Goal: Task Accomplishment & Management: Manage account settings

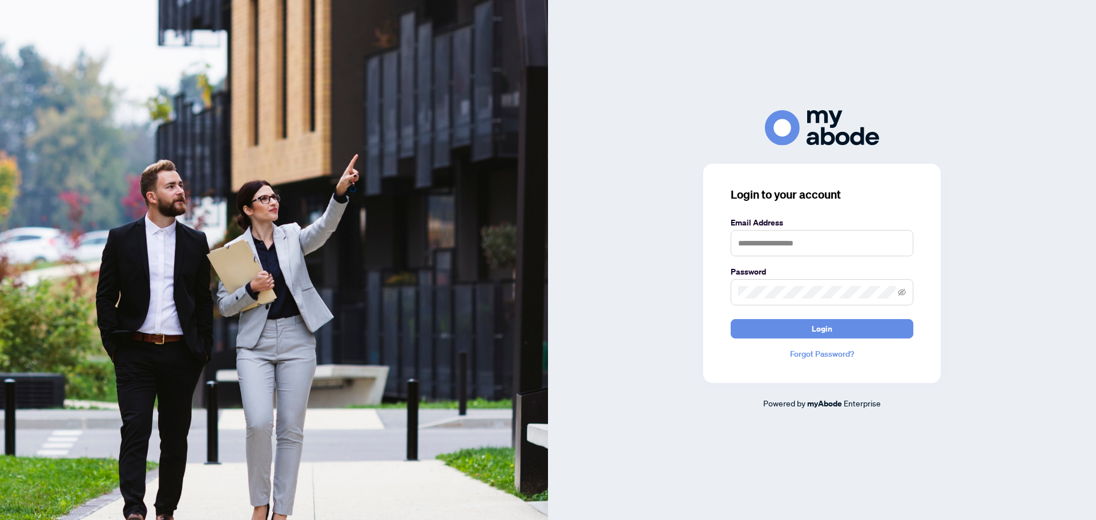
type input "**********"
click at [815, 328] on span "Login" at bounding box center [822, 329] width 21 height 18
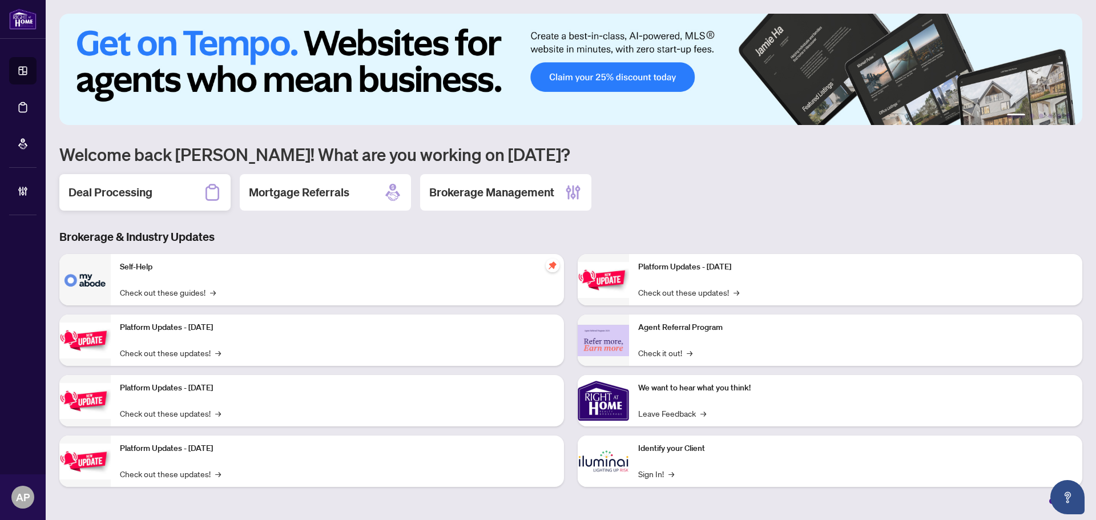
click at [126, 210] on div "Deal Processing" at bounding box center [144, 192] width 171 height 37
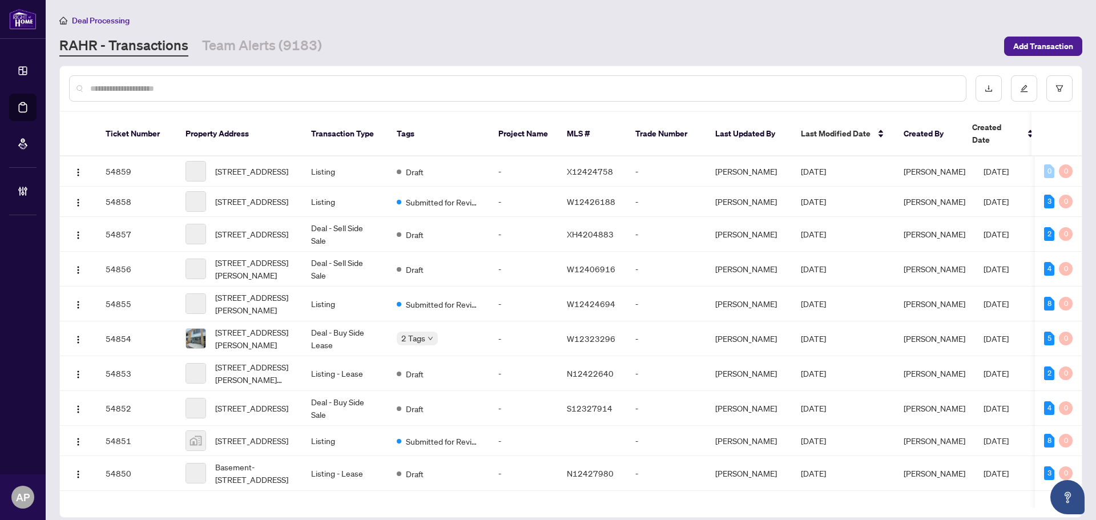
click at [226, 91] on input "text" at bounding box center [523, 88] width 867 height 13
paste input "**********"
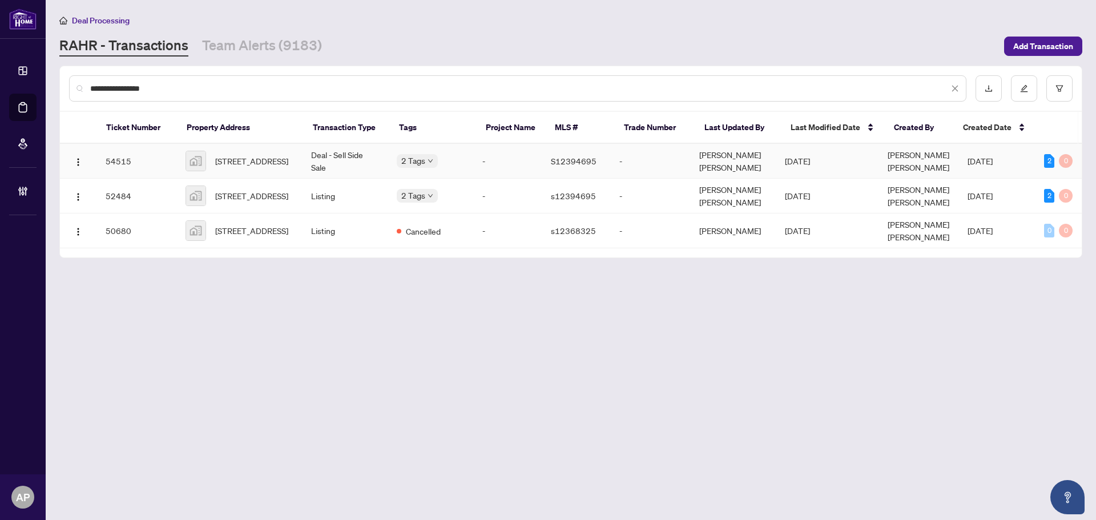
type input "**********"
click at [310, 160] on td "Deal - Sell Side Sale" at bounding box center [345, 161] width 86 height 35
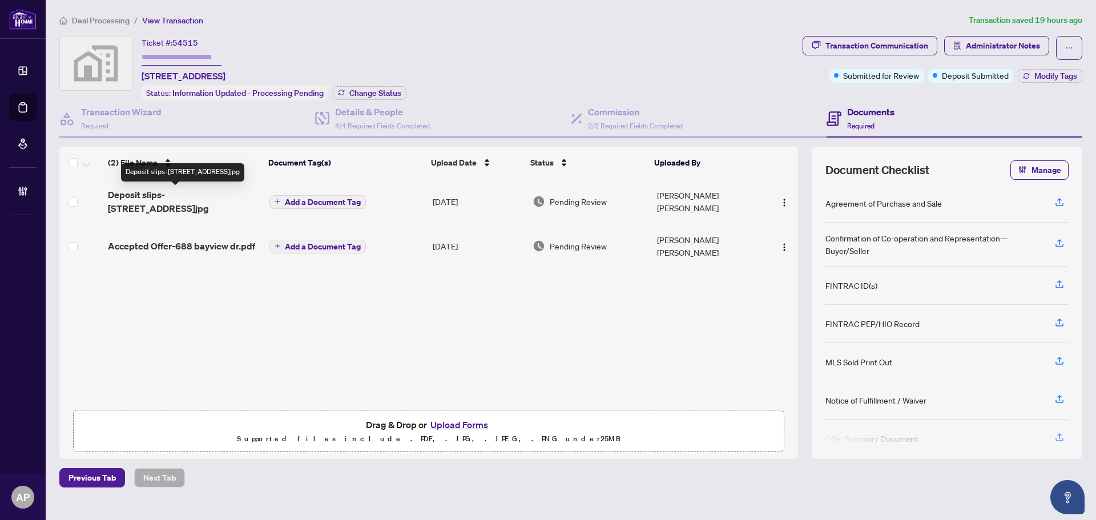
click at [240, 200] on span "Deposit slips-688 bayview dr.jpg" at bounding box center [184, 201] width 152 height 27
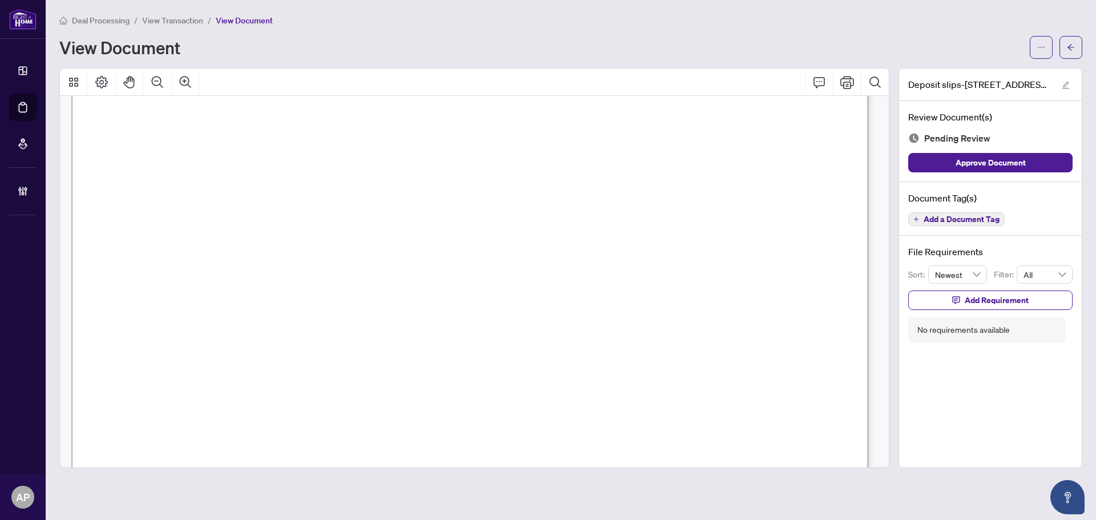
scroll to position [114, 0]
click at [1080, 46] on button "button" at bounding box center [1071, 47] width 23 height 23
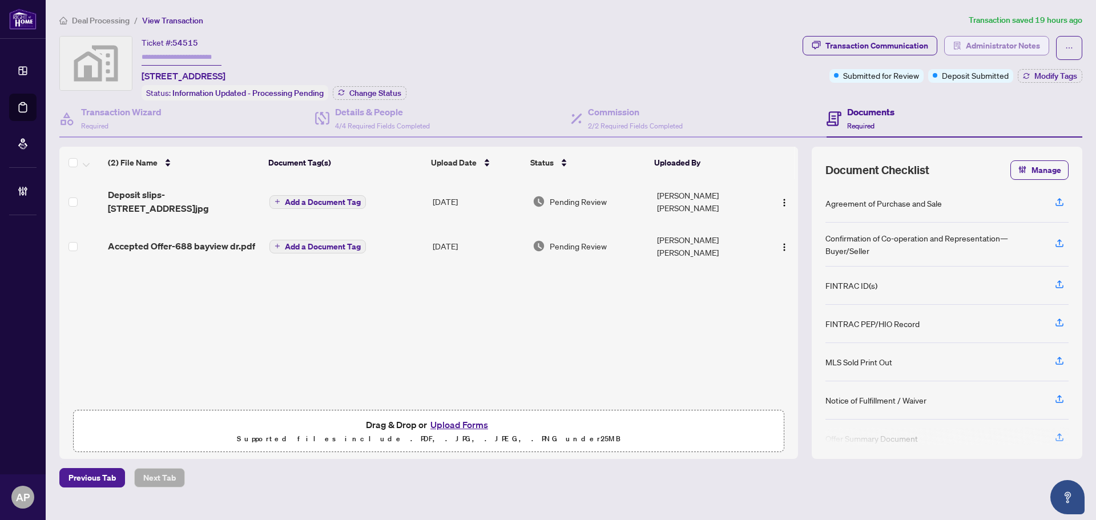
click at [958, 39] on span "button" at bounding box center [957, 46] width 8 height 18
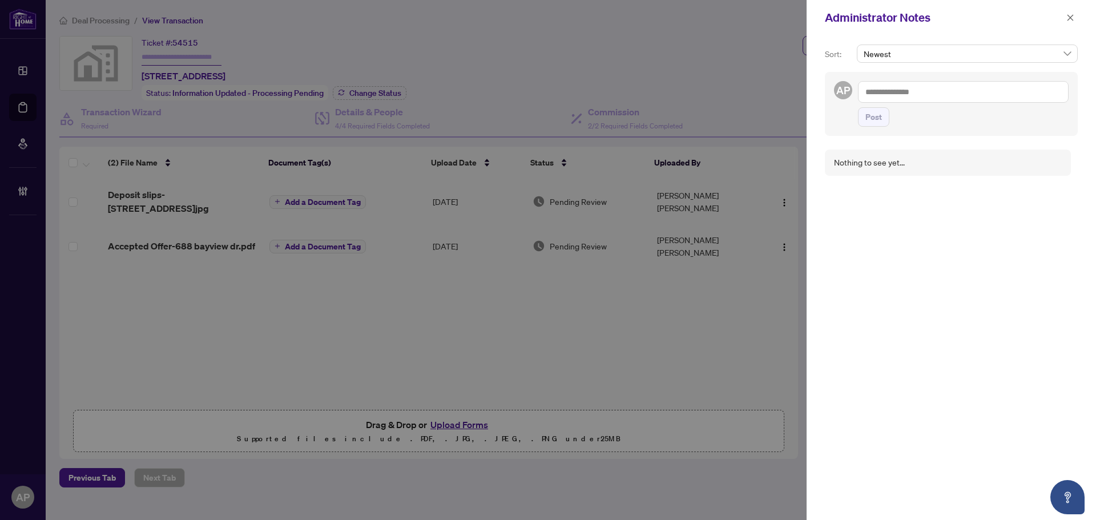
click at [911, 93] on textarea at bounding box center [963, 92] width 211 height 22
click at [915, 92] on textarea at bounding box center [963, 92] width 211 height 22
click at [918, 96] on span "RAHR Account ing" at bounding box center [953, 100] width 103 height 10
click at [964, 95] on textarea "**********" at bounding box center [963, 92] width 211 height 22
type textarea "**********"
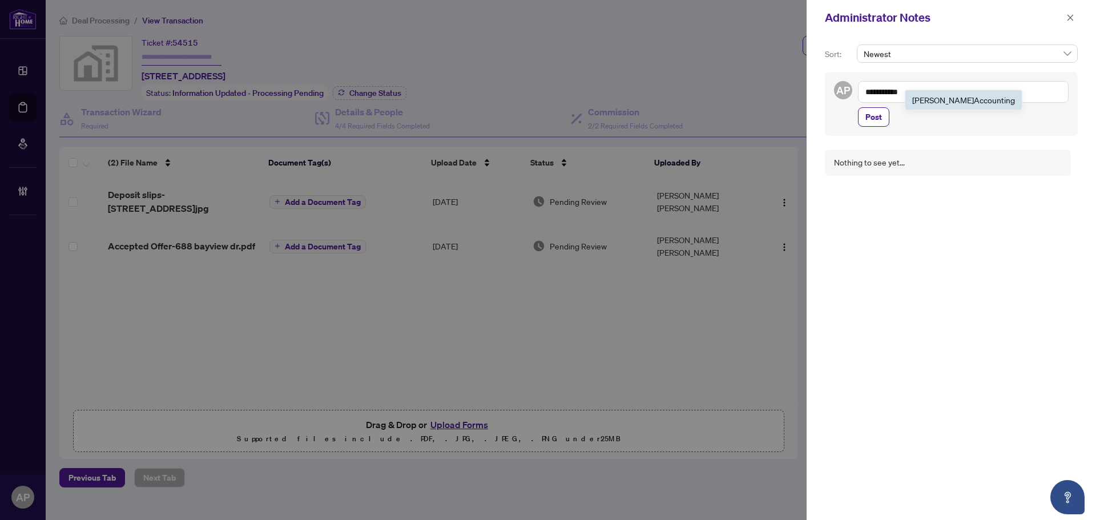
click at [974, 95] on b "Accounting" at bounding box center [994, 100] width 41 height 10
click at [974, 96] on textarea "**********" at bounding box center [963, 92] width 211 height 22
click at [993, 96] on textarea "**********" at bounding box center [963, 92] width 211 height 22
click at [1000, 91] on textarea "**********" at bounding box center [963, 92] width 211 height 22
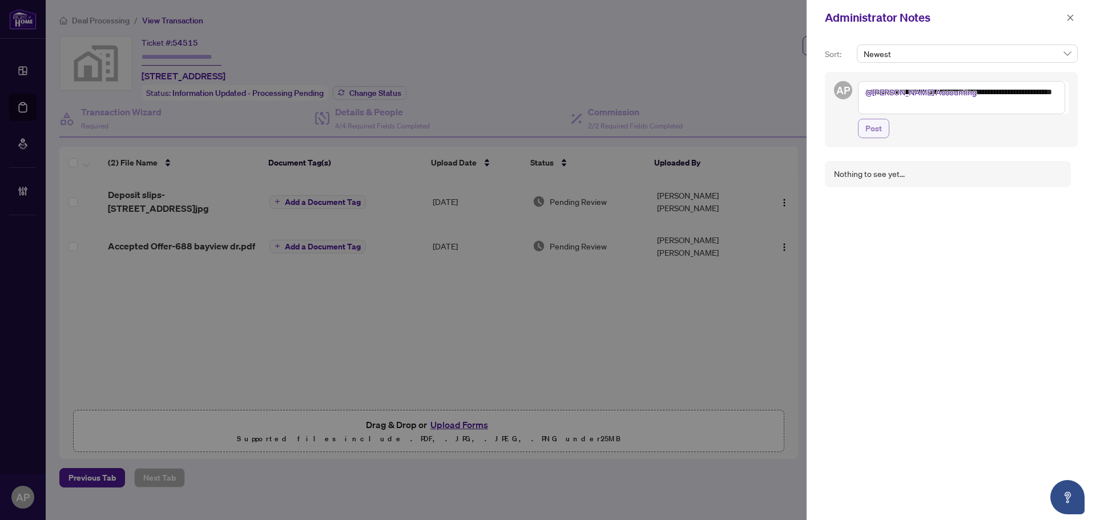
type textarea "**********"
click at [868, 129] on span "Post" at bounding box center [874, 128] width 17 height 18
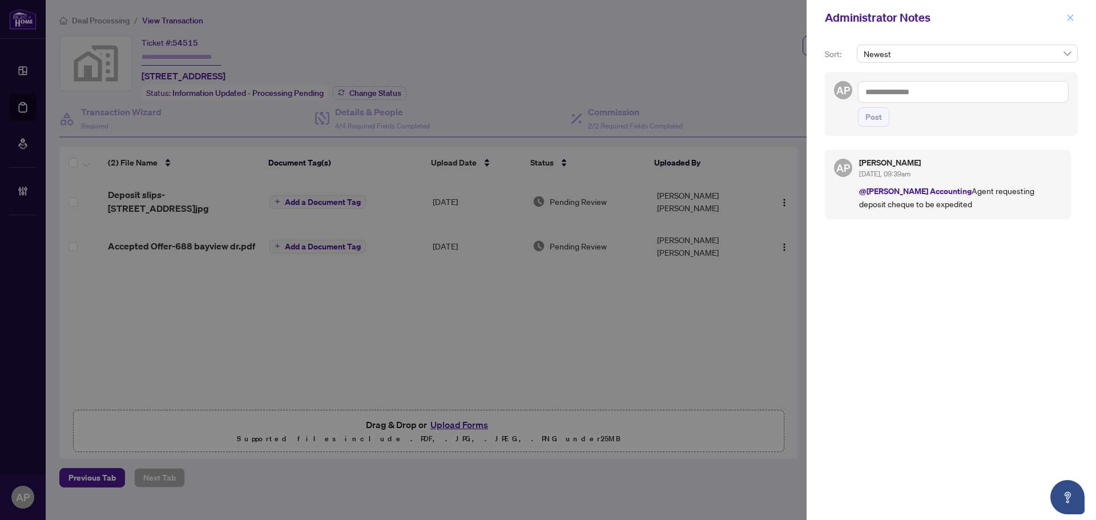
click at [1066, 23] on button "button" at bounding box center [1070, 18] width 15 height 14
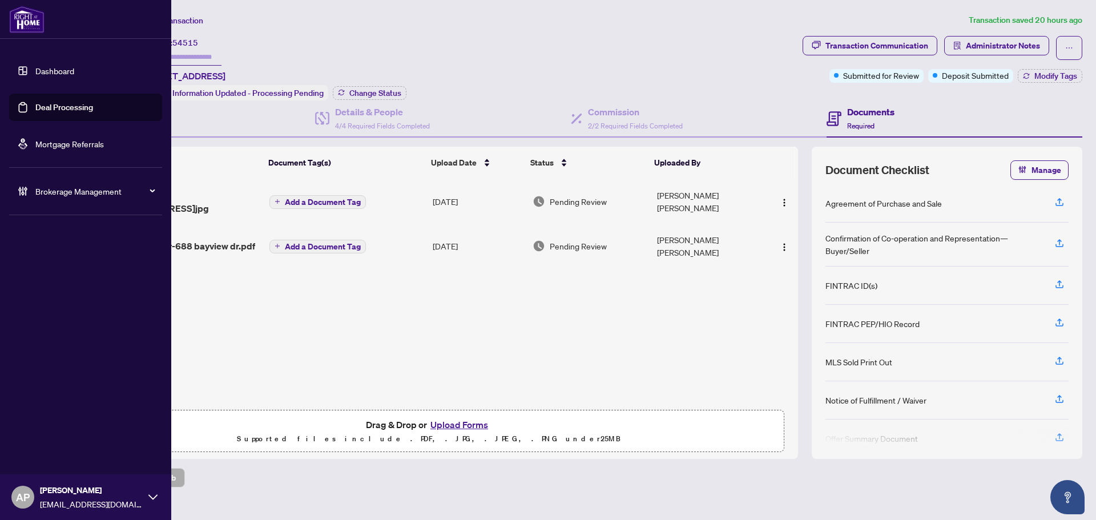
click at [35, 102] on link "Deal Processing" at bounding box center [64, 107] width 58 height 10
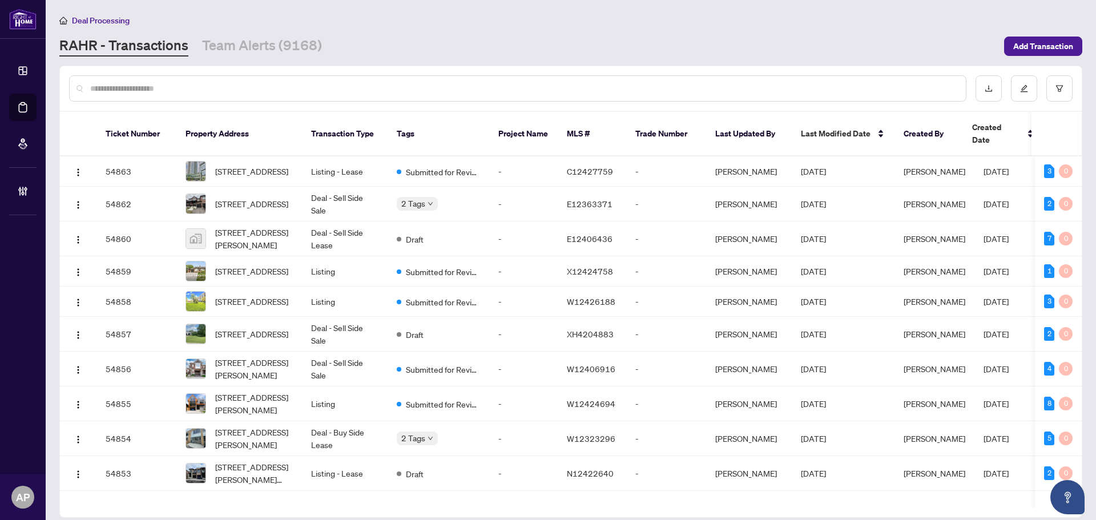
click at [142, 85] on input "text" at bounding box center [523, 88] width 867 height 13
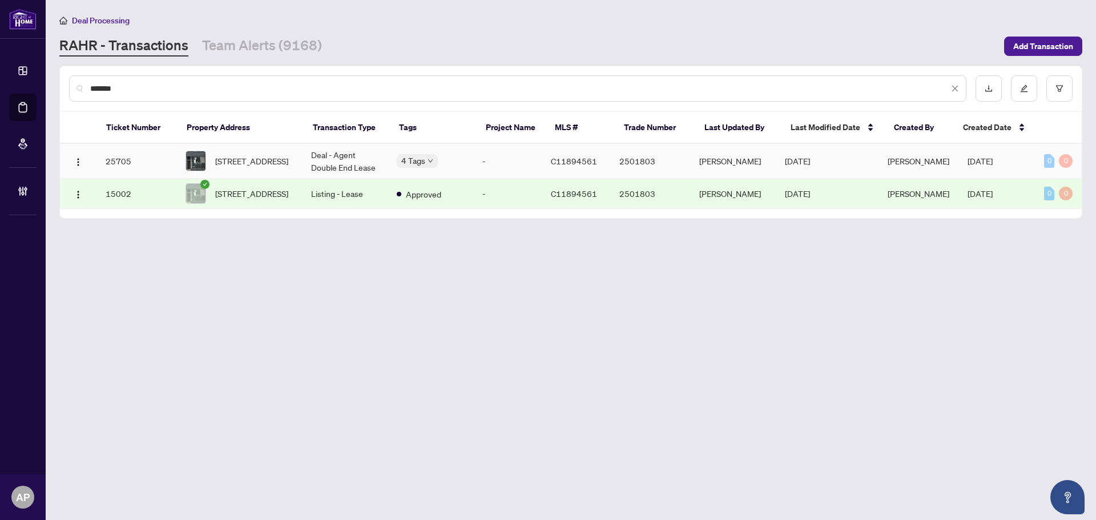
type input "*******"
click at [351, 157] on td "Deal - Agent Double End Lease" at bounding box center [345, 161] width 86 height 35
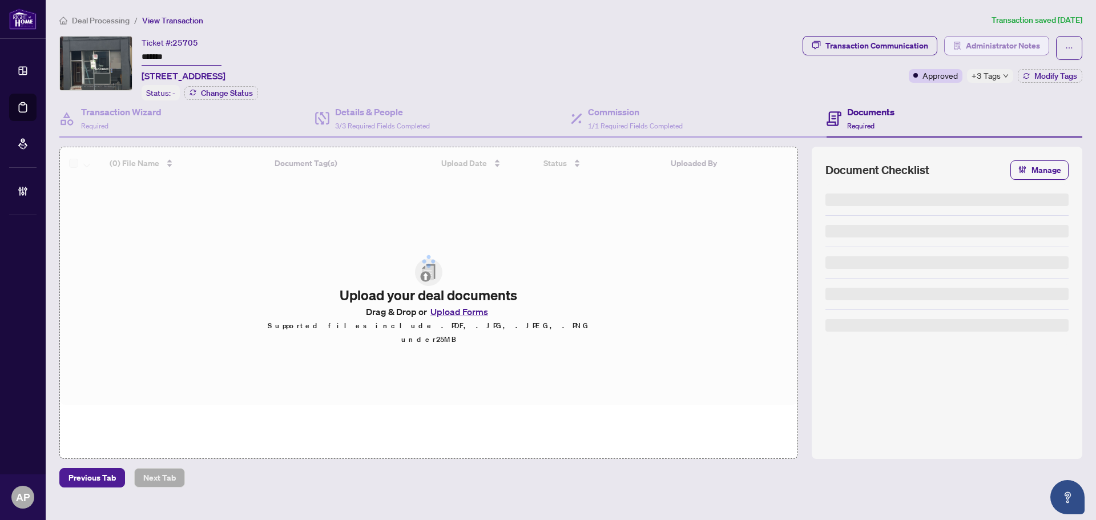
click at [989, 46] on span "Administrator Notes" at bounding box center [1003, 46] width 74 height 18
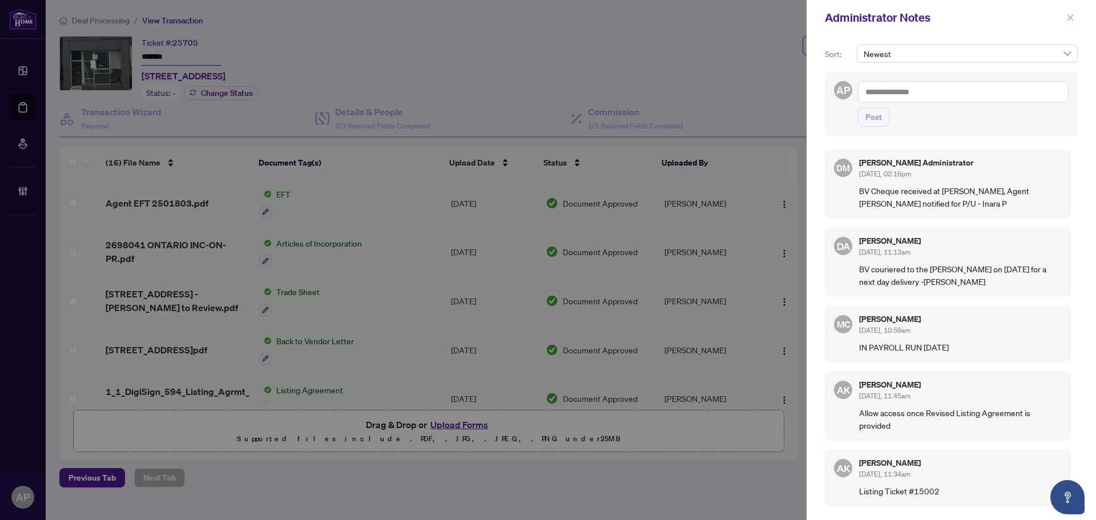
click at [1075, 21] on button "button" at bounding box center [1070, 18] width 15 height 14
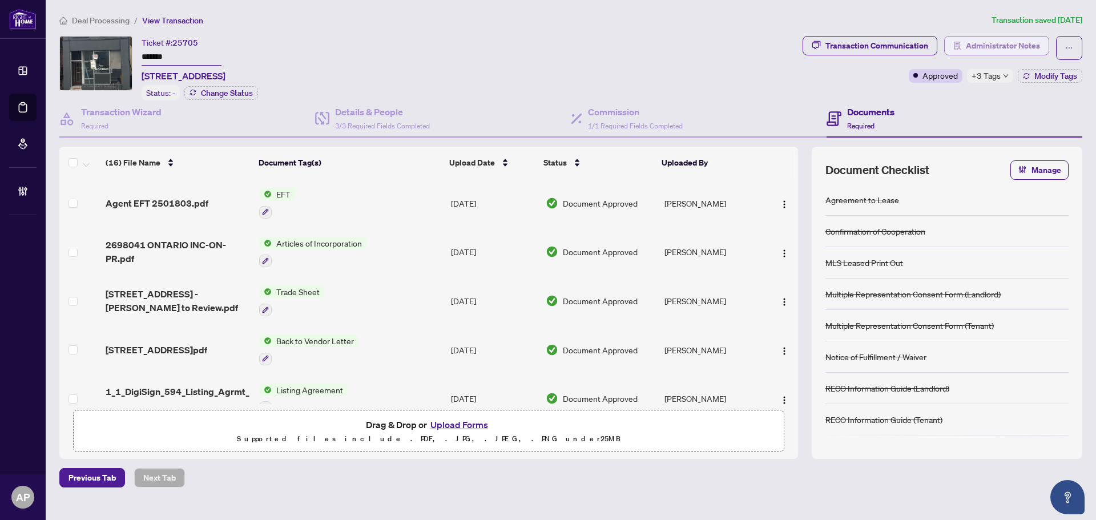
click at [973, 43] on span "Administrator Notes" at bounding box center [1003, 46] width 74 height 18
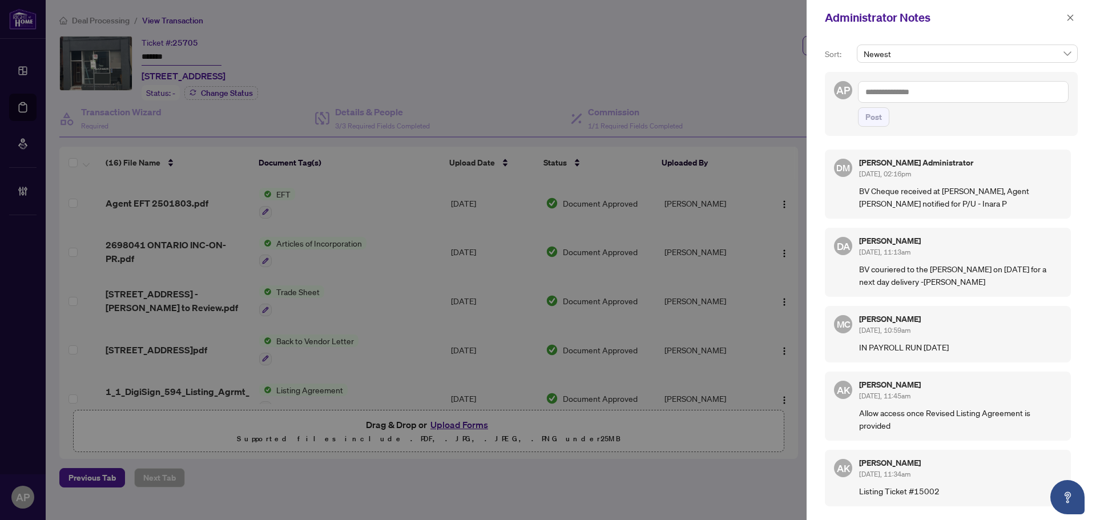
click at [929, 99] on textarea at bounding box center [963, 92] width 211 height 22
click at [867, 90] on textarea "**********" at bounding box center [963, 92] width 211 height 22
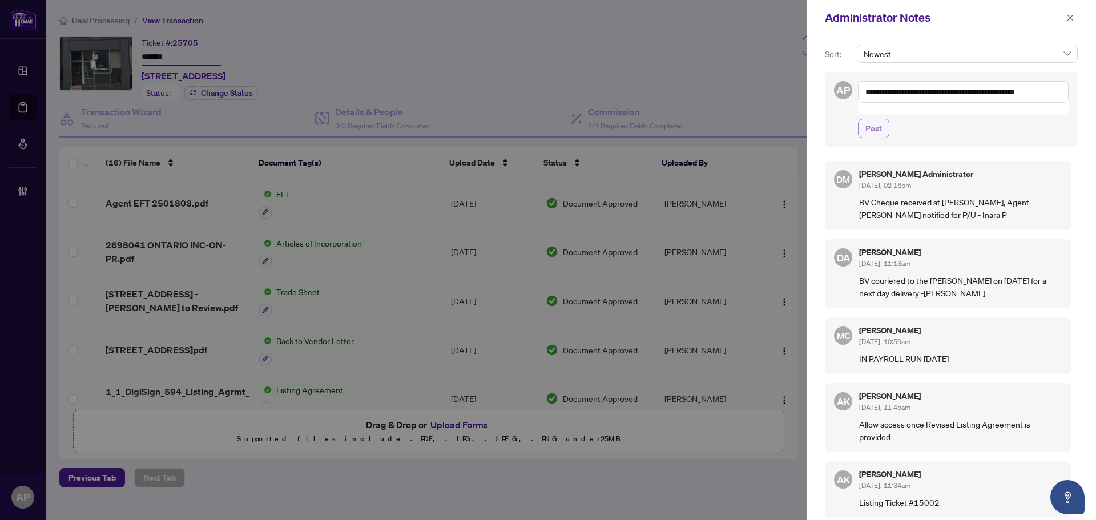
type textarea "**********"
click at [886, 119] on button "Post" at bounding box center [873, 128] width 31 height 19
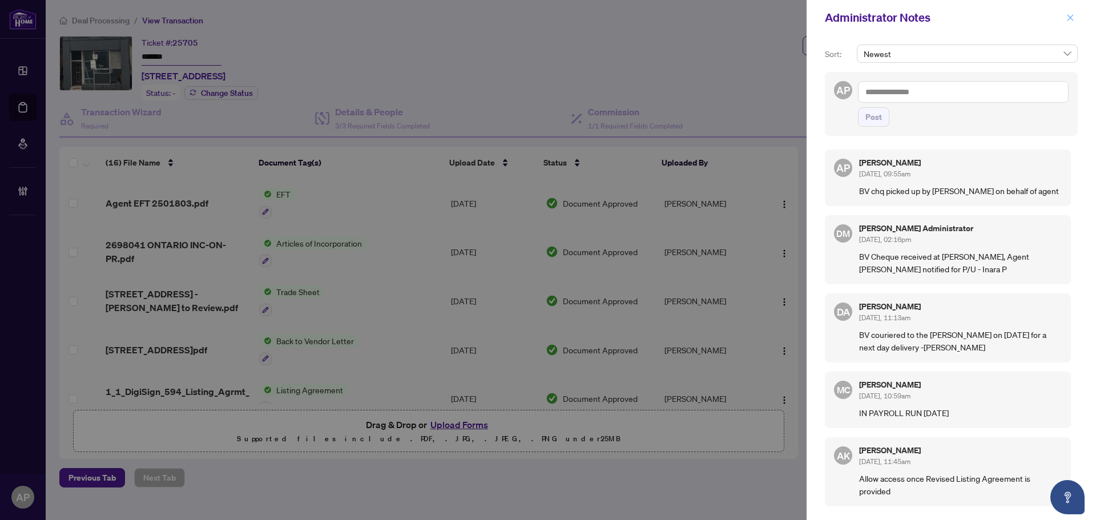
click at [1068, 18] on icon "close" at bounding box center [1071, 18] width 8 height 8
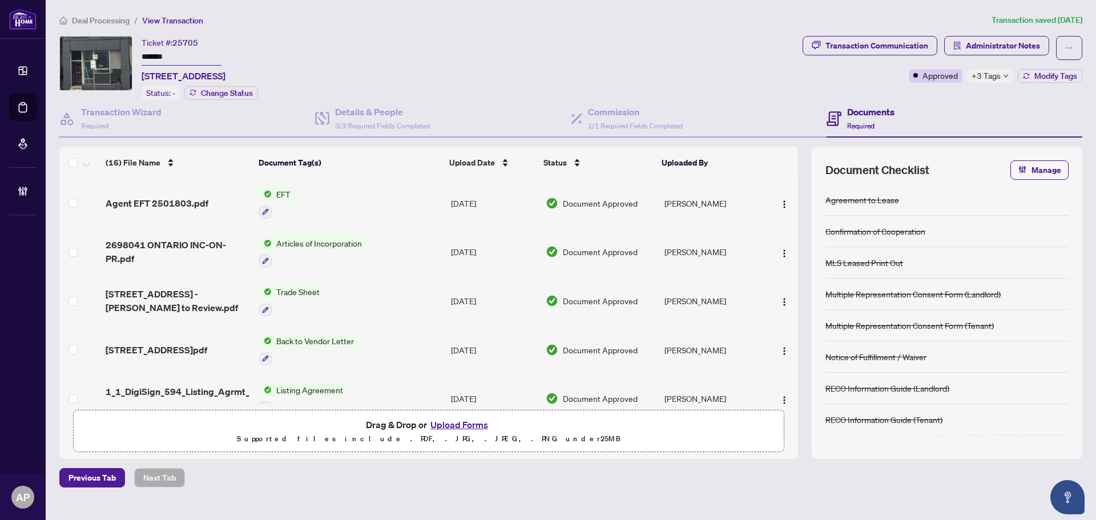
click at [164, 56] on input "*******" at bounding box center [182, 57] width 80 height 17
click at [971, 44] on span "Administrator Notes" at bounding box center [1003, 46] width 74 height 18
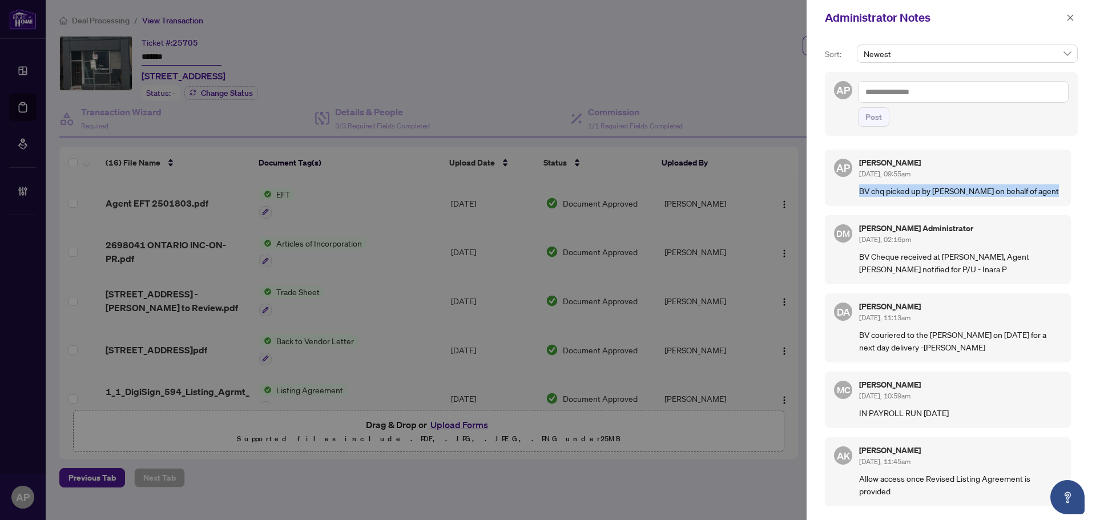
drag, startPoint x: 1052, startPoint y: 188, endPoint x: 862, endPoint y: 189, distance: 190.1
click at [862, 189] on p "BV chq picked up by Tom Carnovale on behalf of agent" at bounding box center [960, 190] width 203 height 13
click at [1073, 19] on icon "close" at bounding box center [1071, 18] width 8 height 8
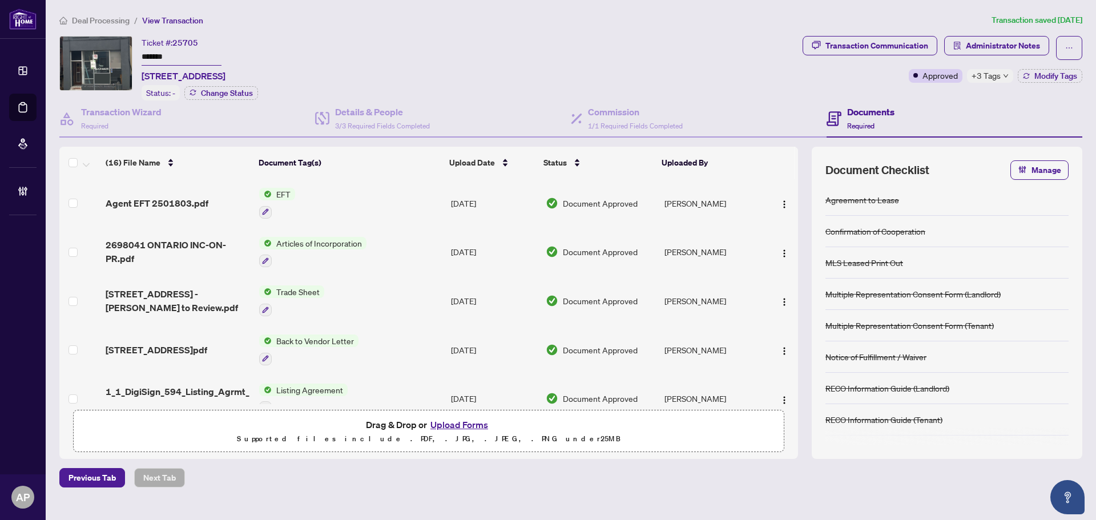
click at [576, 34] on div "Deal Processing / View Transaction Transaction saved 3 months ago Ticket #: 257…" at bounding box center [571, 251] width 1032 height 474
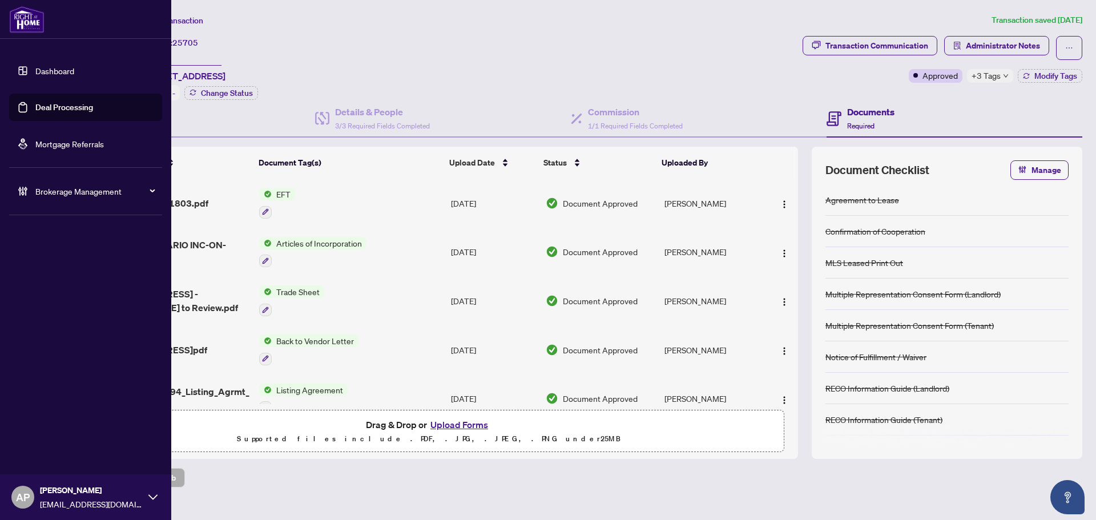
click at [111, 189] on span "Brokerage Management" at bounding box center [94, 191] width 119 height 13
click at [63, 276] on link "Manage Agents" at bounding box center [52, 273] width 57 height 10
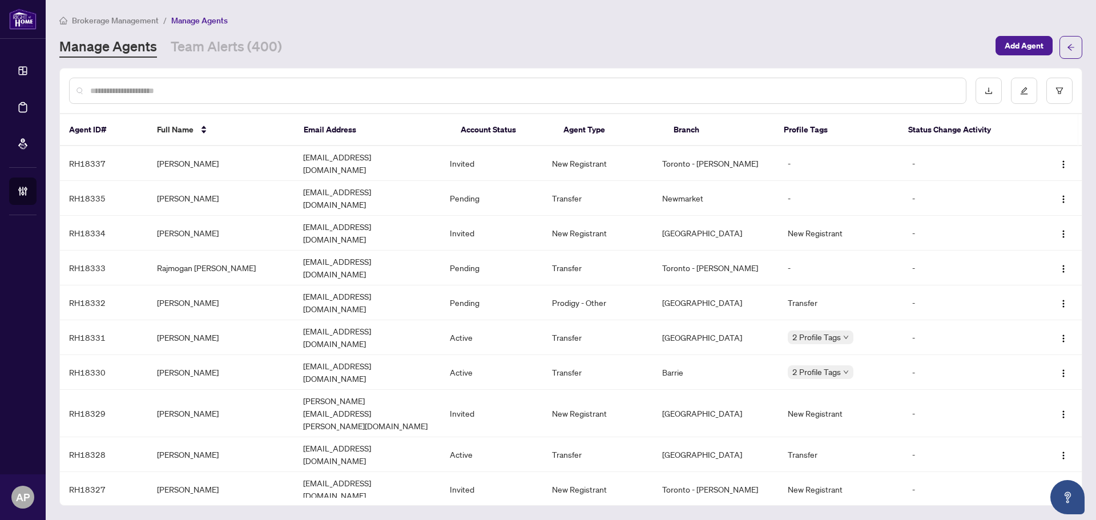
click at [192, 89] on input "text" at bounding box center [523, 91] width 867 height 13
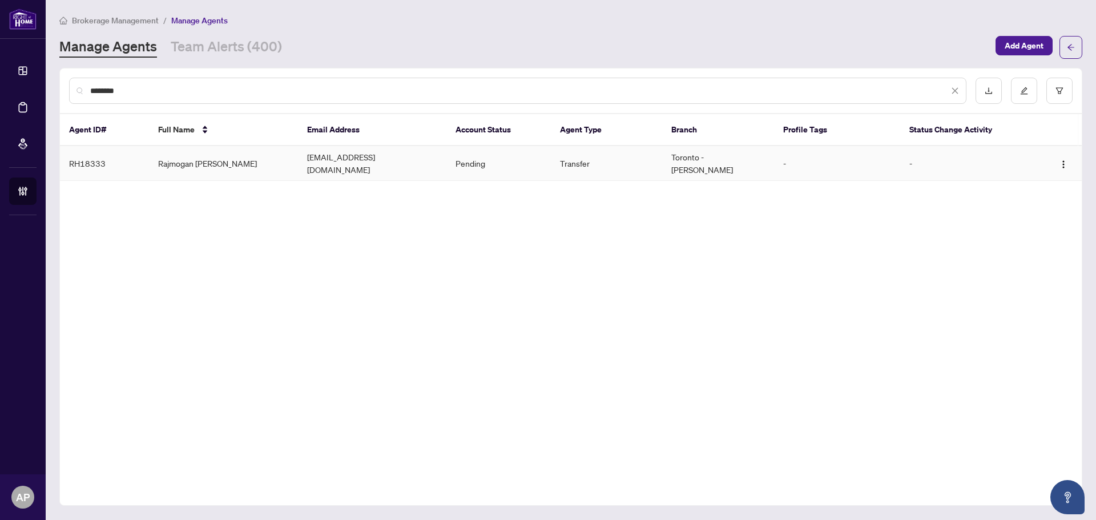
type input "********"
click at [219, 163] on td "Rajmogan Selliah" at bounding box center [223, 163] width 149 height 35
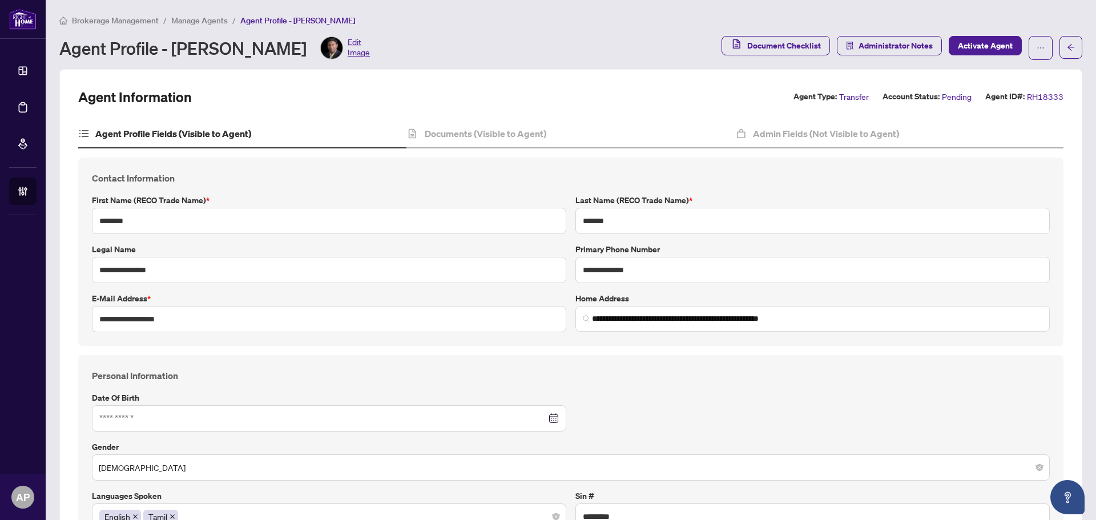
type input "**********"
type input "****"
type input "**********"
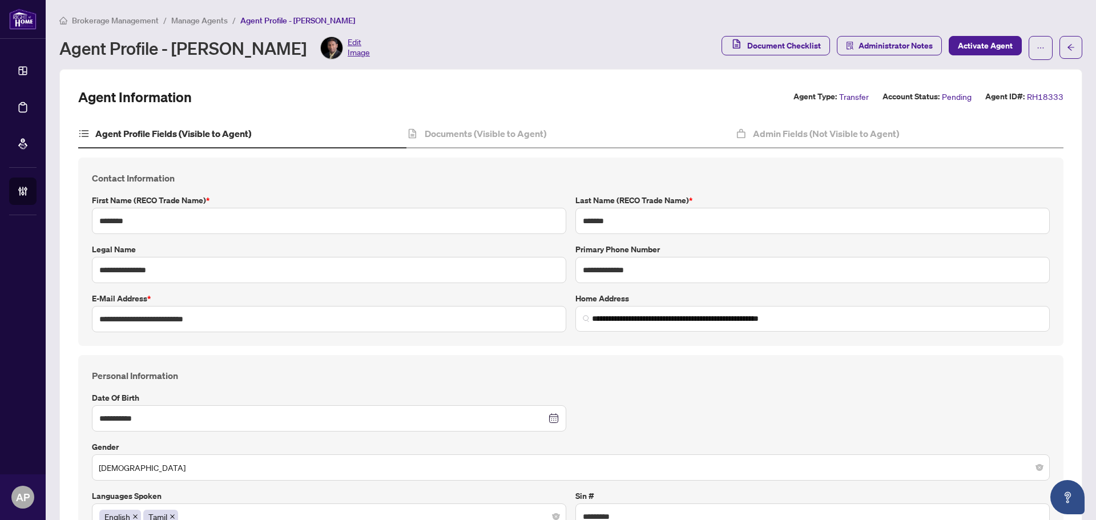
click at [564, 208] on div "First Name (RECO Trade Name) * ********" at bounding box center [329, 214] width 484 height 40
click at [540, 134] on h4 "Documents (Visible to Agent)" at bounding box center [486, 134] width 122 height 14
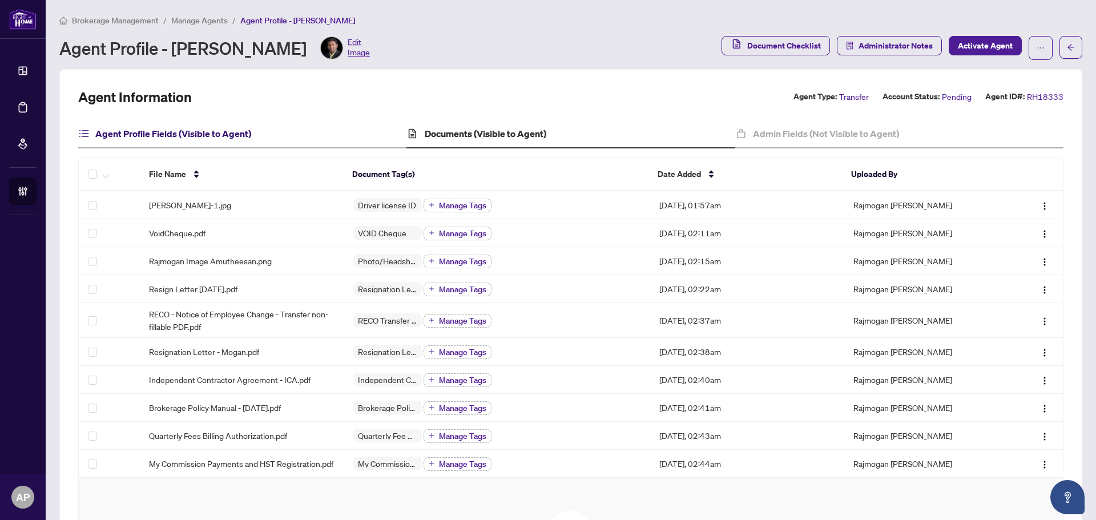
click at [202, 131] on h4 "Agent Profile Fields (Visible to Agent)" at bounding box center [173, 134] width 156 height 14
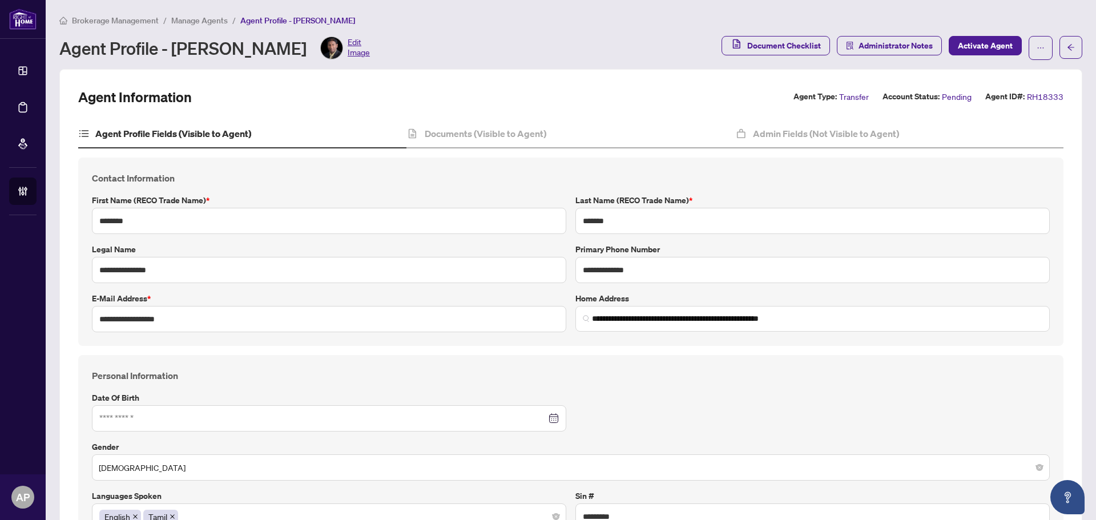
type input "**********"
type input "****"
type input "**********"
click at [762, 134] on h4 "Admin Fields (Not Visible to Agent)" at bounding box center [826, 134] width 146 height 14
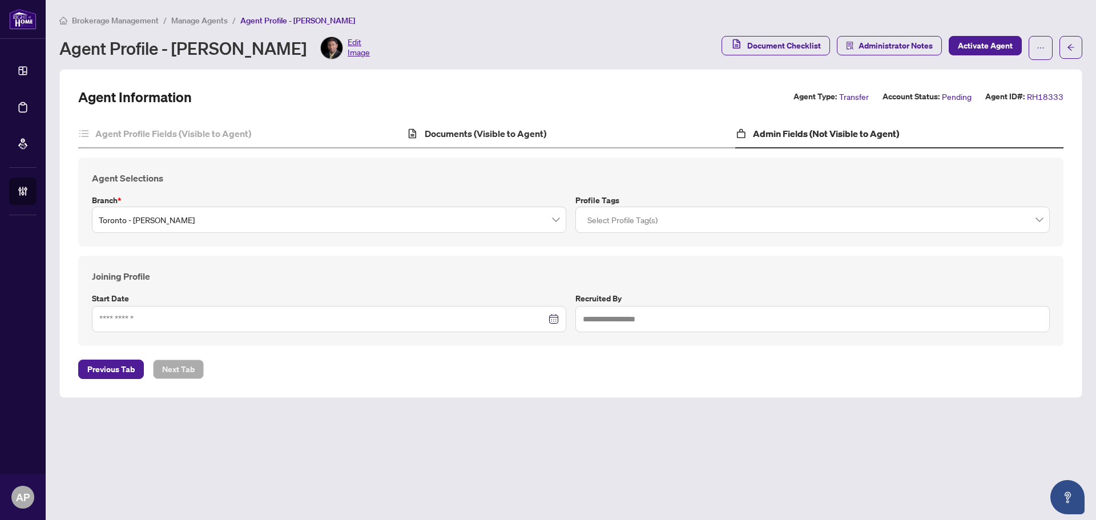
click at [522, 140] on div "Documents (Visible to Agent)" at bounding box center [571, 134] width 328 height 29
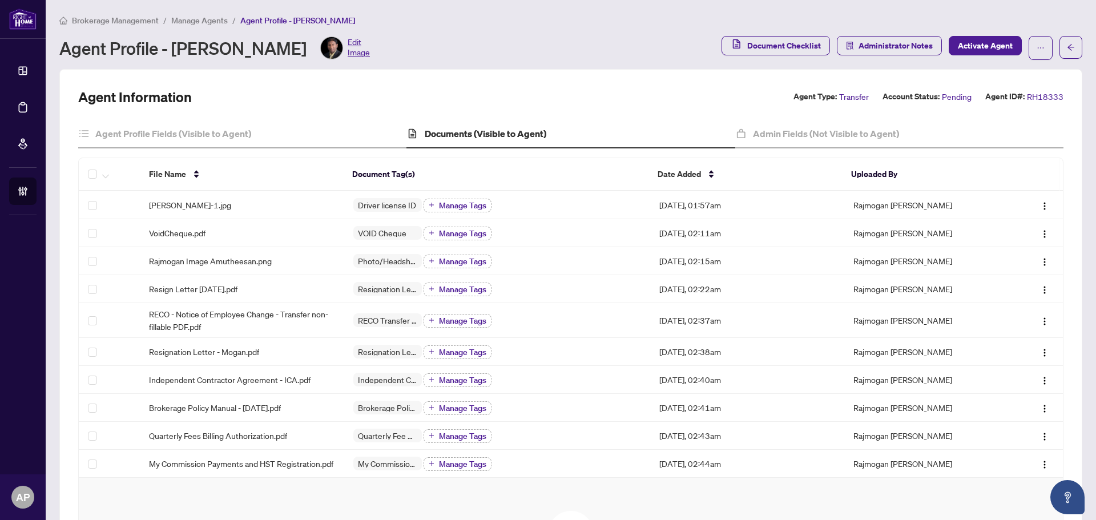
drag, startPoint x: 534, startPoint y: 5, endPoint x: 540, endPoint y: -9, distance: 14.6
click at [540, 0] on html "Dashboard Deal Processing Mortgage Referrals Brokerage Management AP Aninda Pau…" at bounding box center [548, 260] width 1096 height 520
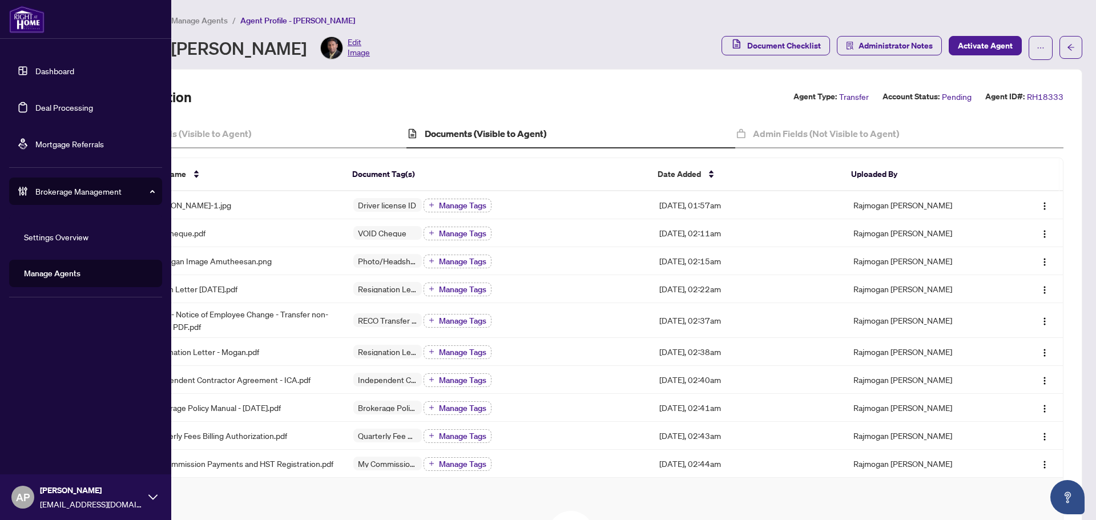
click at [35, 110] on link "Deal Processing" at bounding box center [64, 107] width 58 height 10
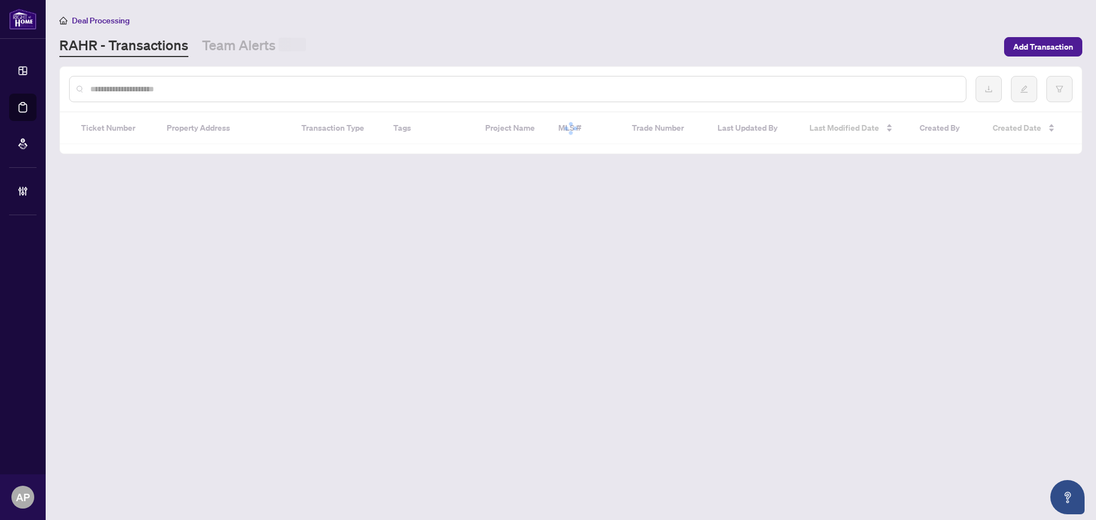
click at [206, 89] on input "text" at bounding box center [523, 89] width 867 height 13
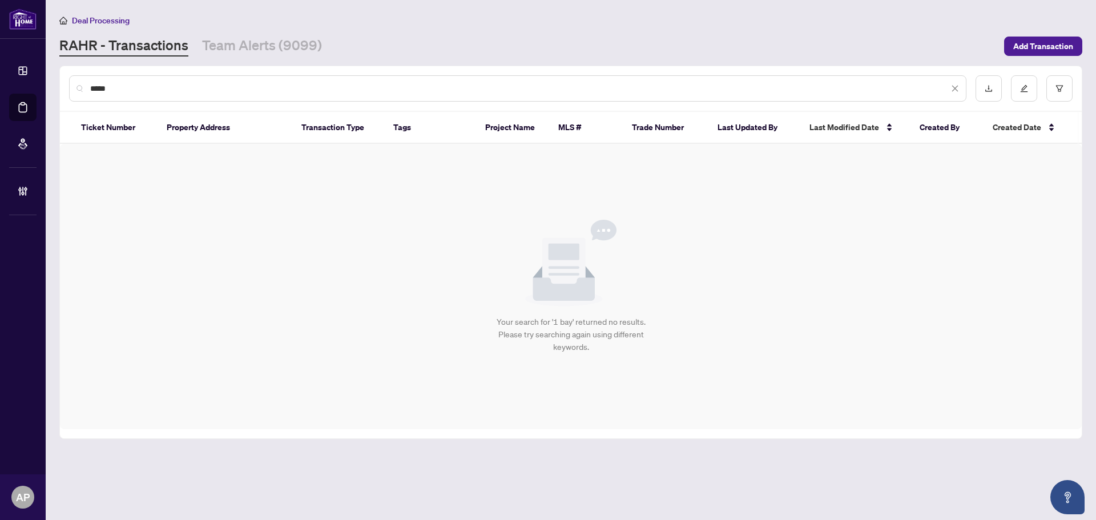
click at [100, 91] on input "*****" at bounding box center [519, 88] width 859 height 13
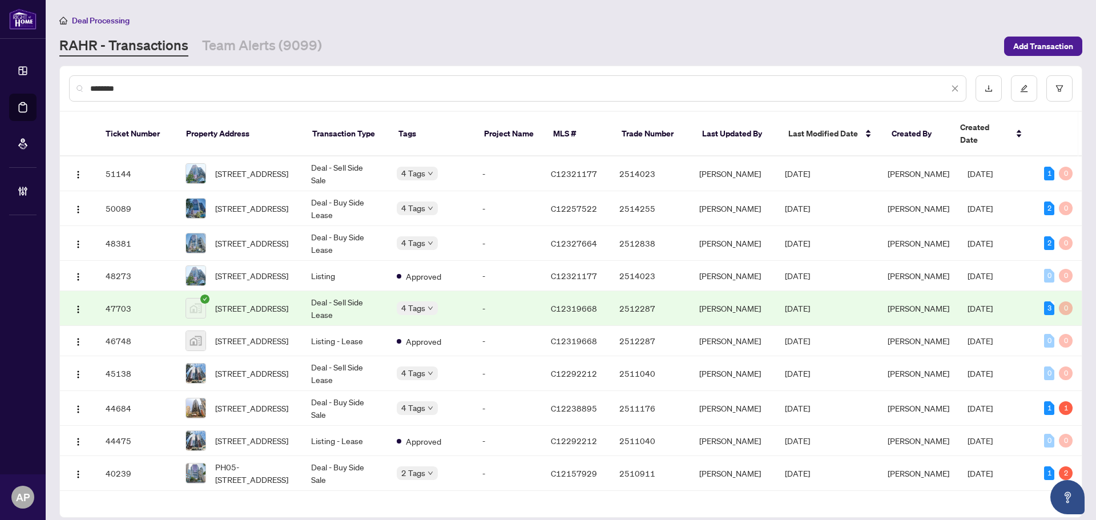
type input "********"
click at [324, 158] on td "Deal - Sell Side Sale" at bounding box center [345, 173] width 86 height 35
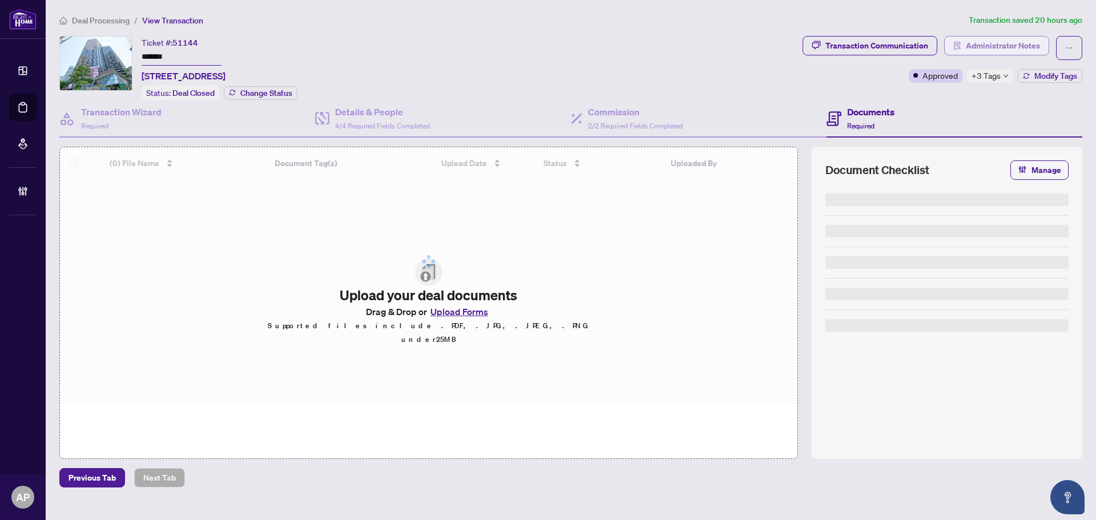
click at [988, 49] on span "Administrator Notes" at bounding box center [1003, 46] width 74 height 18
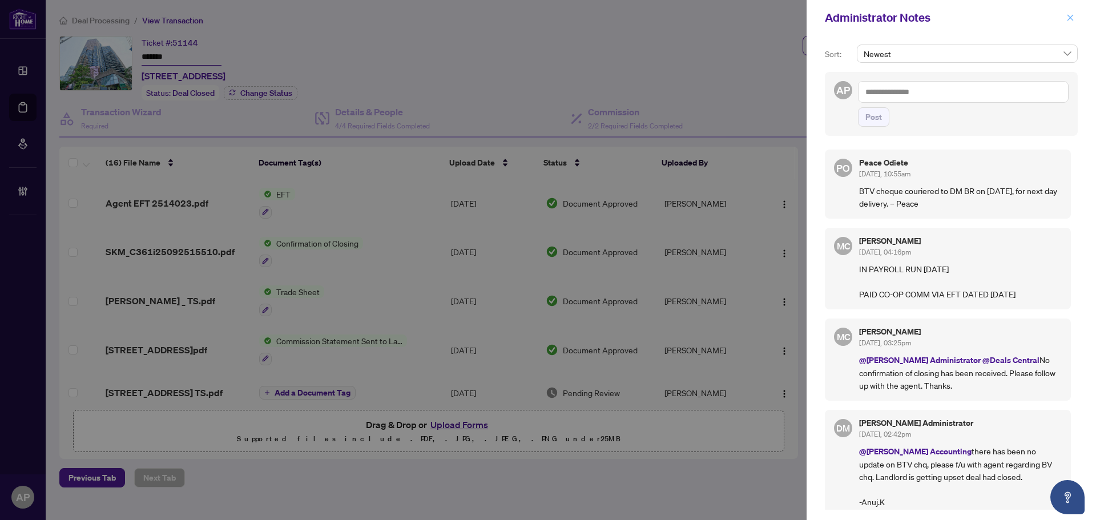
click at [1073, 15] on icon "close" at bounding box center [1071, 18] width 8 height 8
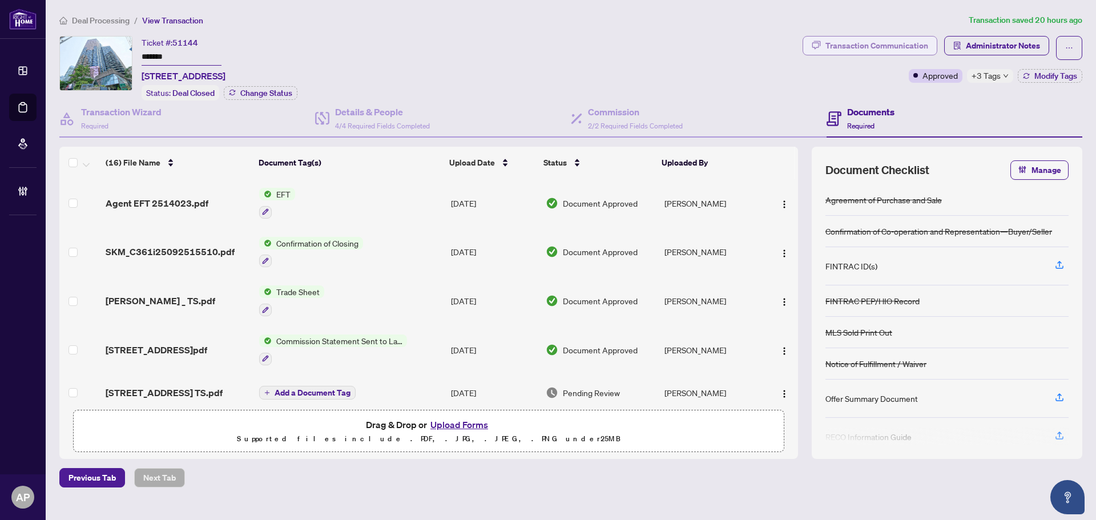
click at [903, 47] on div "Transaction Communication" at bounding box center [877, 46] width 103 height 18
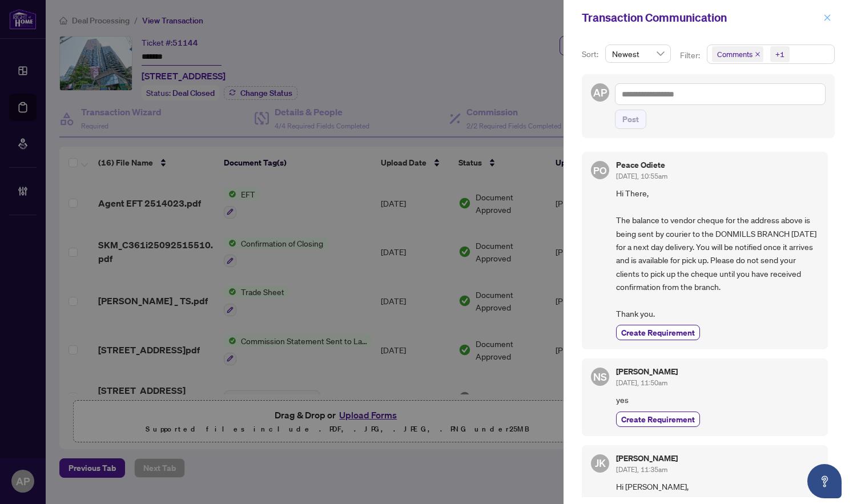
click at [831, 20] on button "button" at bounding box center [827, 18] width 15 height 14
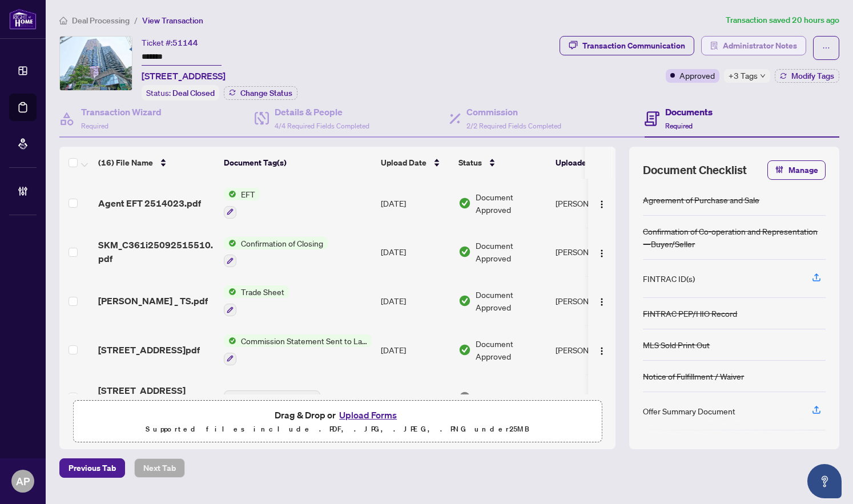
click at [747, 50] on span "Administrator Notes" at bounding box center [760, 46] width 74 height 18
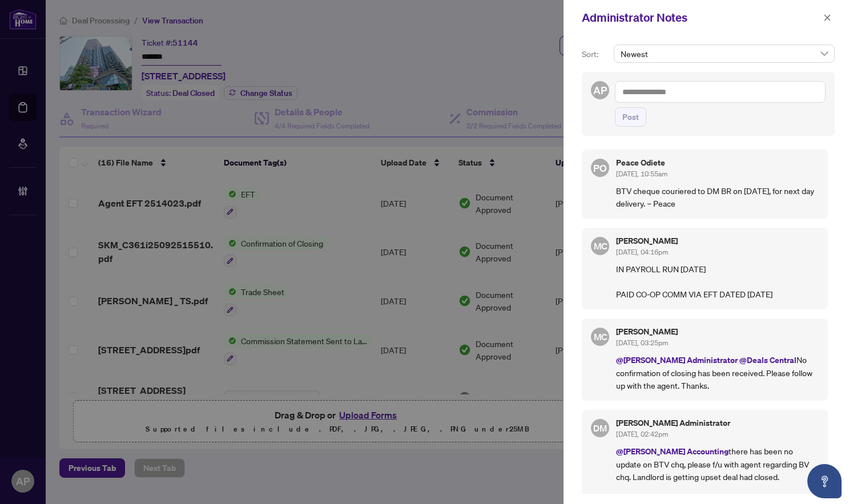
click at [693, 92] on textarea at bounding box center [720, 92] width 211 height 22
click at [686, 92] on textarea at bounding box center [720, 92] width 211 height 22
click at [686, 95] on span "RAHR Accounting" at bounding box center [720, 100] width 103 height 10
click at [783, 92] on textarea "**********" at bounding box center [720, 92] width 211 height 22
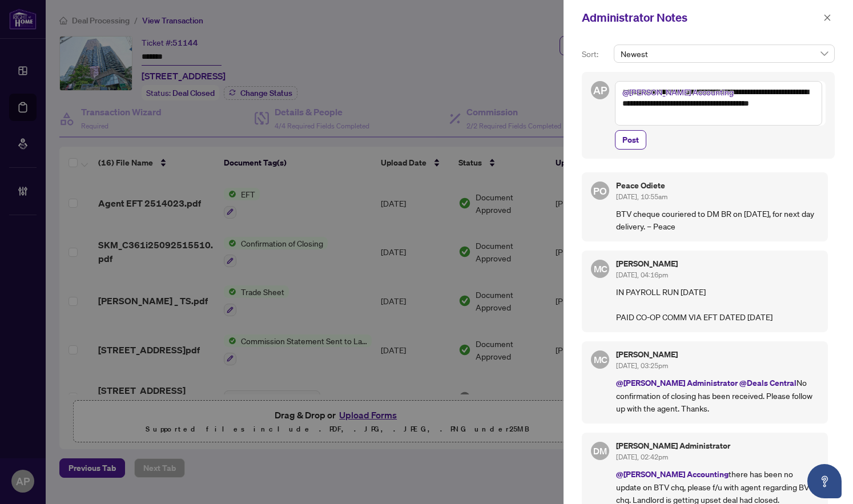
click at [703, 106] on textarea "**********" at bounding box center [718, 103] width 207 height 45
click at [709, 115] on textarea "**********" at bounding box center [718, 103] width 207 height 45
click at [727, 98] on textarea "**********" at bounding box center [718, 103] width 207 height 45
click at [679, 119] on textarea "**********" at bounding box center [718, 103] width 207 height 45
click at [646, 120] on textarea "**********" at bounding box center [718, 103] width 207 height 45
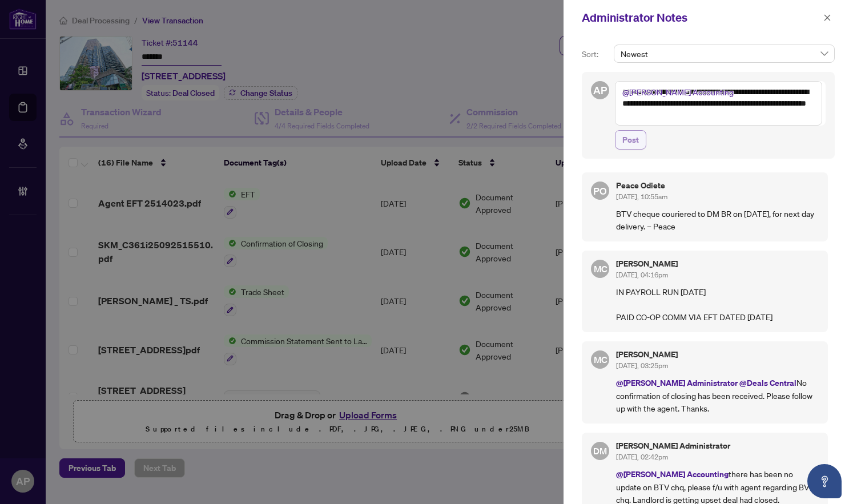
type textarea "**********"
click at [640, 137] on button "Post" at bounding box center [630, 139] width 31 height 19
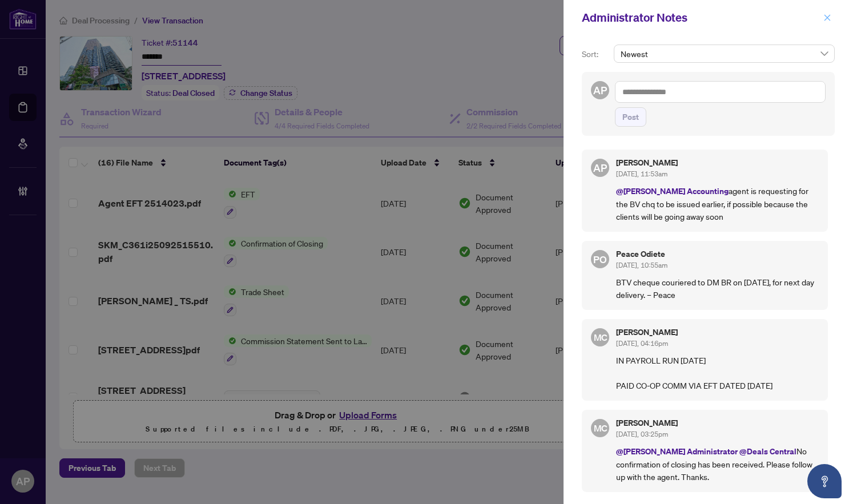
click at [831, 18] on button "button" at bounding box center [827, 18] width 15 height 14
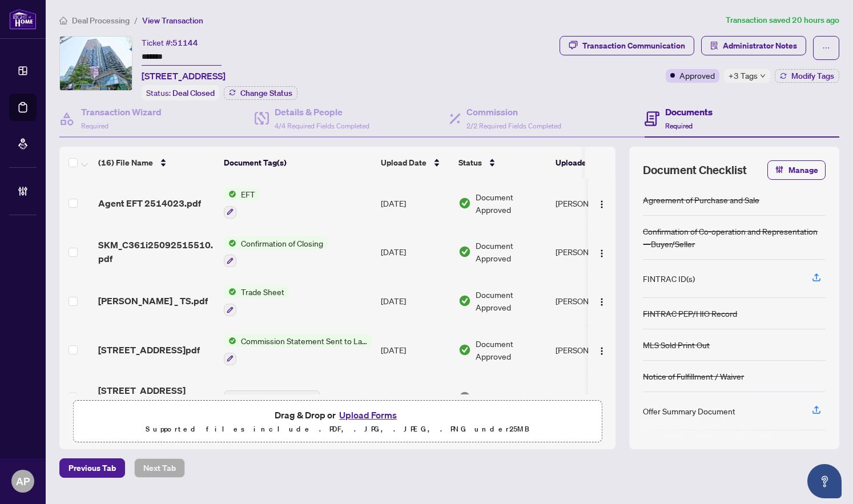
click at [400, 38] on div "Ticket #: 51144 ******* 1110-1001 Bay St, Toronto, Ontario M5S 3A6, Canada Stat…" at bounding box center [307, 68] width 496 height 65
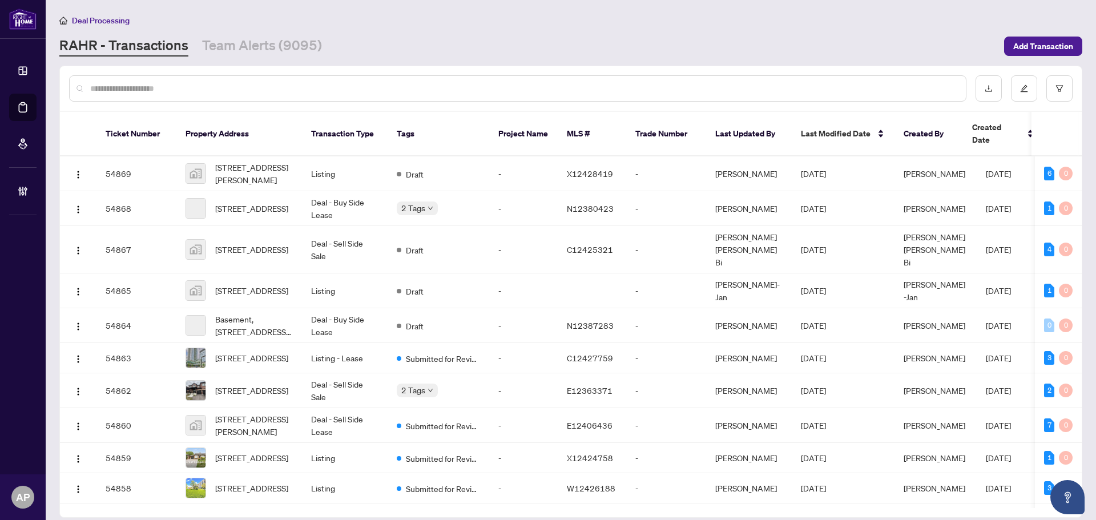
click at [240, 88] on input "text" at bounding box center [523, 88] width 867 height 13
click at [250, 83] on input "text" at bounding box center [523, 88] width 867 height 13
click at [182, 91] on input "text" at bounding box center [523, 88] width 867 height 13
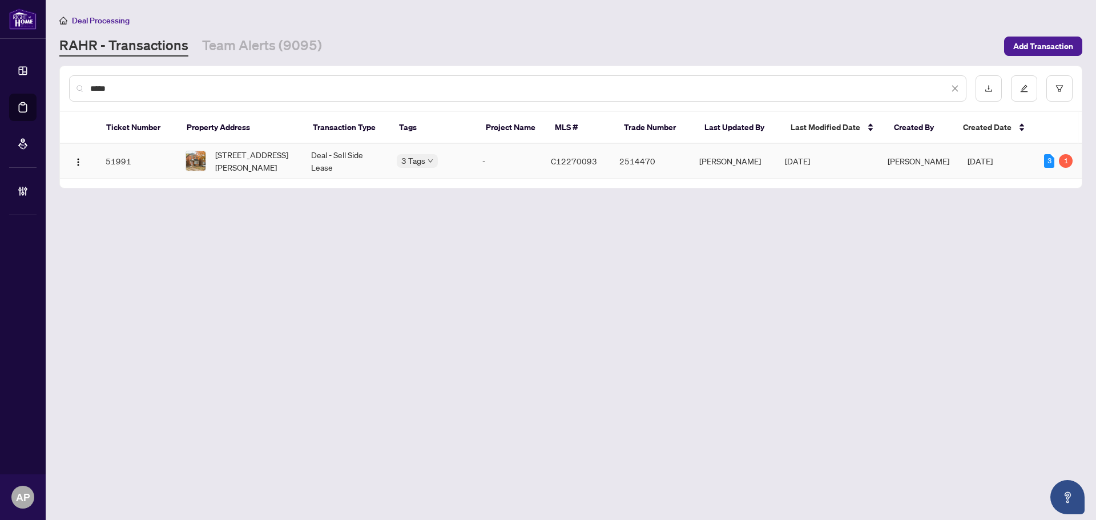
type input "*****"
click at [383, 162] on td "Deal - Sell Side Lease" at bounding box center [345, 161] width 86 height 35
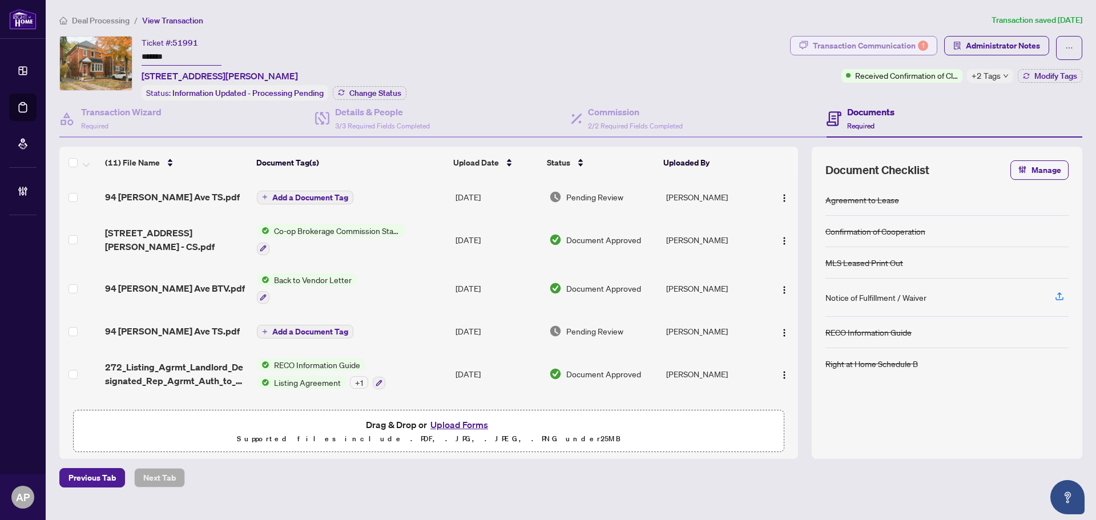
click at [901, 42] on div "Transaction Communication 1" at bounding box center [870, 46] width 115 height 18
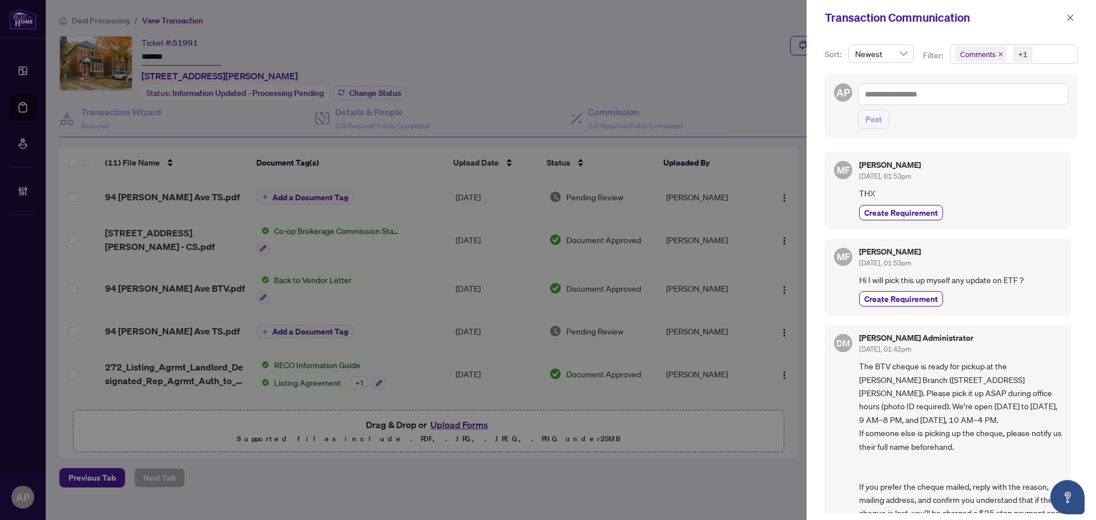
click at [998, 51] on icon "close" at bounding box center [1001, 54] width 6 height 6
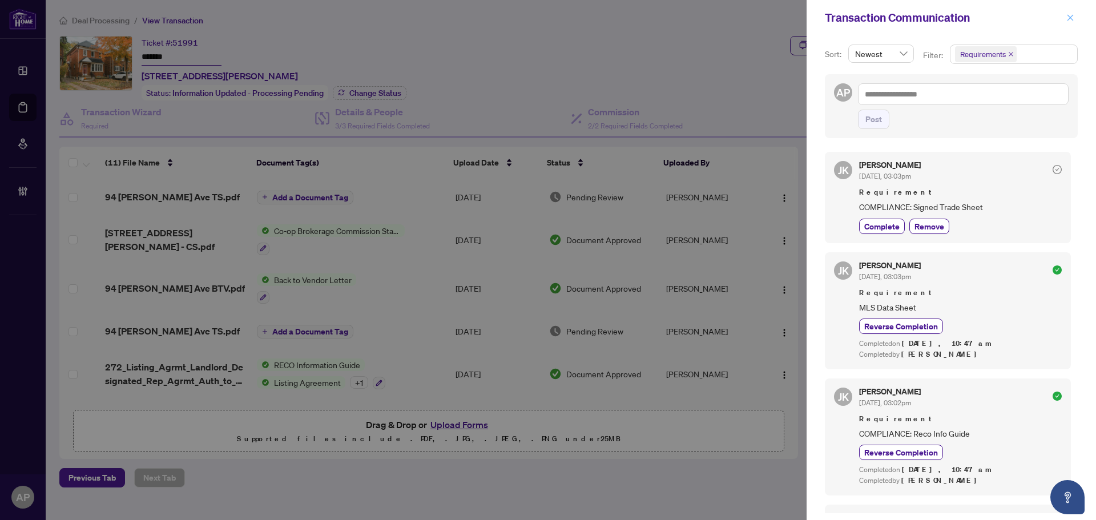
click at [1071, 14] on icon "close" at bounding box center [1071, 18] width 8 height 8
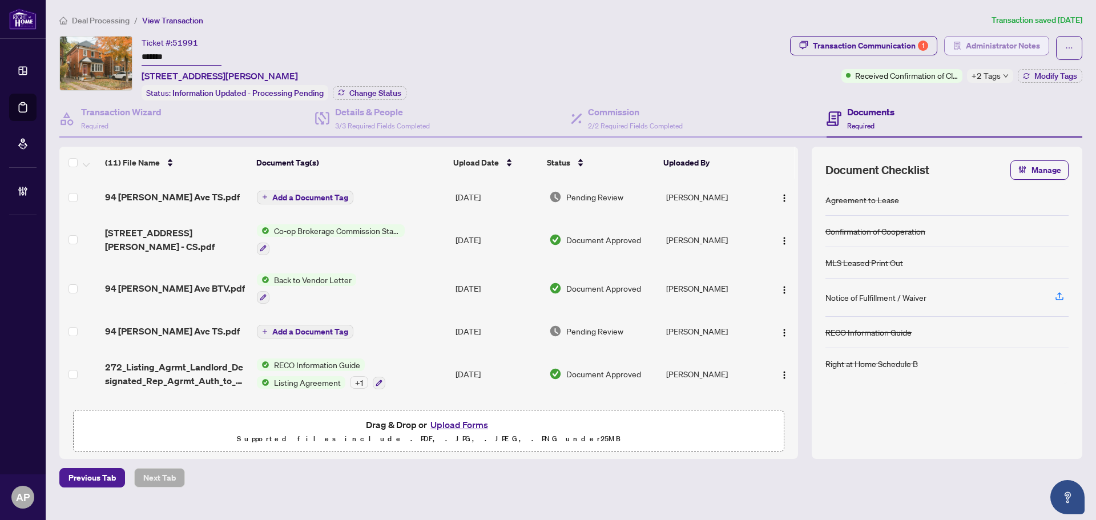
click at [979, 40] on span "Administrator Notes" at bounding box center [1003, 46] width 74 height 18
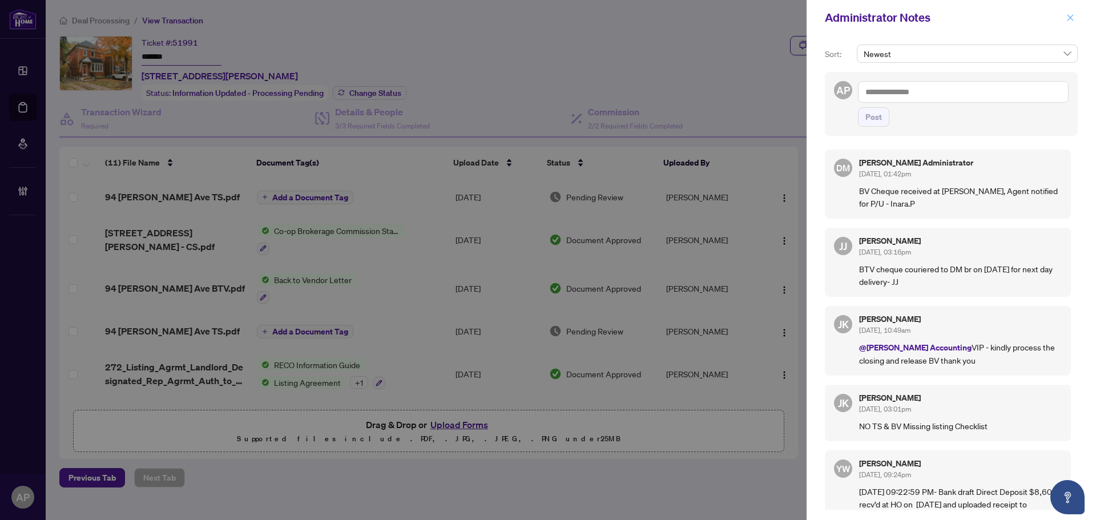
click at [1076, 15] on button "button" at bounding box center [1070, 18] width 15 height 14
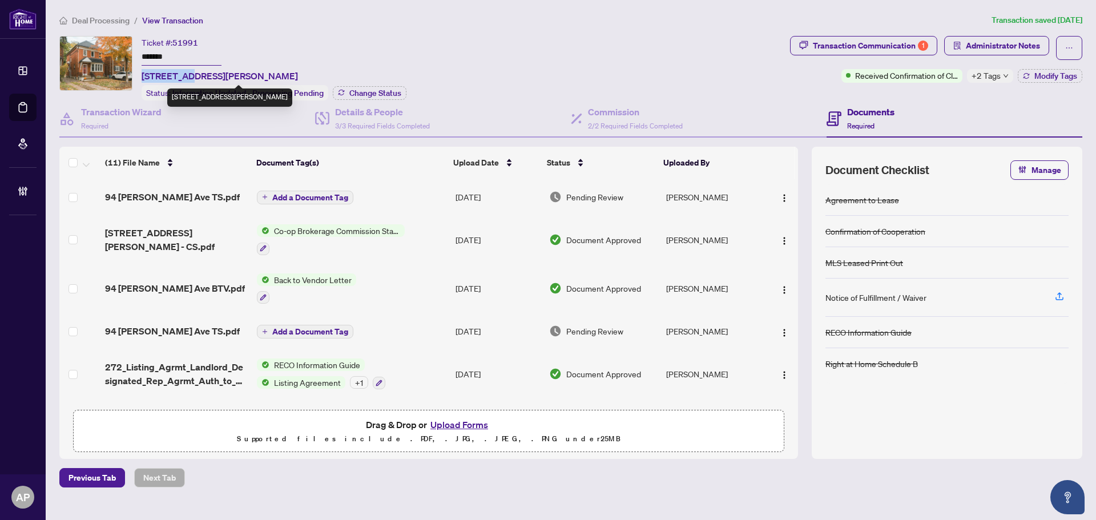
drag, startPoint x: 140, startPoint y: 73, endPoint x: 187, endPoint y: 73, distance: 46.8
click at [187, 73] on div "Ticket #: 51991 ******* 94 Roe Ave, Toronto, Ontario M5M 2H7, Canada Status: In…" at bounding box center [422, 68] width 726 height 65
copy span "94 Roe Ave"
click at [162, 57] on input "*******" at bounding box center [182, 57] width 80 height 17
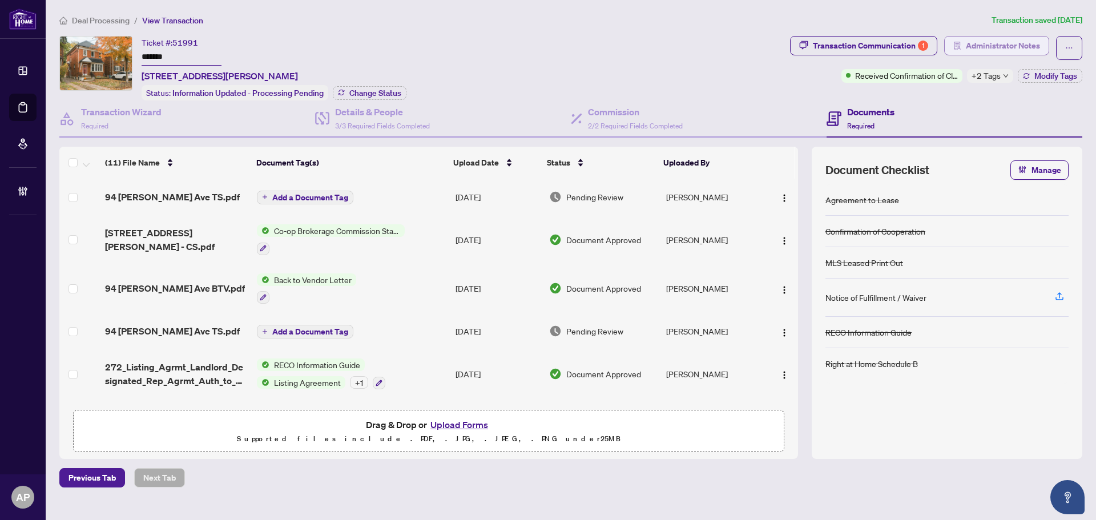
click at [971, 47] on span "Administrator Notes" at bounding box center [1003, 46] width 74 height 18
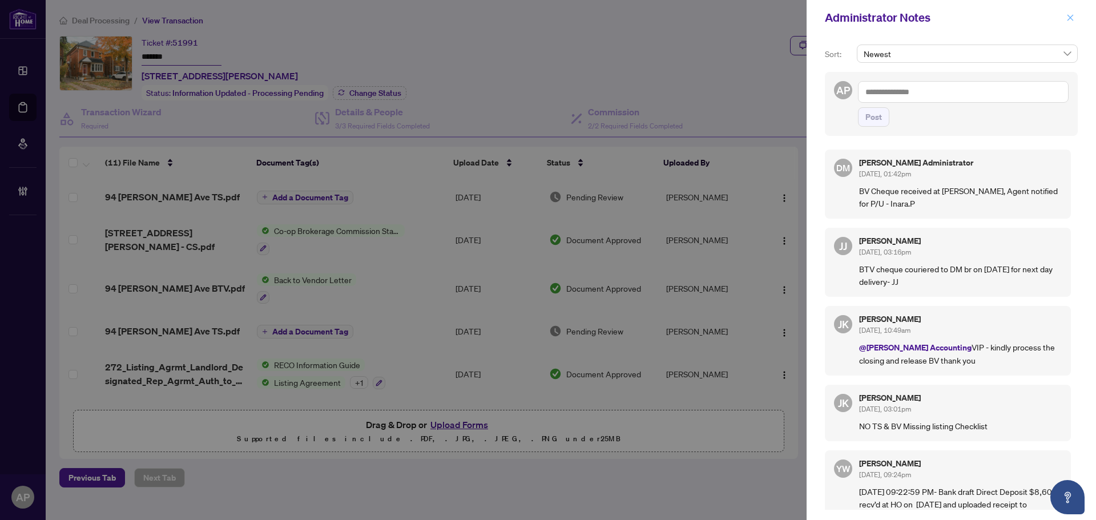
click at [1073, 19] on icon "close" at bounding box center [1071, 18] width 8 height 8
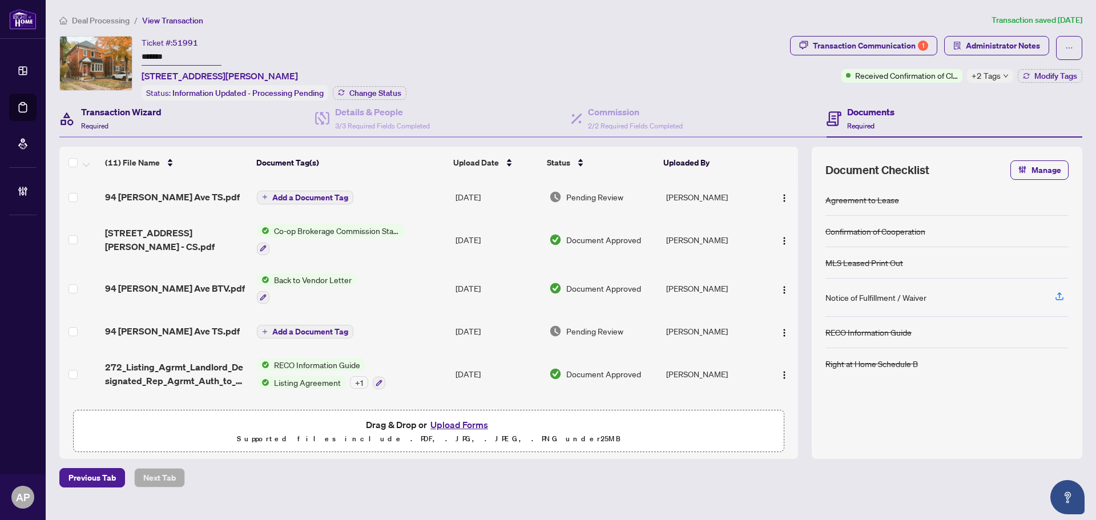
click at [151, 107] on h4 "Transaction Wizard" at bounding box center [121, 112] width 81 height 14
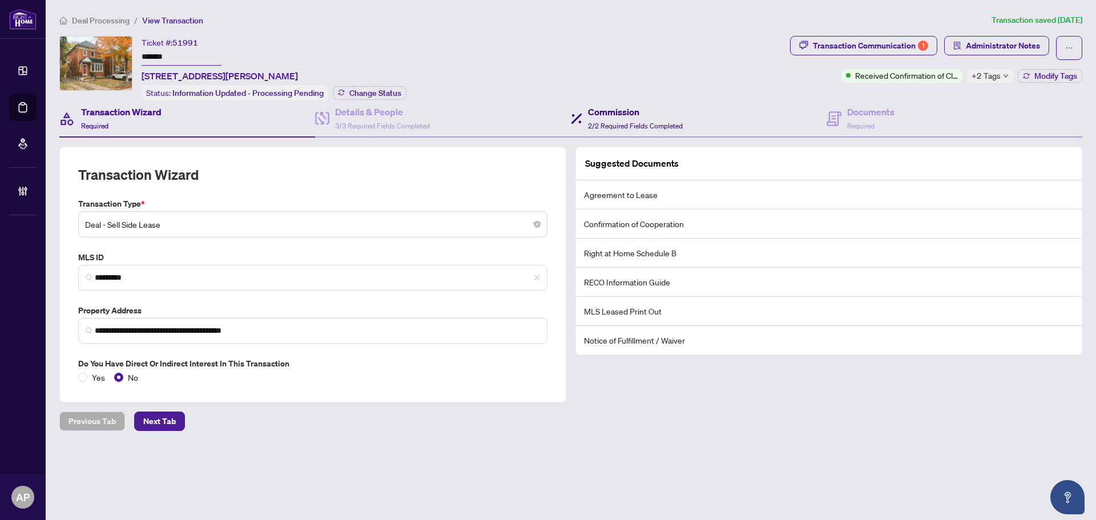
click at [622, 114] on h4 "Commission" at bounding box center [635, 112] width 95 height 14
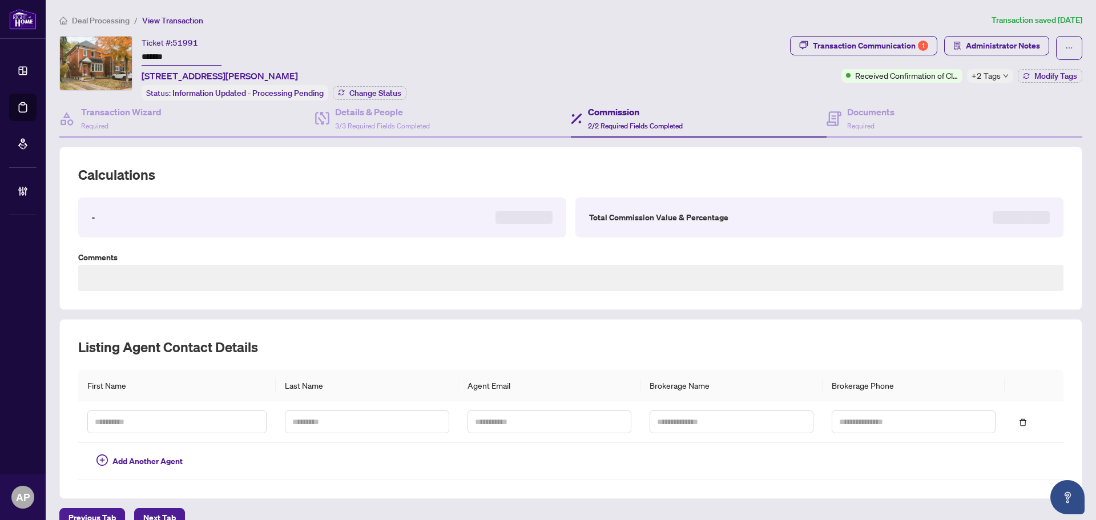
type textarea "**********"
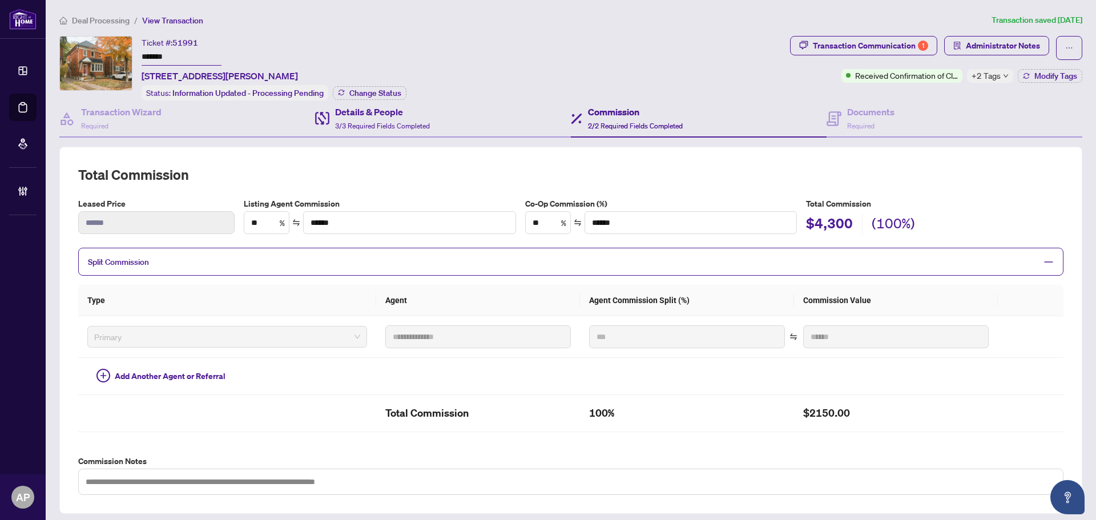
click at [427, 133] on div "Details & People 3/3 Required Fields Completed" at bounding box center [443, 118] width 256 height 37
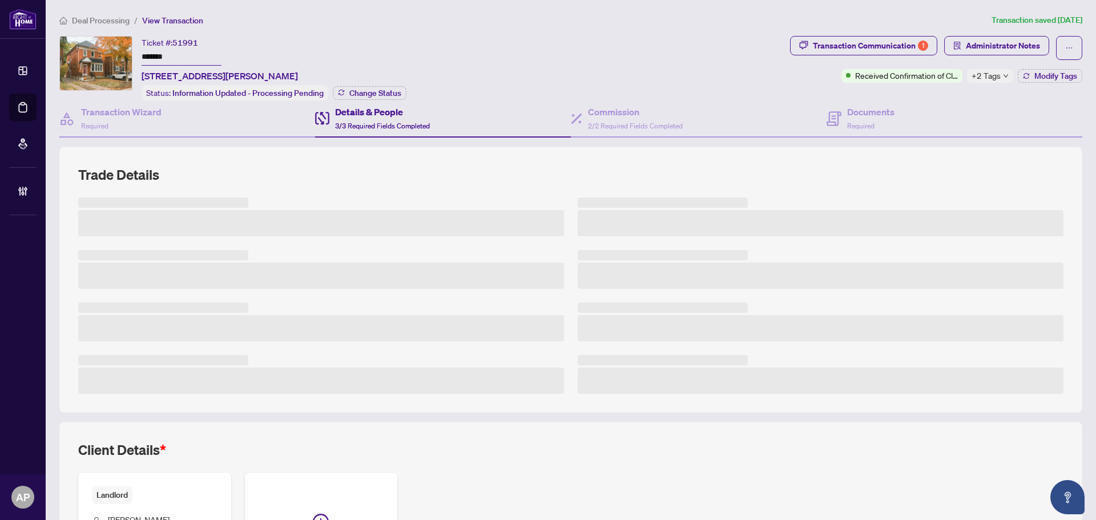
click at [976, 73] on span "+2 Tags" at bounding box center [986, 75] width 29 height 13
click at [856, 114] on h4 "Documents" at bounding box center [870, 112] width 47 height 14
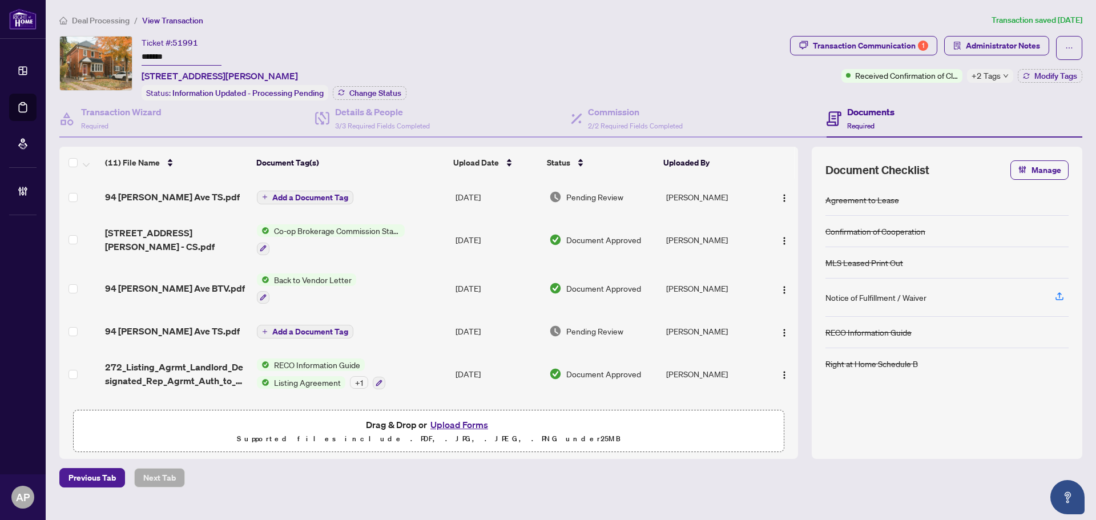
click at [642, 46] on div "Ticket #: 51991 ******* 94 Roe Ave, Toronto, Ontario M5M 2H7, Canada Status: In…" at bounding box center [422, 68] width 726 height 65
click at [604, 66] on div "Ticket #: 51991 ******* 94 Roe Ave, Toronto, Ontario M5M 2H7, Canada Status: In…" at bounding box center [422, 68] width 726 height 65
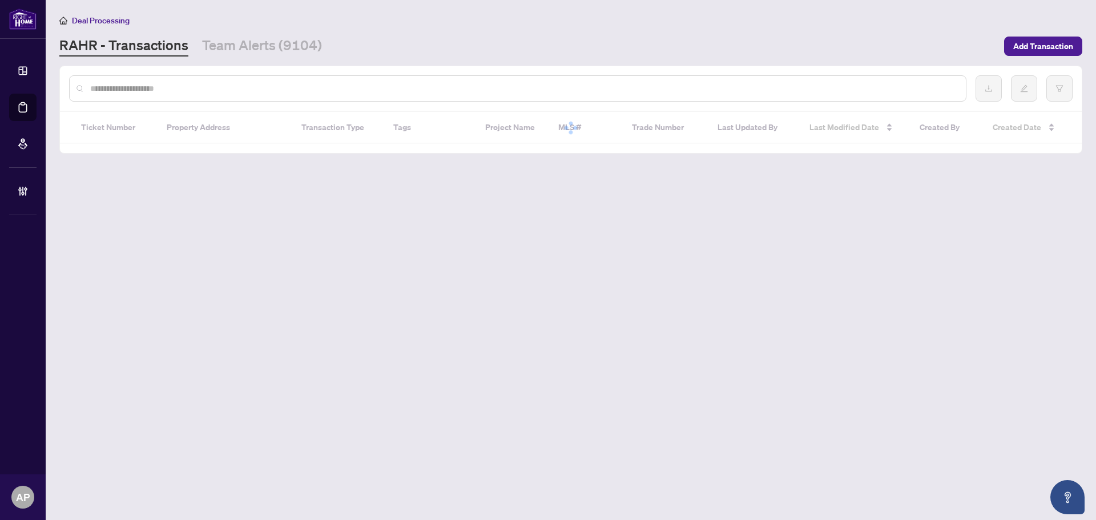
click at [134, 83] on input "text" at bounding box center [523, 88] width 867 height 13
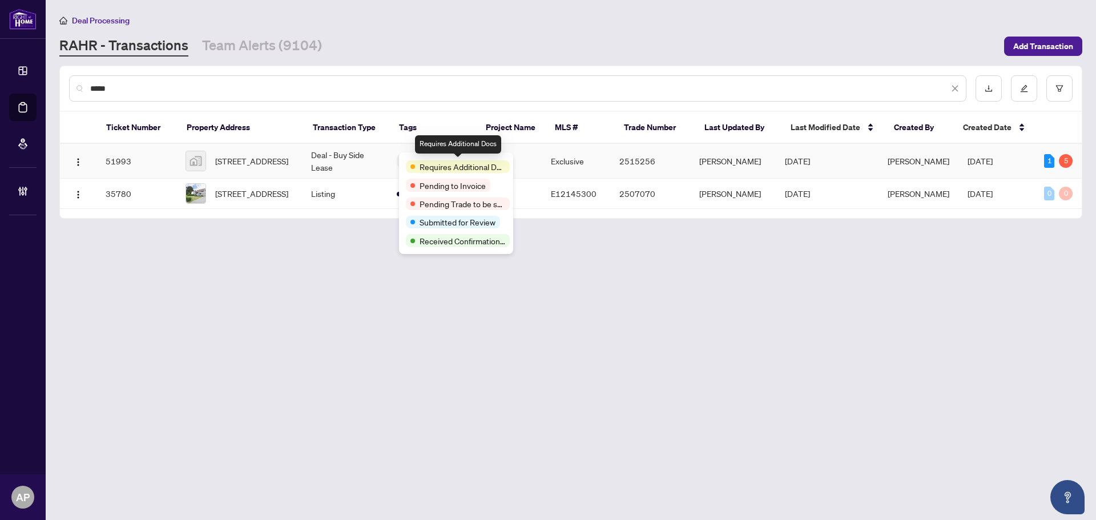
type input "*****"
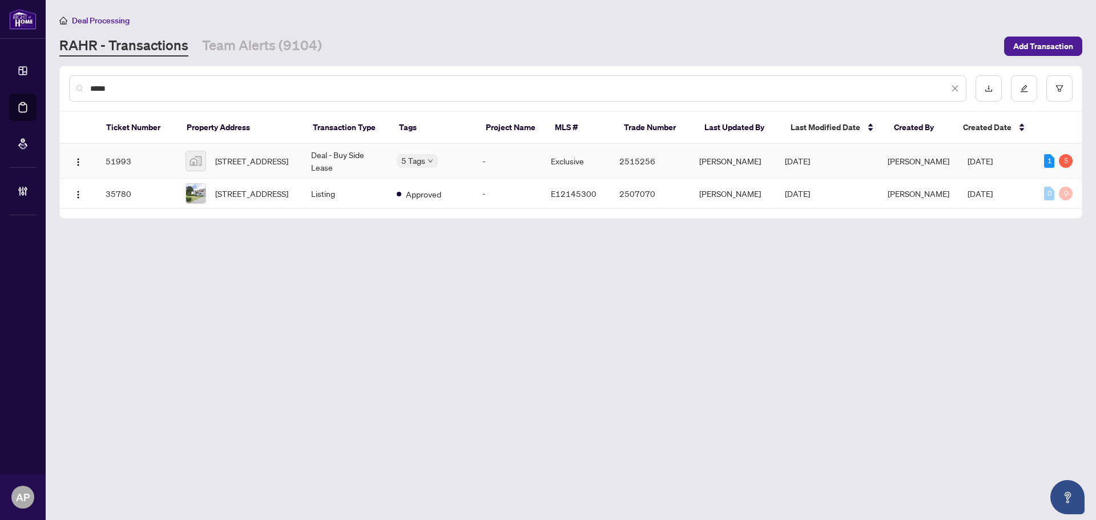
click at [354, 159] on td "Deal - Buy Side Lease" at bounding box center [345, 161] width 86 height 35
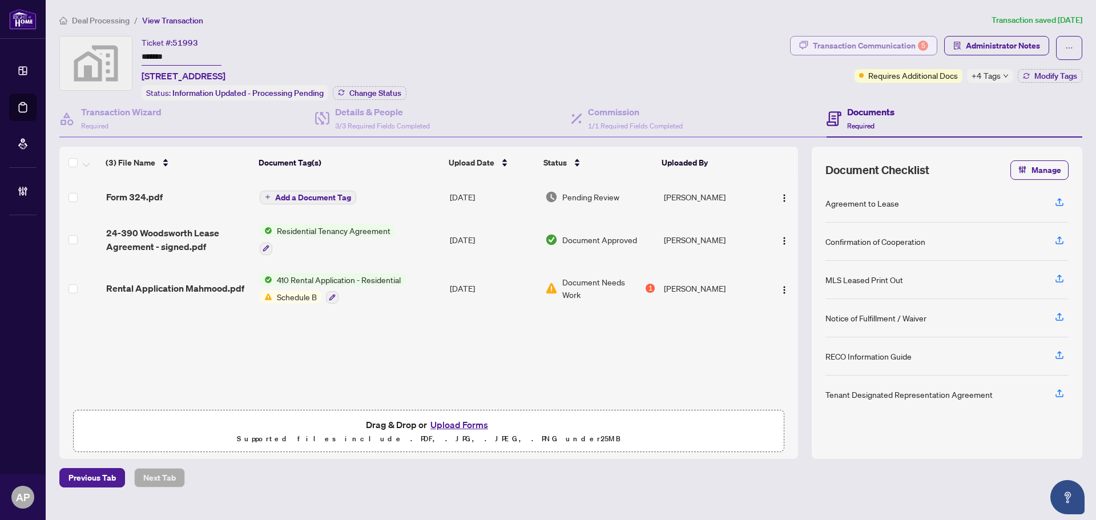
click at [898, 42] on div "Transaction Communication 5" at bounding box center [870, 46] width 115 height 18
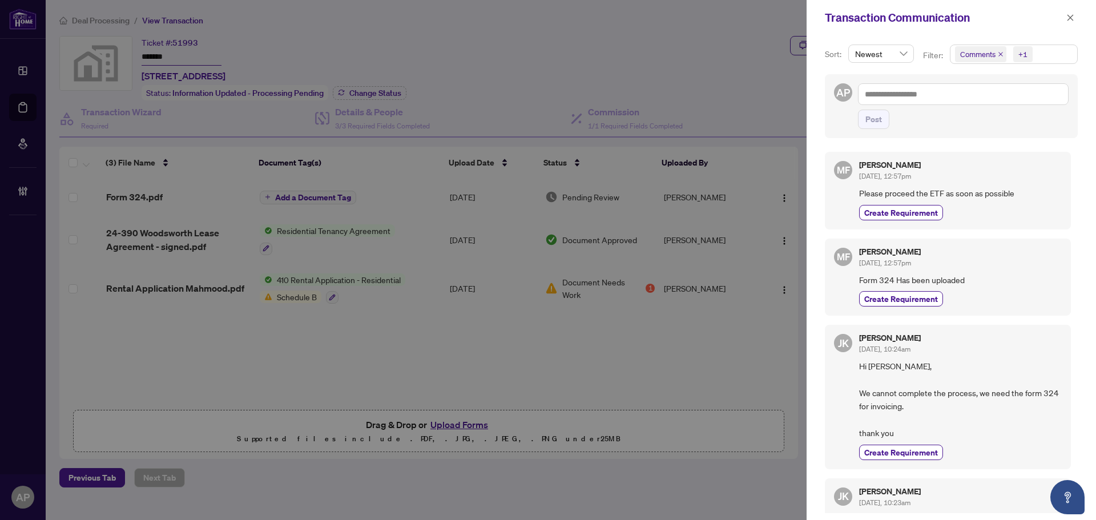
click at [999, 53] on icon "close" at bounding box center [1001, 54] width 6 height 6
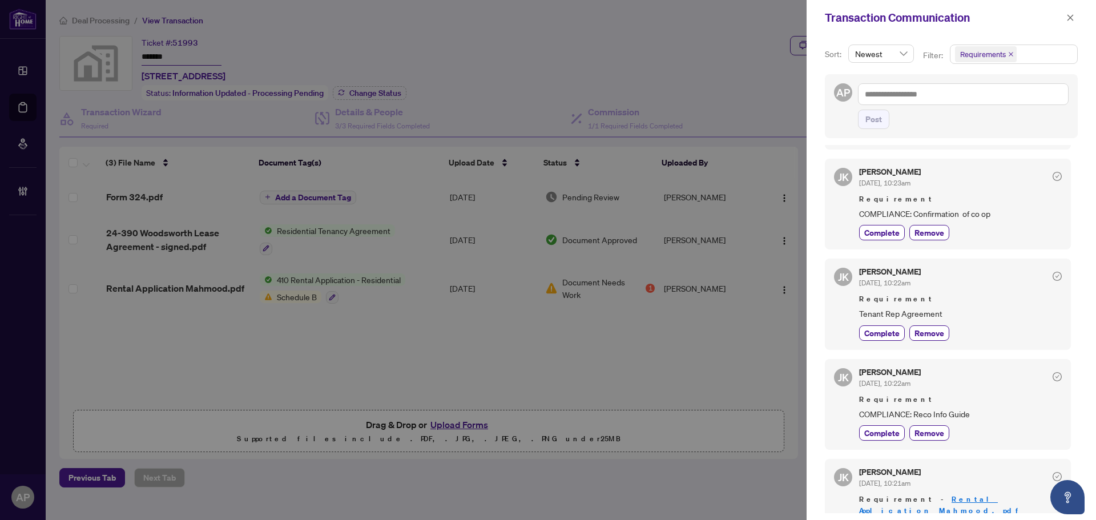
scroll to position [130, 0]
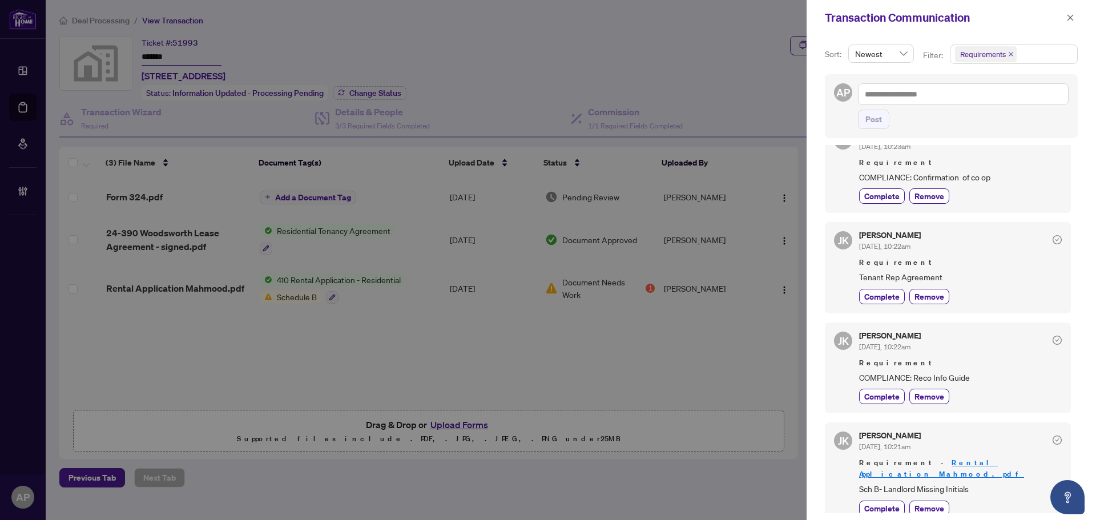
drag, startPoint x: 1070, startPoint y: 14, endPoint x: 928, endPoint y: 66, distance: 151.4
click at [1070, 14] on icon "close" at bounding box center [1071, 18] width 8 height 8
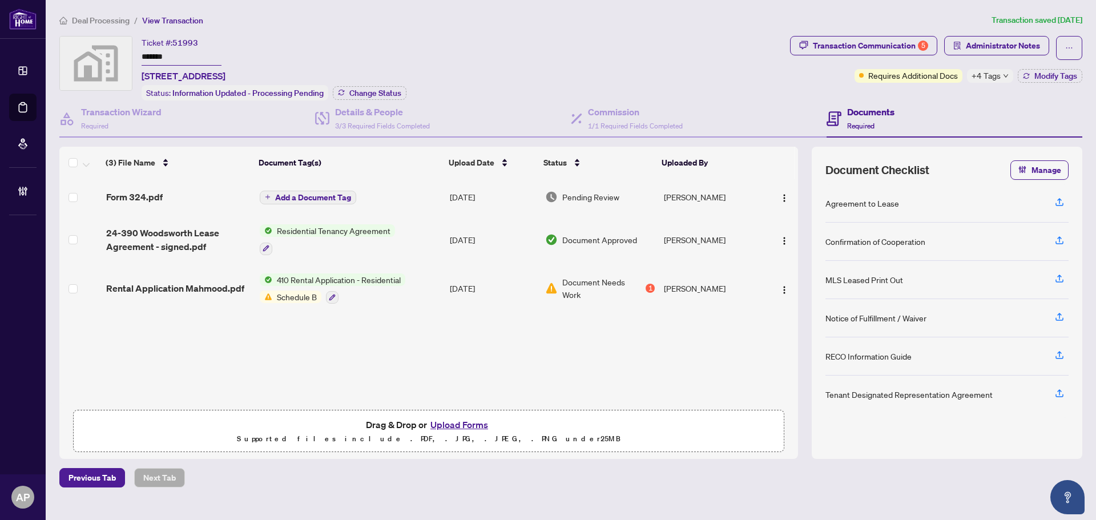
click at [167, 195] on div "Form 324.pdf" at bounding box center [178, 197] width 145 height 14
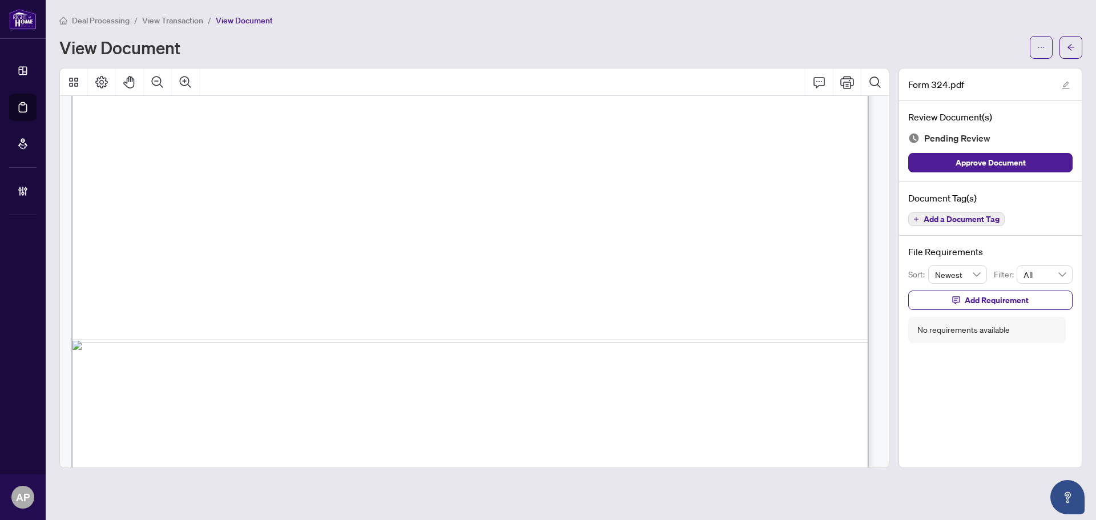
scroll to position [1741, 0]
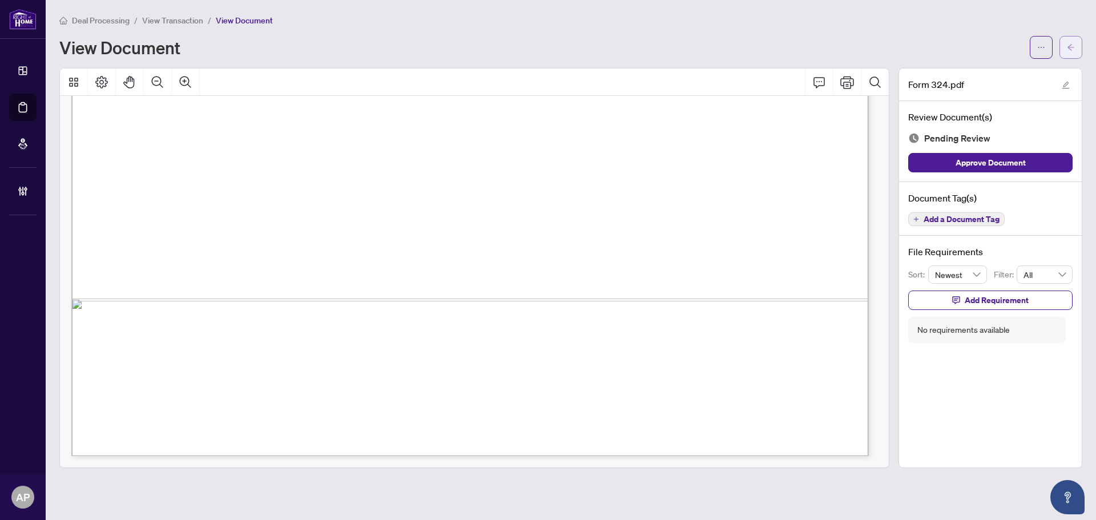
click at [1071, 50] on icon "arrow-left" at bounding box center [1071, 47] width 7 height 6
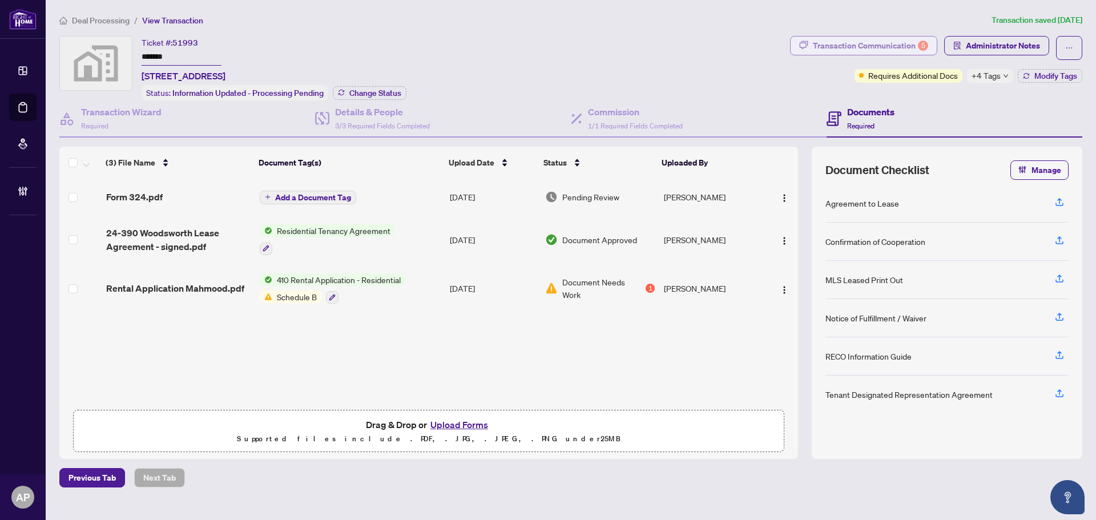
click at [886, 45] on div "Transaction Communication 5" at bounding box center [870, 46] width 115 height 18
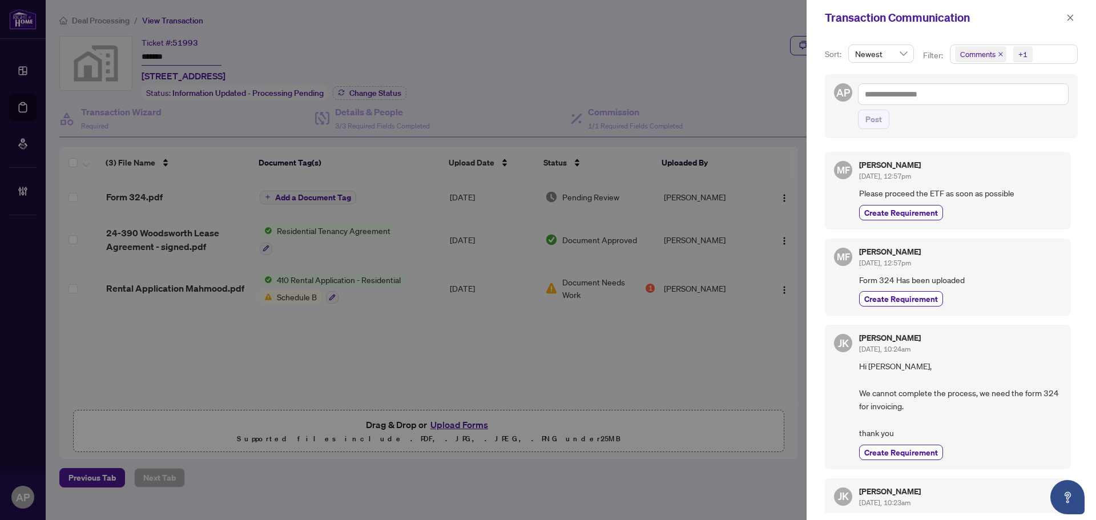
click at [1002, 55] on icon "close" at bounding box center [1001, 54] width 6 height 6
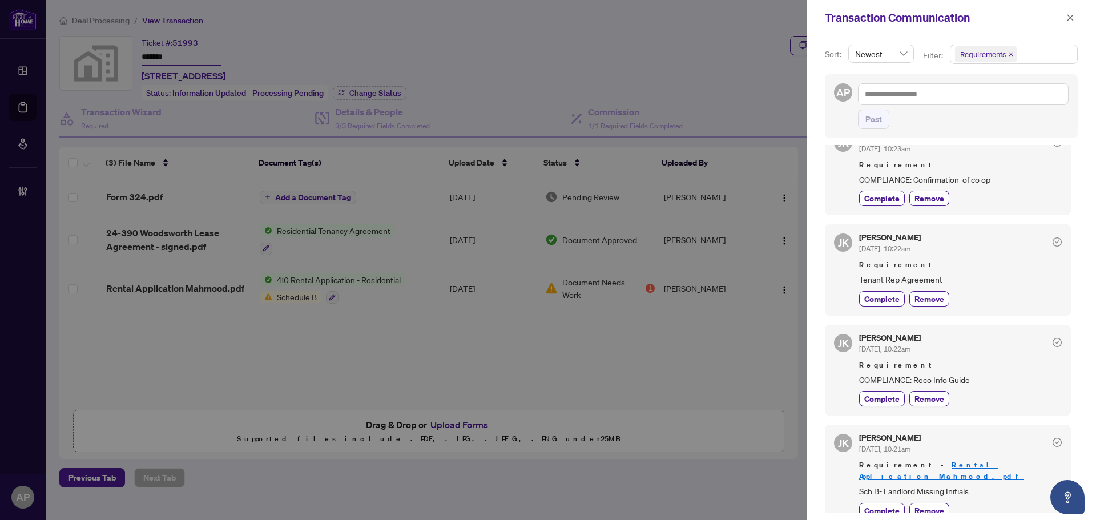
scroll to position [130, 0]
drag, startPoint x: 1073, startPoint y: 27, endPoint x: 1073, endPoint y: 18, distance: 8.6
click at [1073, 24] on div "Transaction Communication" at bounding box center [951, 17] width 289 height 35
click at [1073, 18] on icon "close" at bounding box center [1071, 18] width 8 height 8
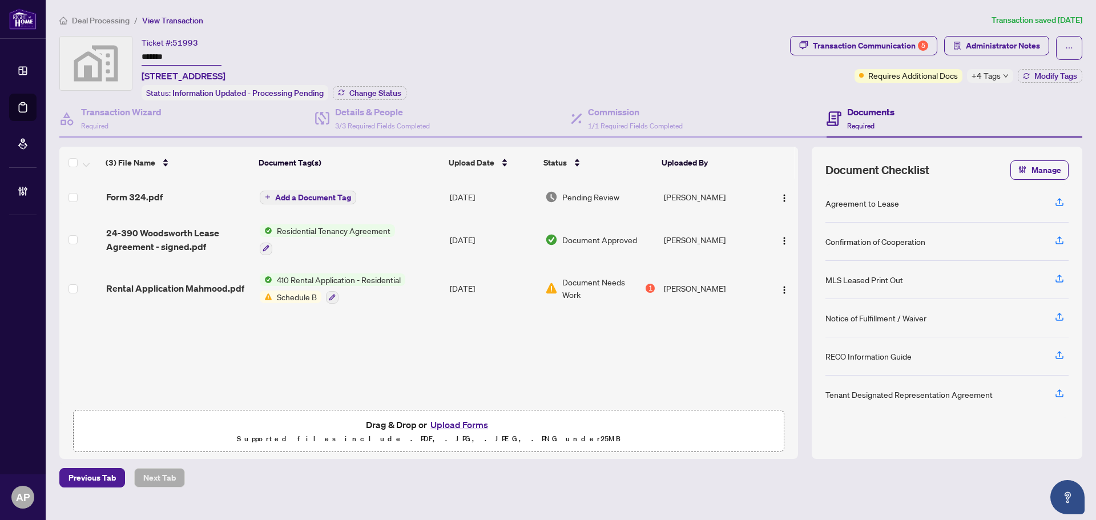
click at [425, 281] on td "410 Rental Application - Residential Schedule B" at bounding box center [350, 288] width 190 height 49
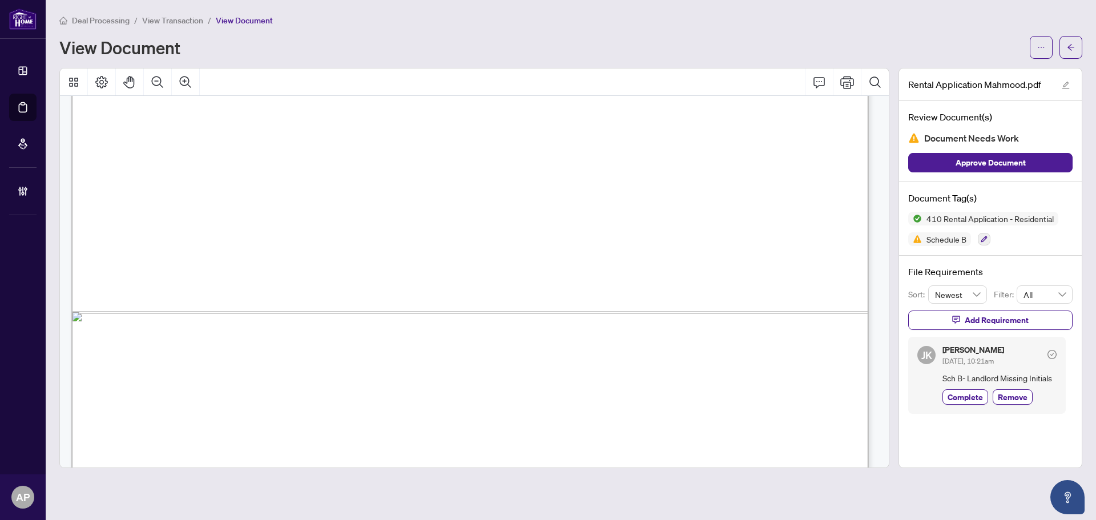
scroll to position [2800, 0]
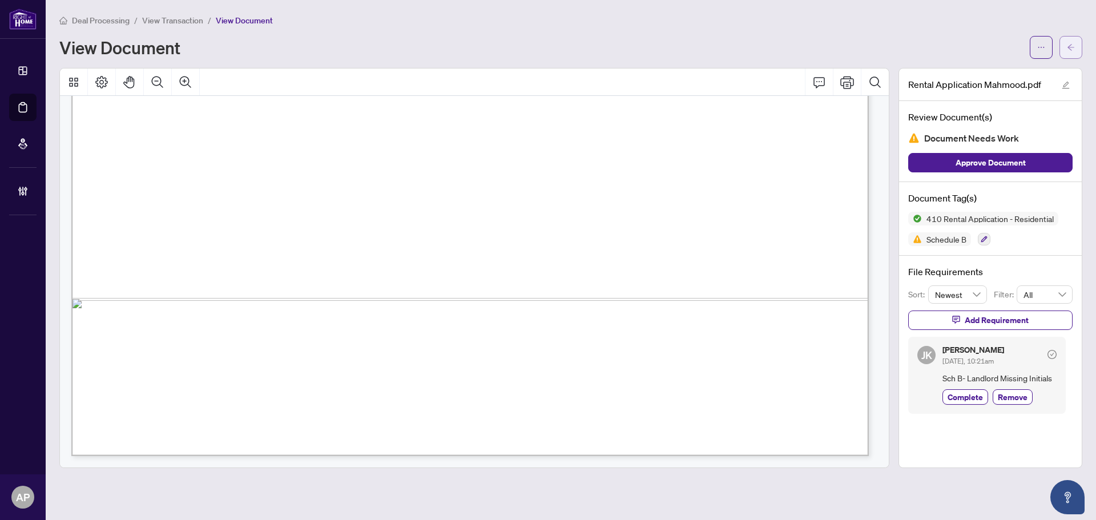
click at [1073, 48] on icon "arrow-left" at bounding box center [1071, 47] width 8 height 8
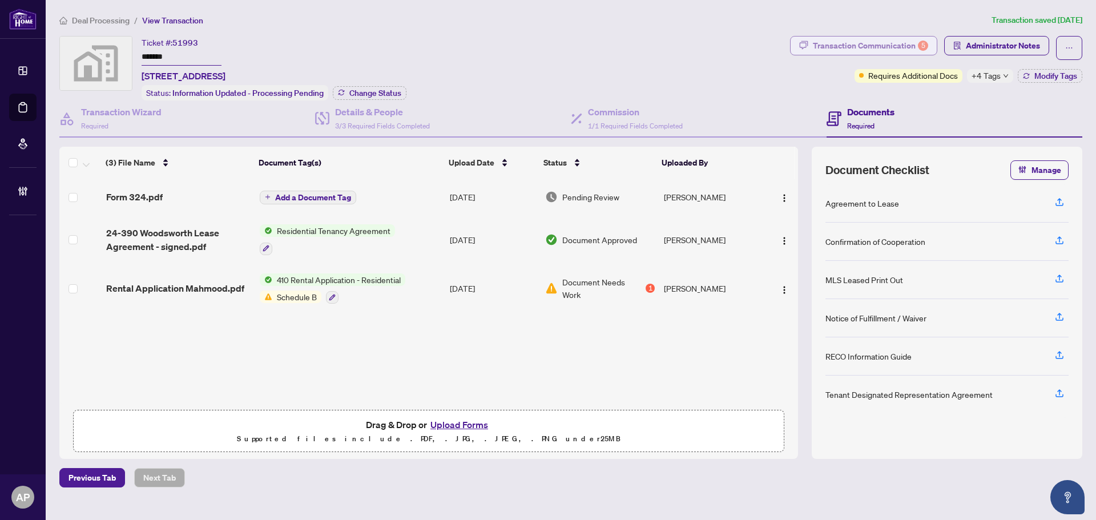
click at [898, 46] on div "Transaction Communication 5" at bounding box center [870, 46] width 115 height 18
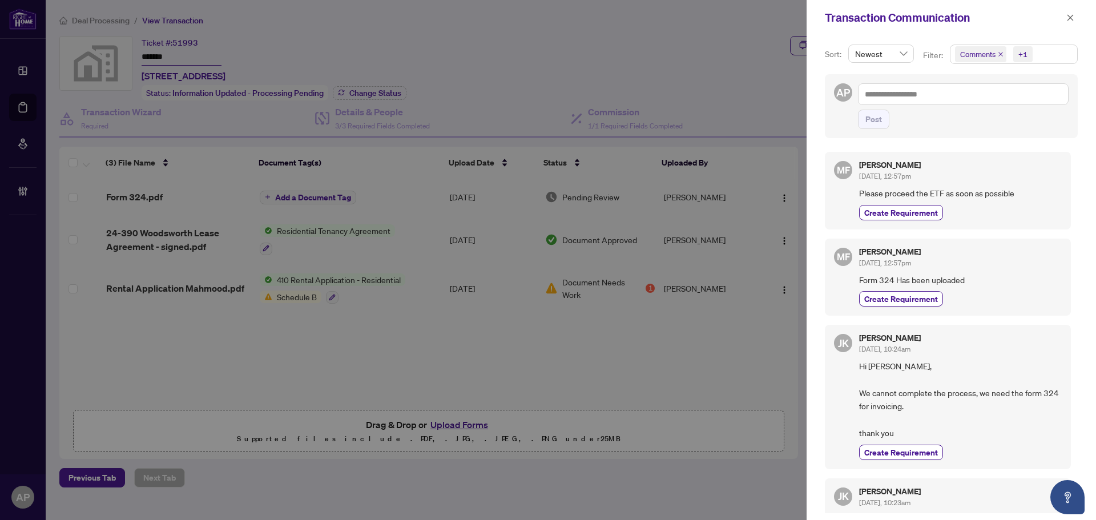
click at [999, 56] on icon "close" at bounding box center [1001, 54] width 5 height 5
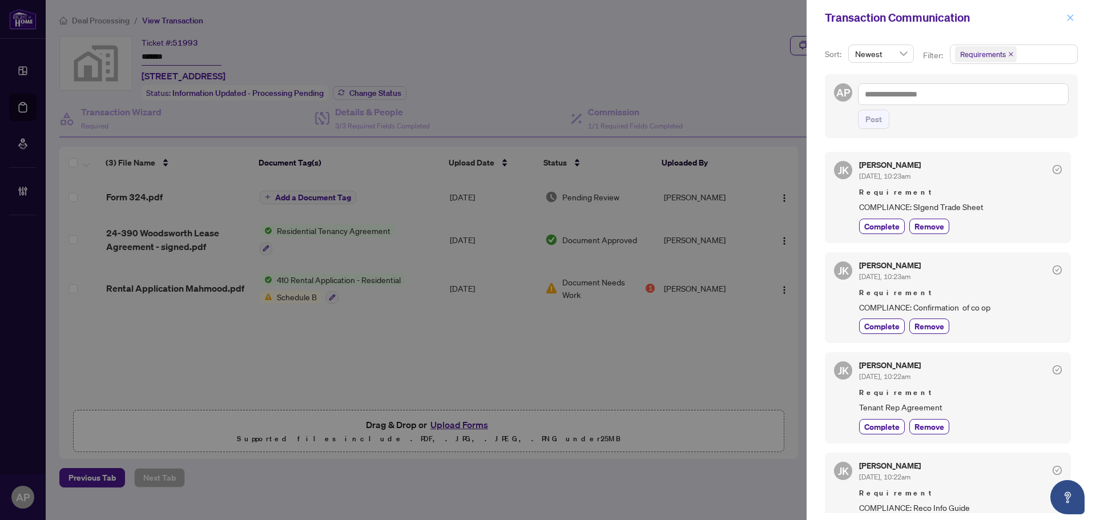
click at [1069, 15] on icon "close" at bounding box center [1071, 18] width 8 height 8
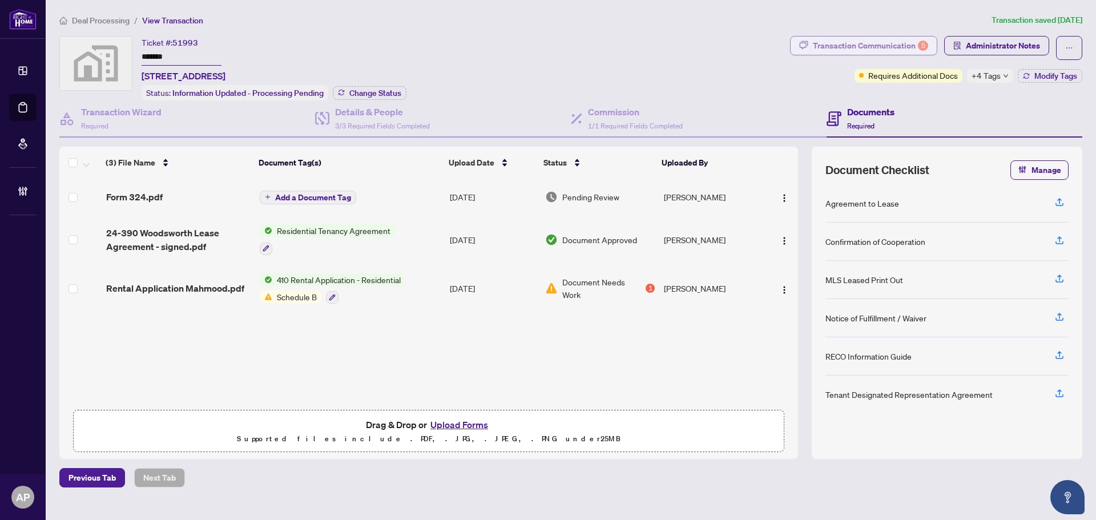
click at [826, 47] on div "Transaction Communication 5" at bounding box center [870, 46] width 115 height 18
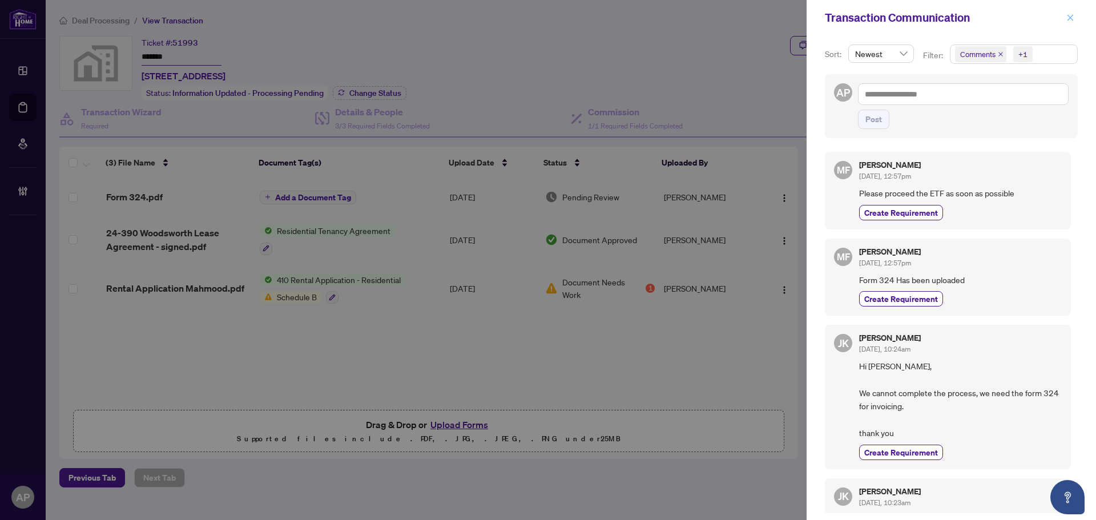
click at [1072, 20] on icon "close" at bounding box center [1071, 18] width 8 height 8
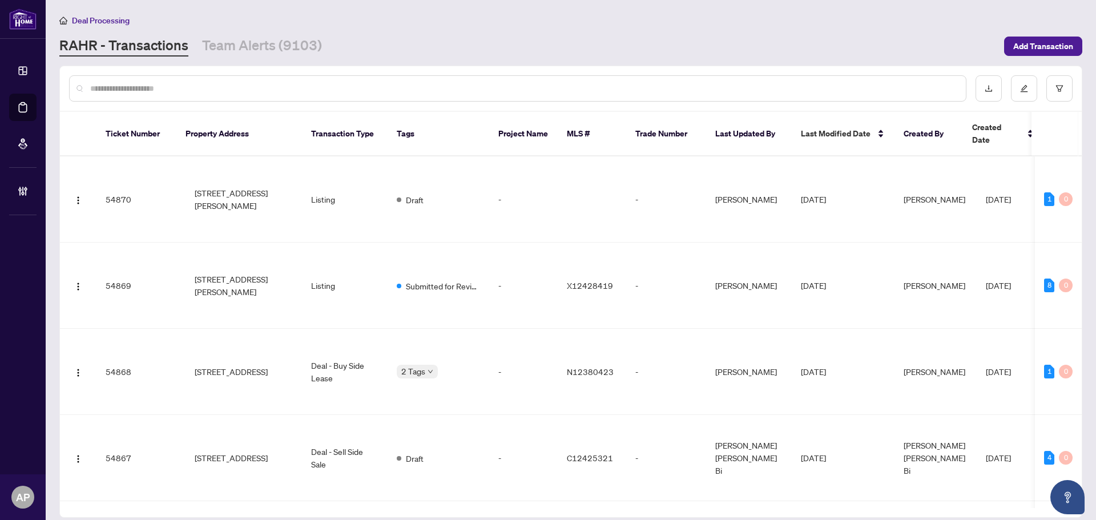
click at [111, 94] on div at bounding box center [518, 88] width 898 height 26
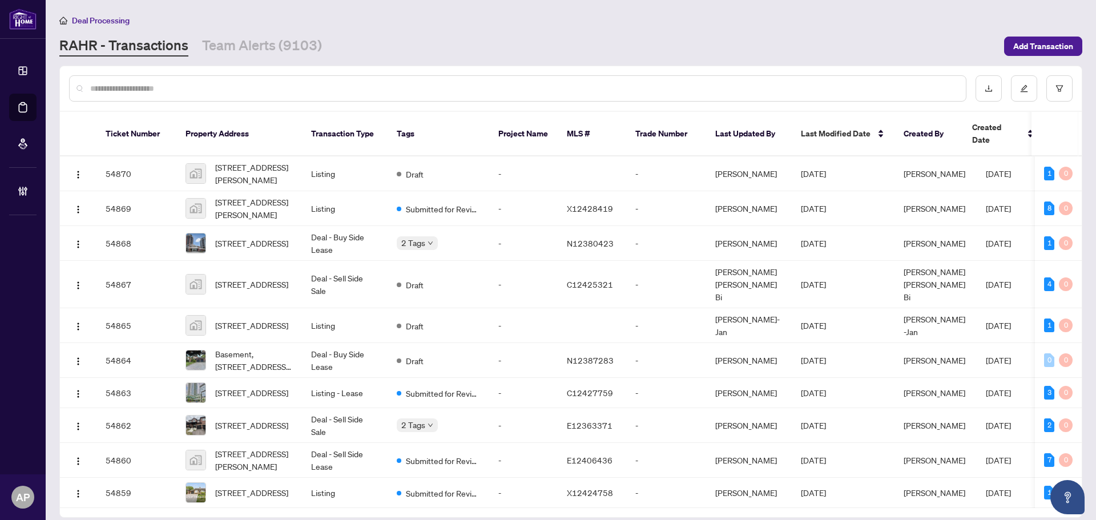
click at [111, 93] on input "text" at bounding box center [523, 88] width 867 height 13
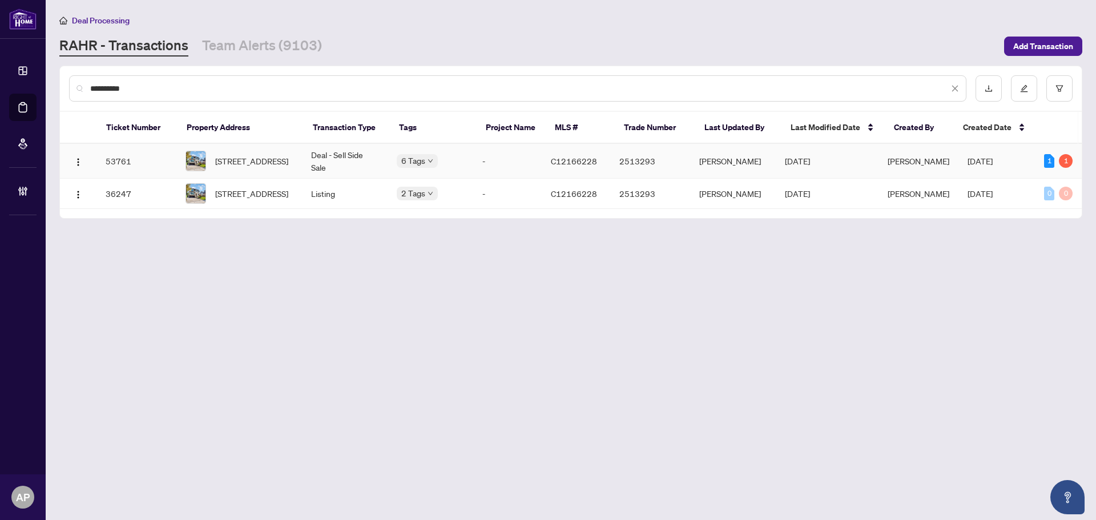
type input "**********"
click at [325, 164] on td "Deal - Sell Side Sale" at bounding box center [345, 161] width 86 height 35
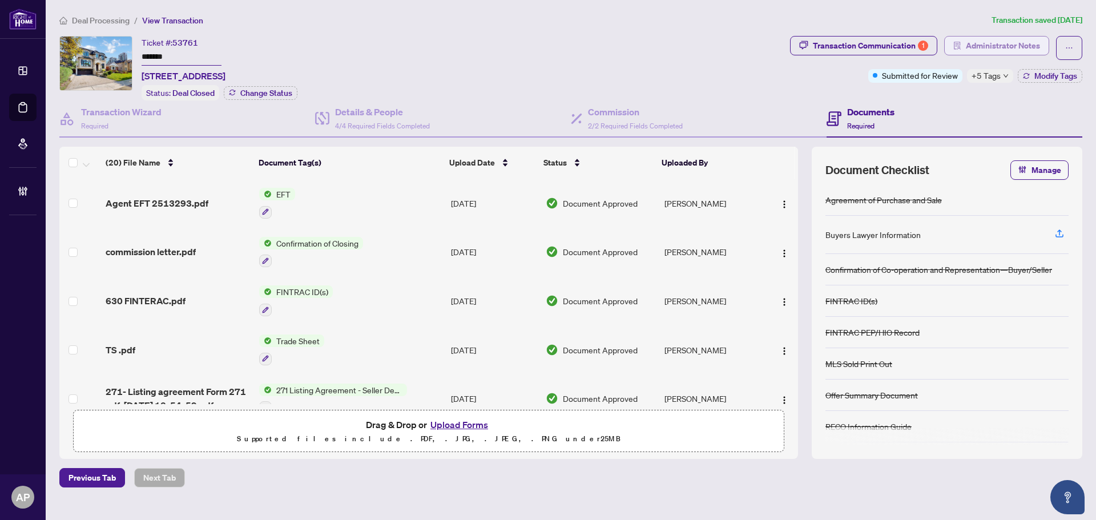
click at [1019, 38] on span "Administrator Notes" at bounding box center [1003, 46] width 74 height 18
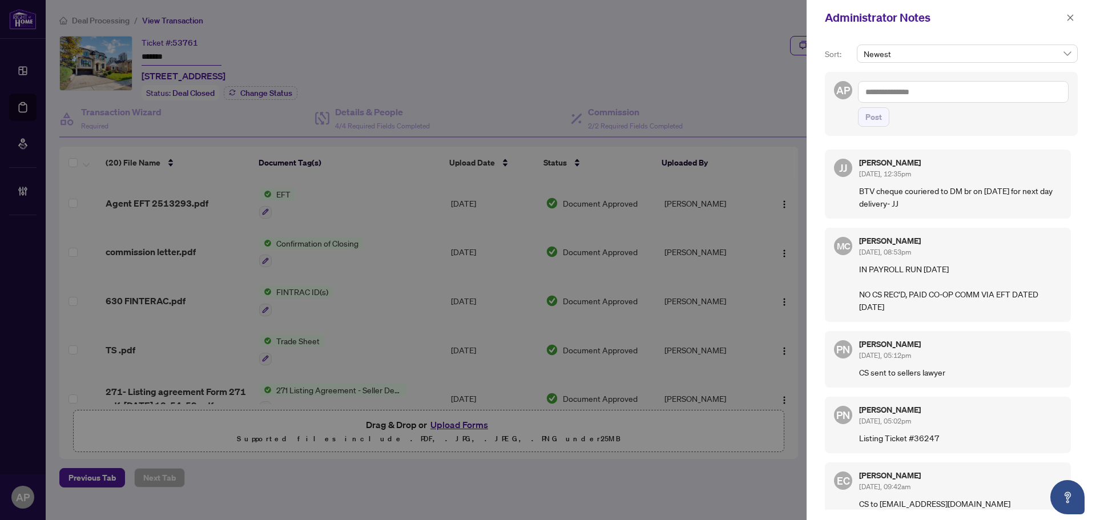
drag, startPoint x: 1068, startPoint y: 14, endPoint x: 945, endPoint y: 19, distance: 122.3
click at [1068, 14] on icon "close" at bounding box center [1071, 18] width 8 height 8
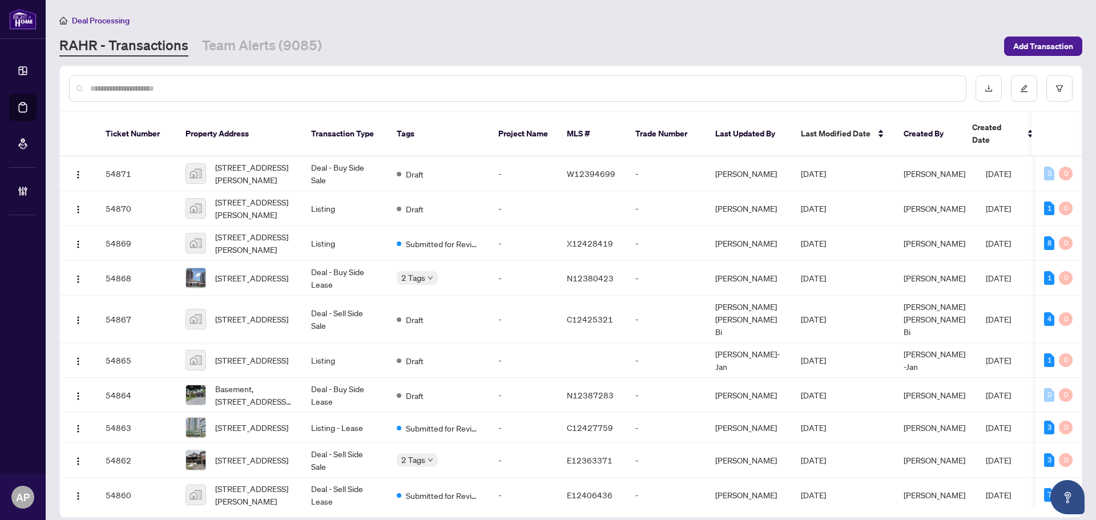
click at [200, 94] on input "text" at bounding box center [523, 88] width 867 height 13
click at [252, 45] on link "Team Alerts (9085)" at bounding box center [262, 46] width 120 height 21
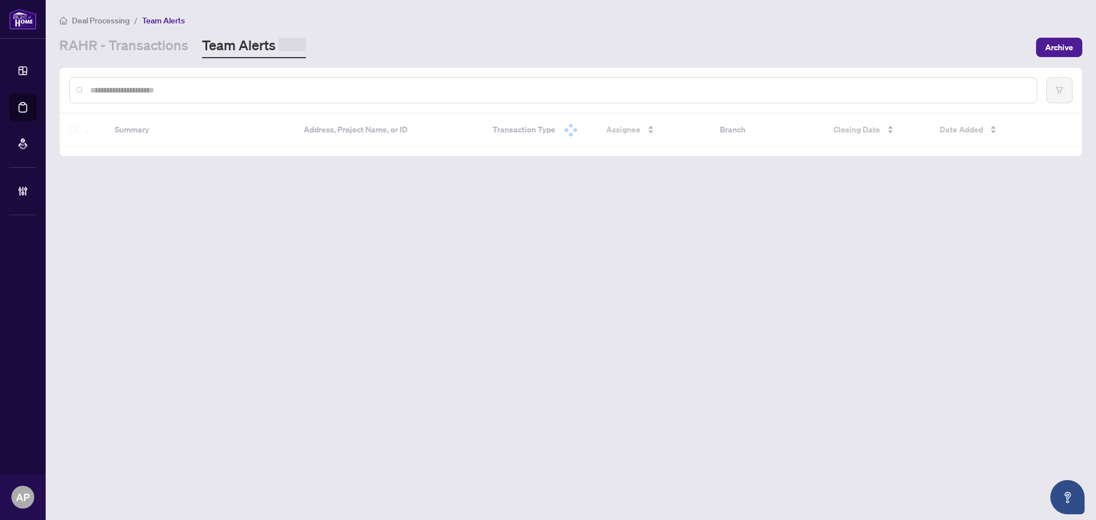
click at [252, 84] on input "text" at bounding box center [558, 90] width 937 height 13
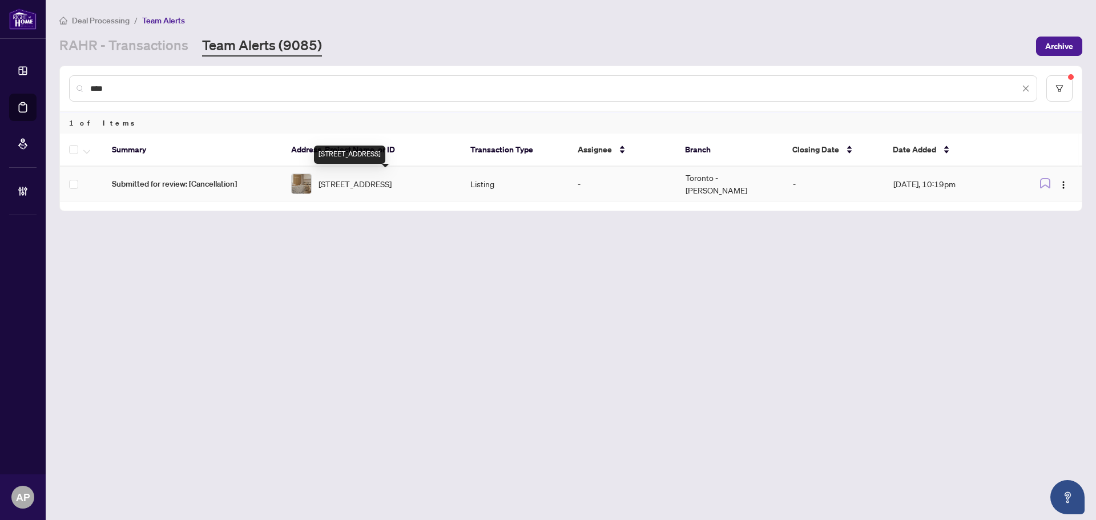
type input "****"
click at [392, 180] on span "37 Rippleton Rd, Toronto, Ontario M3B 1H4, Canada" at bounding box center [355, 184] width 73 height 13
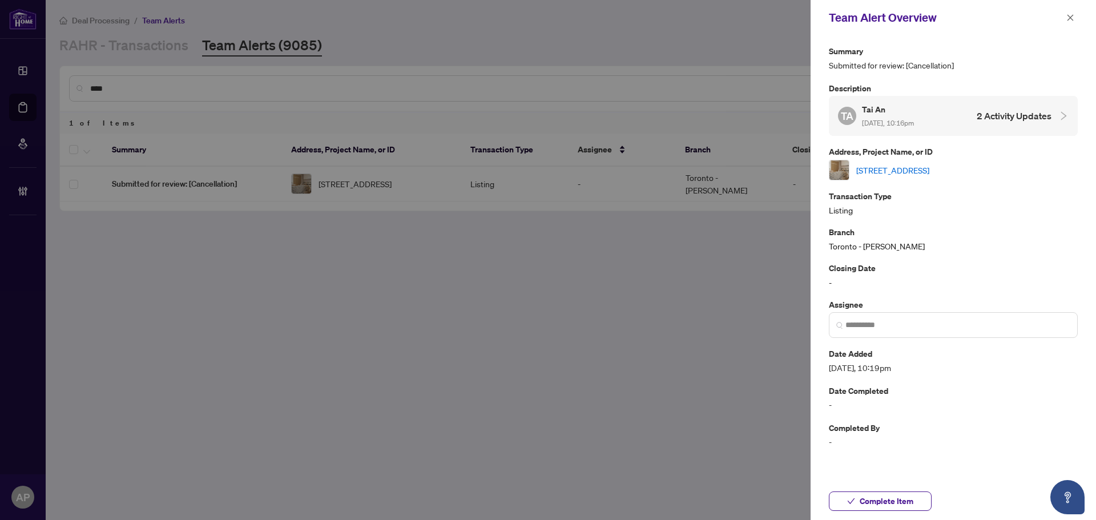
click at [930, 169] on link "37 Rippleton Rd, Toronto, Ontario M3B 1H4, Canada" at bounding box center [892, 170] width 73 height 13
click at [930, 328] on input "search" at bounding box center [958, 325] width 225 height 12
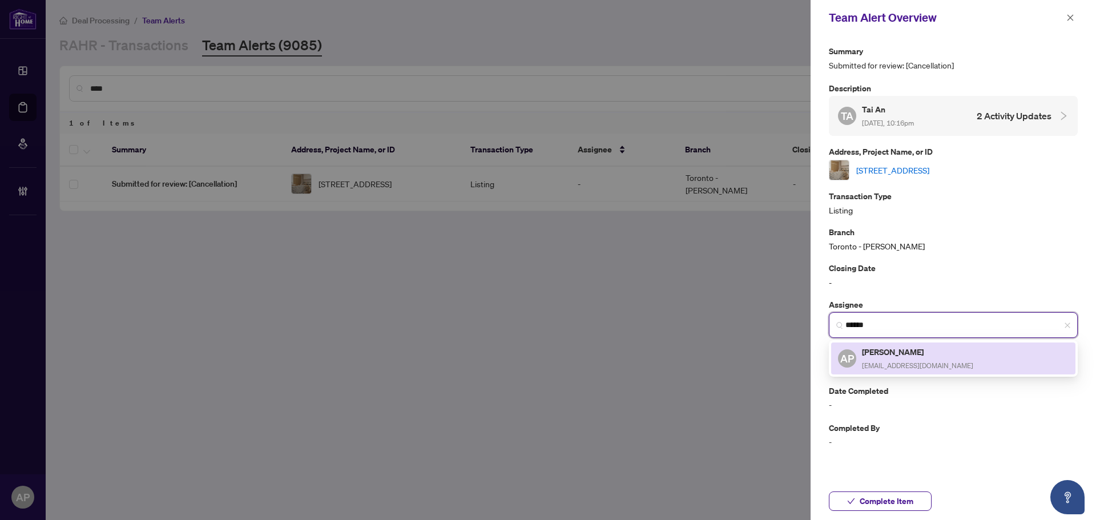
click at [910, 356] on h5 "[PERSON_NAME]" at bounding box center [917, 351] width 111 height 13
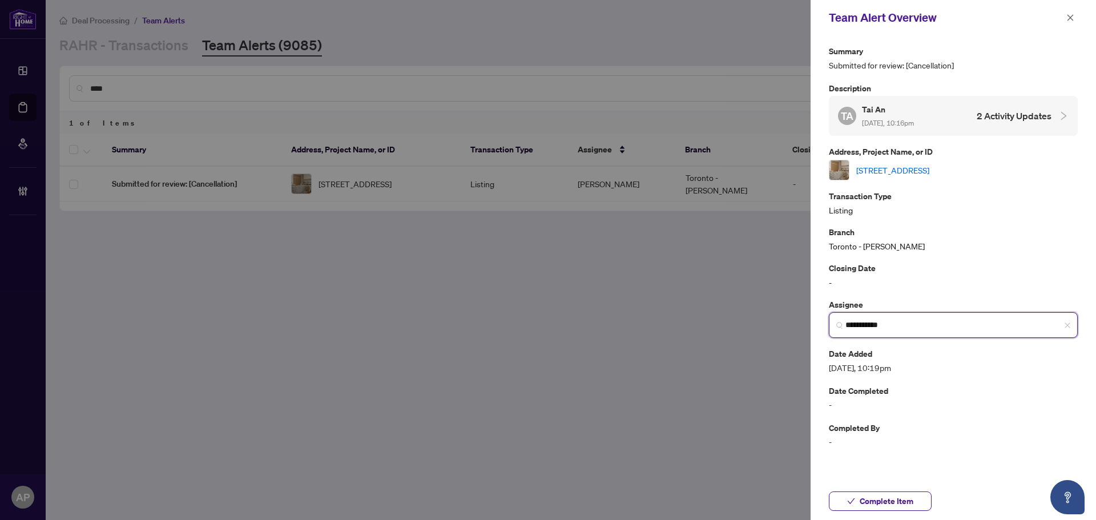
type input "**********"
click at [847, 432] on p "Completed By" at bounding box center [953, 427] width 249 height 13
click at [983, 267] on p "Closing Date" at bounding box center [953, 267] width 249 height 13
drag, startPoint x: 1076, startPoint y: 12, endPoint x: 1071, endPoint y: 16, distance: 7.0
click at [1075, 13] on button "button" at bounding box center [1070, 18] width 15 height 14
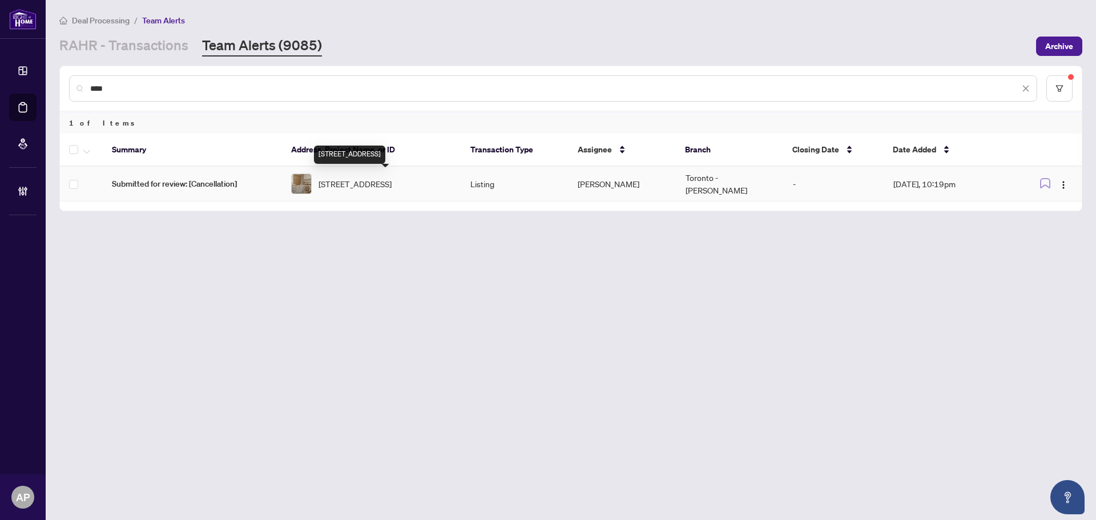
click at [372, 190] on span "37 Rippleton Rd, Toronto, Ontario M3B 1H4, Canada" at bounding box center [355, 184] width 73 height 13
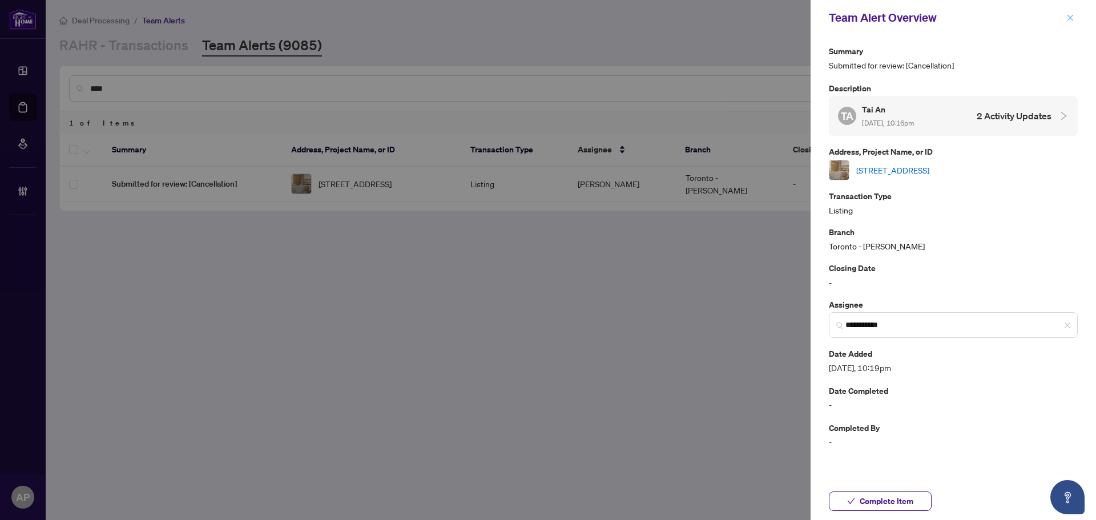
click at [1071, 21] on icon "close" at bounding box center [1071, 18] width 8 height 8
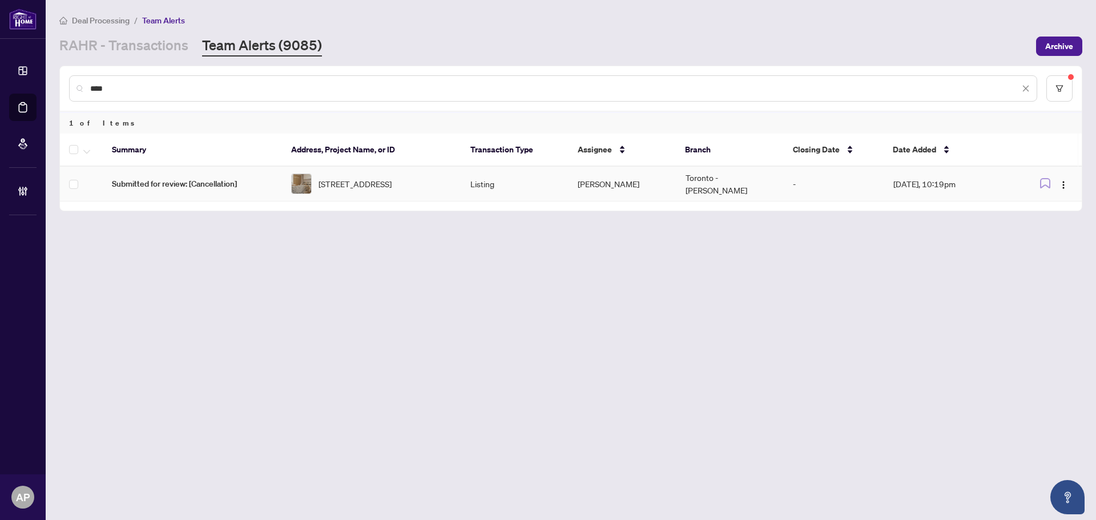
click at [462, 187] on td "Listing" at bounding box center [514, 184] width 107 height 35
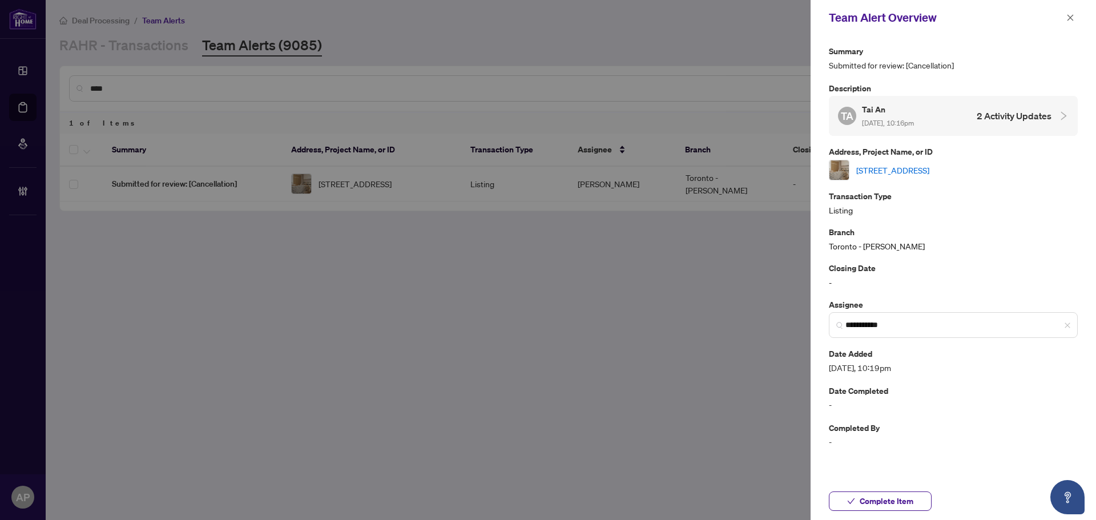
click at [906, 173] on link "37 Rippleton Rd, Toronto, Ontario M3B 1H4, Canada" at bounding box center [892, 170] width 73 height 13
click at [1072, 18] on icon "close" at bounding box center [1071, 18] width 8 height 8
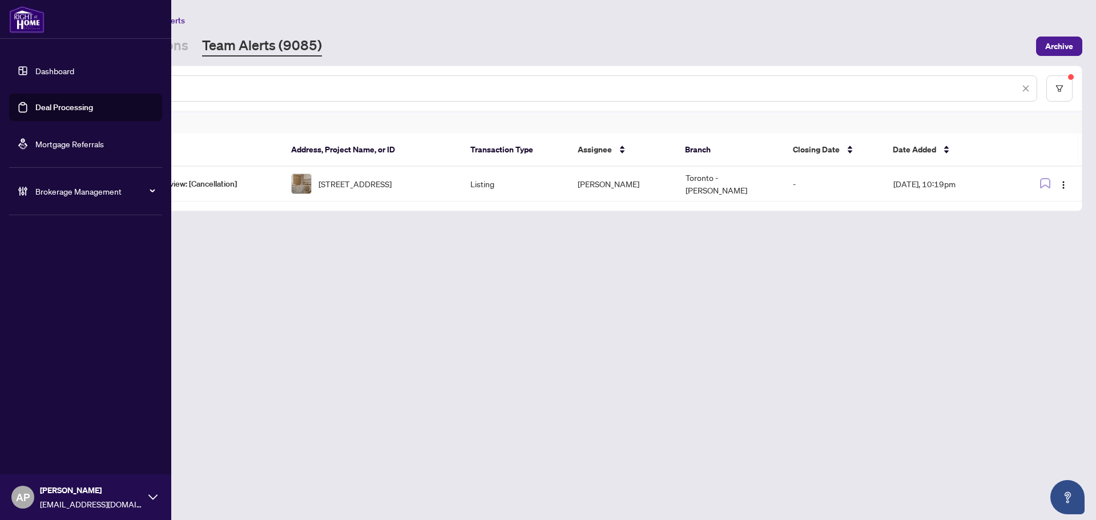
drag, startPoint x: 28, startPoint y: 107, endPoint x: 254, endPoint y: 14, distance: 244.5
click at [254, 14] on div "Deal Processing / Team Alerts" at bounding box center [570, 20] width 1023 height 13
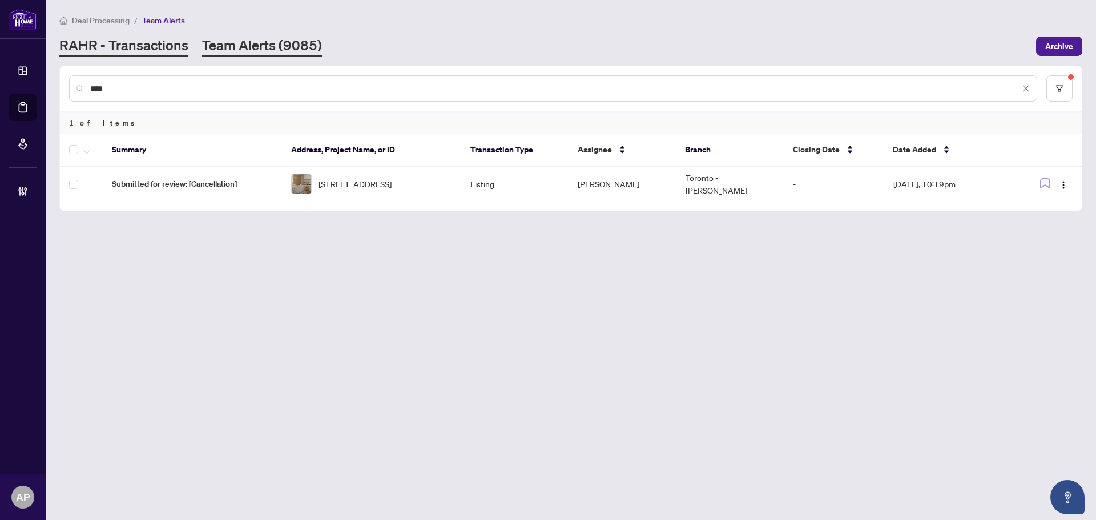
click at [147, 51] on link "RAHR - Transactions" at bounding box center [123, 46] width 129 height 21
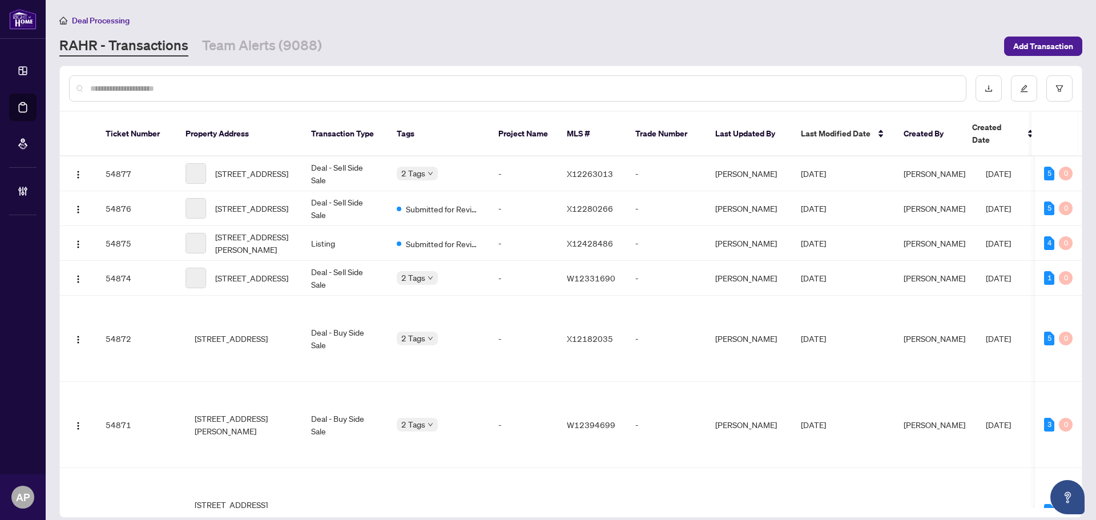
click at [122, 86] on input "text" at bounding box center [523, 88] width 867 height 13
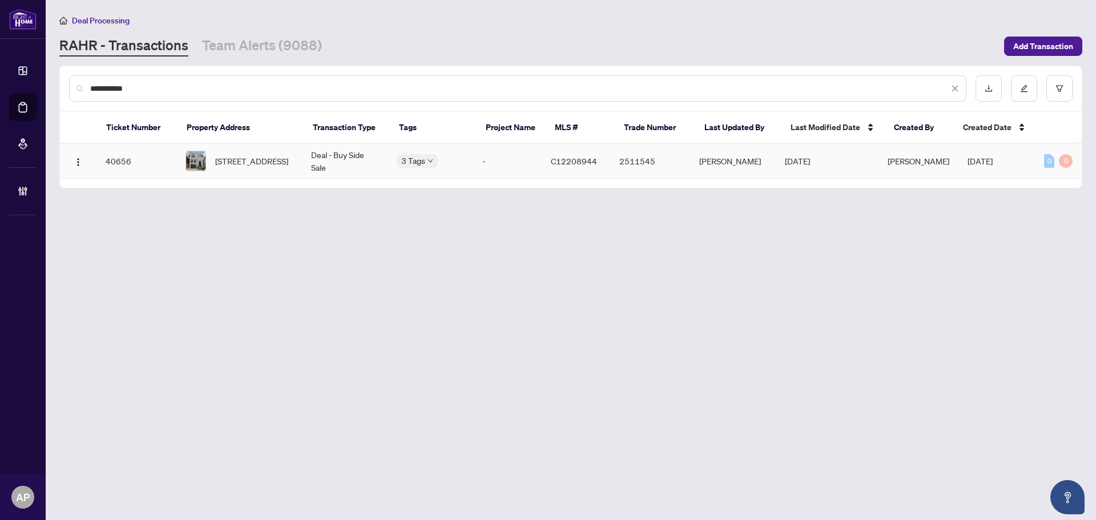
type input "**********"
click at [302, 155] on td "571 Broadway Ave, Toronto, Ontario M4G 2S2, Canada" at bounding box center [239, 161] width 126 height 35
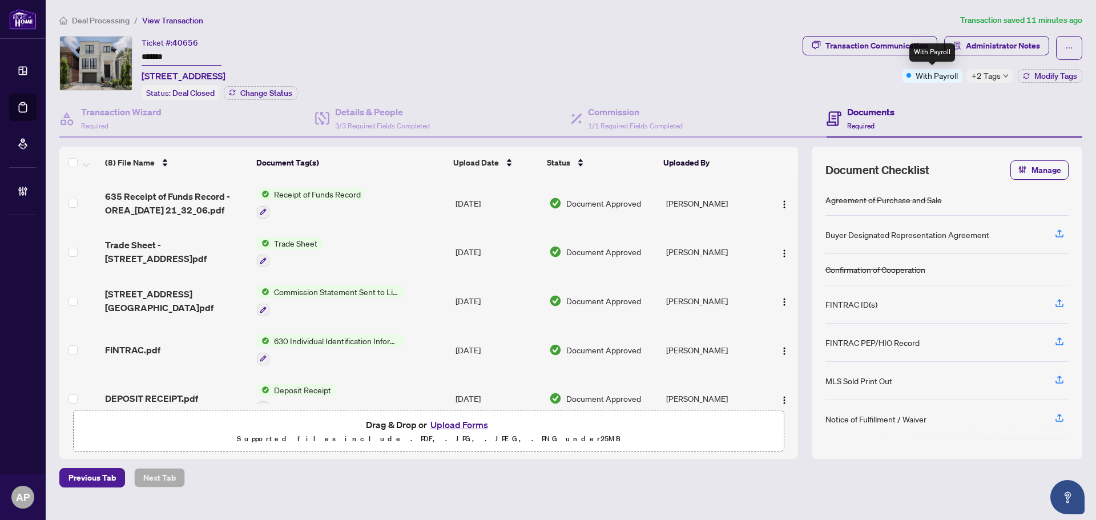
click at [987, 75] on span "+2 Tags" at bounding box center [986, 75] width 29 height 13
click at [1012, 45] on span "Administrator Notes" at bounding box center [1003, 46] width 74 height 18
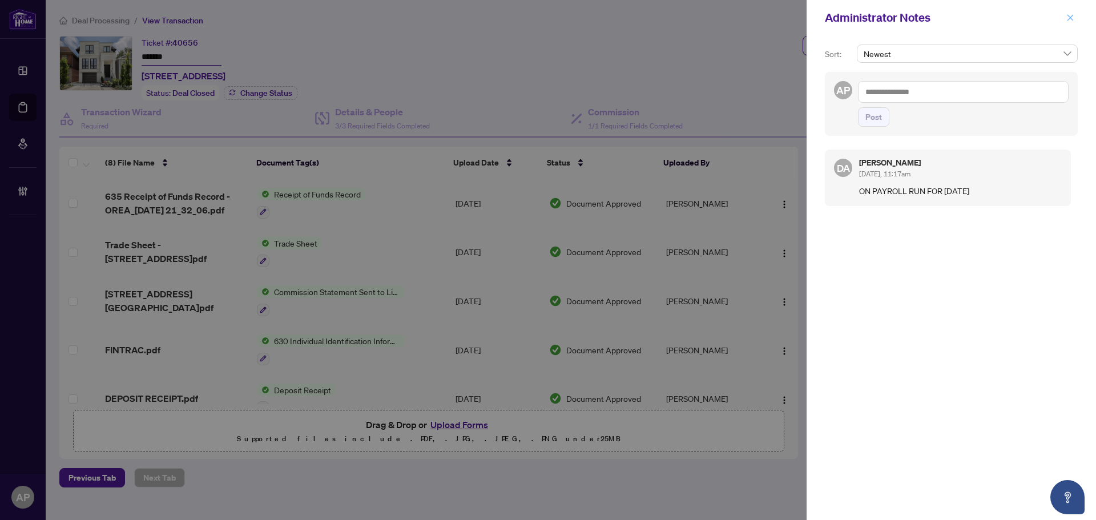
click at [1073, 20] on icon "close" at bounding box center [1071, 18] width 8 height 8
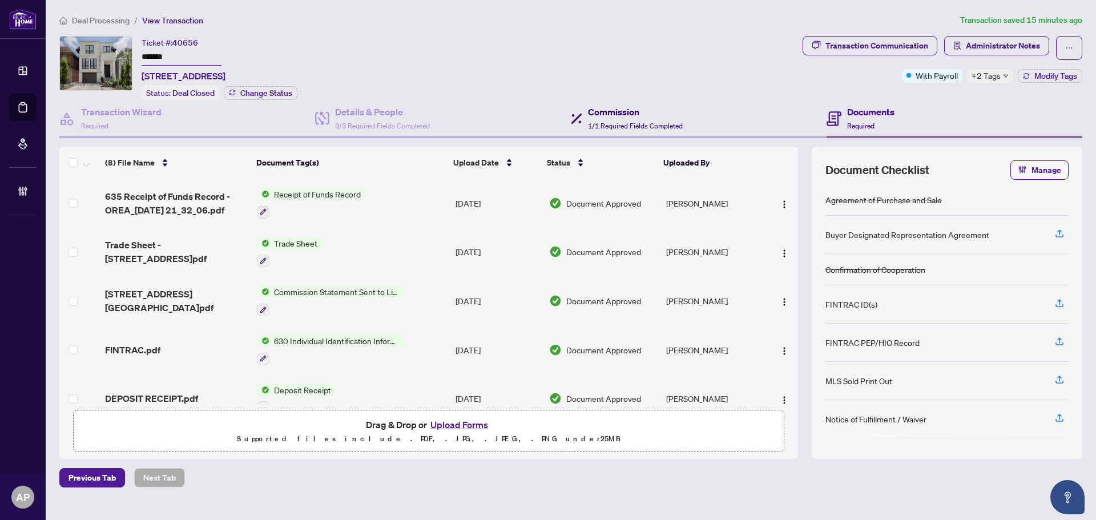
drag, startPoint x: 656, startPoint y: 119, endPoint x: 666, endPoint y: 118, distance: 9.8
click at [656, 119] on div "Commission 1/1 Required Fields Completed" at bounding box center [635, 118] width 95 height 27
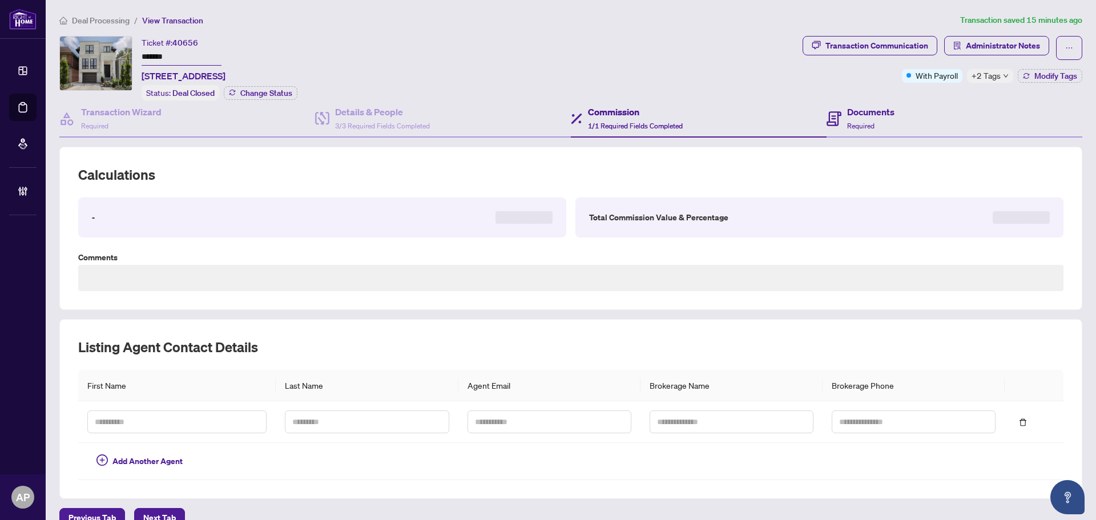
click at [847, 131] on div "Documents Required" at bounding box center [955, 118] width 256 height 37
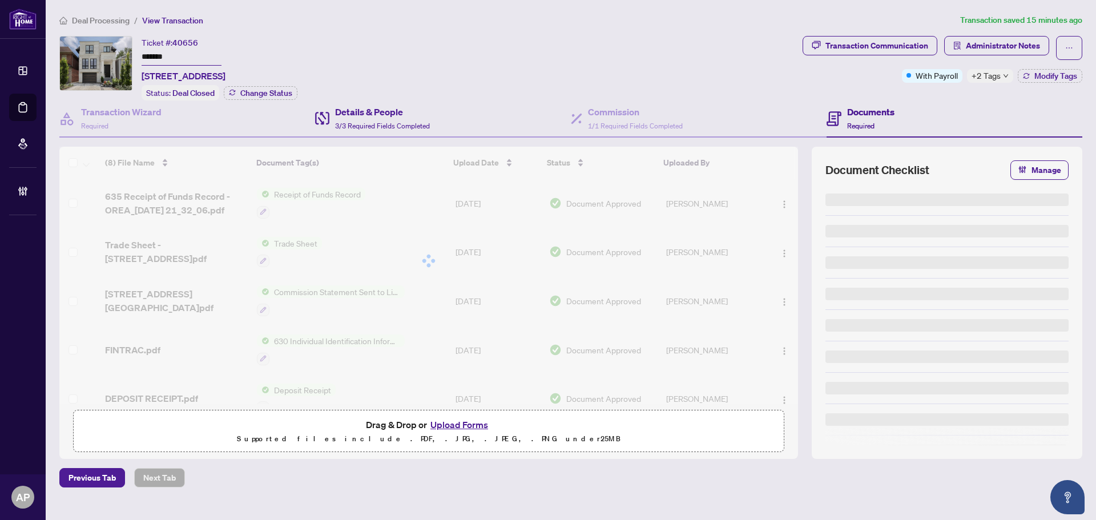
click at [465, 112] on div "Details & People 3/3 Required Fields Completed" at bounding box center [443, 118] width 256 height 37
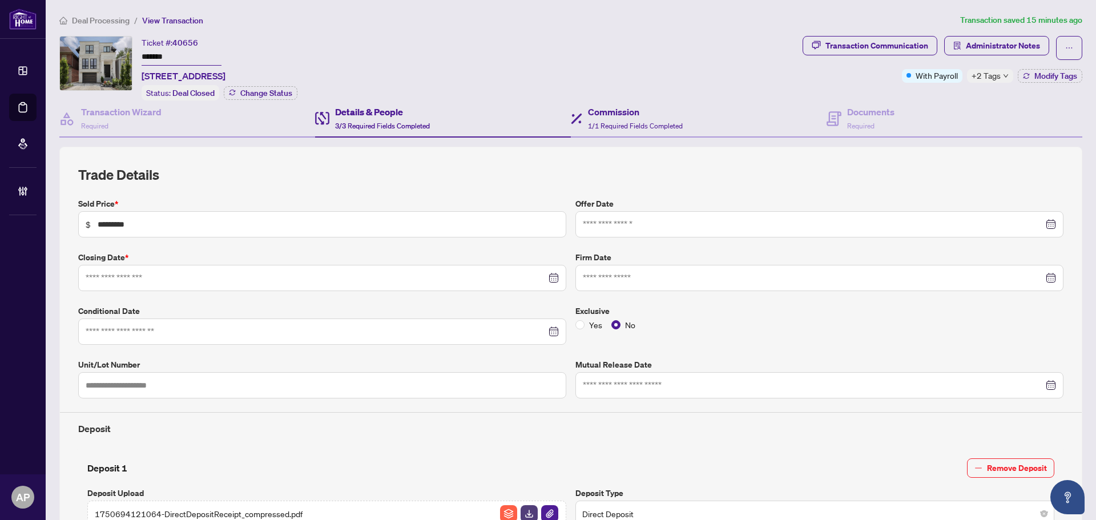
type input "**********"
click at [681, 132] on div "Commission 1/1 Required Fields Completed" at bounding box center [699, 118] width 256 height 37
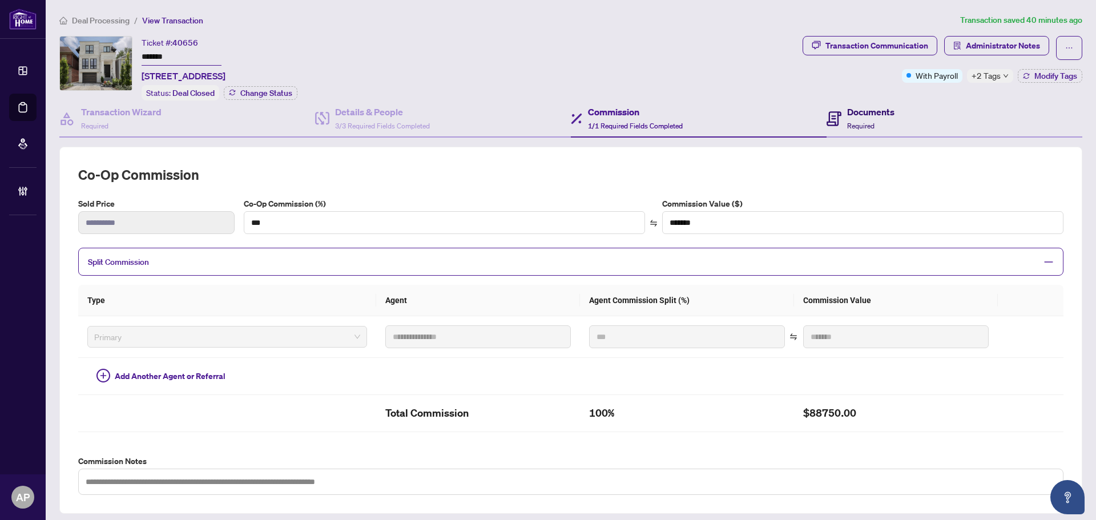
click at [847, 123] on span "Required" at bounding box center [860, 126] width 27 height 9
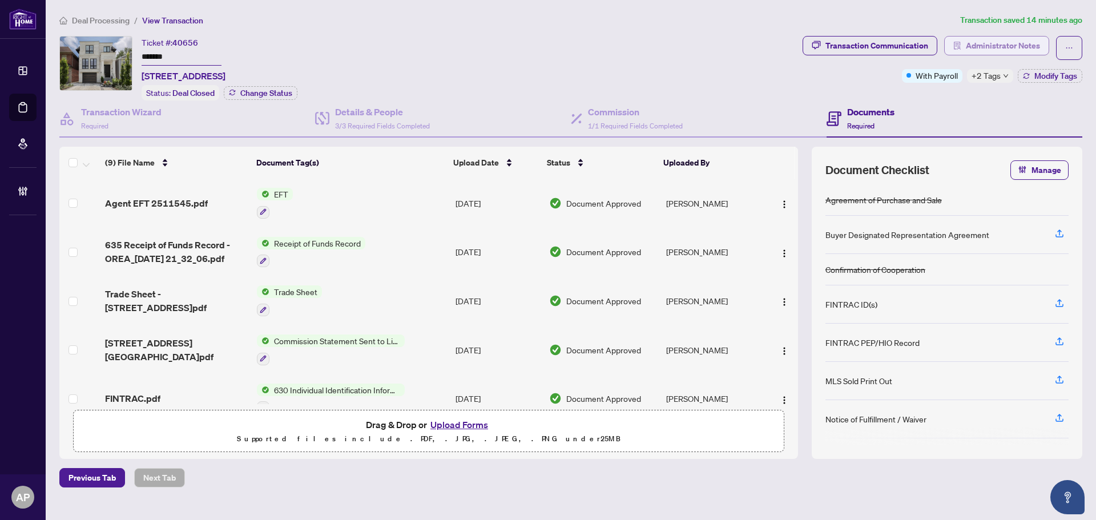
click at [981, 51] on span "Administrator Notes" at bounding box center [1003, 46] width 74 height 18
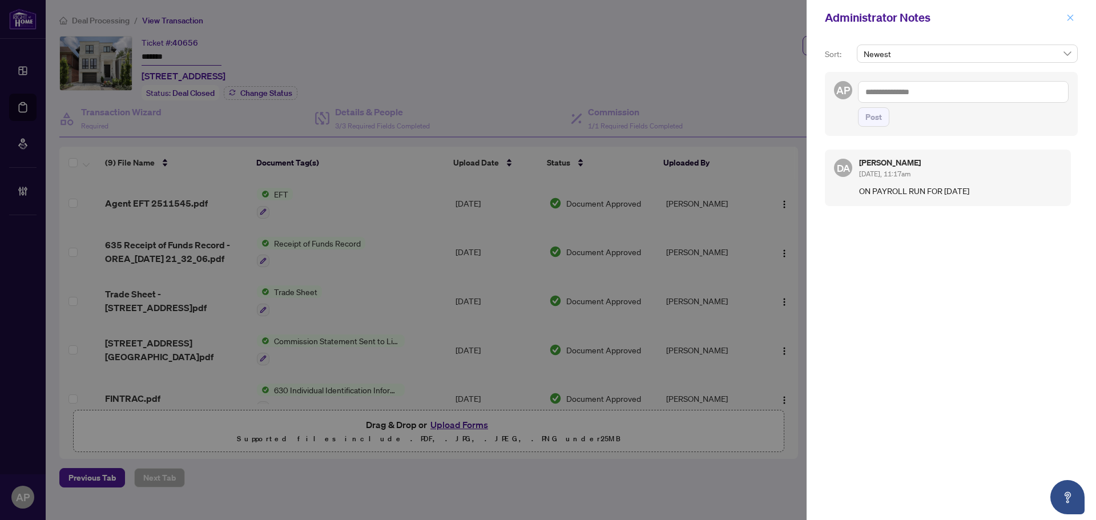
click at [1075, 15] on button "button" at bounding box center [1070, 18] width 15 height 14
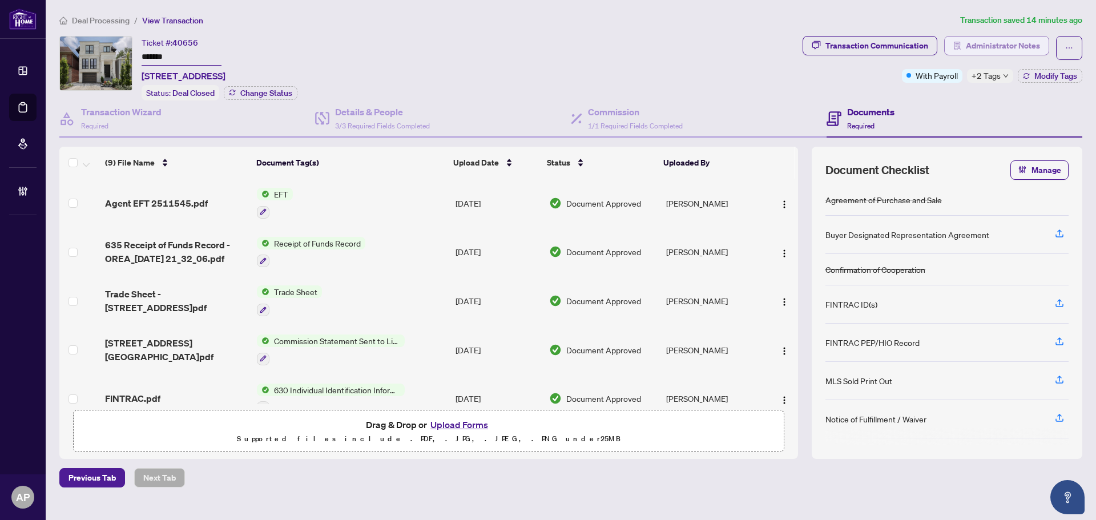
click at [1017, 43] on span "Administrator Notes" at bounding box center [1003, 46] width 74 height 18
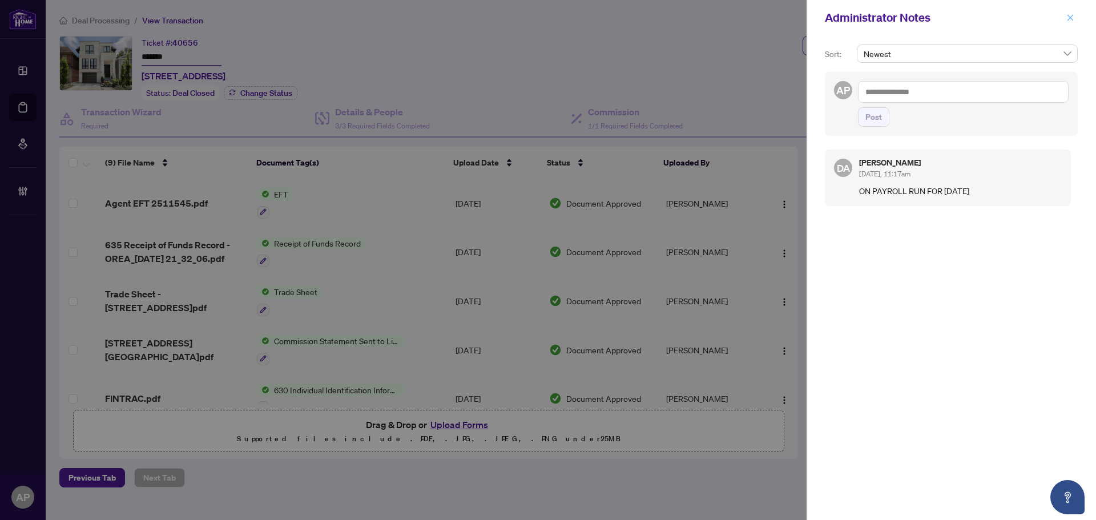
click at [1070, 16] on icon "close" at bounding box center [1071, 18] width 8 height 8
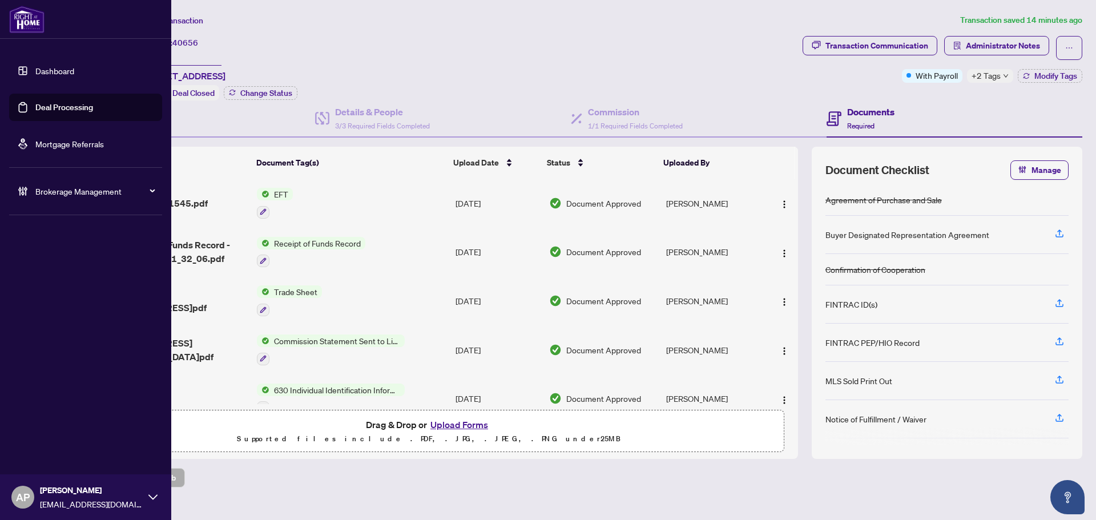
drag, startPoint x: 31, startPoint y: 107, endPoint x: 42, endPoint y: 107, distance: 10.9
click at [35, 107] on link "Deal Processing" at bounding box center [64, 107] width 58 height 10
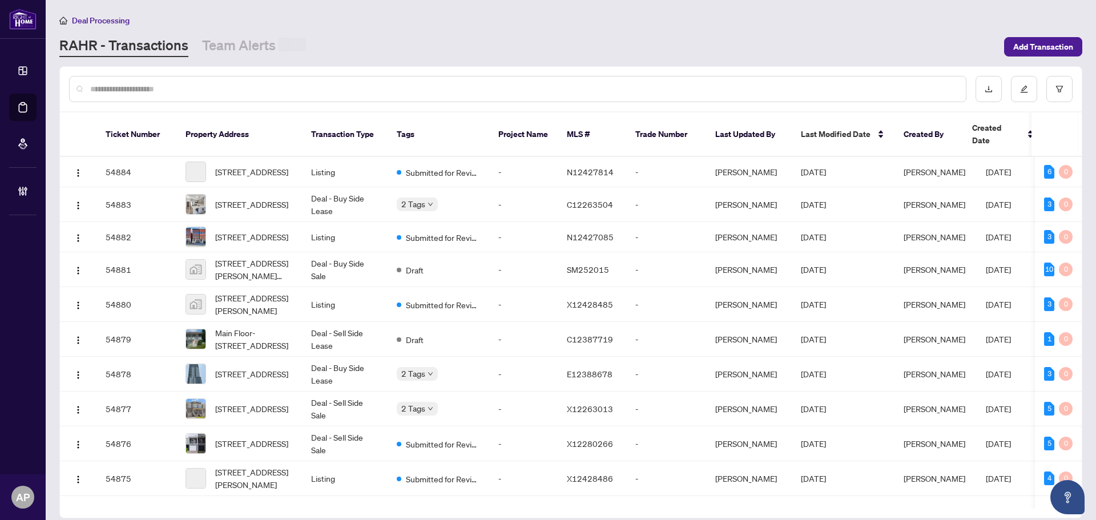
click at [267, 82] on div at bounding box center [518, 89] width 898 height 26
click at [256, 83] on input "text" at bounding box center [523, 88] width 867 height 13
paste input "*****"
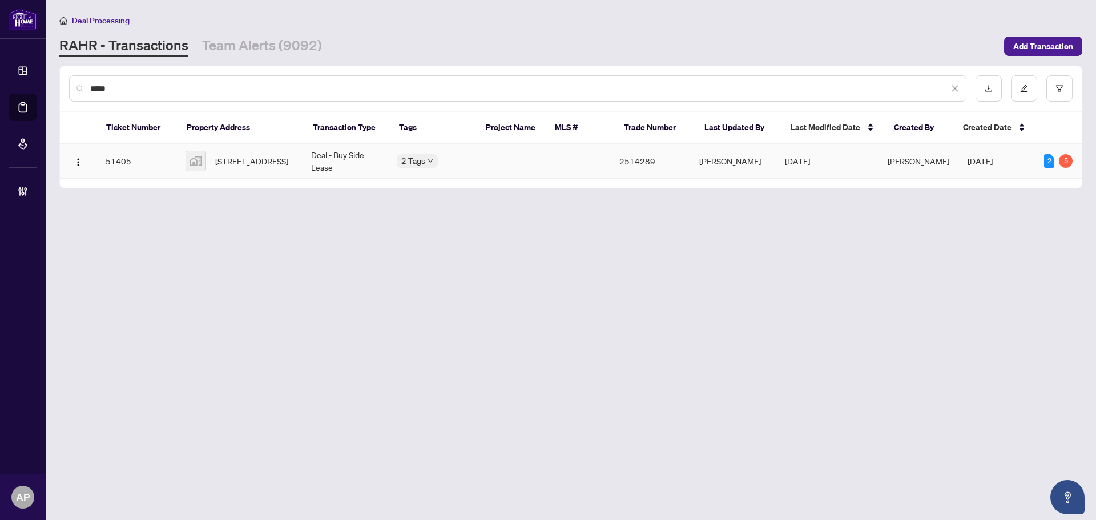
type input "*****"
click at [525, 168] on td "-" at bounding box center [507, 161] width 69 height 35
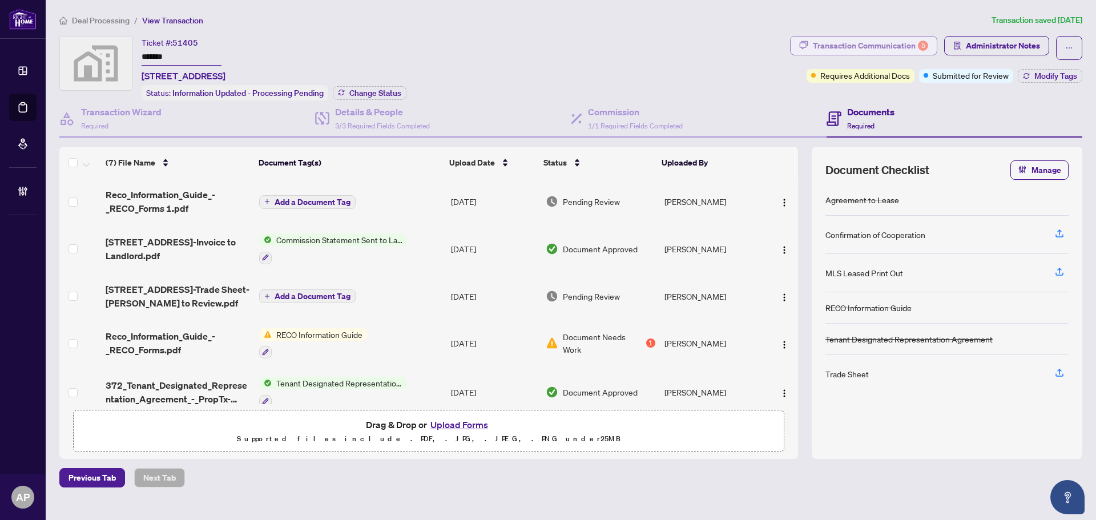
click at [906, 47] on div "Transaction Communication 5" at bounding box center [870, 46] width 115 height 18
type textarea "**********"
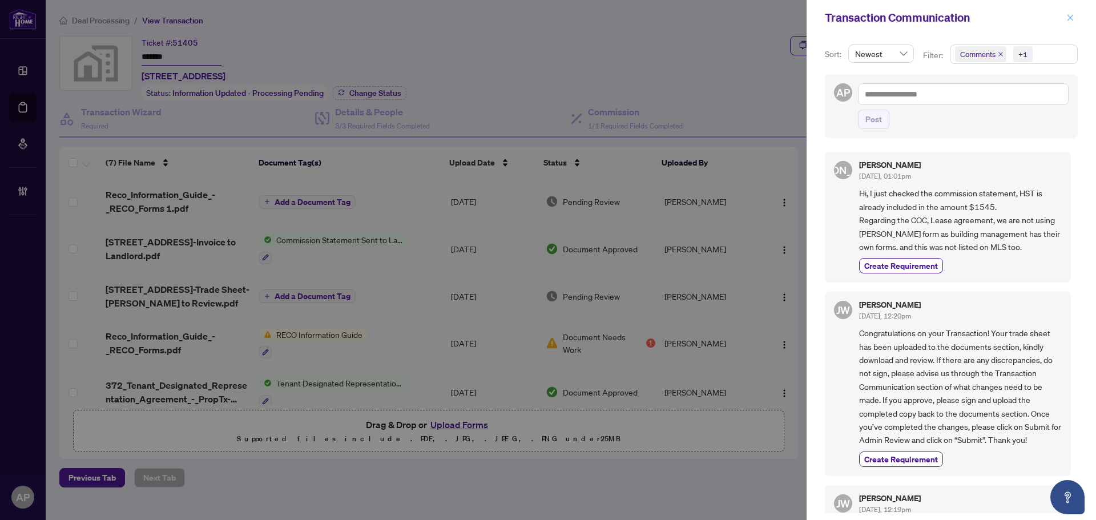
click at [1072, 19] on icon "close" at bounding box center [1071, 17] width 6 height 6
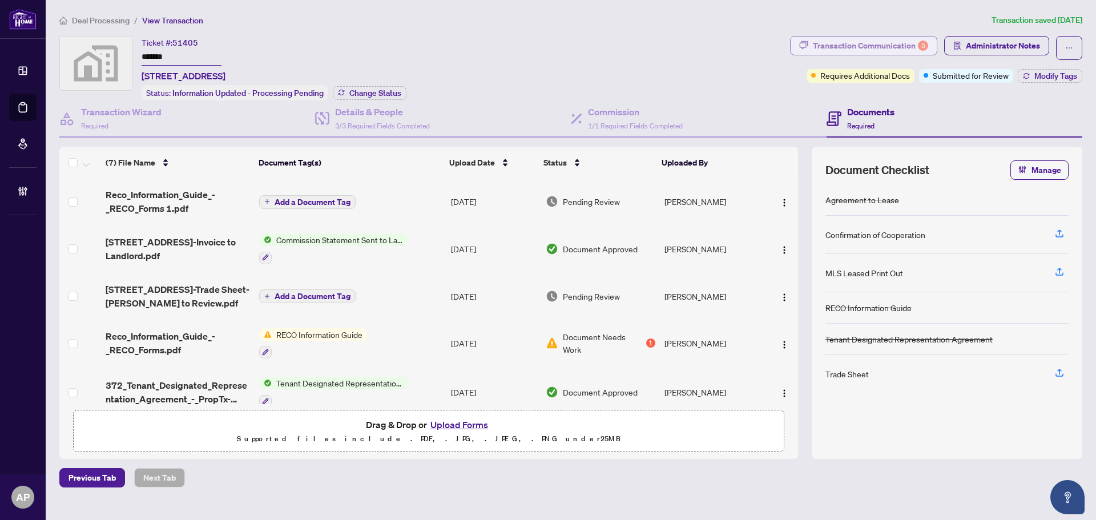
click at [870, 50] on div "Transaction Communication 5" at bounding box center [870, 46] width 115 height 18
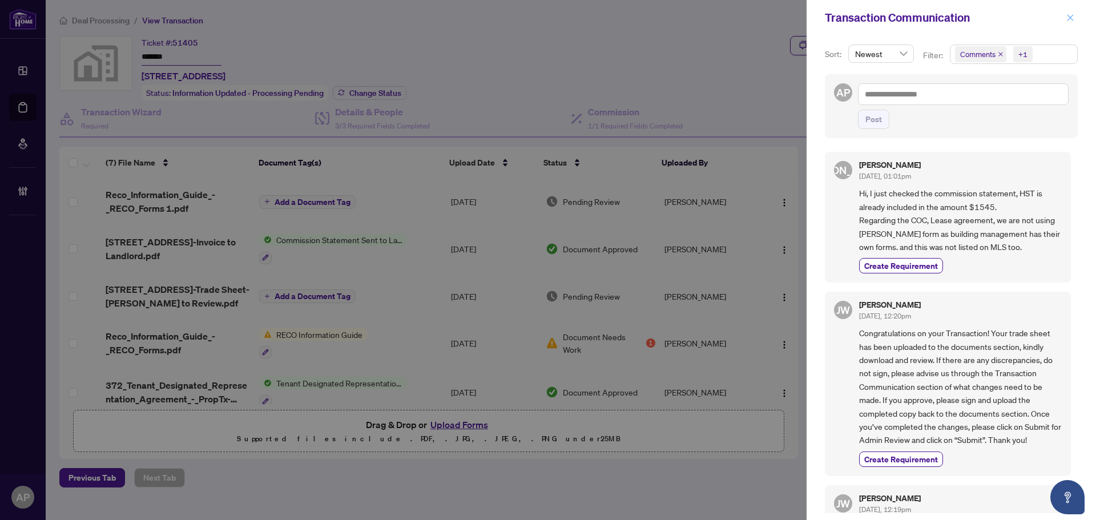
click at [1071, 22] on span "button" at bounding box center [1071, 18] width 8 height 18
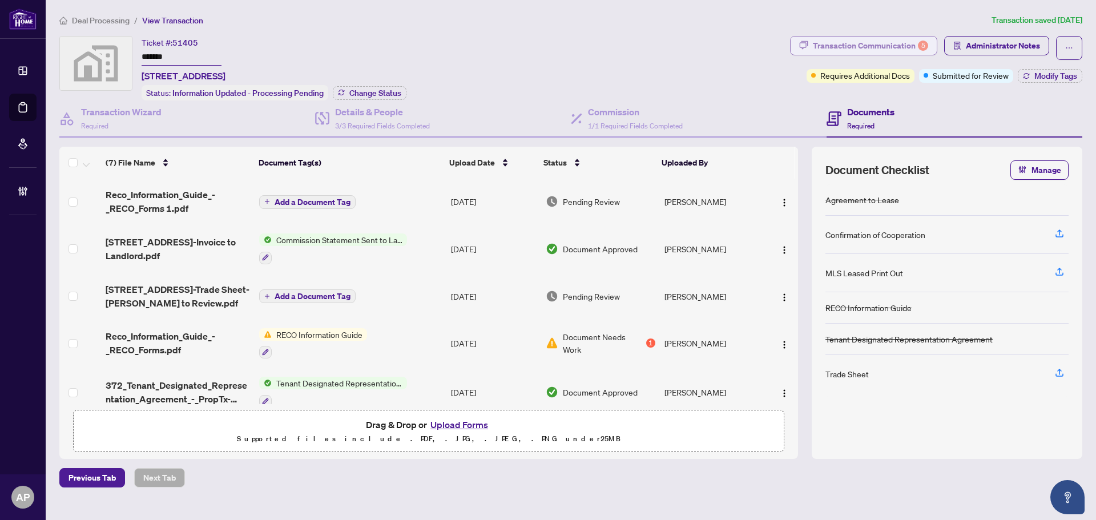
click at [887, 43] on div "Transaction Communication 5" at bounding box center [870, 46] width 115 height 18
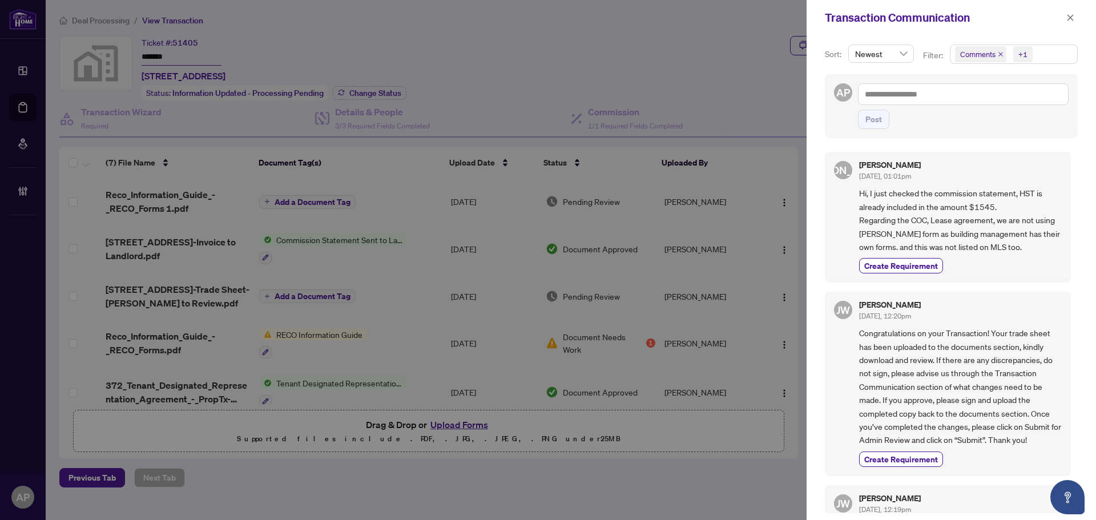
click at [1002, 53] on icon "close" at bounding box center [1001, 54] width 6 height 6
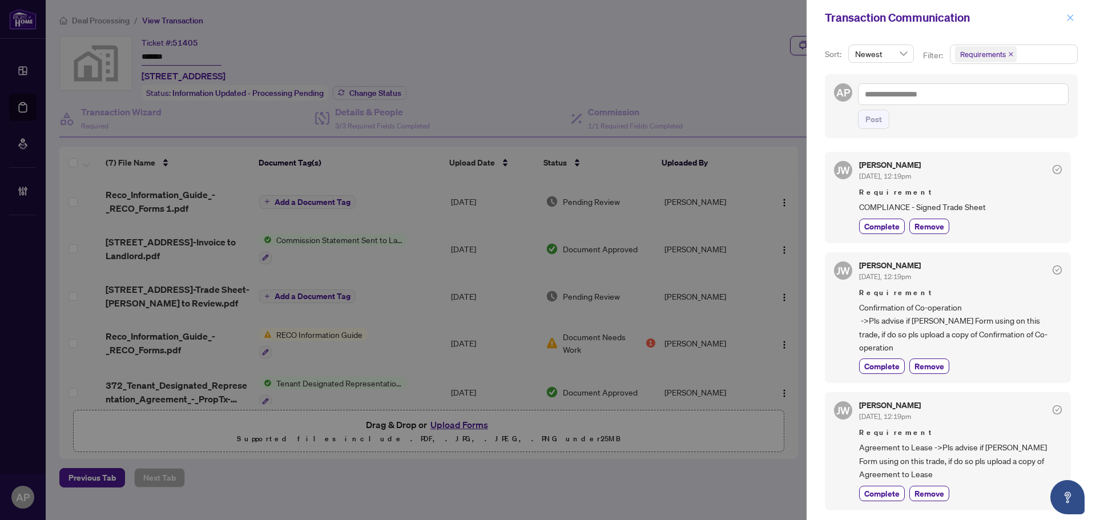
click at [1071, 15] on icon "close" at bounding box center [1071, 18] width 8 height 8
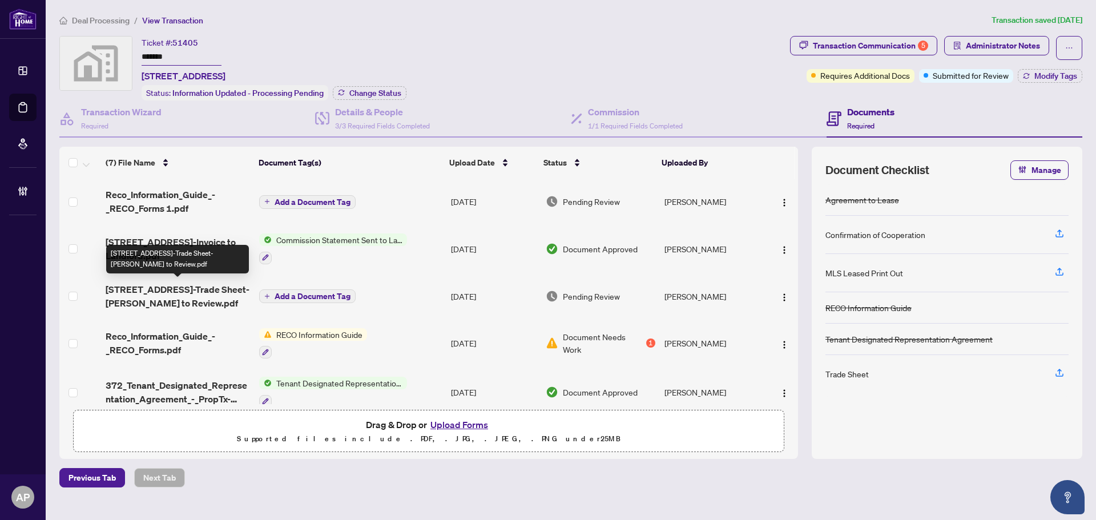
click at [224, 300] on span "15 Roehampton Avenue 806-Trade Sheet-Jagjeet to Review.pdf" at bounding box center [178, 296] width 144 height 27
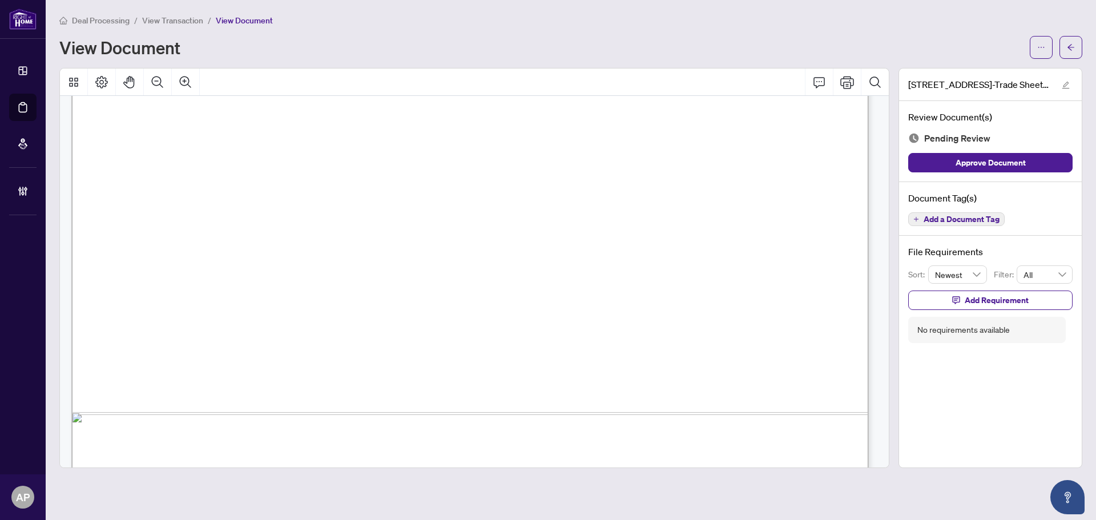
scroll to position [170, 0]
click at [1081, 36] on span at bounding box center [1071, 47] width 23 height 23
click at [1074, 38] on span "button" at bounding box center [1071, 47] width 8 height 18
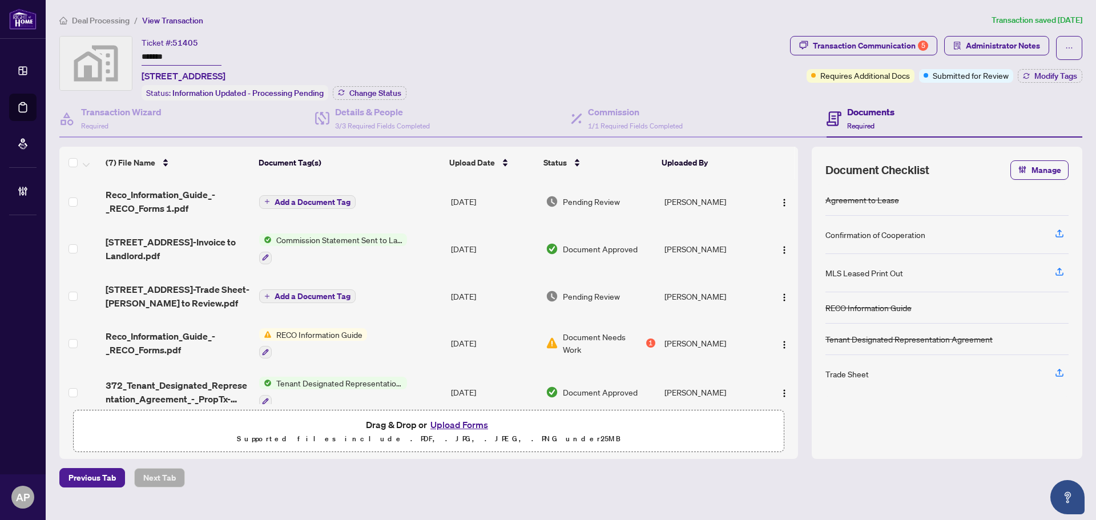
click at [214, 198] on span "Reco_Information_Guide_-_RECO_Forms 1.pdf" at bounding box center [178, 201] width 144 height 27
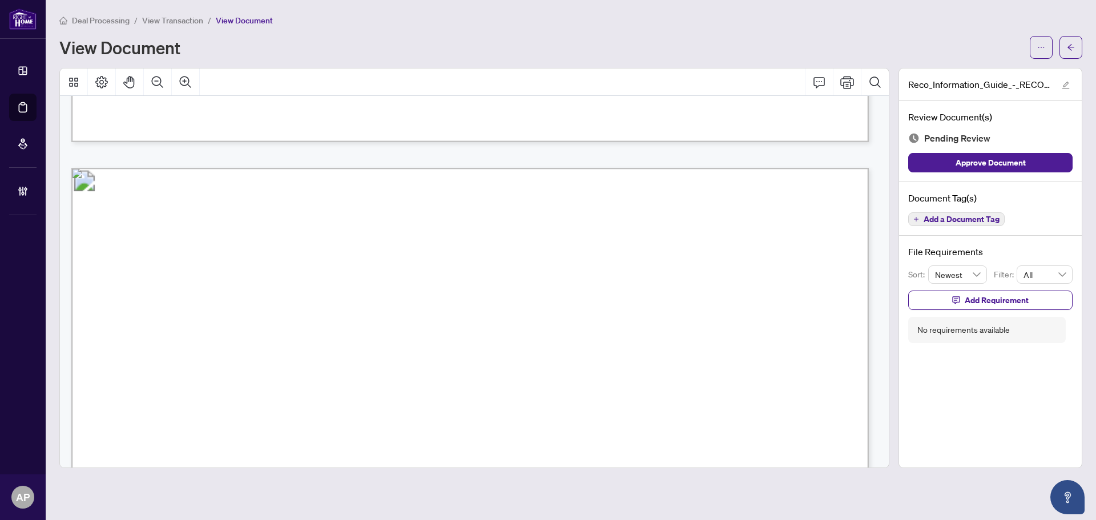
scroll to position [12298, 0]
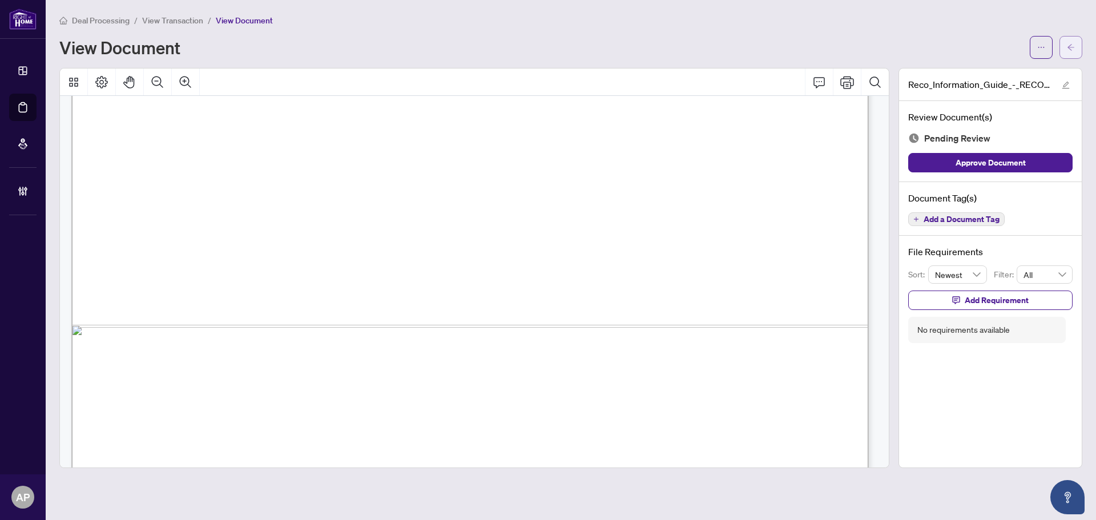
click at [1067, 51] on icon "arrow-left" at bounding box center [1071, 47] width 8 height 8
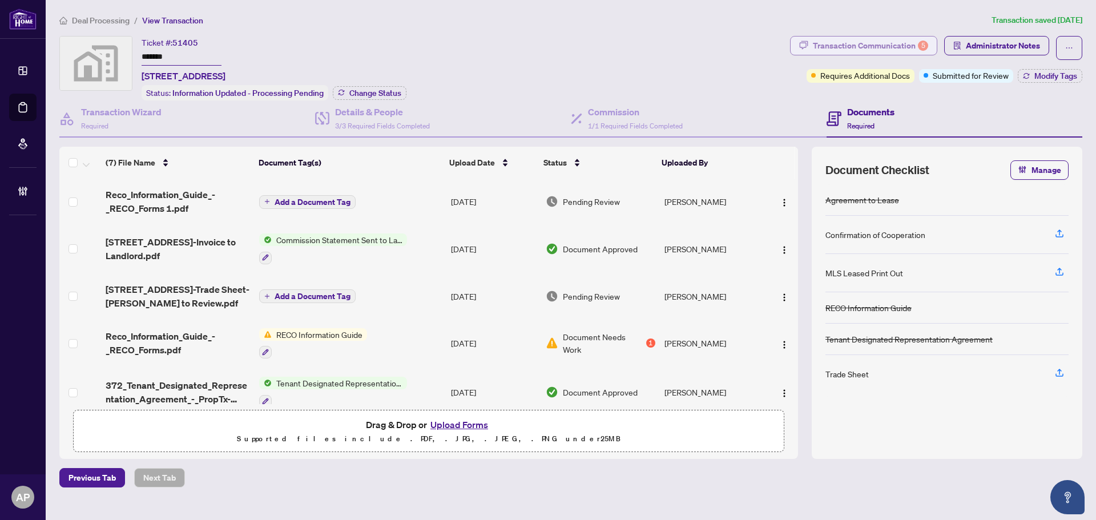
click at [897, 50] on div "Transaction Communication 5" at bounding box center [870, 46] width 115 height 18
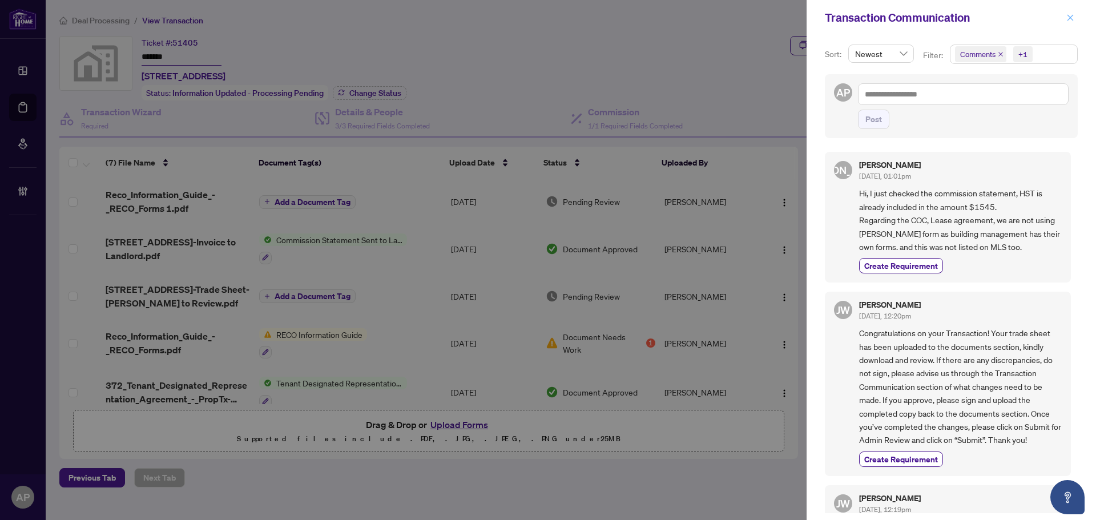
click at [1068, 18] on icon "close" at bounding box center [1071, 18] width 8 height 8
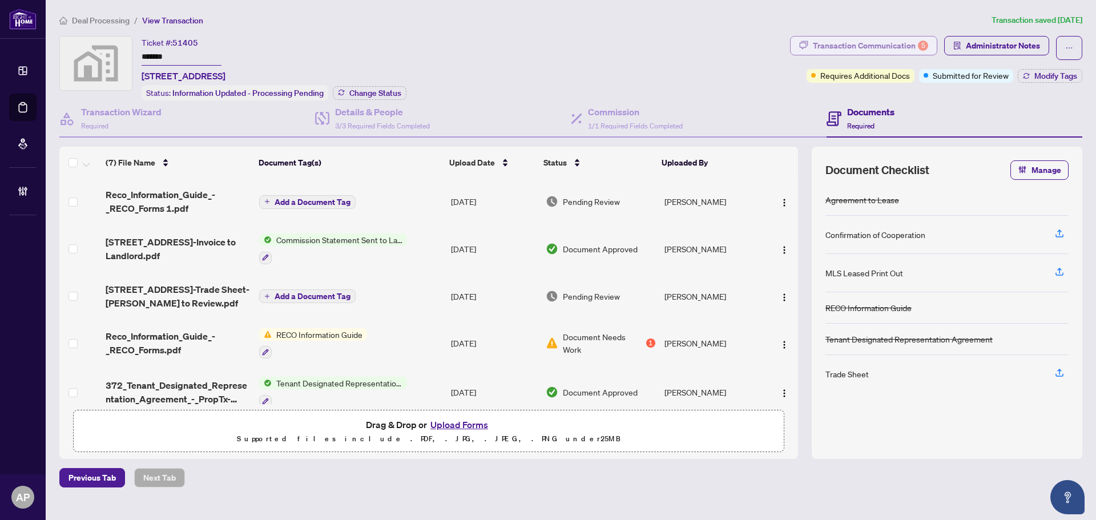
click at [911, 43] on div "Transaction Communication 5" at bounding box center [870, 46] width 115 height 18
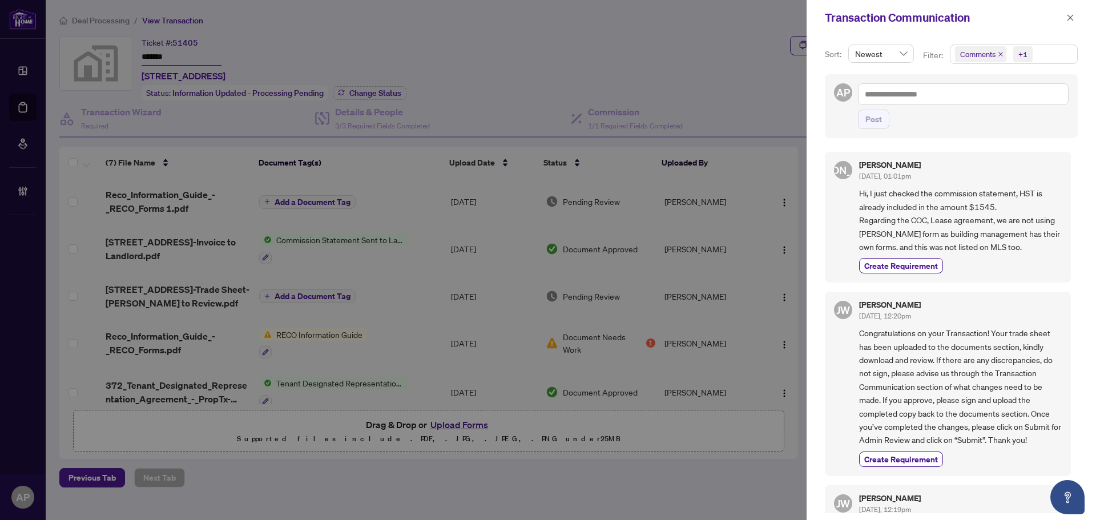
click at [1000, 53] on icon "close" at bounding box center [1001, 54] width 6 height 6
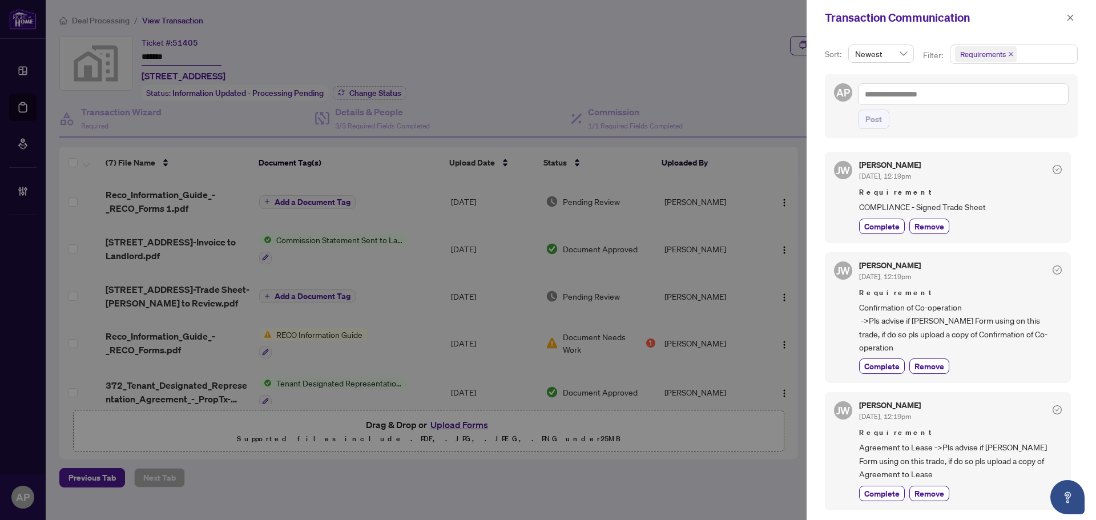
click at [916, 205] on span "COMPLIANCE - Signed Trade Sheet" at bounding box center [960, 206] width 203 height 13
copy div "COMPLIANCE - Signed Trade Sheet Complete Remove"
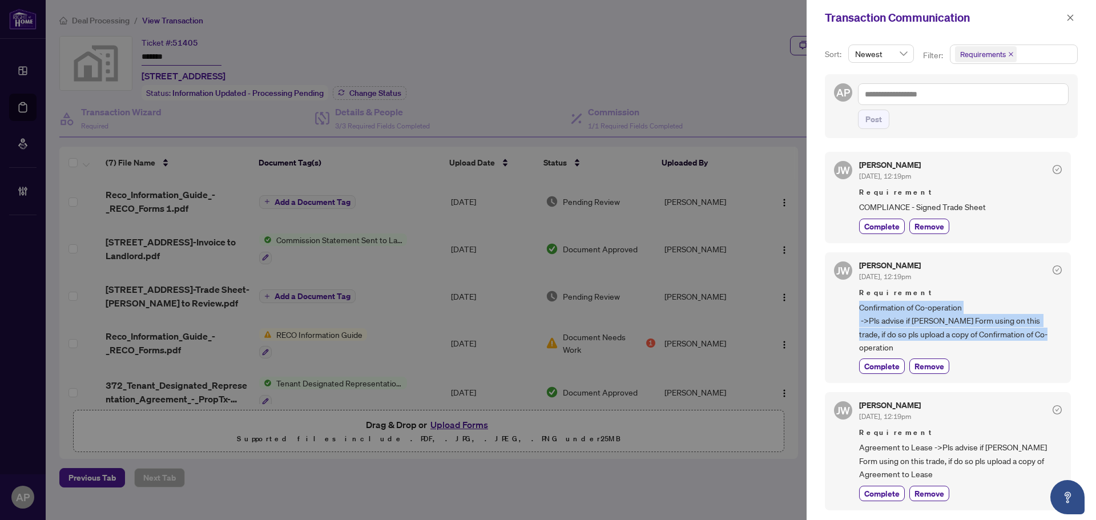
drag, startPoint x: 859, startPoint y: 309, endPoint x: 1037, endPoint y: 339, distance: 180.0
click at [1037, 339] on span "Confirmation of Co-operation ->Pls advise if Orea Form using on this trade, if …" at bounding box center [960, 328] width 203 height 54
copy span "Confirmation of Co-operation ->Pls advise if Orea Form using on this trade, if …"
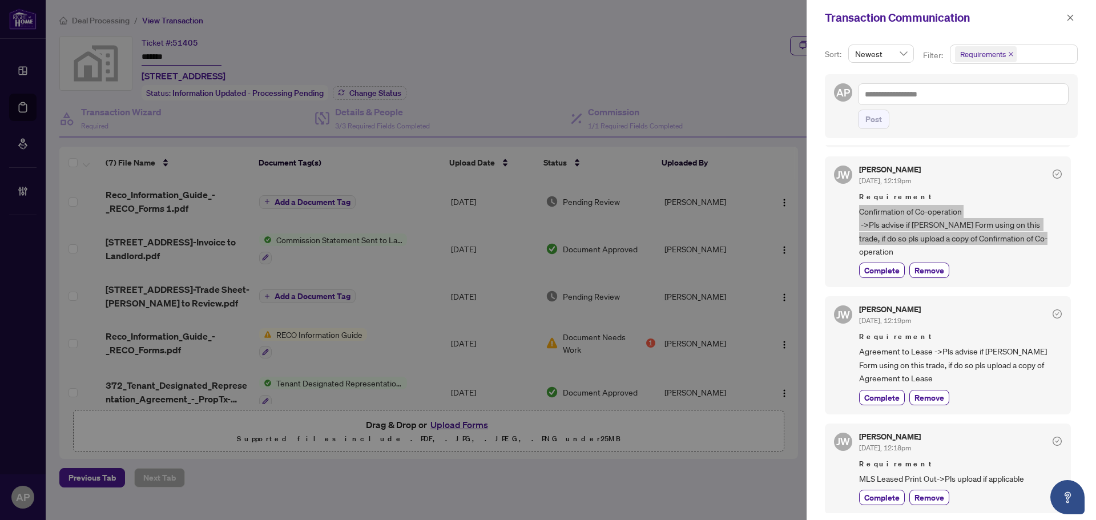
scroll to position [171, 0]
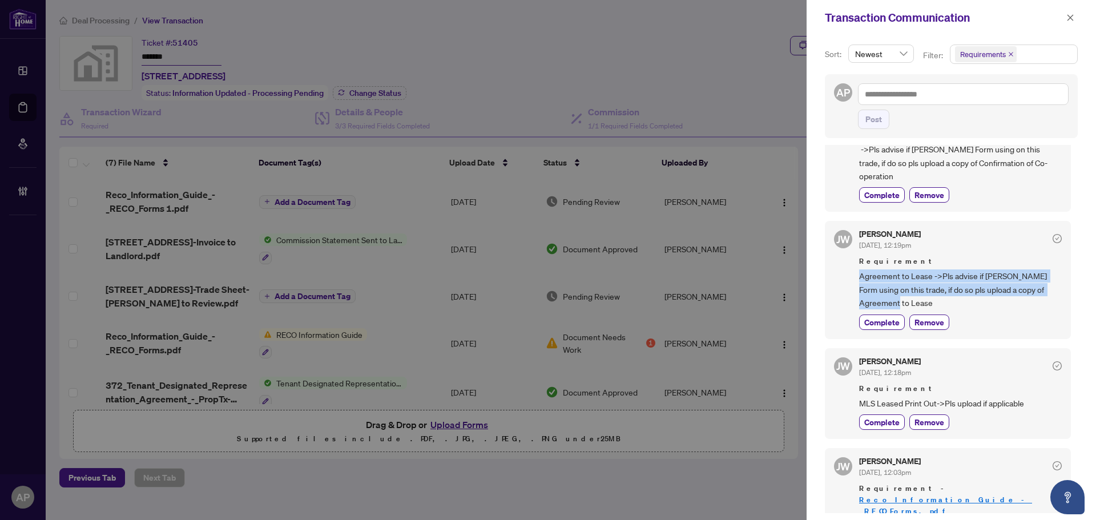
drag, startPoint x: 859, startPoint y: 260, endPoint x: 904, endPoint y: 293, distance: 55.2
click at [904, 293] on span "Agreement to Lease ->Pls advise if Orea Form using on this trade, if do so pls …" at bounding box center [960, 289] width 203 height 40
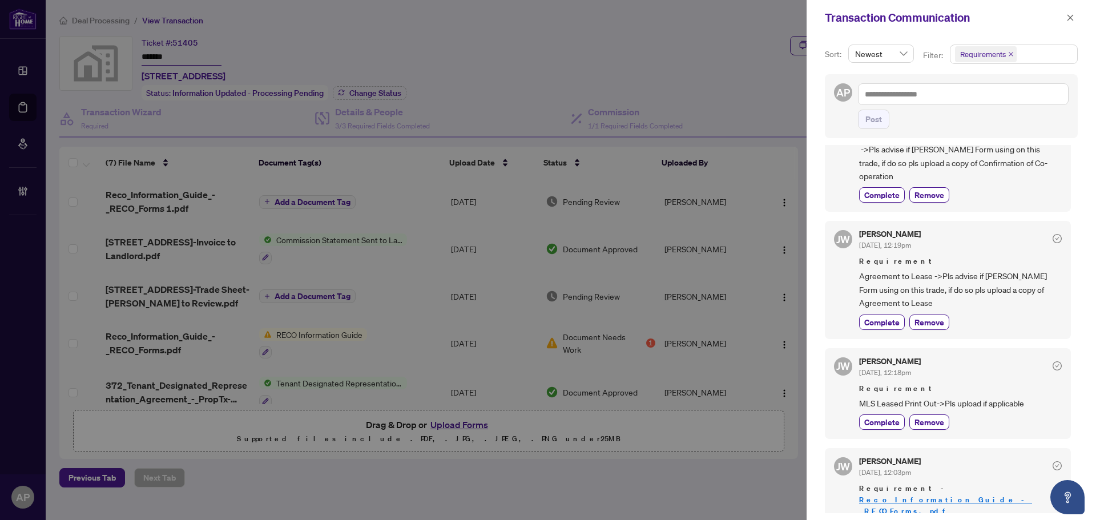
click at [971, 256] on span "Requirement" at bounding box center [960, 261] width 203 height 11
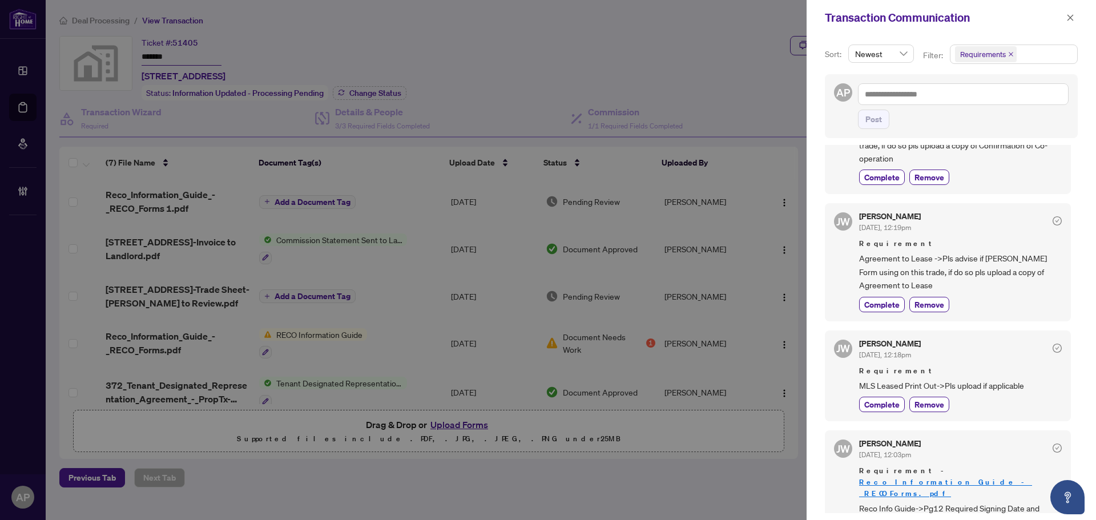
scroll to position [197, 0]
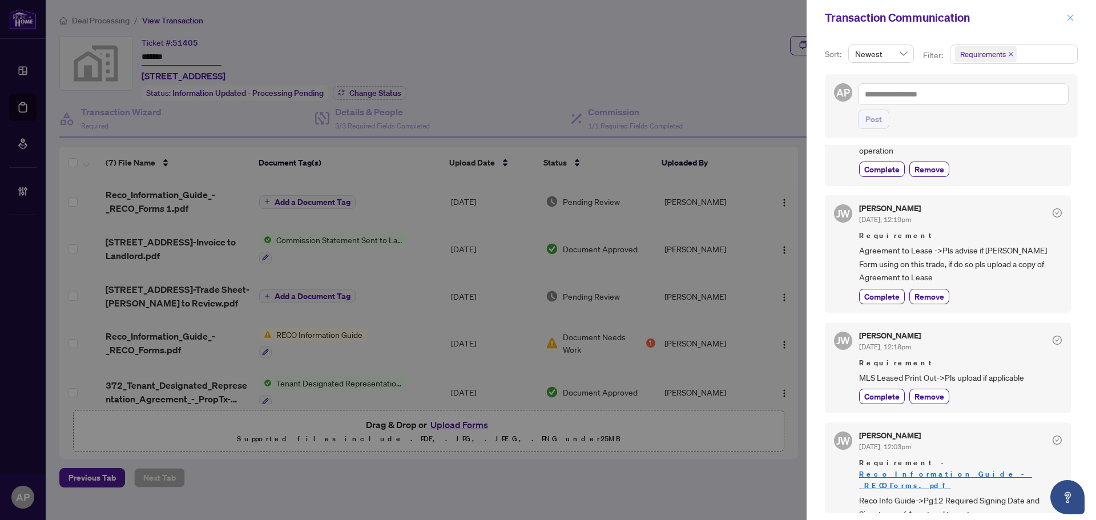
click at [1073, 21] on icon "close" at bounding box center [1071, 18] width 8 height 8
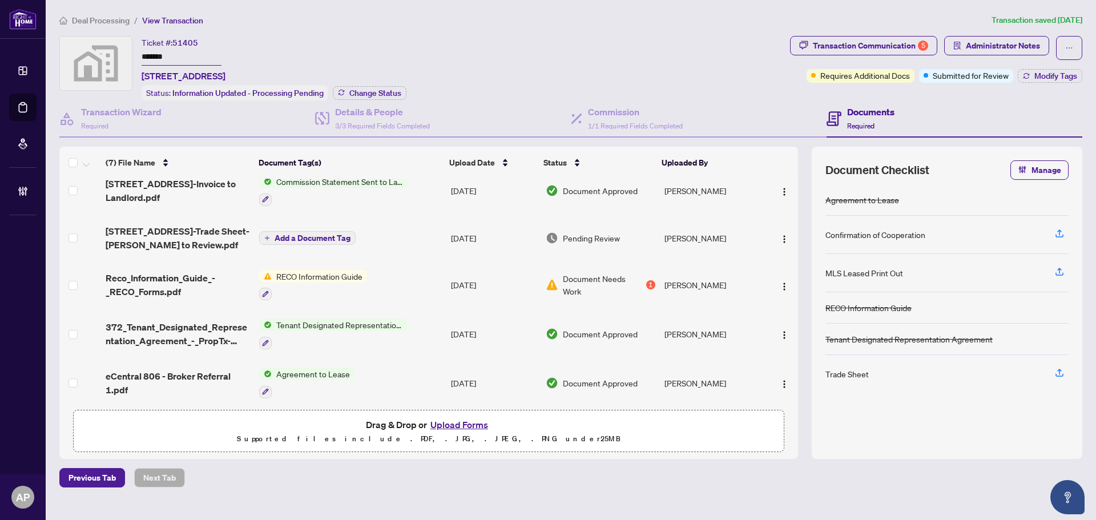
scroll to position [113, 0]
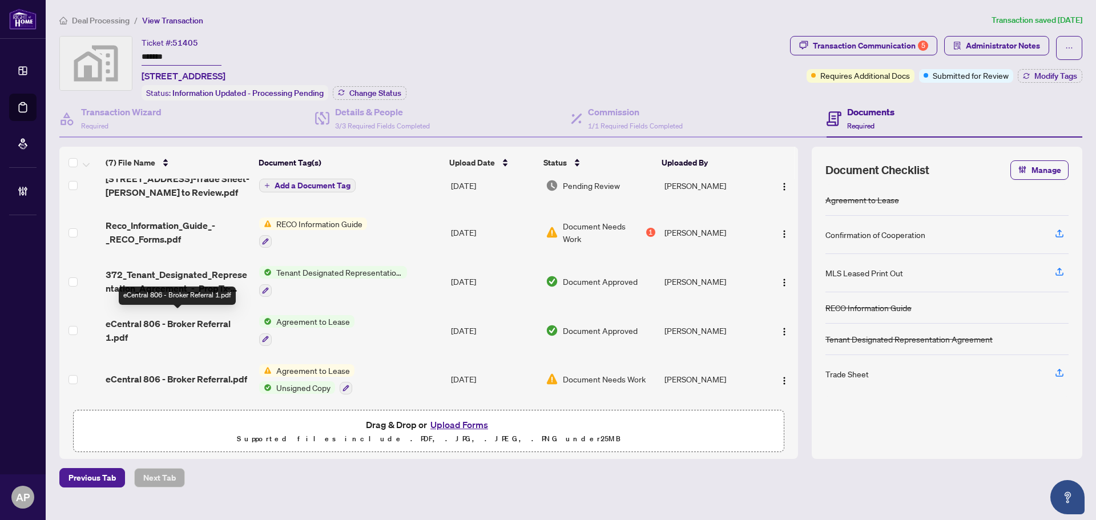
click at [227, 328] on span "eCentral 806 - Broker Referral 1.pdf" at bounding box center [178, 330] width 144 height 27
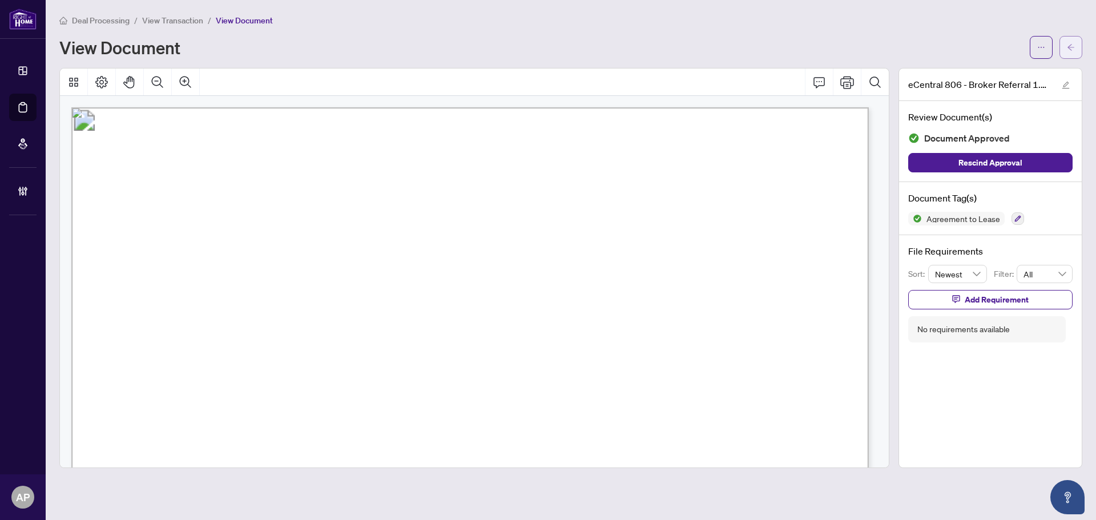
click at [1080, 49] on button "button" at bounding box center [1071, 47] width 23 height 23
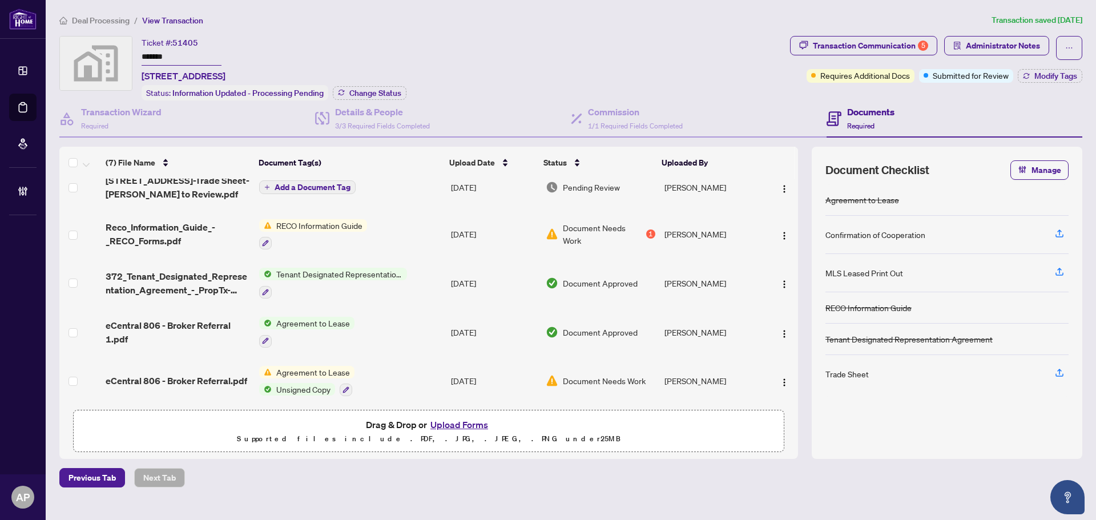
scroll to position [113, 0]
click at [406, 371] on td "Agreement to Lease Unsigned Copy" at bounding box center [351, 379] width 192 height 49
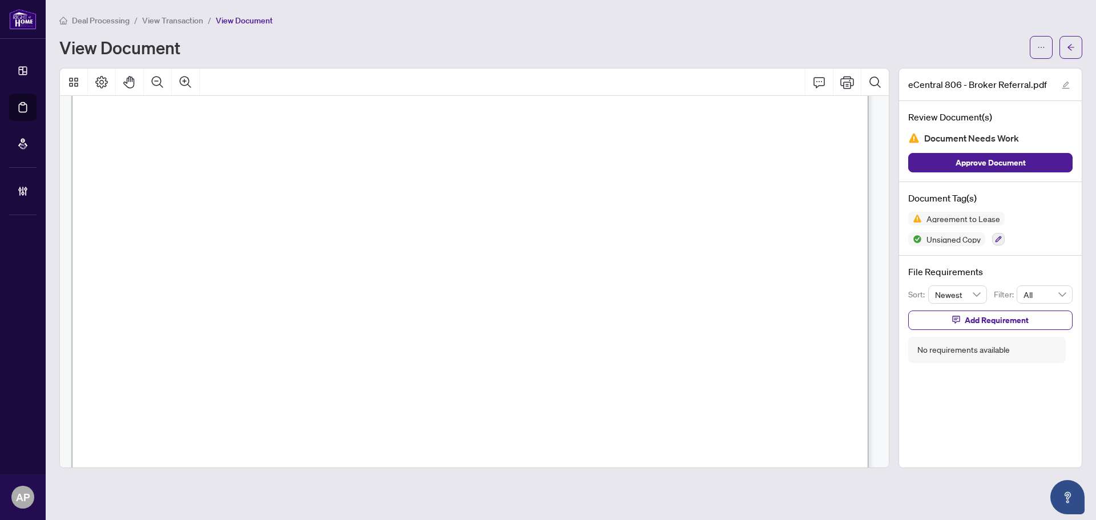
scroll to position [965, 0]
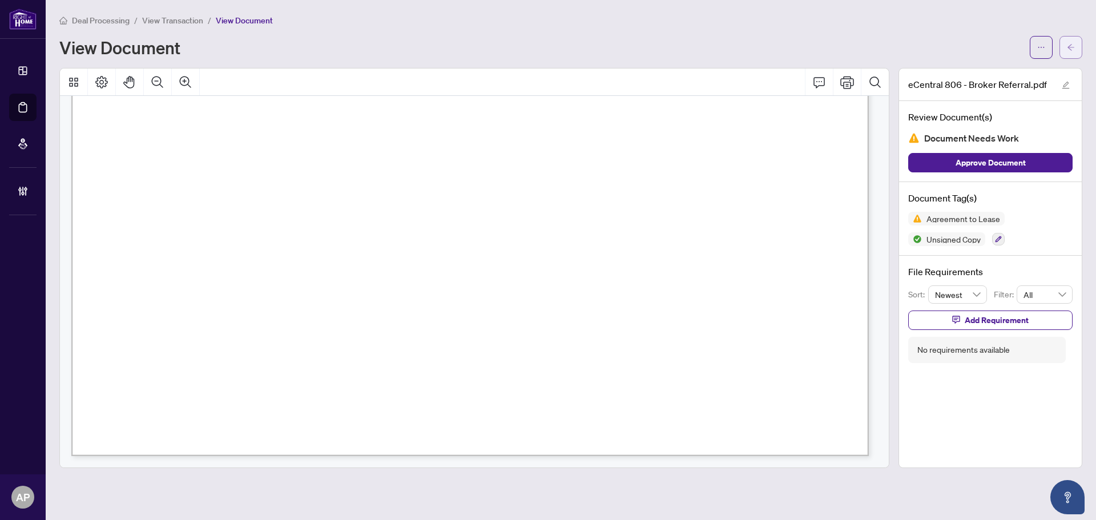
click at [1069, 47] on icon "arrow-left" at bounding box center [1071, 47] width 7 height 6
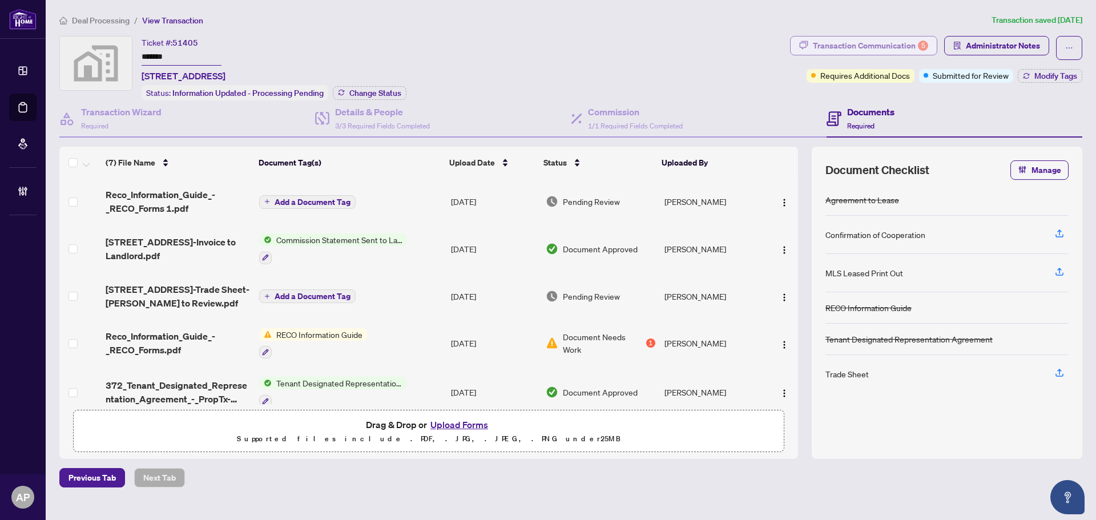
click at [903, 45] on div "Transaction Communication 5" at bounding box center [870, 46] width 115 height 18
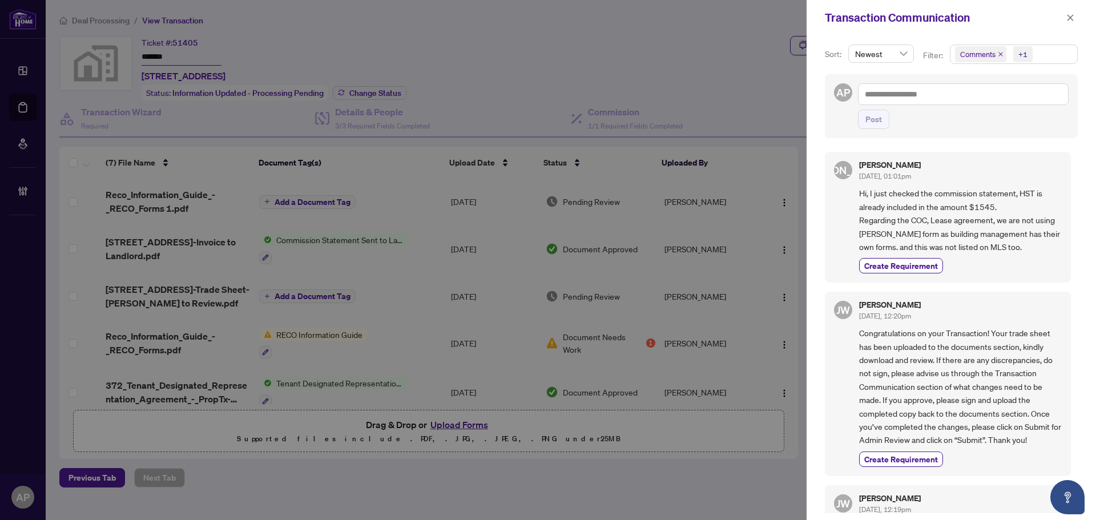
click at [1000, 54] on icon "close" at bounding box center [1001, 54] width 5 height 5
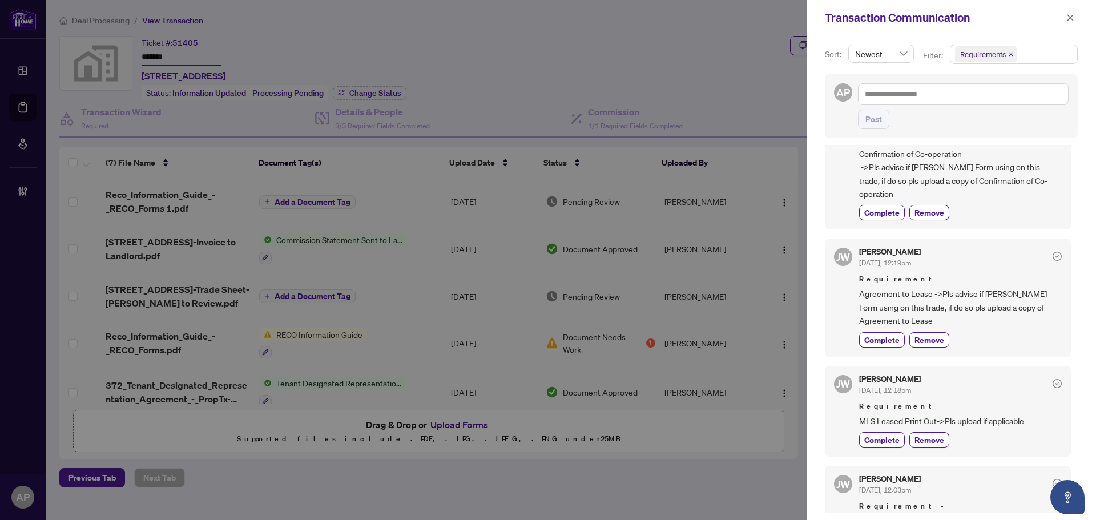
scroll to position [26, 0]
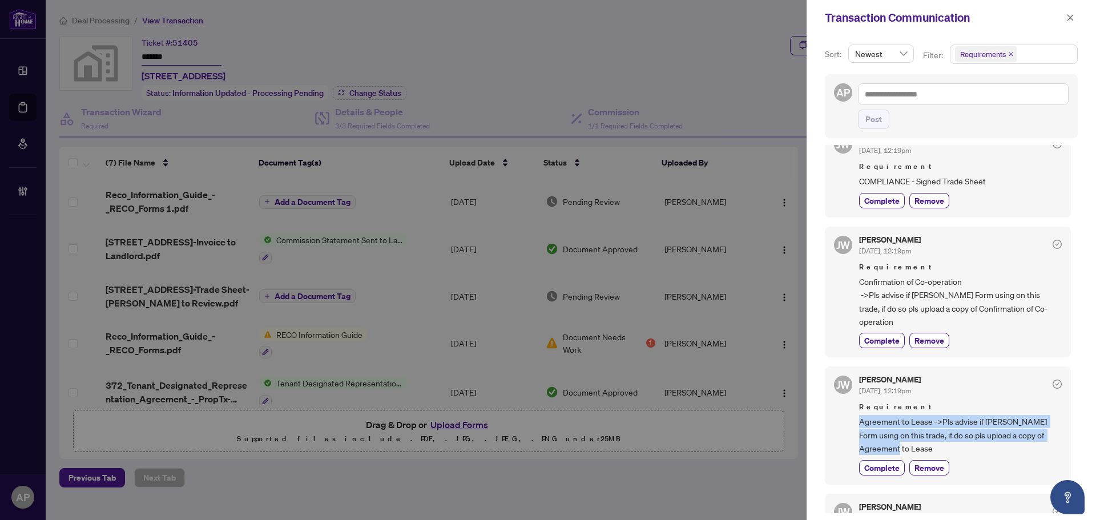
drag, startPoint x: 858, startPoint y: 411, endPoint x: 899, endPoint y: 431, distance: 45.7
click at [899, 431] on div "JW Jocelyne Wong Sep/08/2025, 12:19pm Requirement Agreement to Lease ->Pls advi…" at bounding box center [948, 426] width 246 height 118
copy span "Agreement to Lease ->Pls advise if Orea Form using on this trade, if do so pls …"
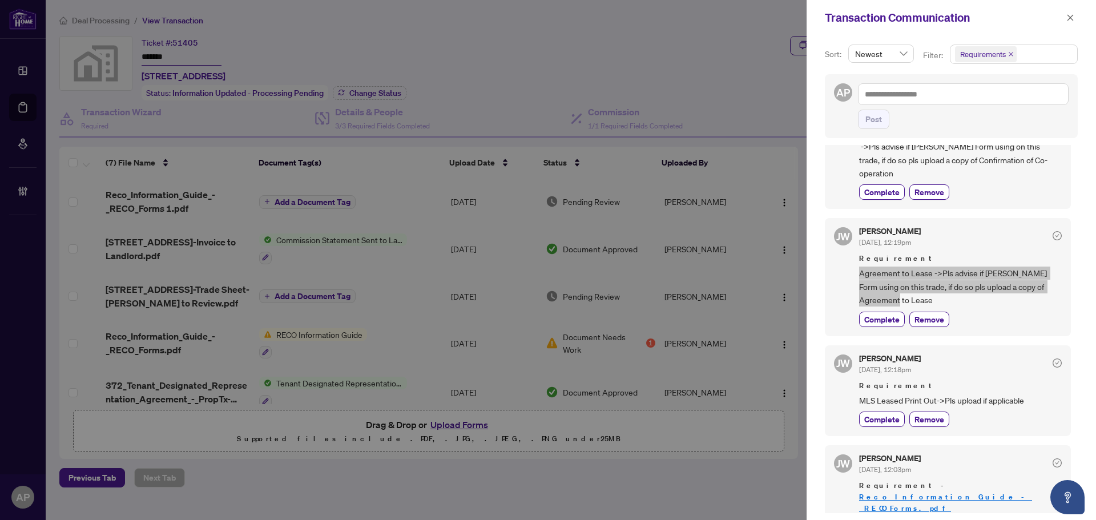
scroll to position [197, 0]
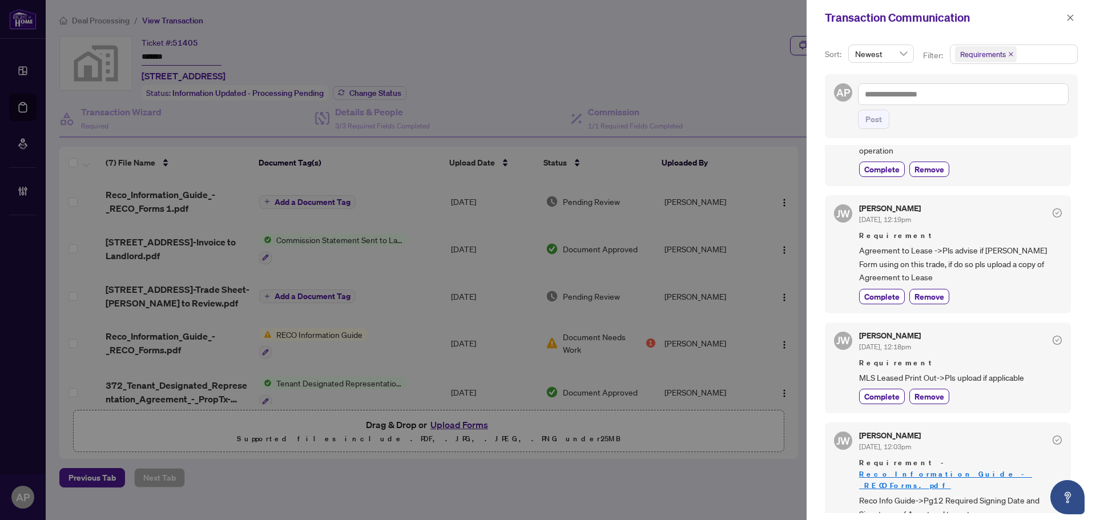
click at [932, 371] on span "MLS Leased Print Out->Pls upload if applicable" at bounding box center [960, 377] width 203 height 13
copy div "MLS Leased Print Out->Pls upload if applicable Complete Remove"
drag, startPoint x: 860, startPoint y: 464, endPoint x: 971, endPoint y: 476, distance: 112.0
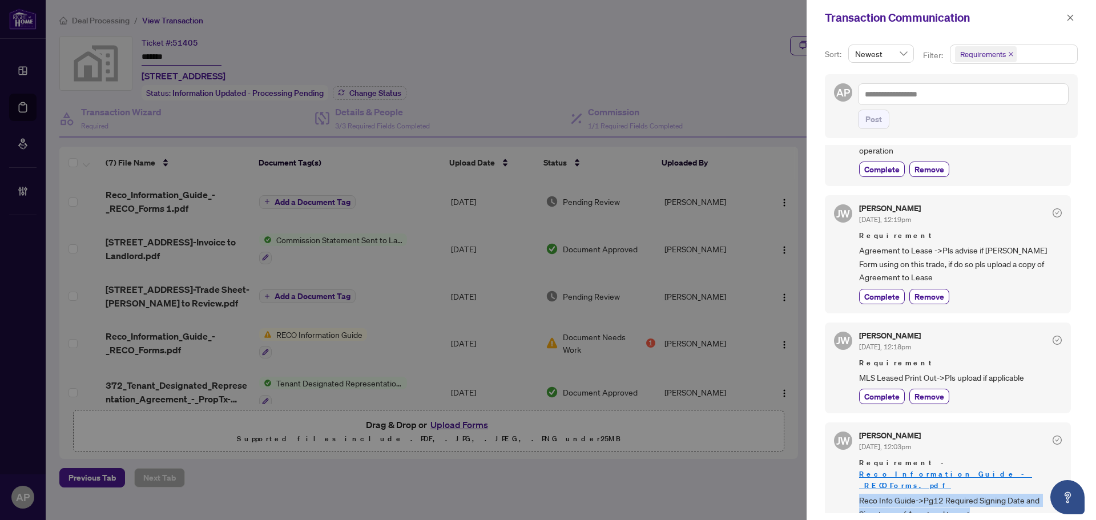
click at [971, 494] on span "Reco Info Guide->Pg12 Required Signing Date and Signatures of Agent and tenant" at bounding box center [960, 507] width 203 height 27
copy span "Reco Info Guide->Pg12 Required Signing Date and Signatures of Agent and tenant"
click at [1075, 21] on button "button" at bounding box center [1070, 18] width 15 height 14
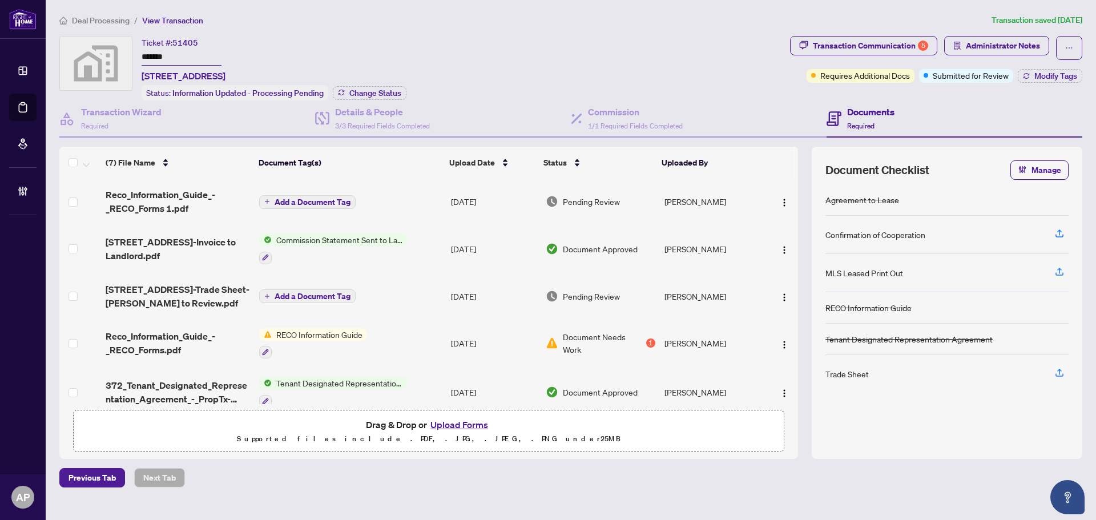
click at [190, 42] on span "51405" at bounding box center [185, 43] width 26 height 10
copy span "51405"
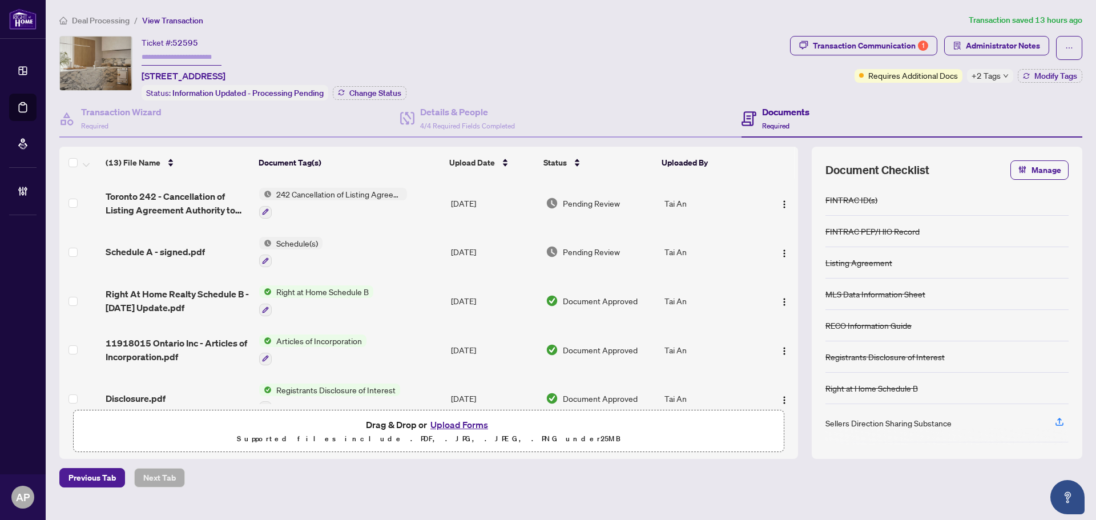
click at [997, 77] on span "+2 Tags" at bounding box center [986, 75] width 29 height 13
click at [473, 206] on td "[DATE]" at bounding box center [493, 203] width 95 height 49
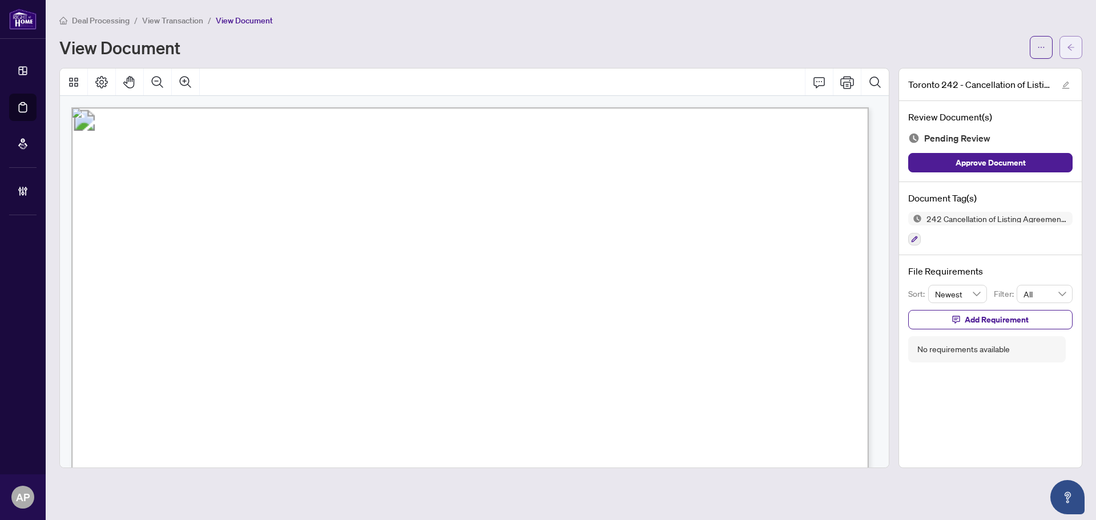
click at [1075, 55] on button "button" at bounding box center [1071, 47] width 23 height 23
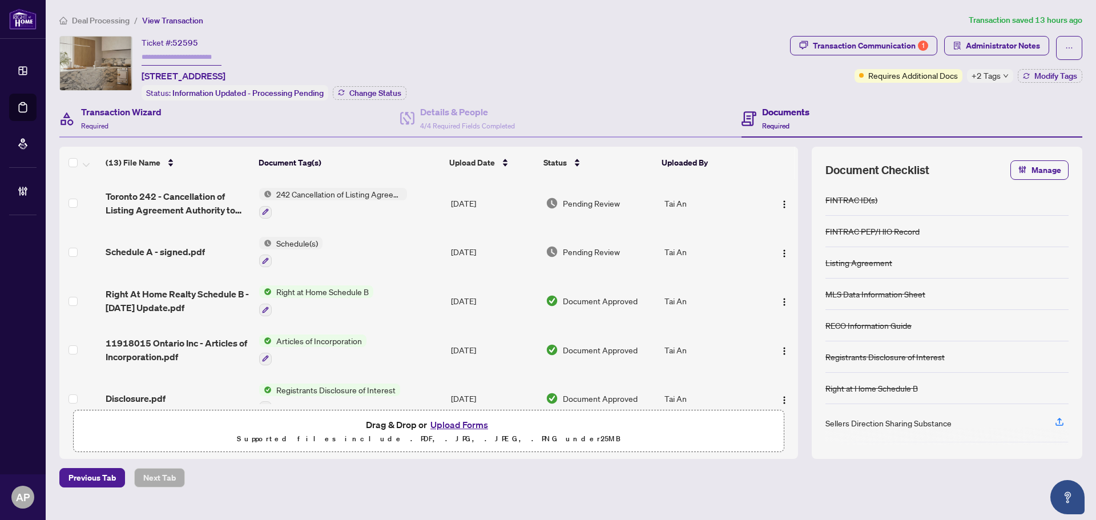
click at [167, 131] on div "Transaction Wizard Required" at bounding box center [229, 118] width 341 height 37
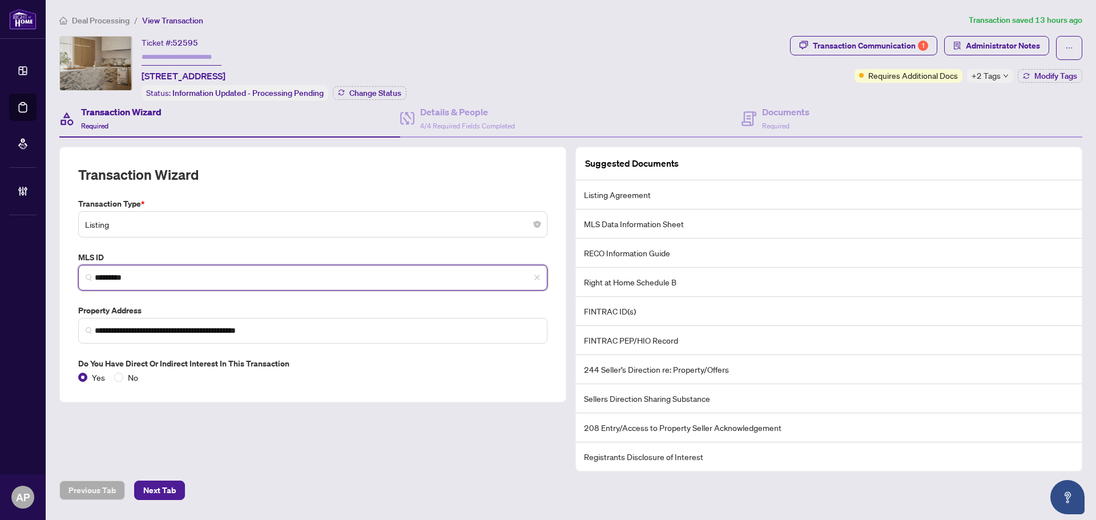
click at [123, 272] on input "*********" at bounding box center [317, 278] width 445 height 12
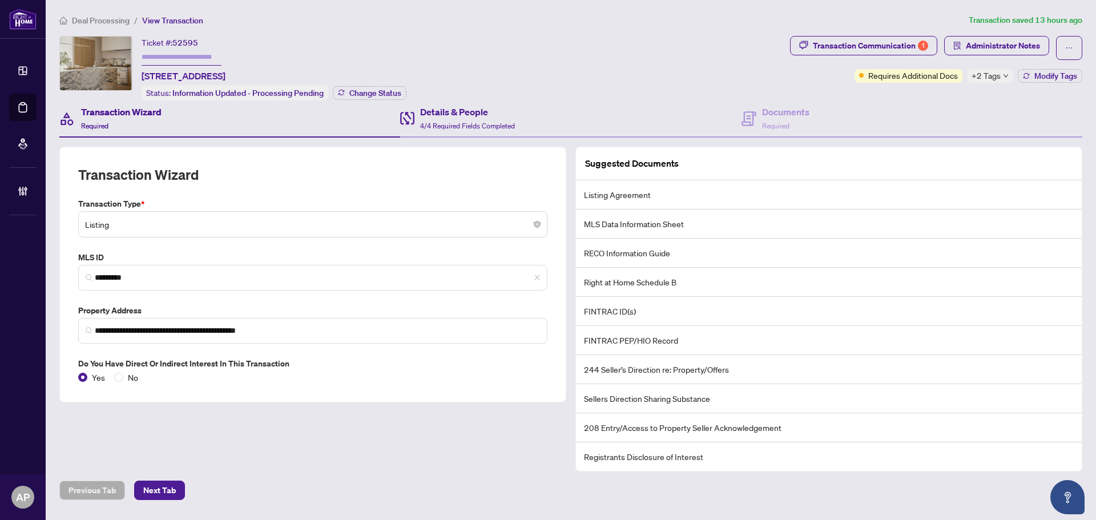
click at [511, 131] on div "Details & People 4/4 Required Fields Completed" at bounding box center [570, 118] width 341 height 37
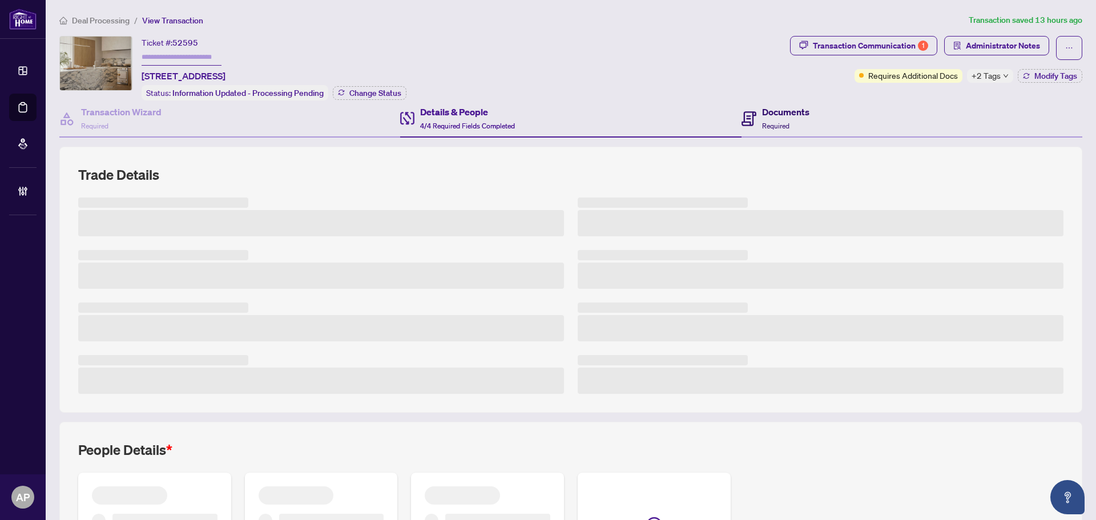
click at [767, 124] on span "Required" at bounding box center [775, 126] width 27 height 9
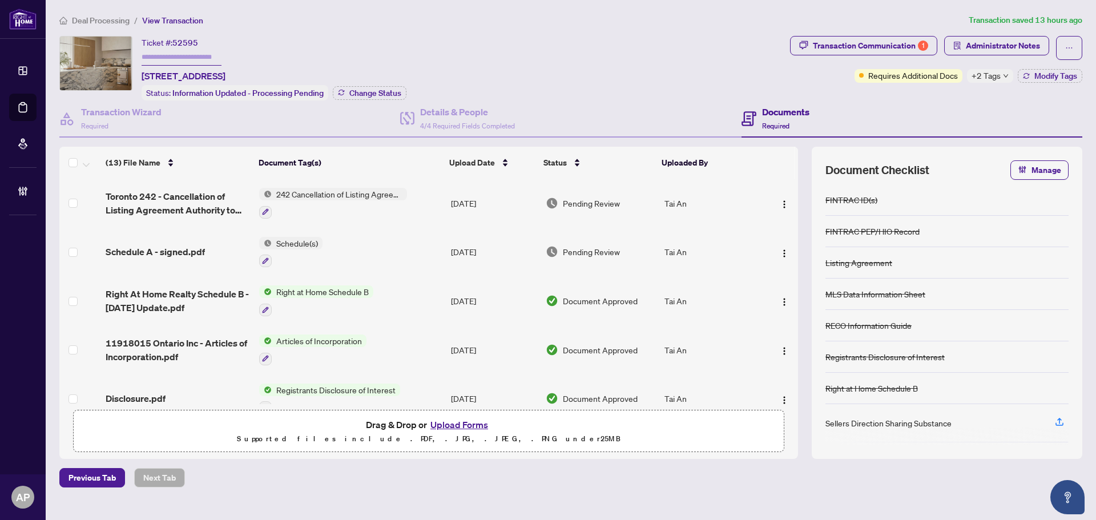
click at [227, 248] on div "Schedule A - signed.pdf" at bounding box center [178, 252] width 144 height 14
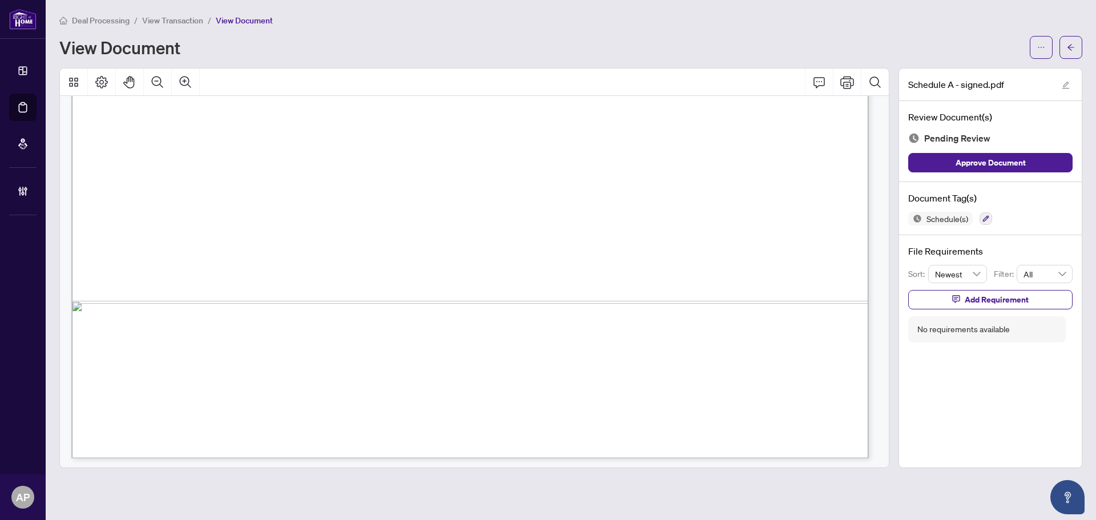
scroll to position [1741, 0]
click at [986, 219] on icon "button" at bounding box center [986, 218] width 7 height 7
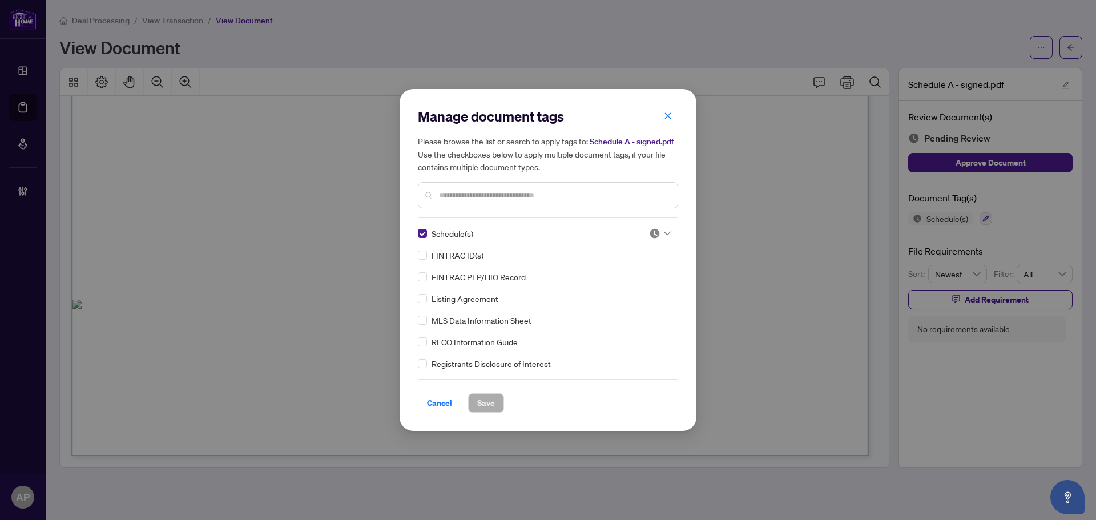
click at [650, 230] on img at bounding box center [654, 233] width 11 height 11
click at [622, 291] on div "Approved" at bounding box center [622, 289] width 73 height 13
click at [490, 411] on span "Save" at bounding box center [486, 403] width 18 height 18
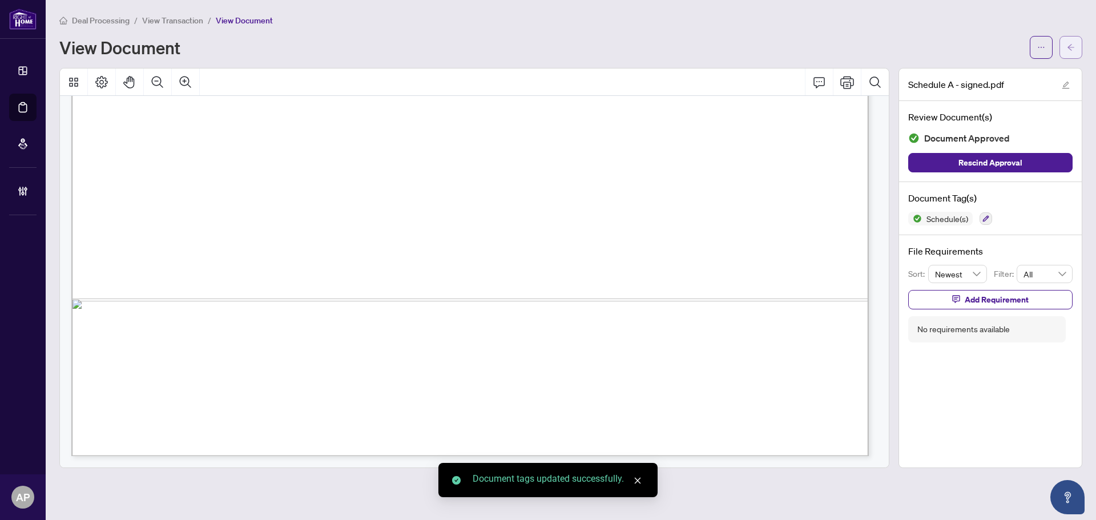
click at [1072, 46] on icon "arrow-left" at bounding box center [1071, 47] width 8 height 8
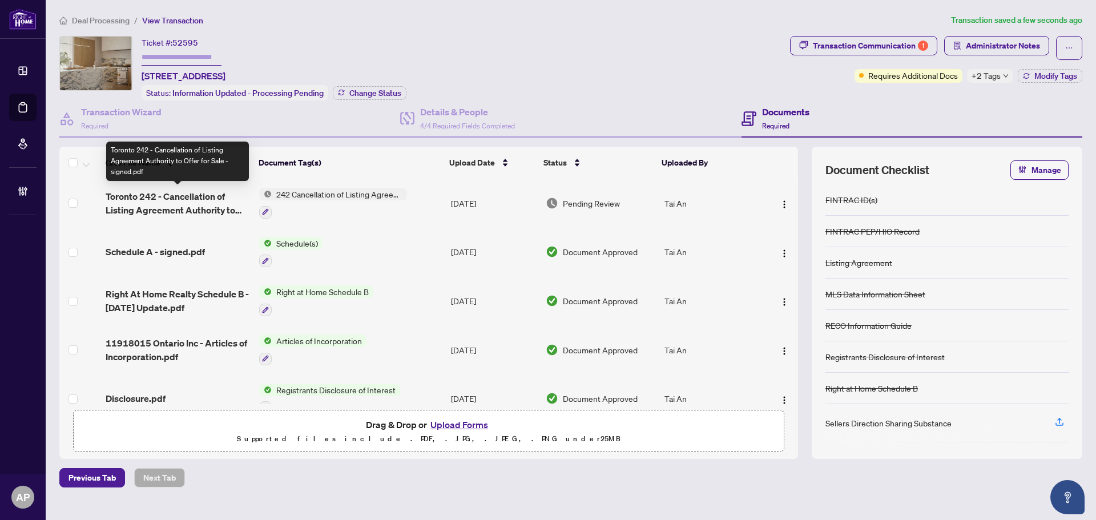
click at [230, 194] on span "Toronto 242 - Cancellation of Listing Agreement Authority to Offer for Sale - s…" at bounding box center [178, 203] width 144 height 27
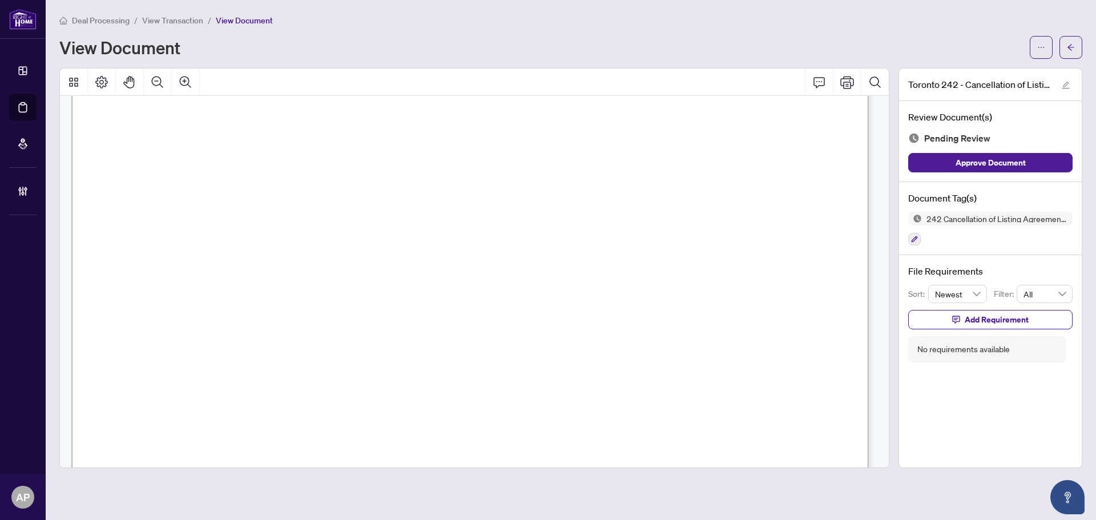
scroll to position [683, 0]
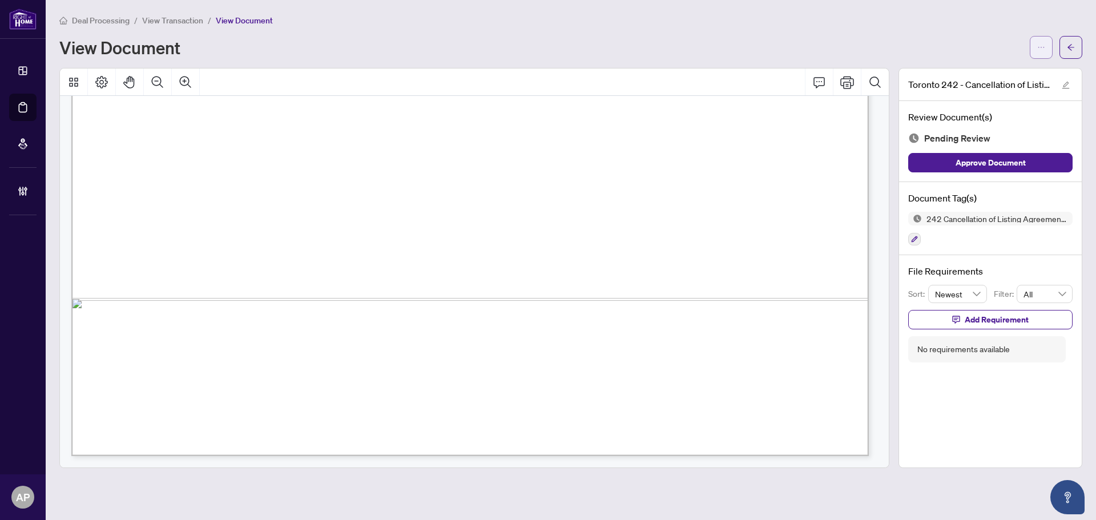
click at [1037, 43] on icon "ellipsis" at bounding box center [1041, 47] width 8 height 8
click at [978, 71] on span "Download" at bounding box center [1000, 72] width 87 height 13
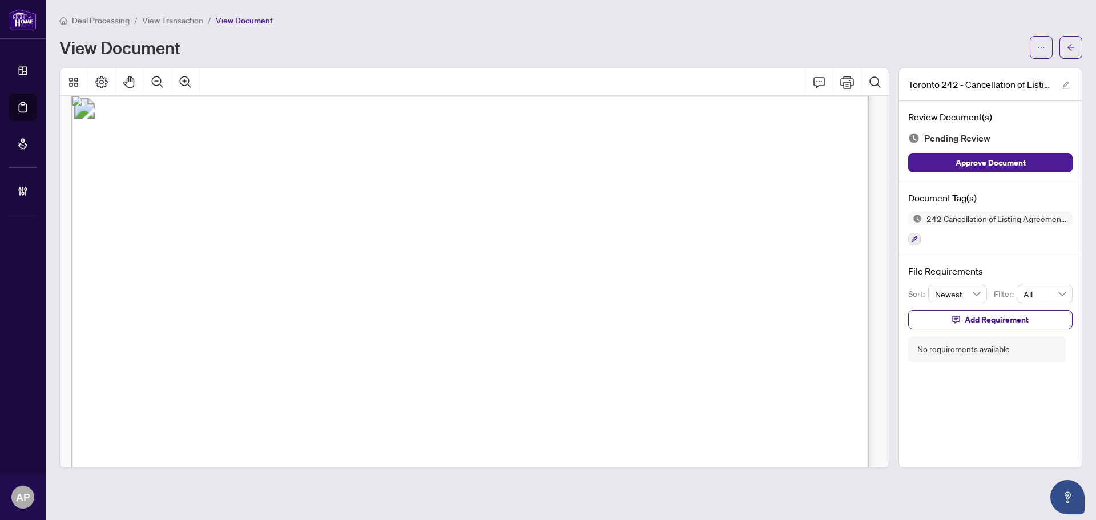
scroll to position [0, 0]
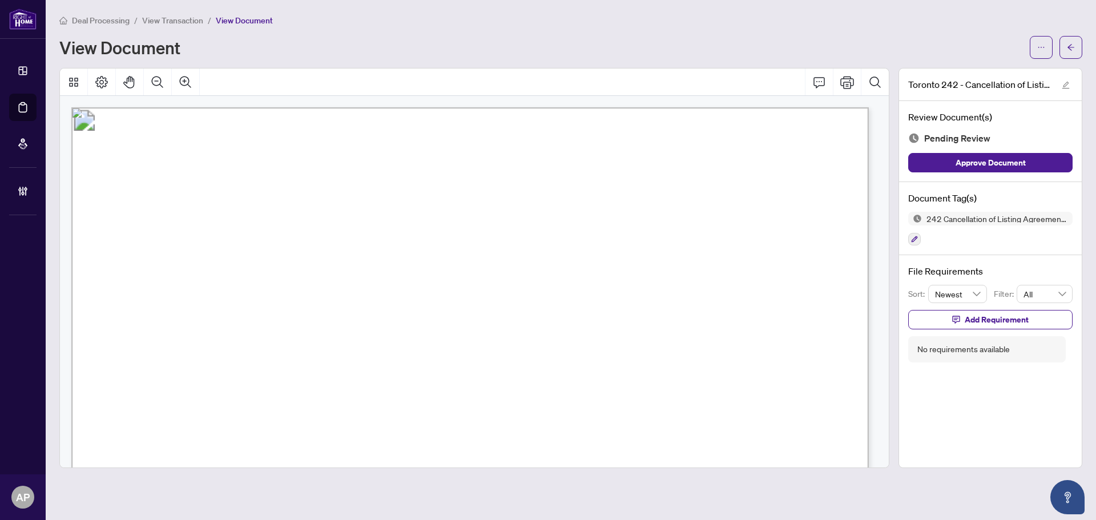
drag, startPoint x: 698, startPoint y: 45, endPoint x: 784, endPoint y: 50, distance: 86.4
click at [698, 45] on div "View Document" at bounding box center [541, 47] width 964 height 18
click at [1077, 58] on div "Deal Processing / View Transaction / View Document View Document Toronto 242 - …" at bounding box center [570, 241] width 1023 height 454
click at [1075, 54] on span "button" at bounding box center [1071, 47] width 8 height 18
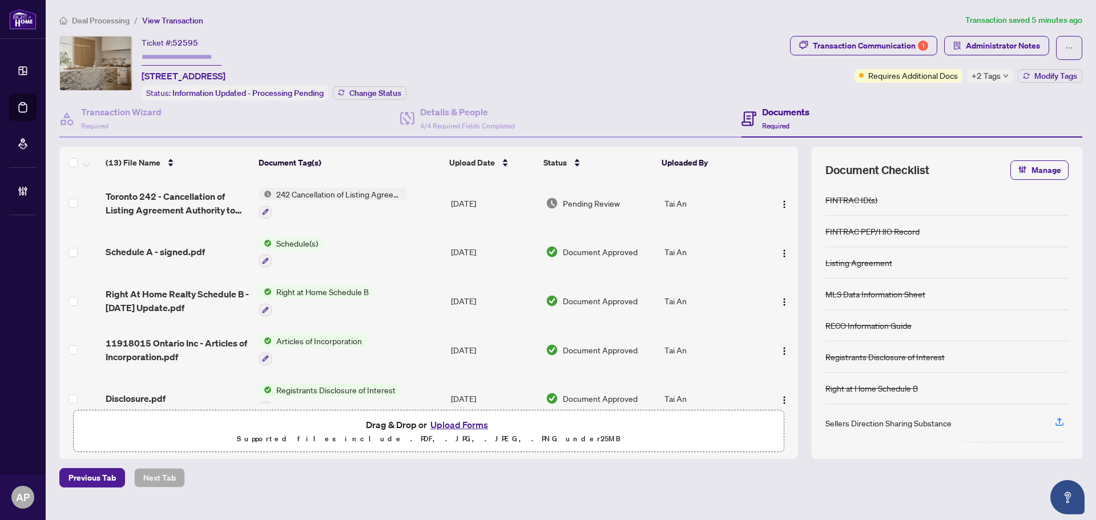
click at [630, 43] on div "Ticket #: 52595 37 Rippleton Rd, Toronto, Ontario M3B 1H4, Canada Status: Infor…" at bounding box center [422, 68] width 726 height 65
click at [782, 203] on img "button" at bounding box center [784, 204] width 9 height 9
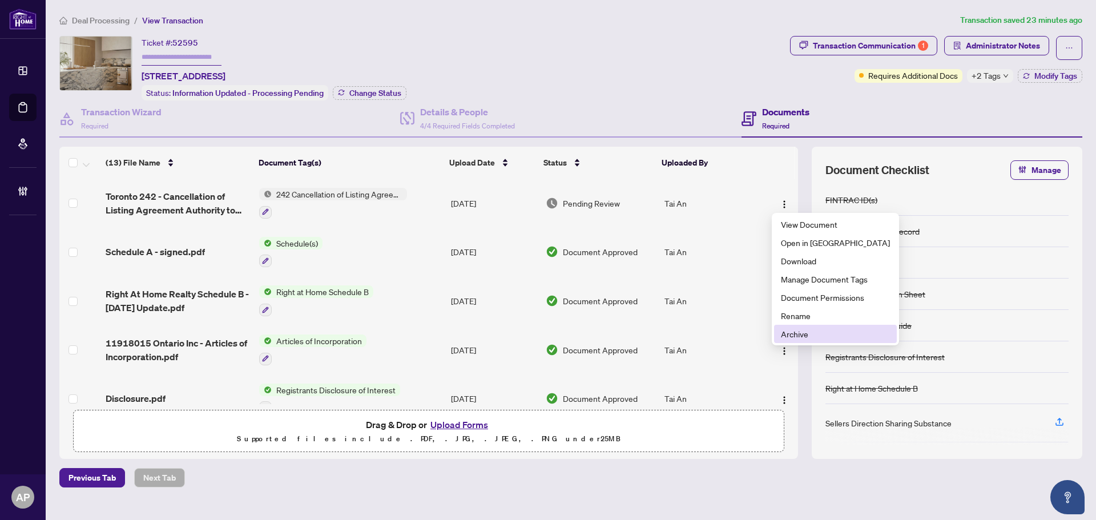
click at [813, 334] on span "Archive" at bounding box center [835, 334] width 109 height 13
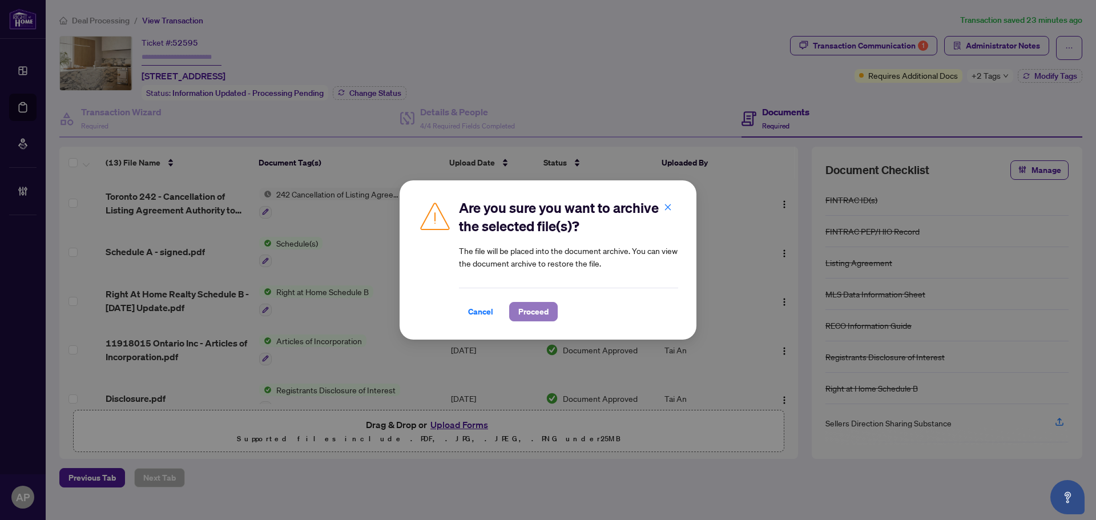
click at [539, 310] on span "Proceed" at bounding box center [533, 312] width 30 height 18
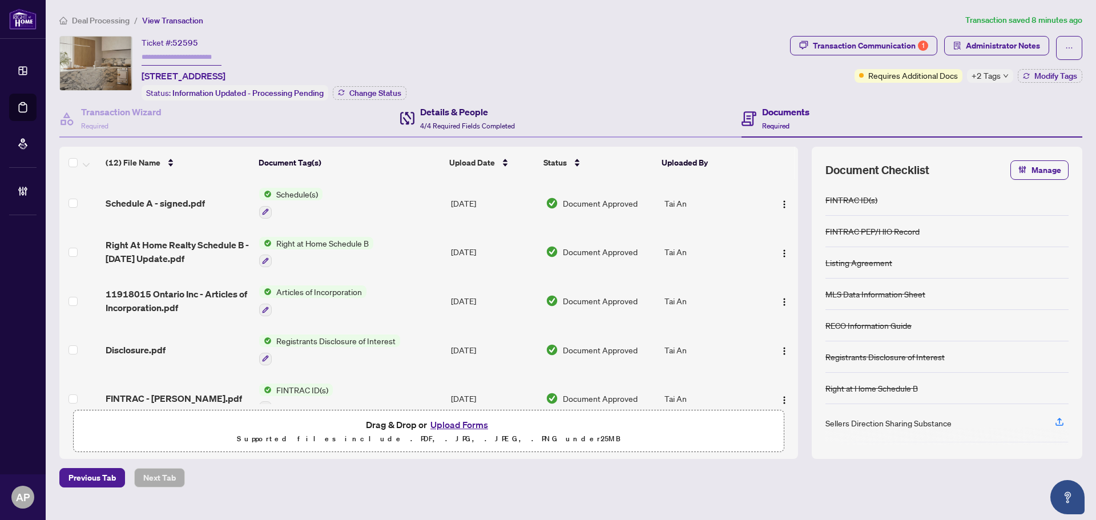
drag, startPoint x: 462, startPoint y: 112, endPoint x: 483, endPoint y: 114, distance: 21.2
click at [462, 112] on h4 "Details & People" at bounding box center [467, 112] width 95 height 14
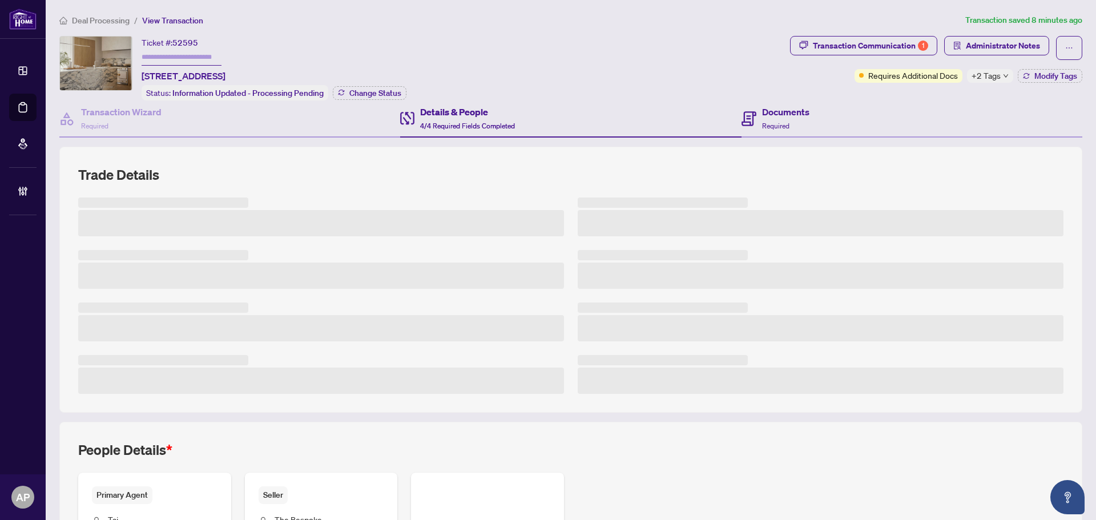
click at [811, 119] on div "Documents Required" at bounding box center [912, 118] width 341 height 37
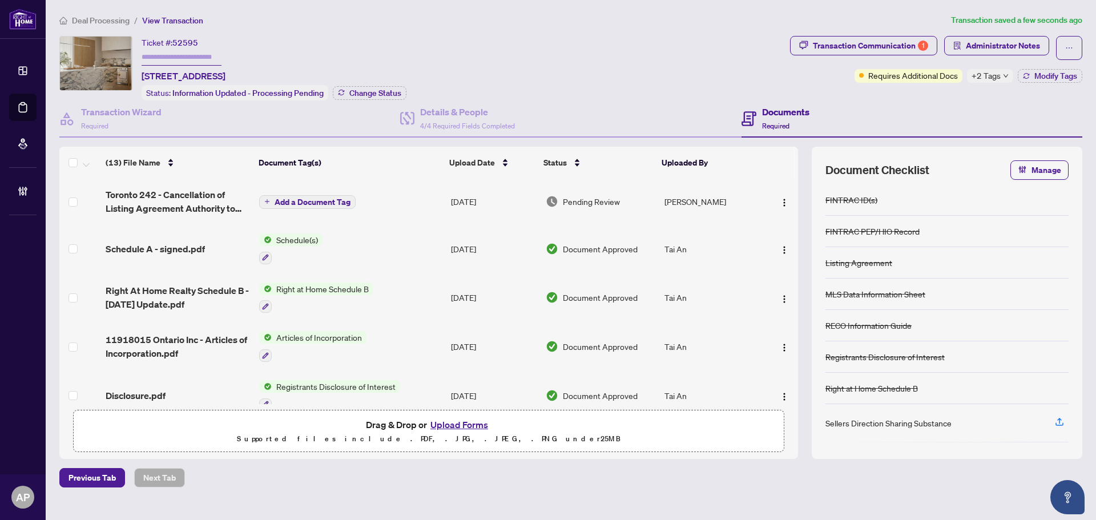
click at [247, 196] on span "Toronto 242 - Cancellation of Listing Agreement Authority to Offer for Sale - s…" at bounding box center [178, 201] width 144 height 27
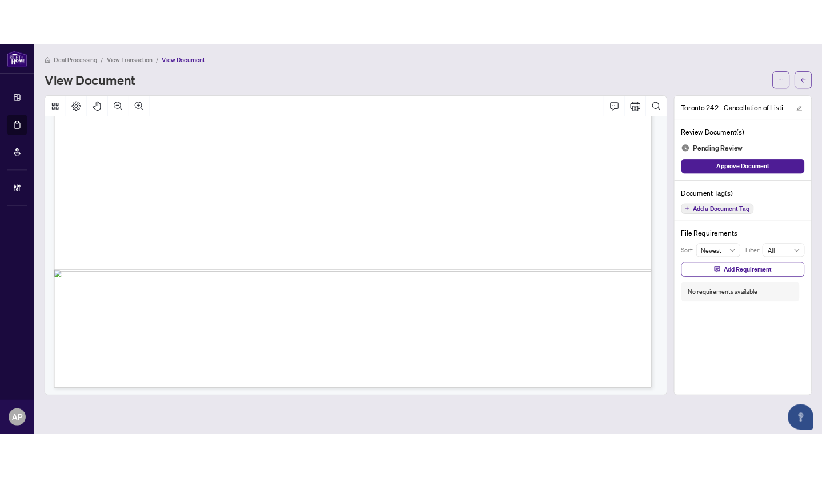
scroll to position [683, 0]
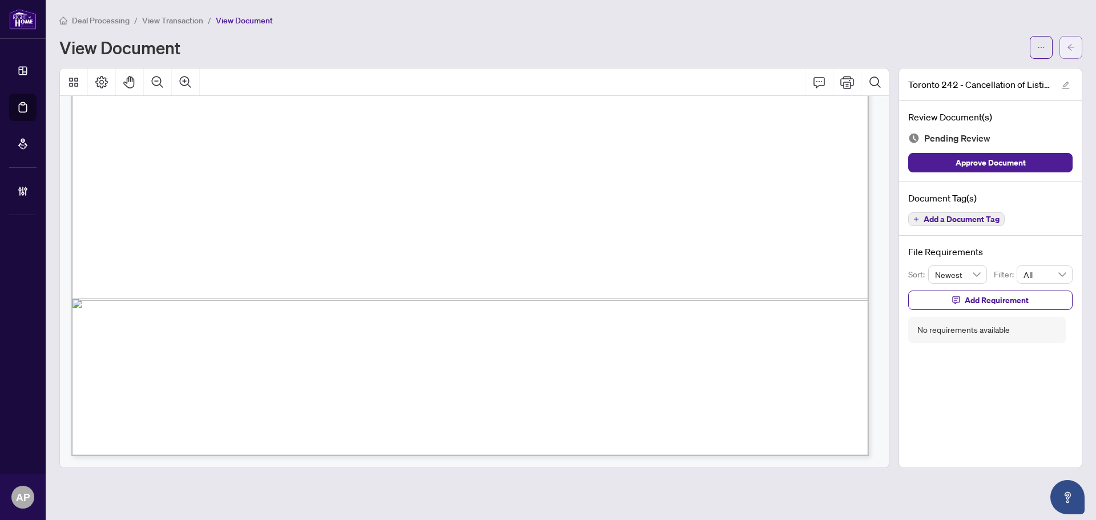
click at [1073, 44] on icon "arrow-left" at bounding box center [1071, 47] width 8 height 8
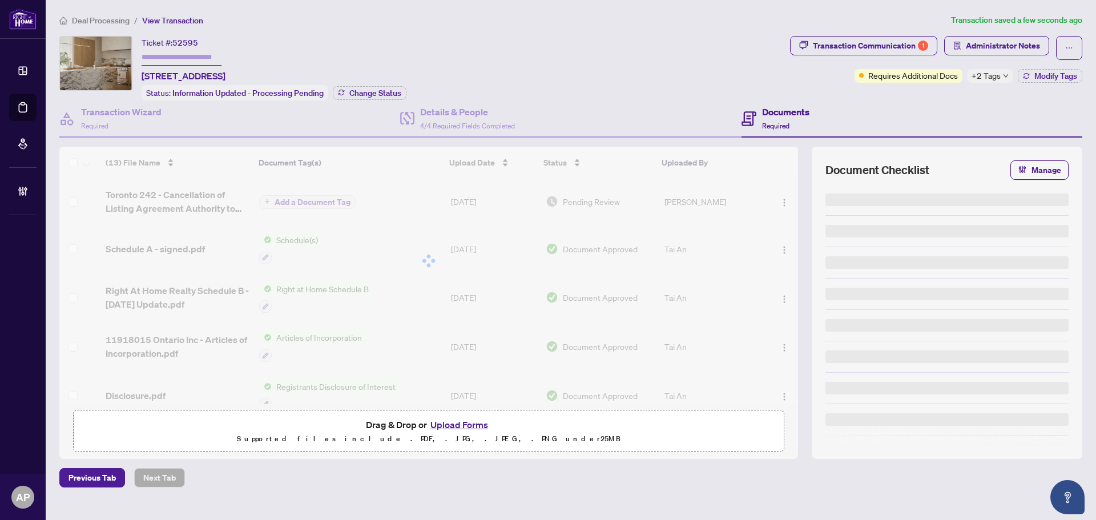
click at [776, 203] on div at bounding box center [428, 261] width 739 height 228
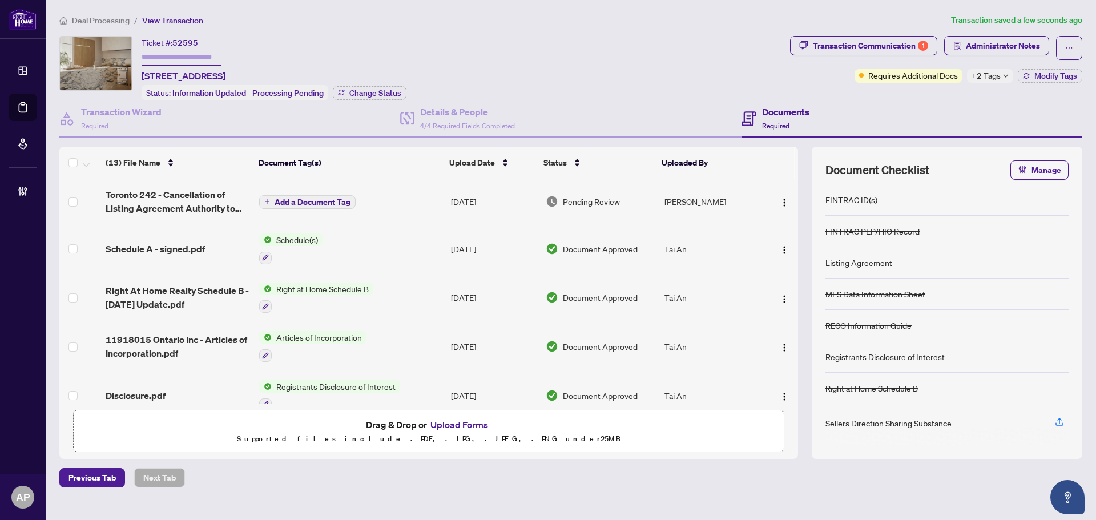
click at [780, 203] on img "button" at bounding box center [784, 202] width 9 height 9
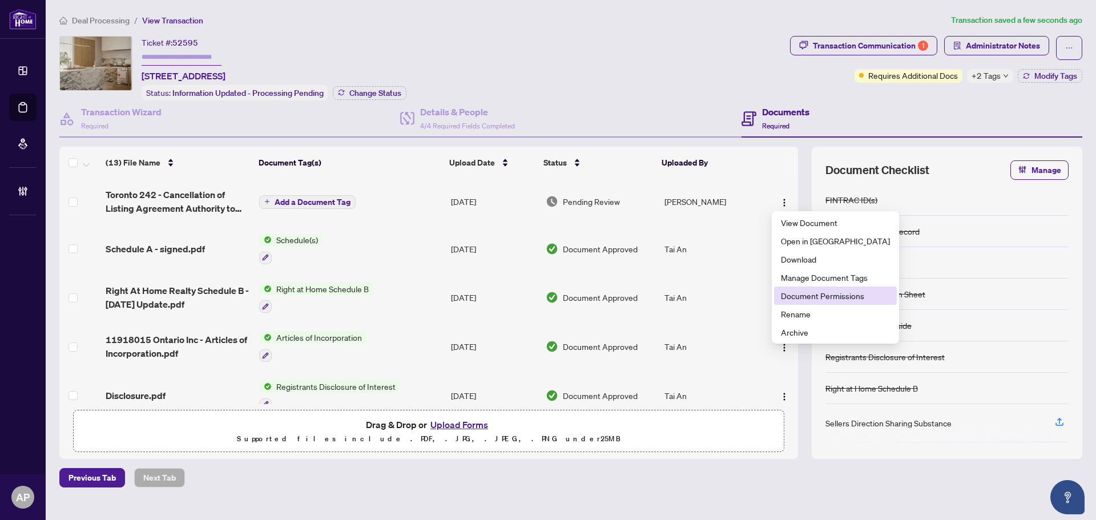
click at [827, 293] on span "Document Permissions" at bounding box center [835, 295] width 109 height 13
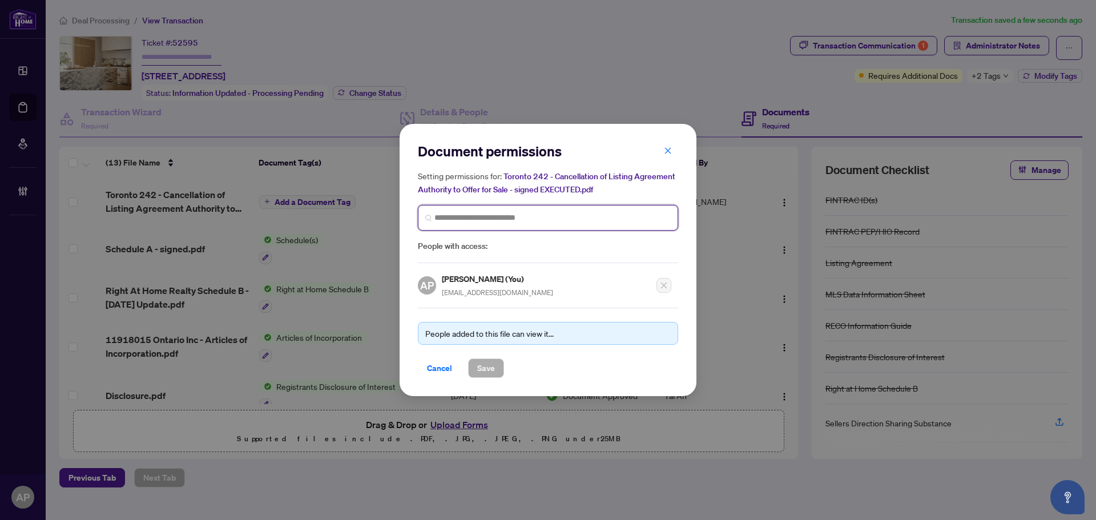
click at [596, 222] on input "search" at bounding box center [552, 218] width 236 height 12
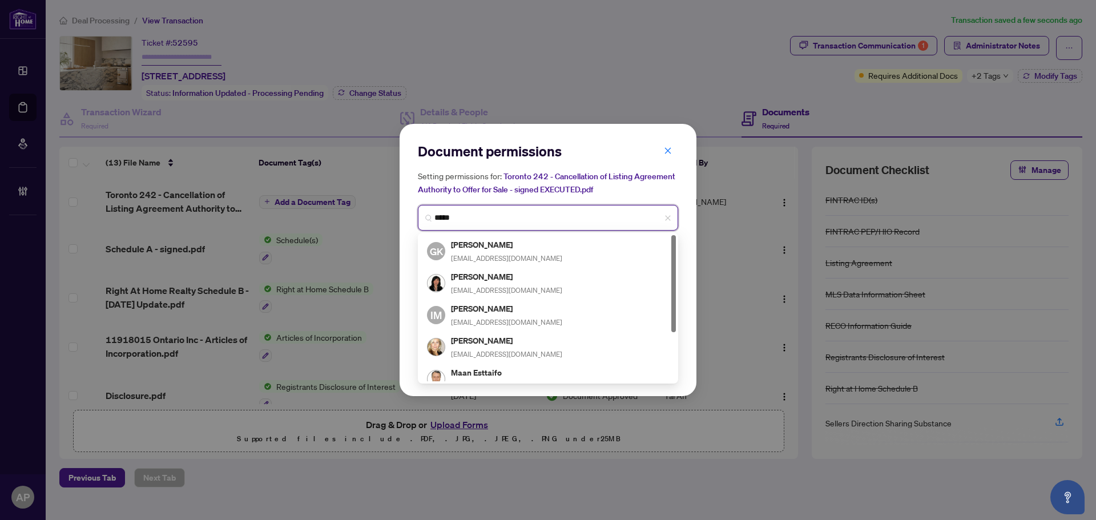
type input "******"
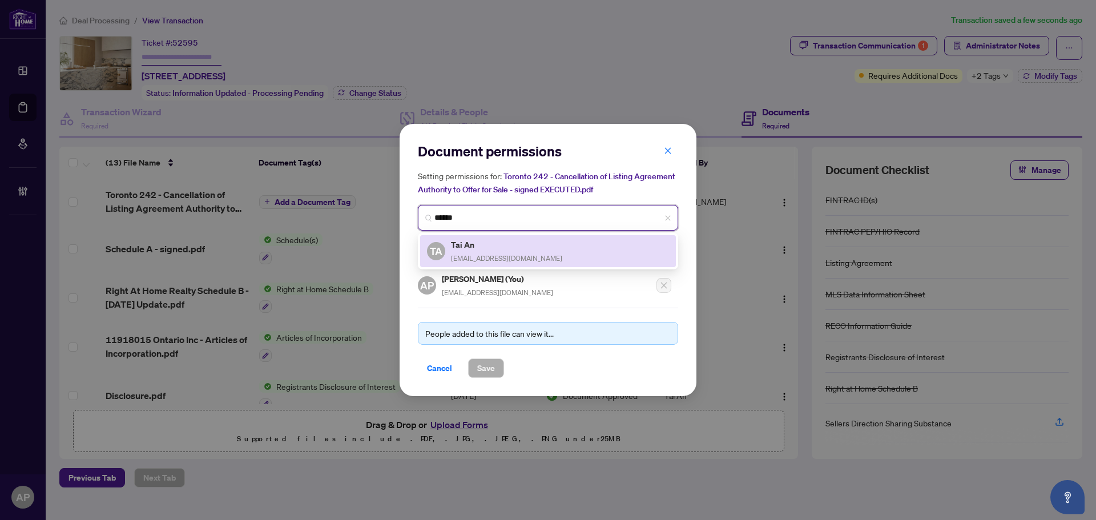
click at [506, 250] on h5 "Tai An" at bounding box center [506, 244] width 111 height 13
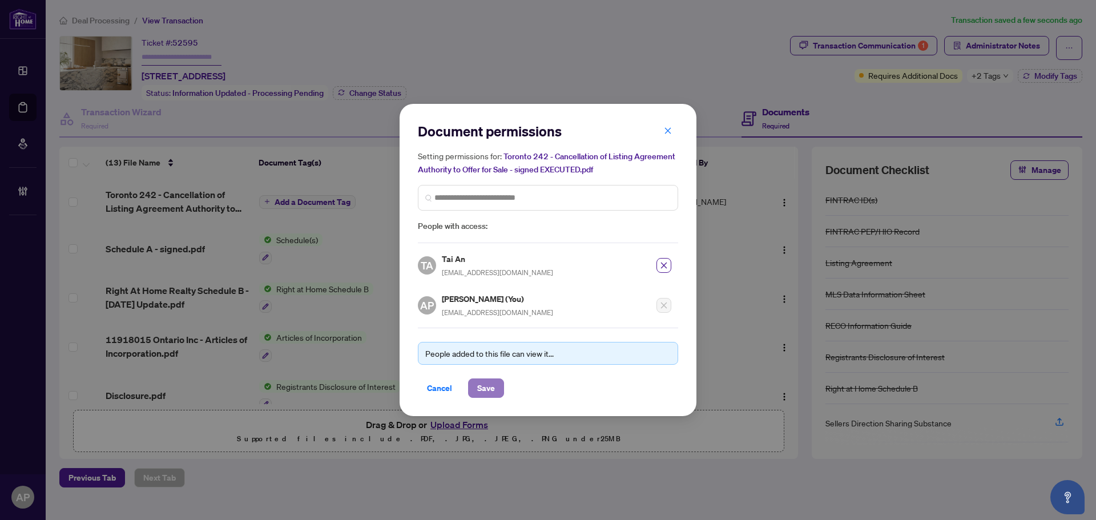
click at [486, 384] on span "Save" at bounding box center [486, 388] width 18 height 18
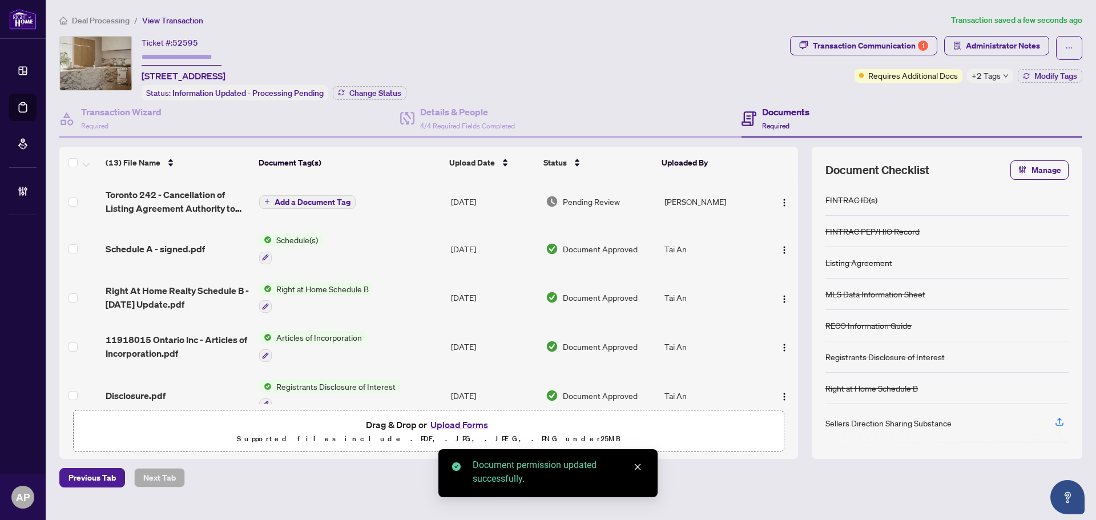
click at [335, 204] on span "Add a Document Tag" at bounding box center [313, 202] width 76 height 8
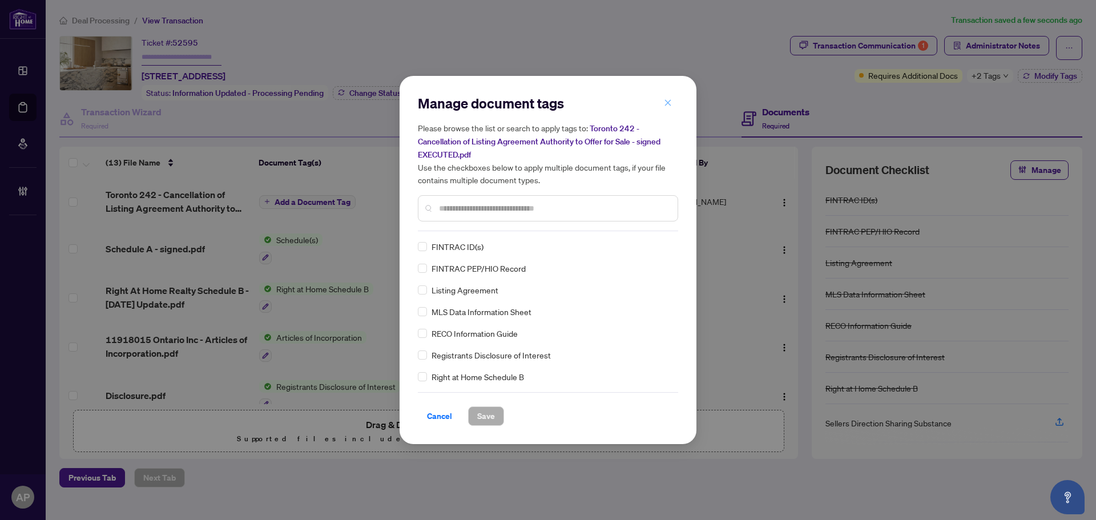
click at [674, 106] on button "button" at bounding box center [668, 102] width 23 height 19
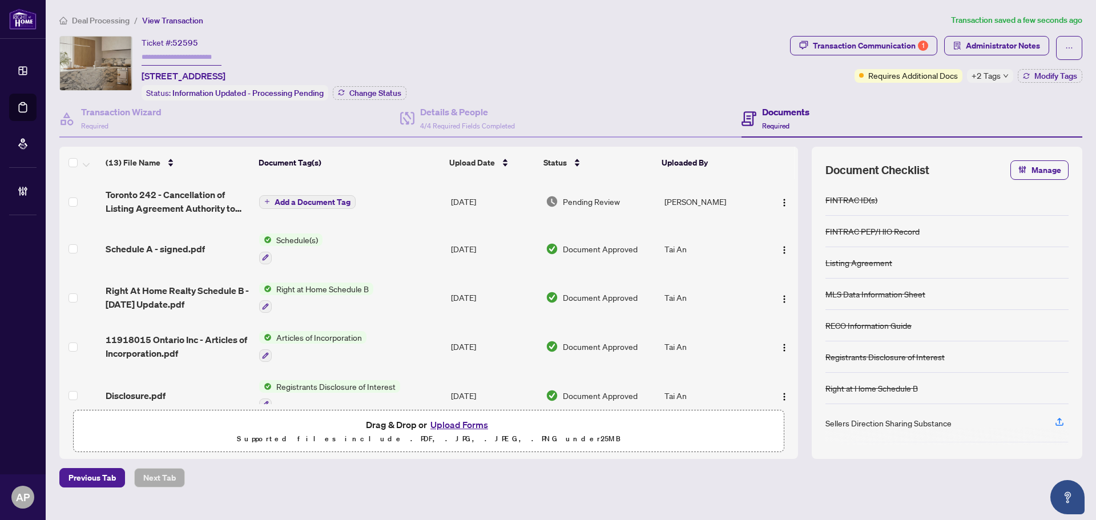
click at [305, 200] on span "Add a Document Tag" at bounding box center [313, 202] width 76 height 8
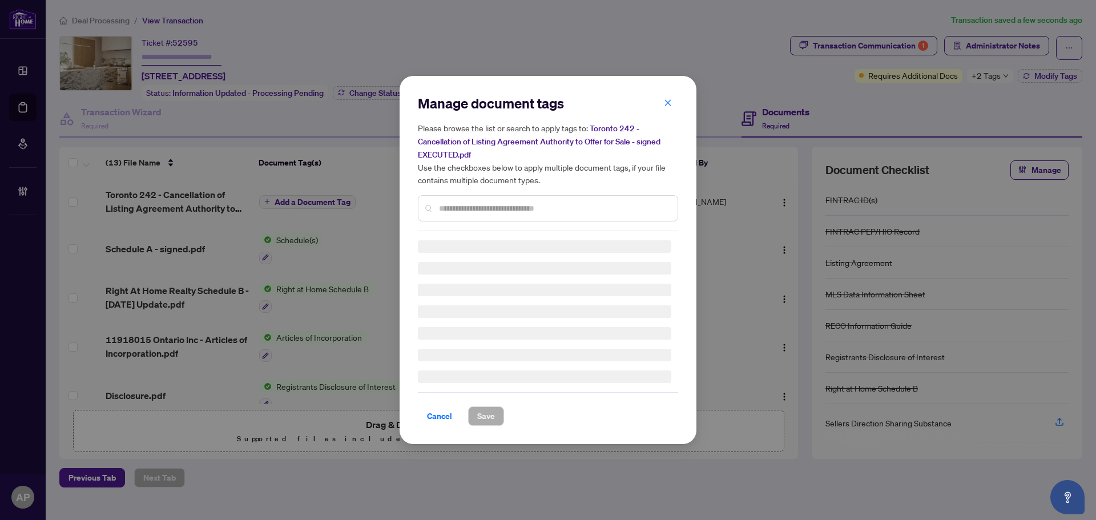
click at [518, 210] on input "text" at bounding box center [554, 208] width 230 height 13
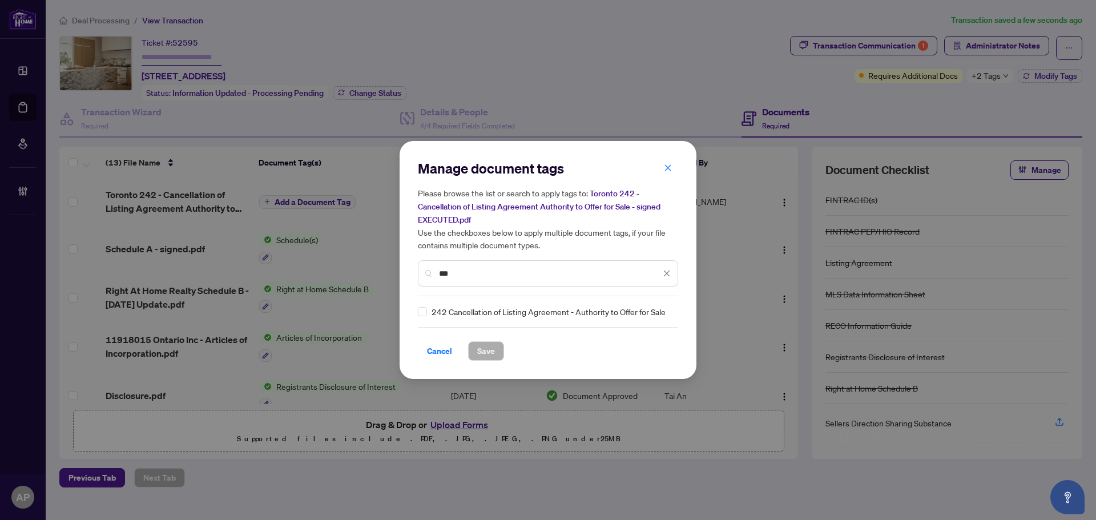
type input "***"
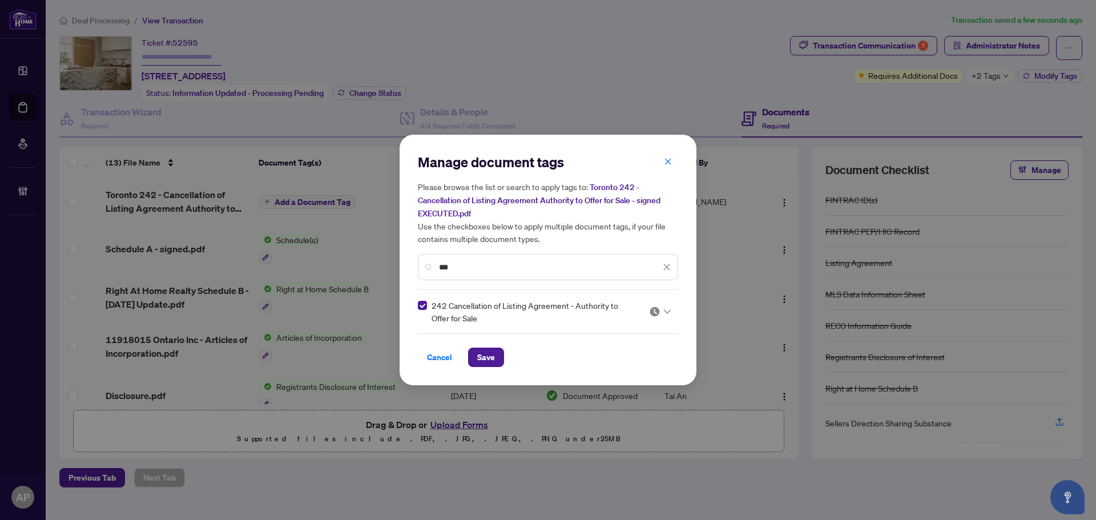
click at [659, 314] on img at bounding box center [654, 311] width 11 height 11
click at [638, 367] on div "Approved" at bounding box center [625, 367] width 73 height 13
click at [495, 361] on button "Save" at bounding box center [486, 357] width 36 height 19
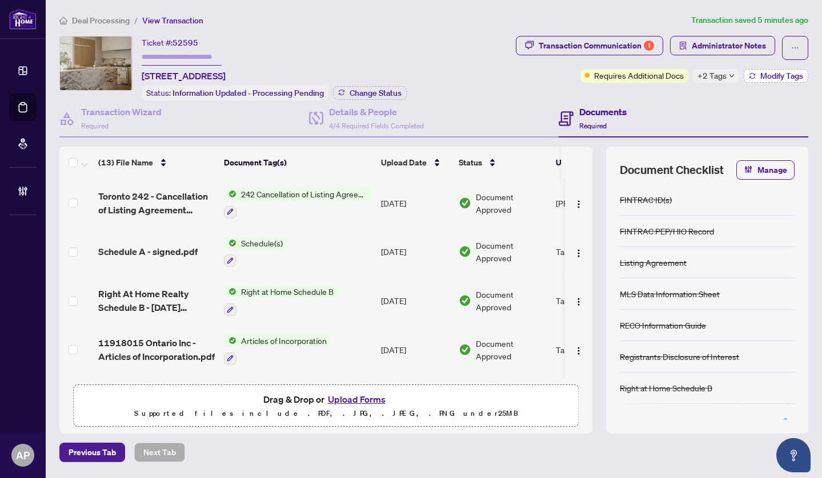
click at [753, 74] on icon "button" at bounding box center [752, 76] width 7 height 7
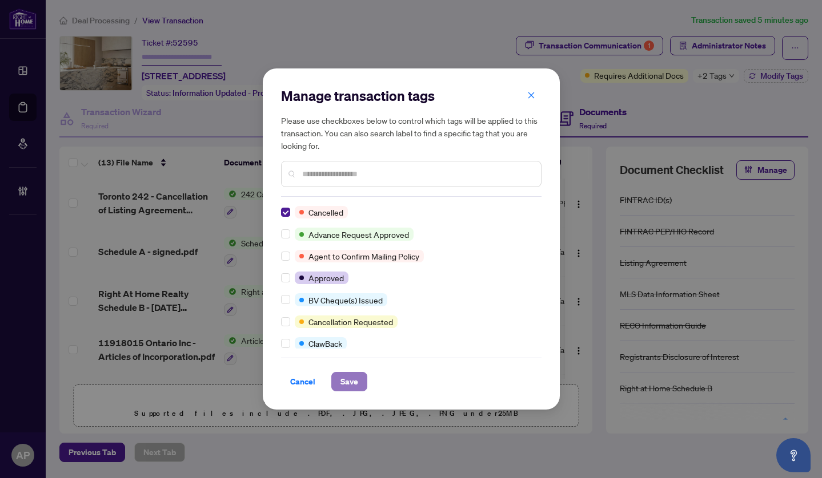
click at [351, 381] on span "Save" at bounding box center [349, 382] width 18 height 18
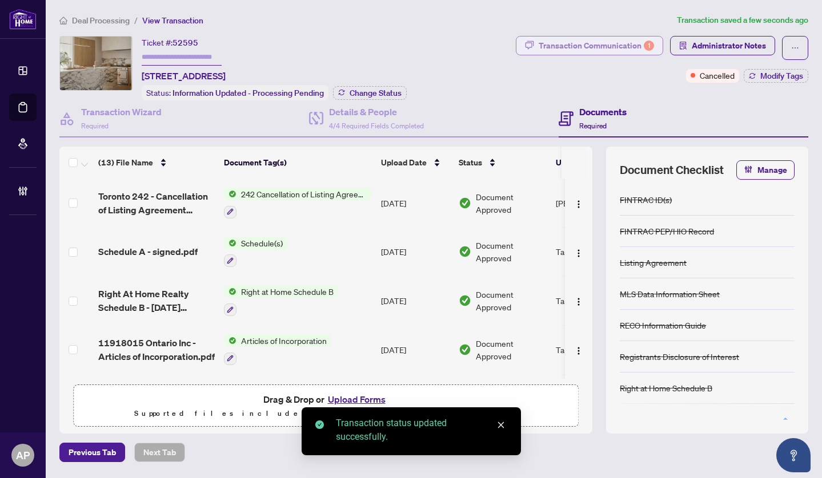
click at [595, 39] on div "Transaction Communication 1" at bounding box center [595, 46] width 115 height 18
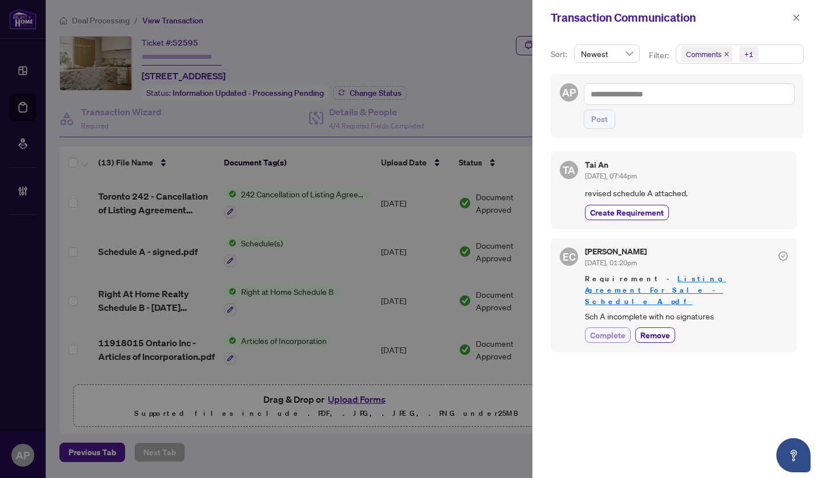
click at [622, 329] on span "Complete" at bounding box center [607, 335] width 35 height 12
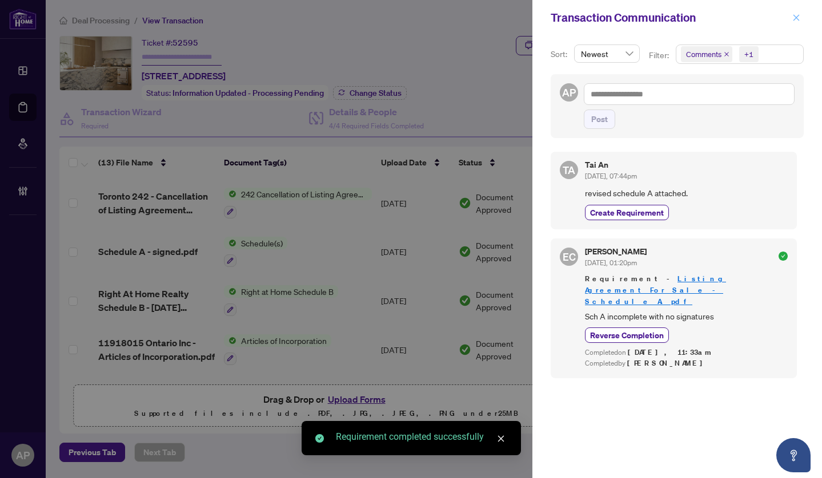
click at [798, 20] on icon "close" at bounding box center [796, 17] width 6 height 6
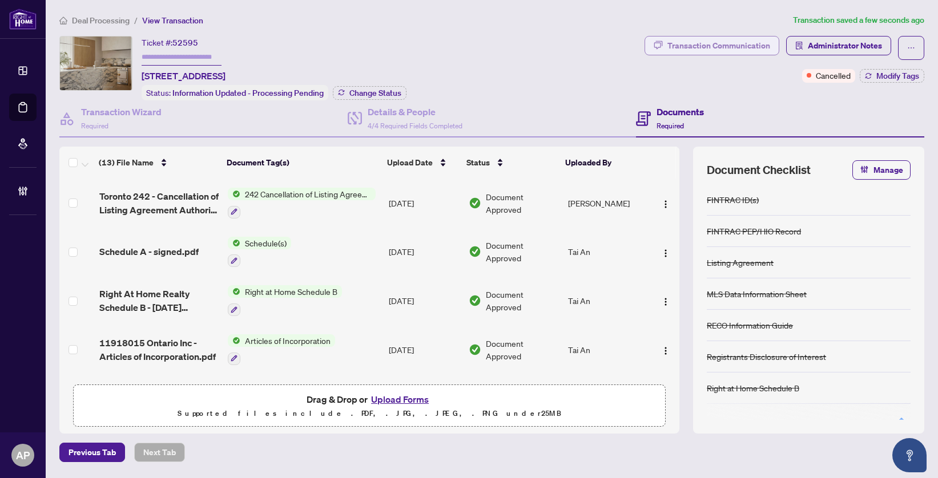
click at [735, 45] on div "Transaction Communication" at bounding box center [718, 46] width 103 height 18
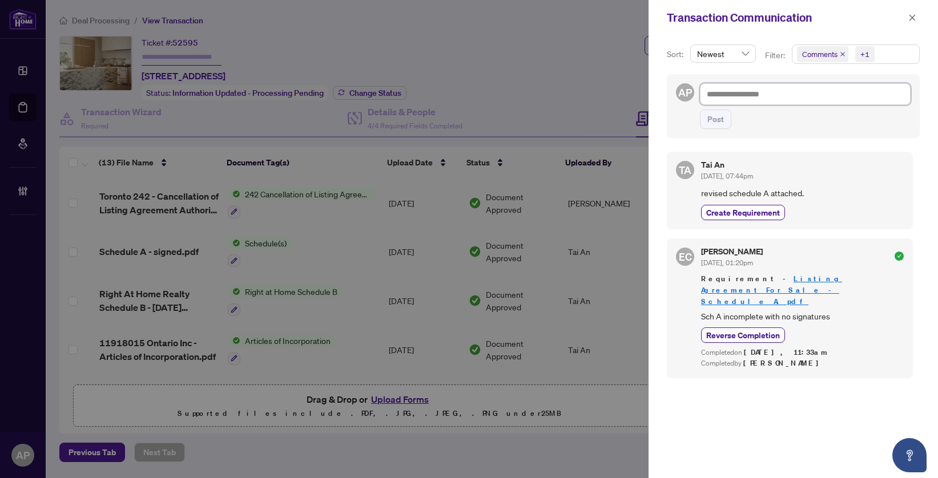
click at [757, 94] on textarea at bounding box center [805, 94] width 211 height 22
paste textarea "**********"
type textarea "**********"
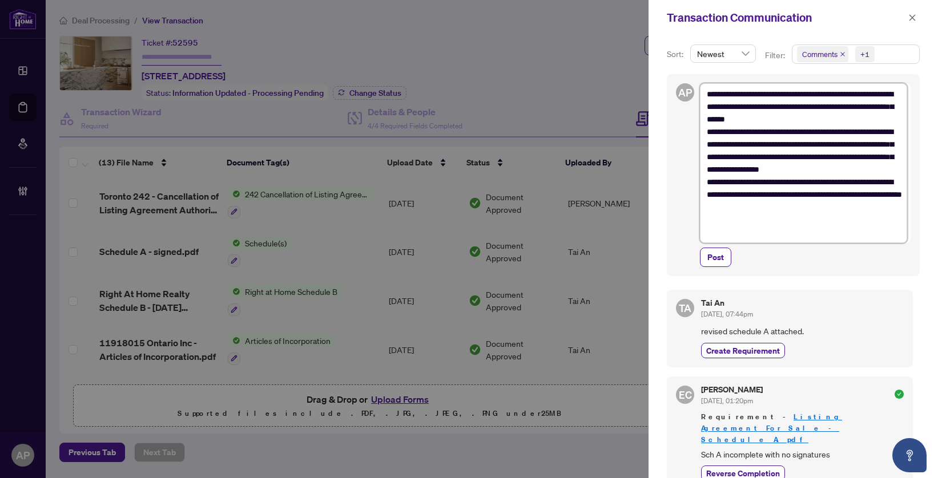
click at [871, 120] on textarea "**********" at bounding box center [803, 163] width 207 height 160
type textarea "**********"
click at [723, 258] on span "Post" at bounding box center [715, 257] width 17 height 18
type textarea "**********"
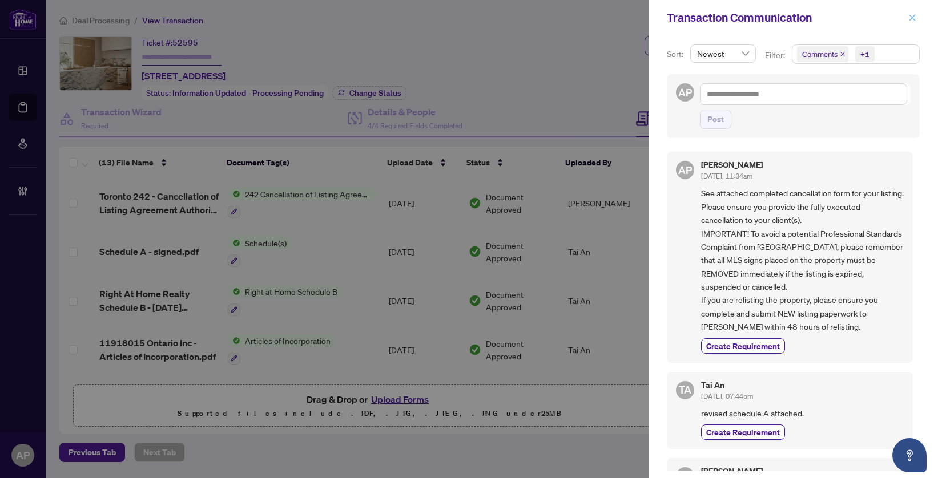
click at [914, 15] on icon "close" at bounding box center [912, 18] width 8 height 8
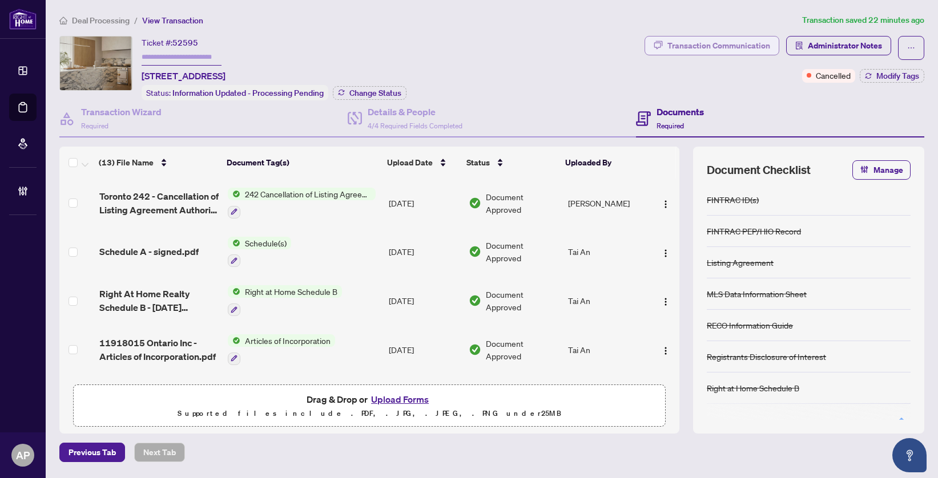
click at [683, 46] on div "Transaction Communication" at bounding box center [718, 46] width 103 height 18
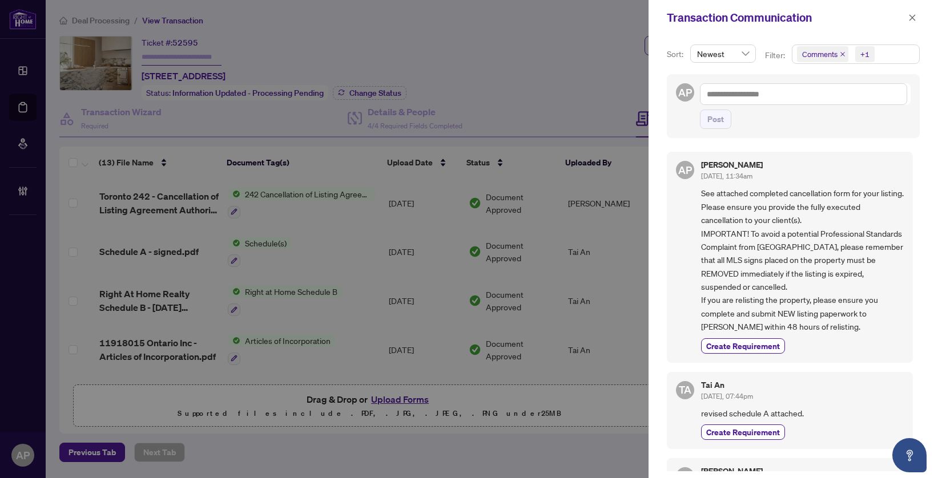
drag, startPoint x: 911, startPoint y: 18, endPoint x: 855, endPoint y: 17, distance: 56.0
click at [912, 18] on icon "close" at bounding box center [912, 18] width 8 height 8
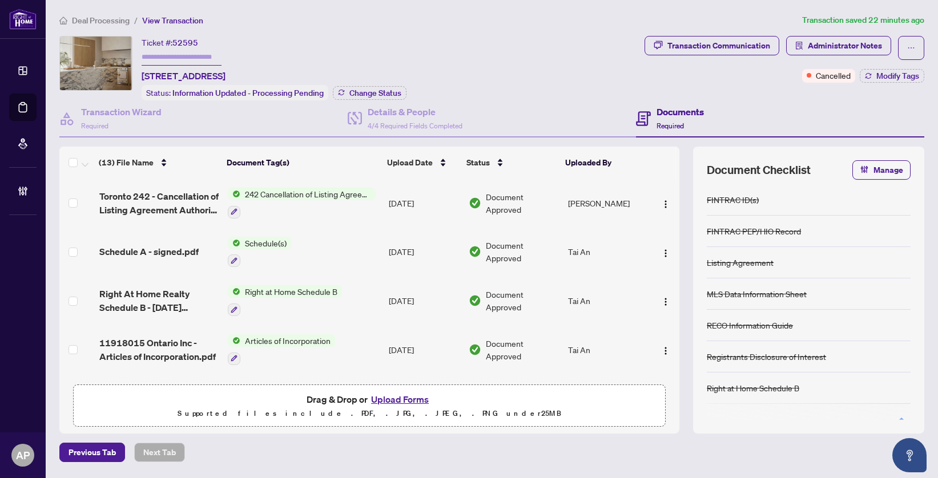
click at [405, 206] on td "Sep/26/2025" at bounding box center [423, 203] width 79 height 49
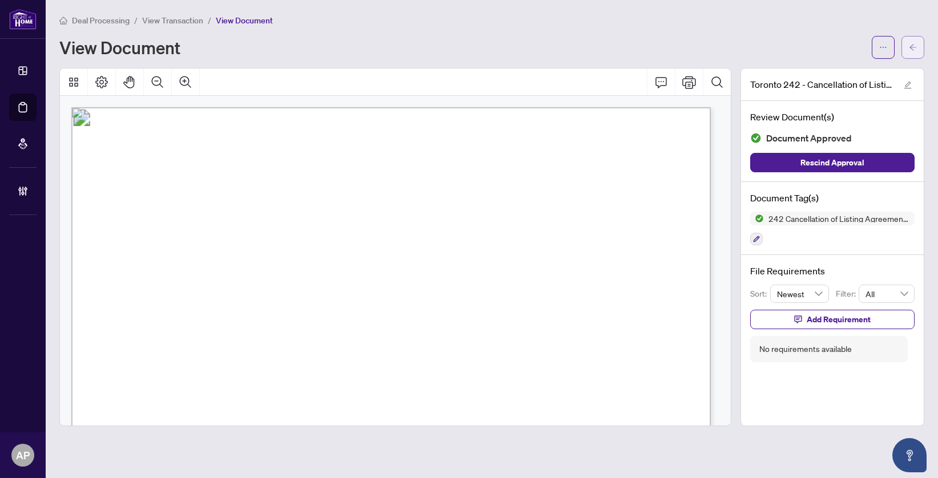
click at [915, 46] on icon "arrow-left" at bounding box center [913, 47] width 8 height 8
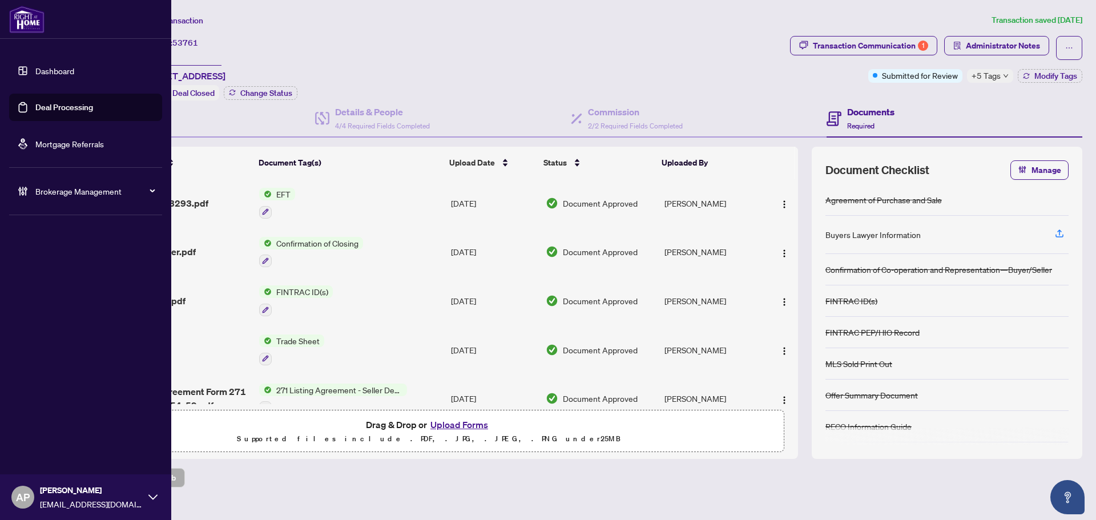
click at [35, 105] on link "Deal Processing" at bounding box center [64, 107] width 58 height 10
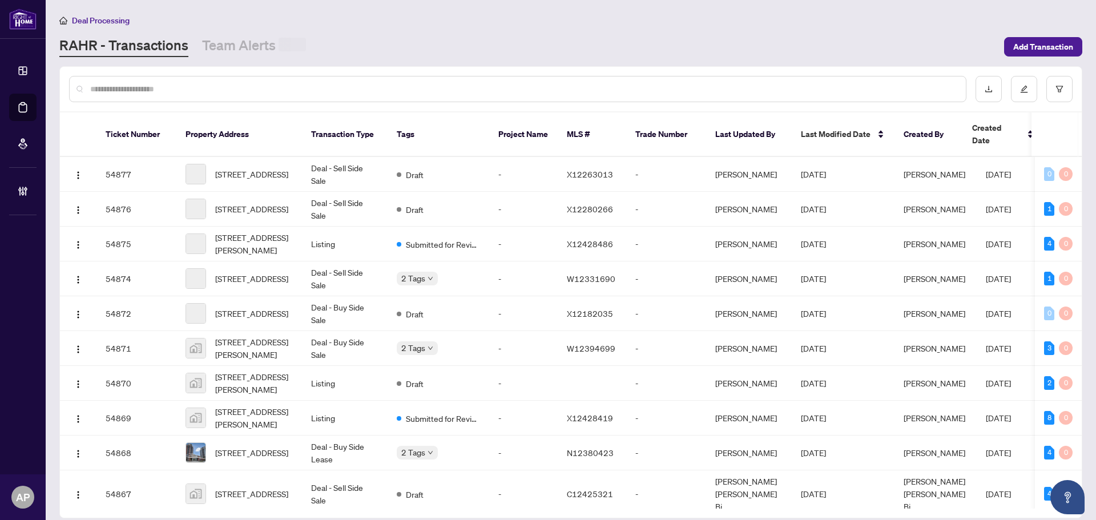
click at [272, 82] on div at bounding box center [518, 89] width 898 height 26
click at [267, 84] on input "text" at bounding box center [523, 88] width 867 height 13
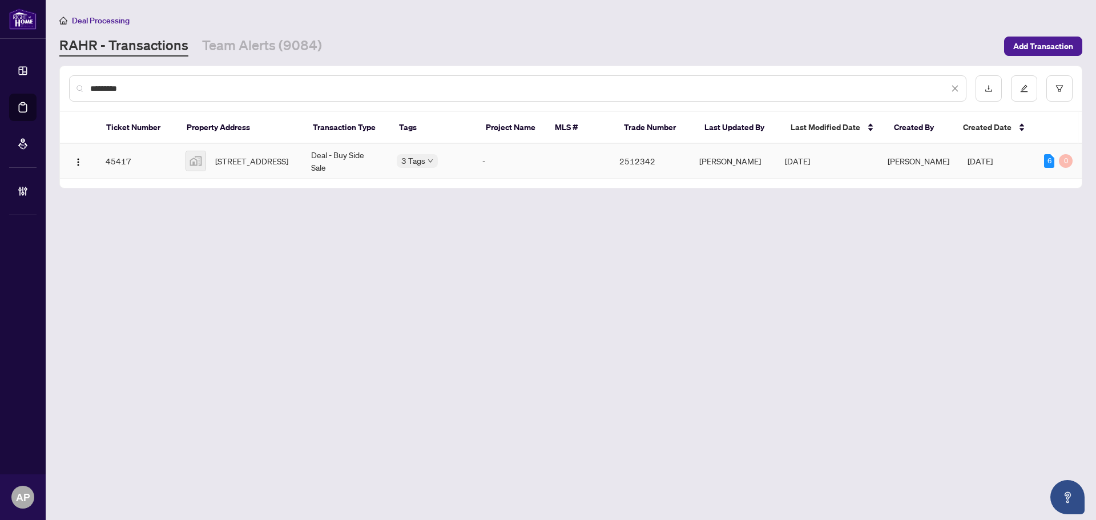
type input "*********"
click at [301, 160] on td "[STREET_ADDRESS]" at bounding box center [239, 161] width 126 height 35
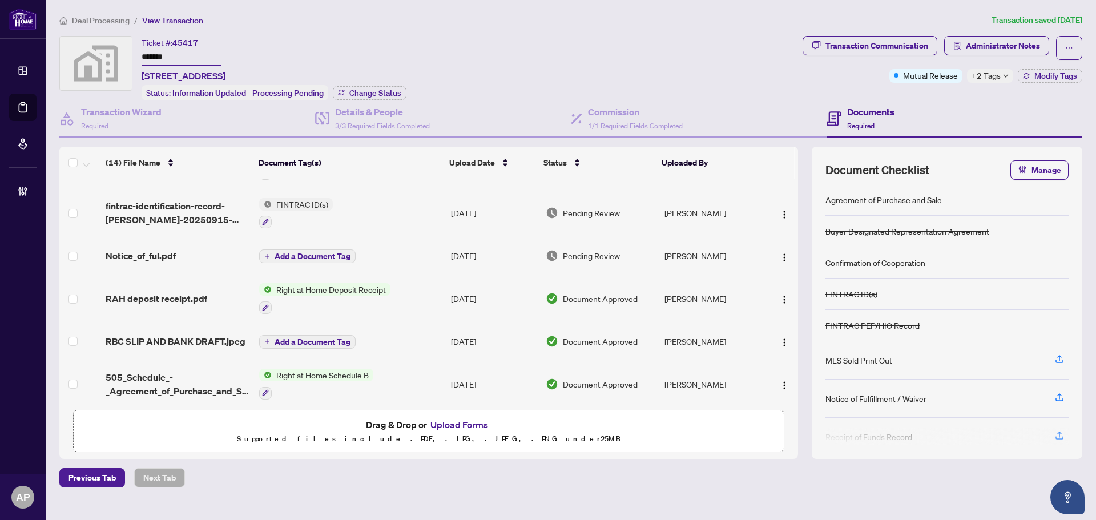
scroll to position [114, 0]
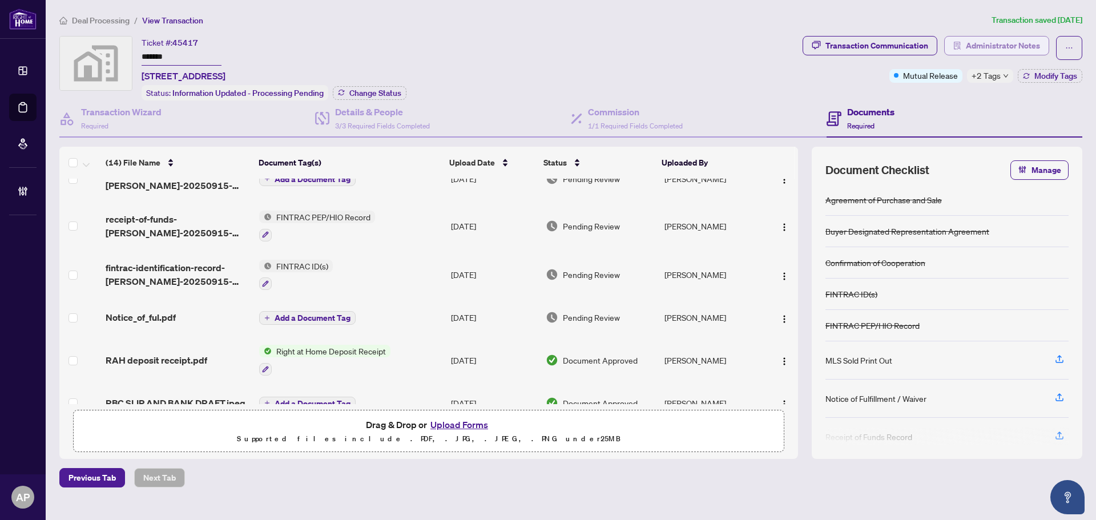
click at [1003, 42] on span "Administrator Notes" at bounding box center [1003, 46] width 74 height 18
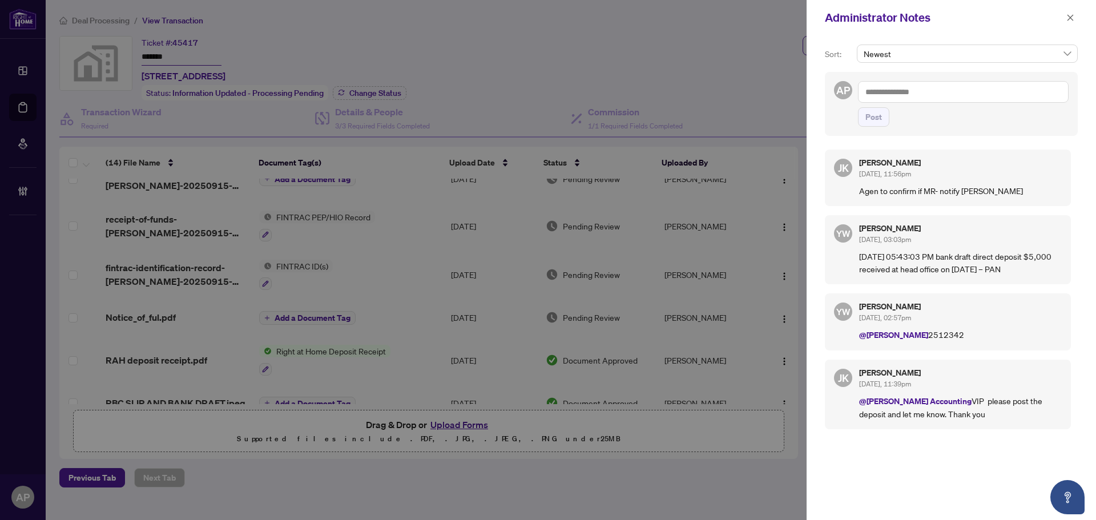
click at [1073, 19] on icon "close" at bounding box center [1071, 18] width 8 height 8
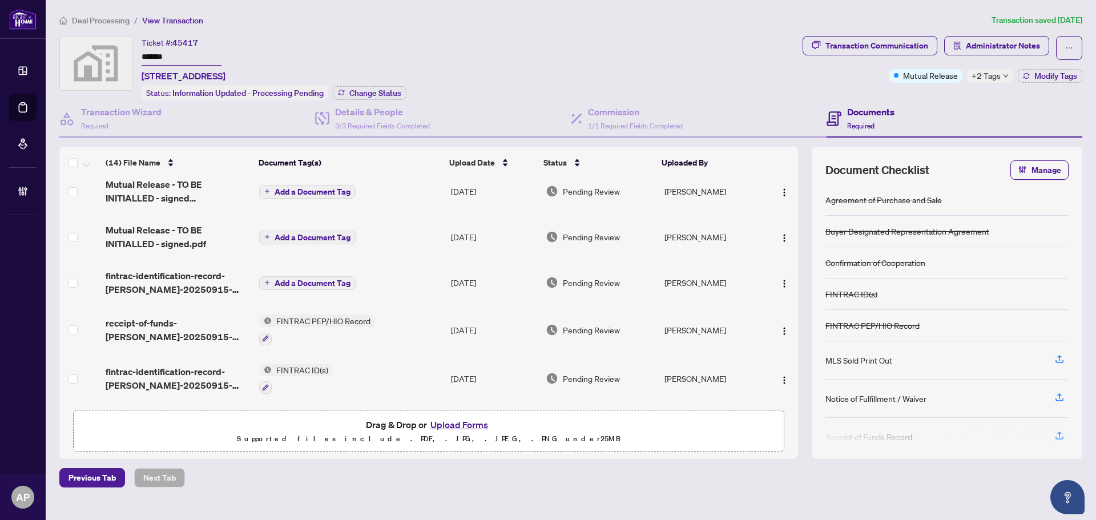
scroll to position [0, 0]
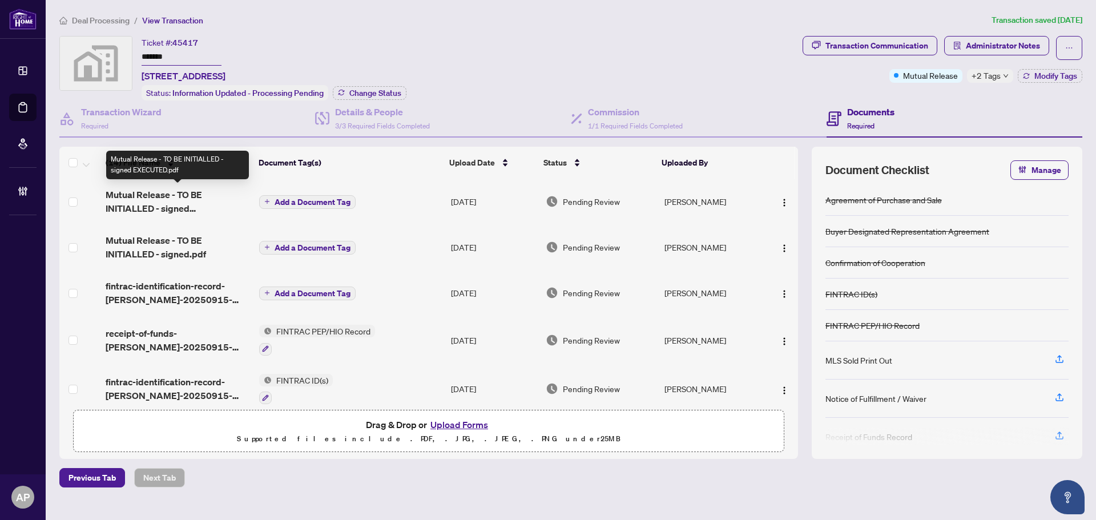
click at [241, 203] on span "Mutual Release - TO BE INITIALLED - signed EXECUTED.pdf" at bounding box center [178, 201] width 144 height 27
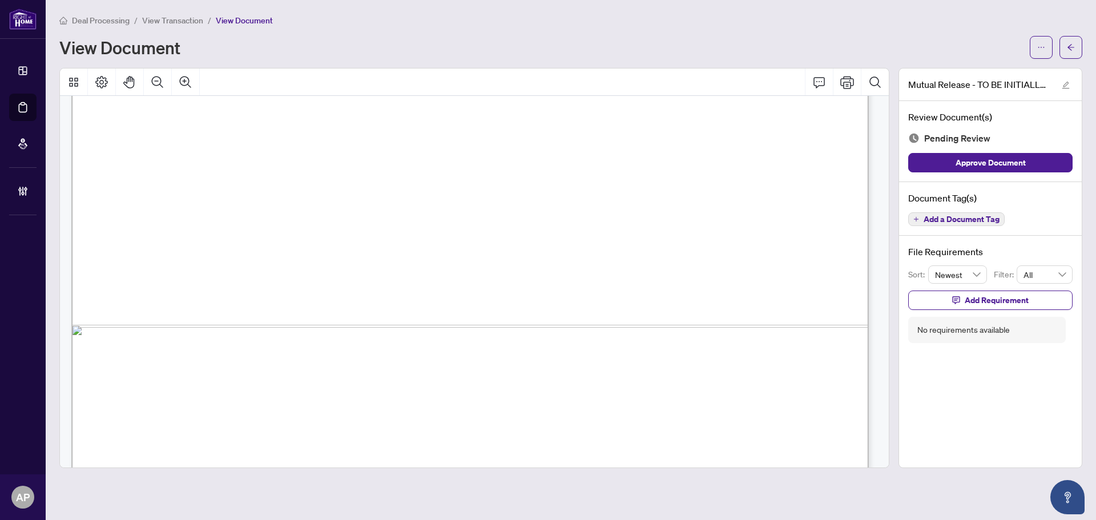
scroll to position [742, 0]
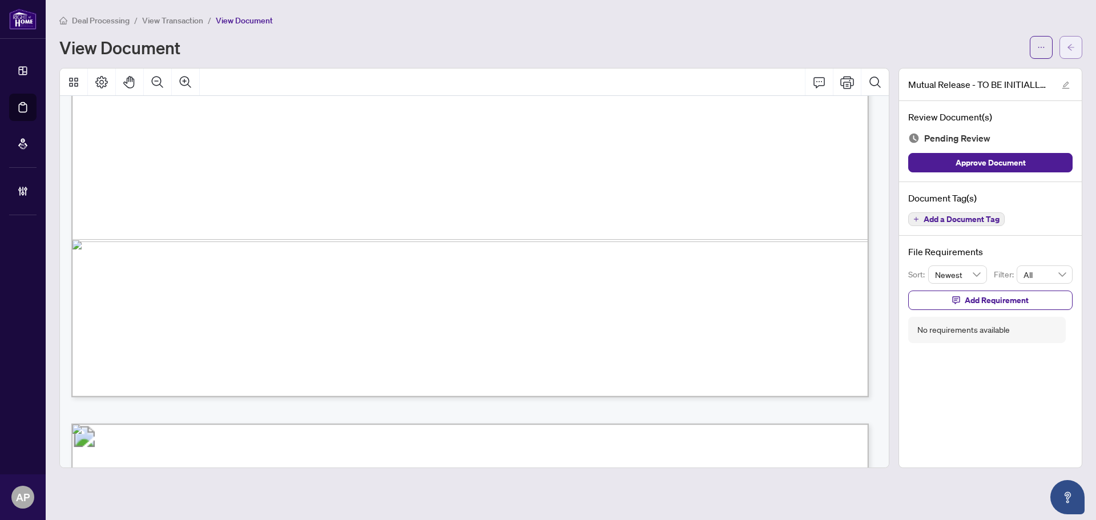
click at [1079, 47] on button "button" at bounding box center [1071, 47] width 23 height 23
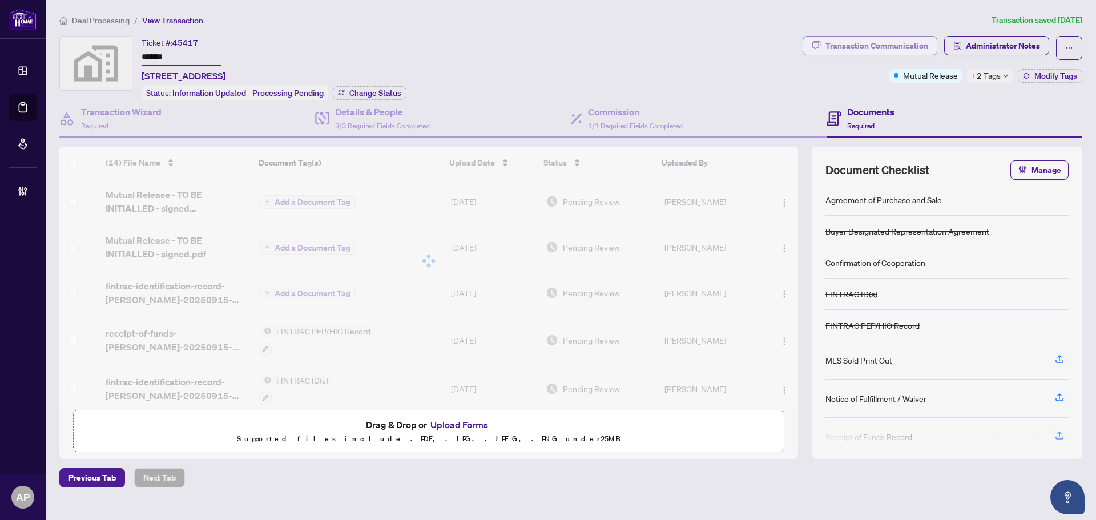
click at [888, 43] on div "Transaction Communication" at bounding box center [877, 46] width 103 height 18
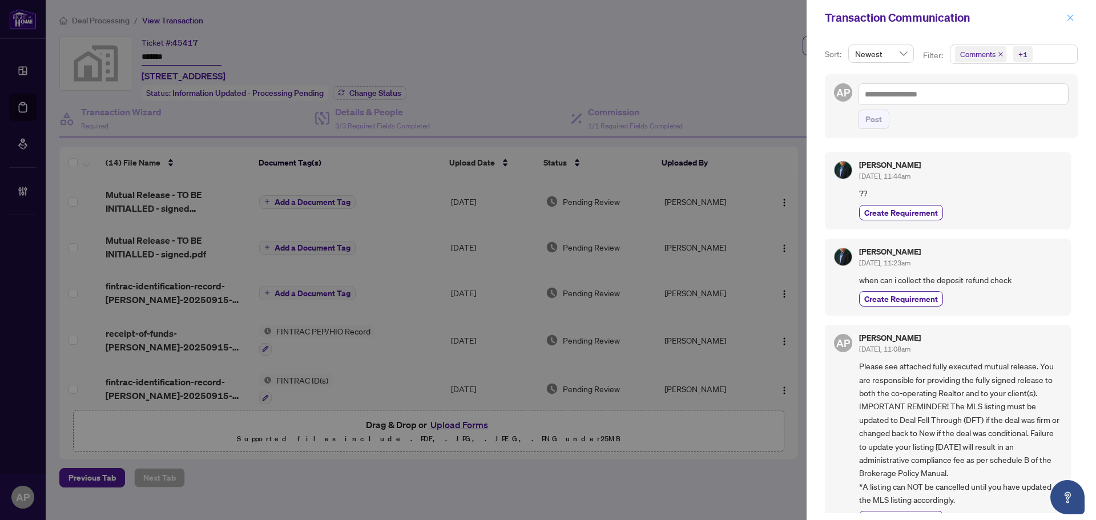
click at [1074, 21] on icon "close" at bounding box center [1071, 18] width 8 height 8
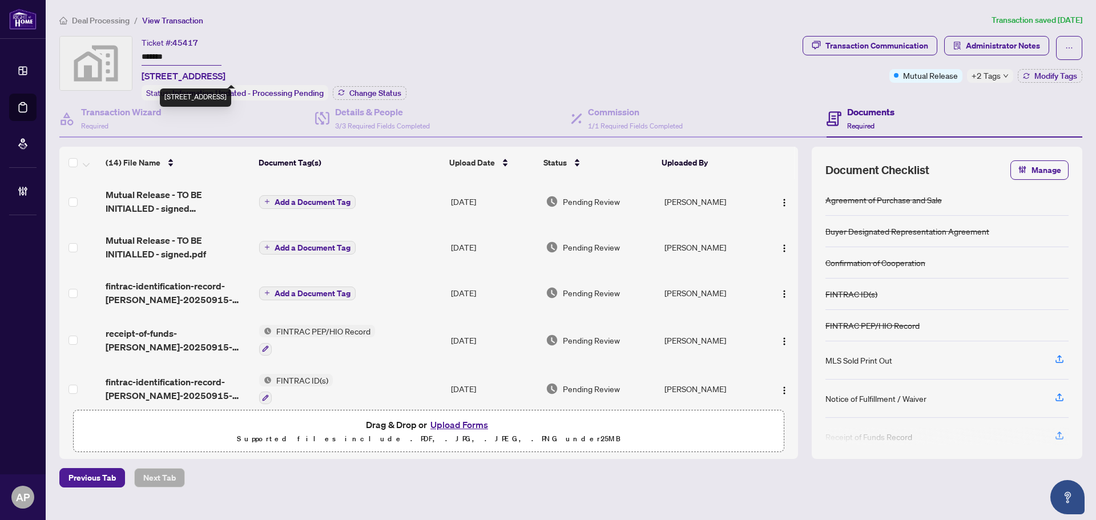
drag, startPoint x: 234, startPoint y: 74, endPoint x: 142, endPoint y: 73, distance: 91.4
click at [142, 73] on span "[STREET_ADDRESS]" at bounding box center [184, 76] width 84 height 14
copy span "[STREET_ADDRESS]"
click at [166, 55] on input "*******" at bounding box center [182, 57] width 80 height 17
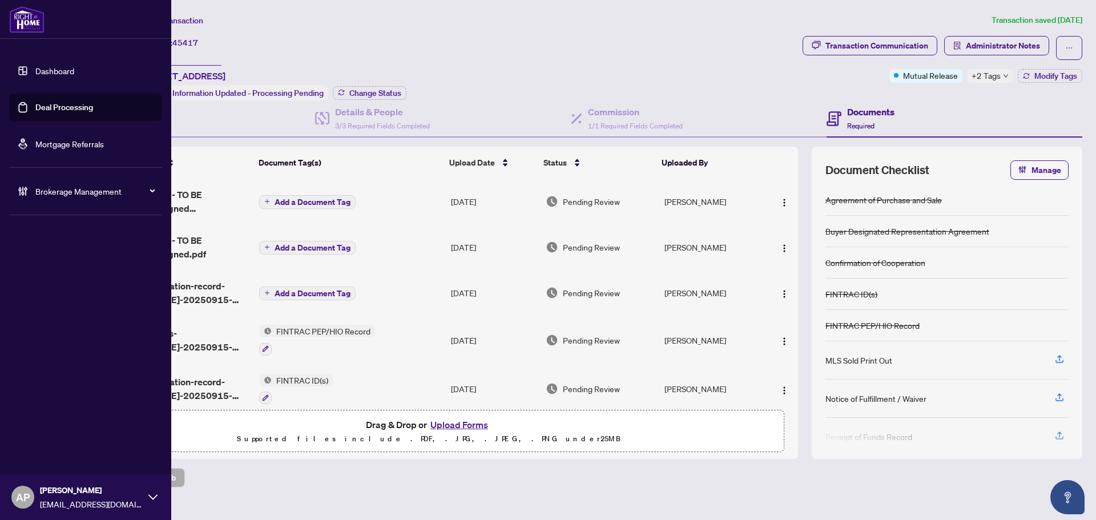
click at [35, 108] on link "Deal Processing" at bounding box center [64, 107] width 58 height 10
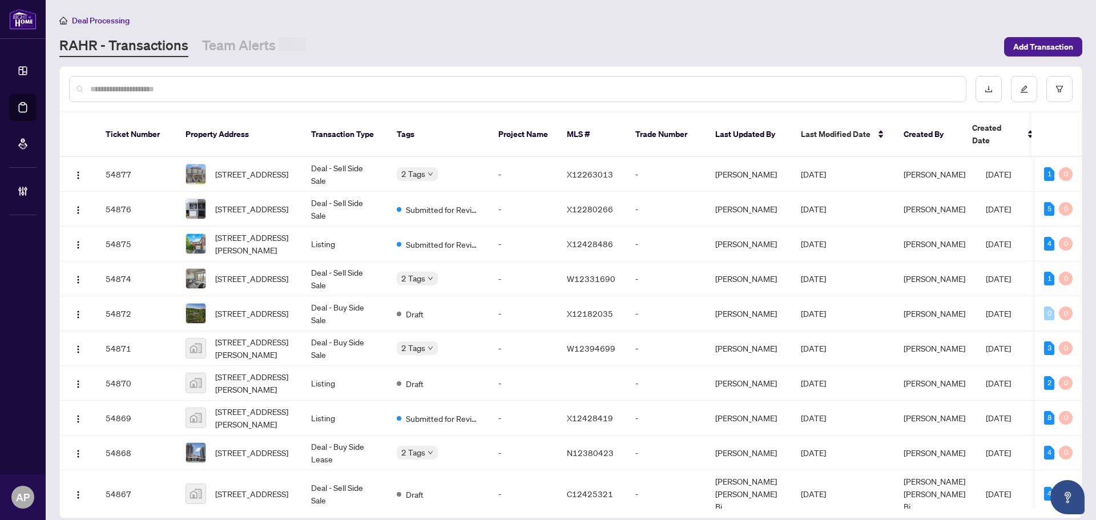
click at [182, 95] on div at bounding box center [518, 89] width 898 height 26
click at [182, 88] on input "text" at bounding box center [523, 88] width 867 height 13
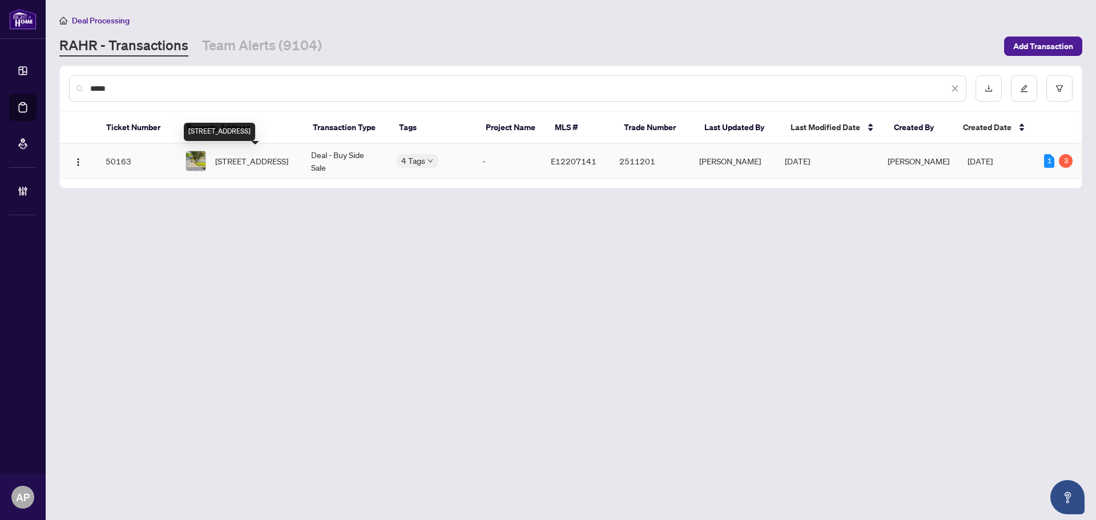
type input "*****"
click at [288, 158] on span "[STREET_ADDRESS]" at bounding box center [251, 161] width 73 height 13
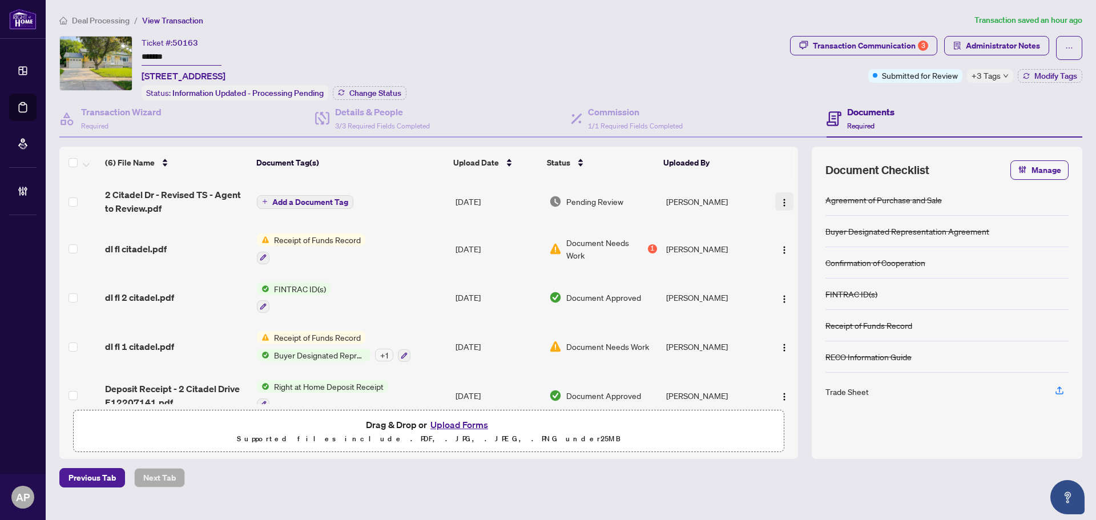
click at [782, 202] on img "button" at bounding box center [784, 202] width 9 height 9
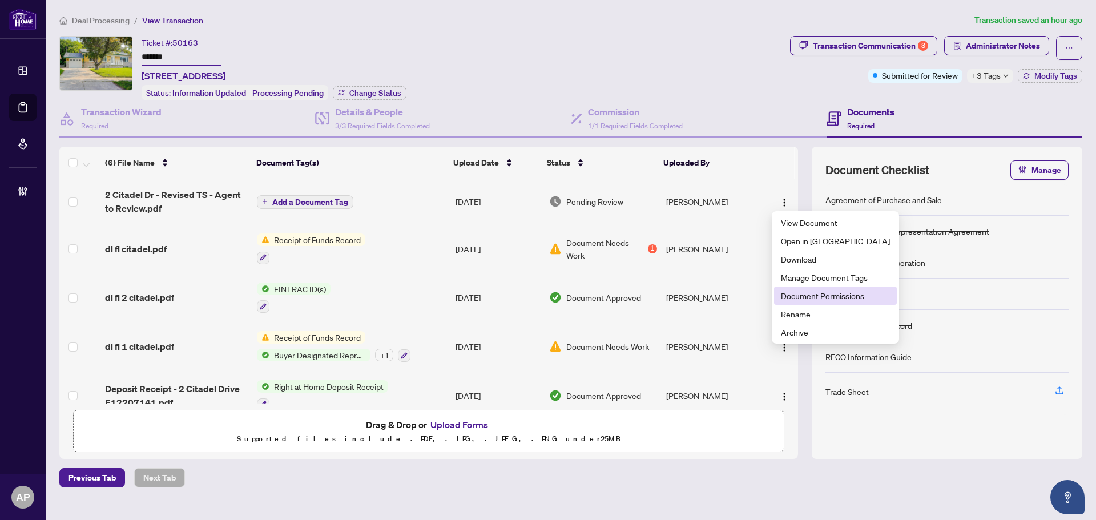
click at [806, 296] on span "Document Permissions" at bounding box center [835, 295] width 109 height 13
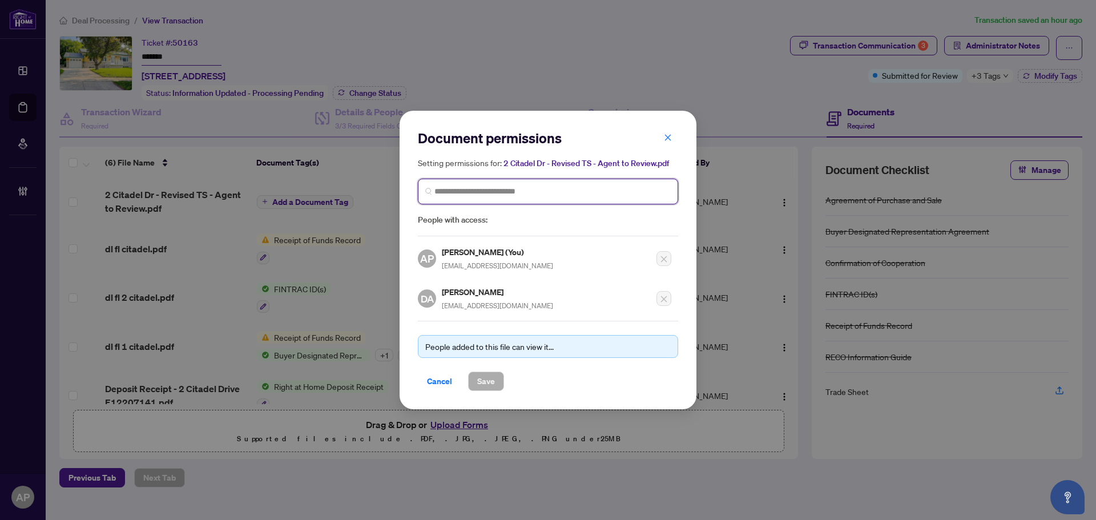
click at [515, 194] on input "search" at bounding box center [552, 192] width 236 height 12
type input "****"
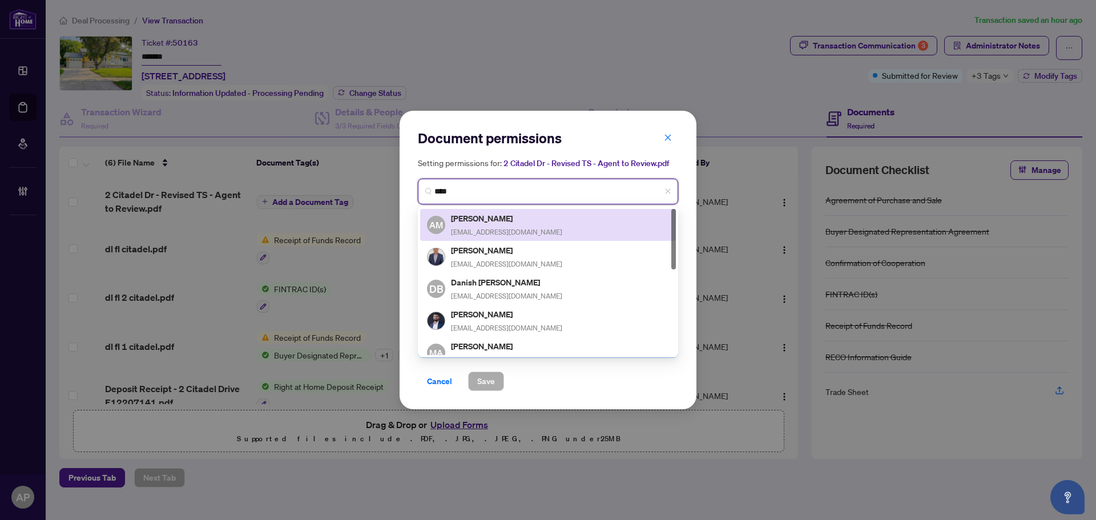
click at [555, 222] on div "AM [PERSON_NAME] [EMAIL_ADDRESS][DOMAIN_NAME]" at bounding box center [548, 225] width 242 height 26
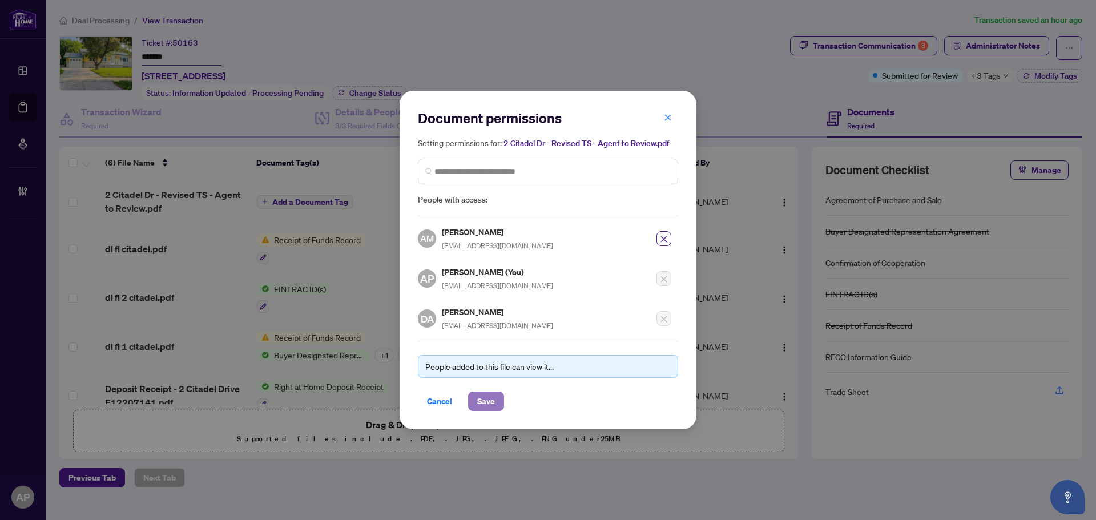
click at [494, 403] on span "Save" at bounding box center [486, 401] width 18 height 18
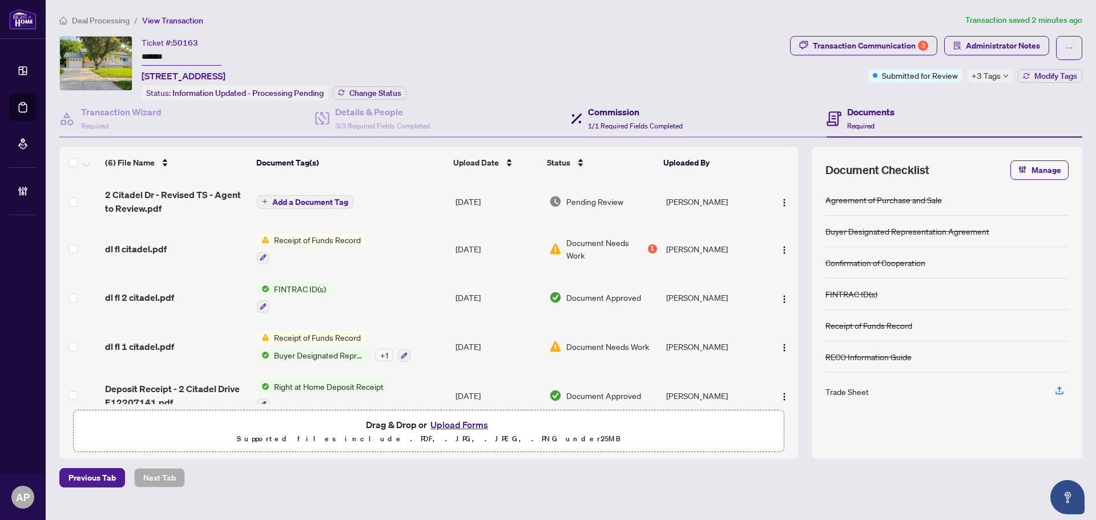
click at [650, 128] on span "1/1 Required Fields Completed" at bounding box center [635, 126] width 95 height 9
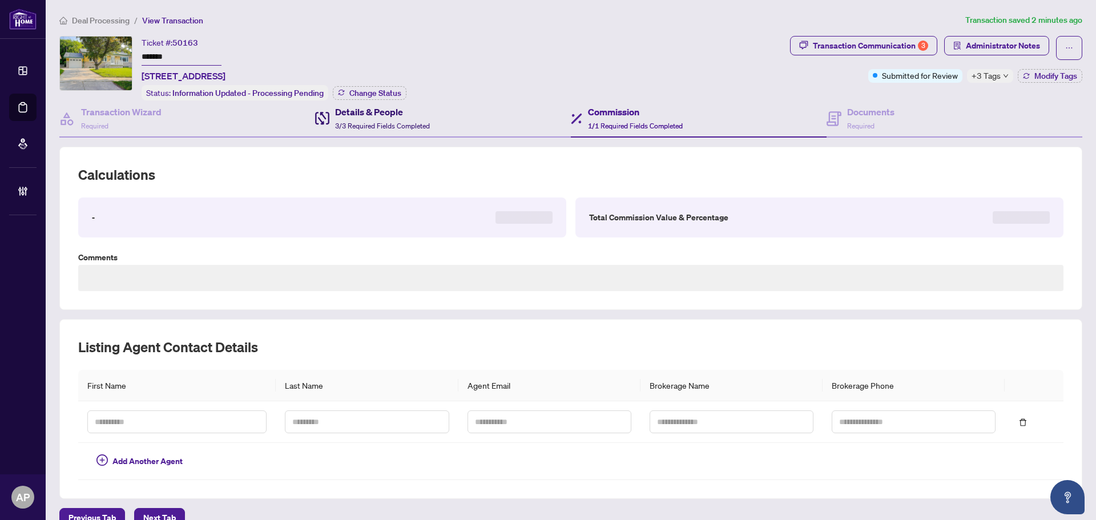
click at [404, 127] on span "3/3 Required Fields Completed" at bounding box center [382, 126] width 95 height 9
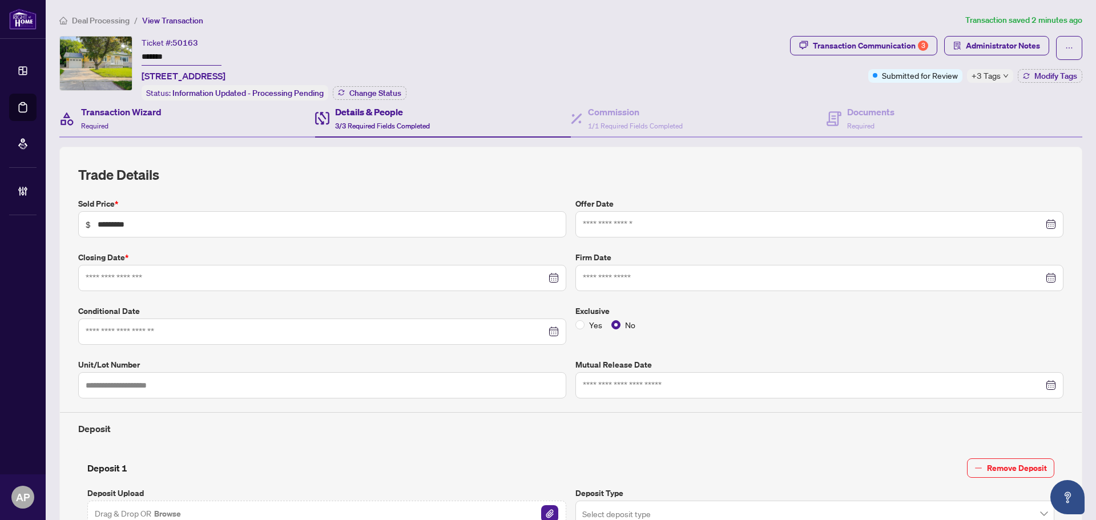
type input "**********"
click at [215, 128] on div "Transaction Wizard Required" at bounding box center [187, 118] width 256 height 37
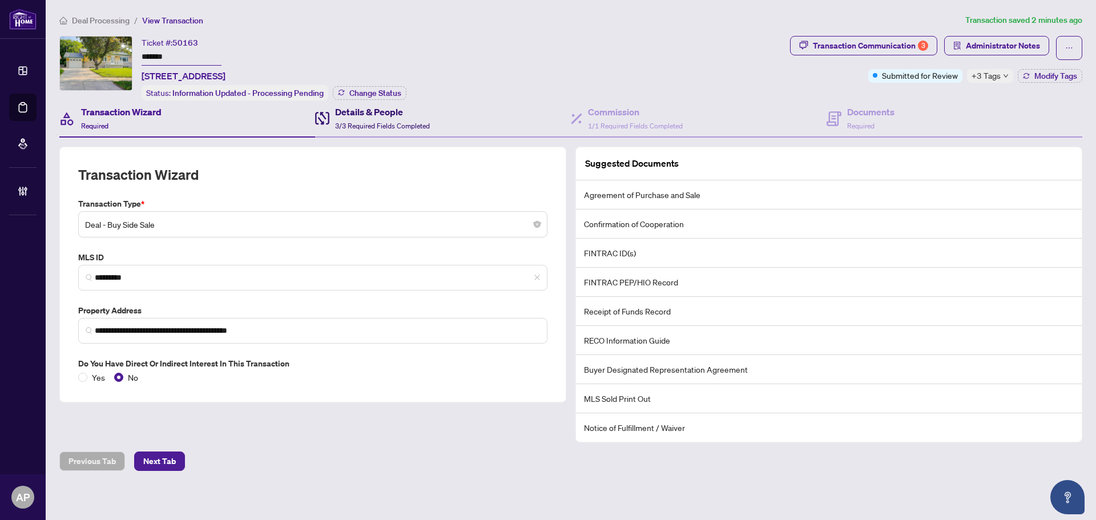
click at [397, 124] on span "3/3 Required Fields Completed" at bounding box center [382, 126] width 95 height 9
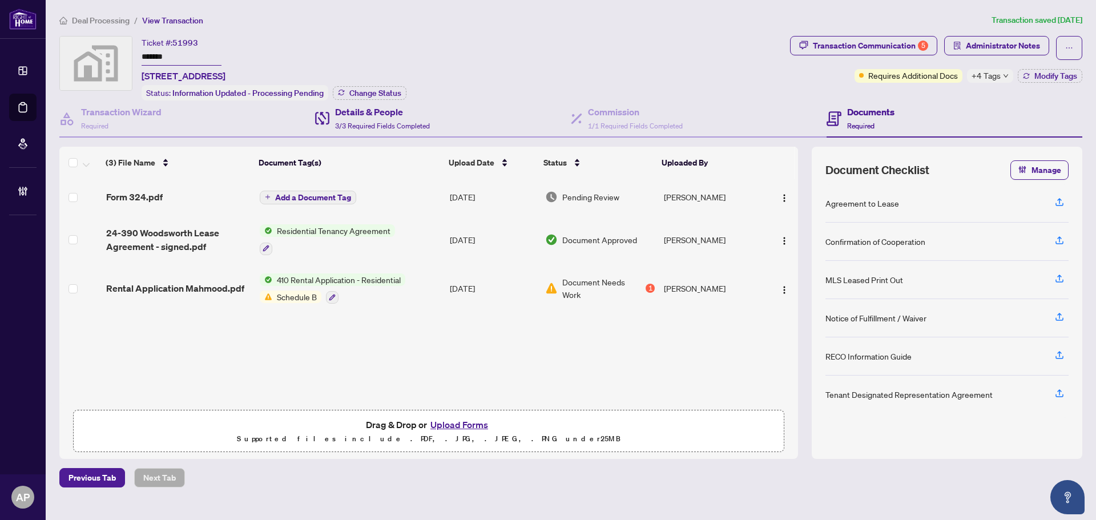
click at [455, 115] on div "Details & People 3/3 Required Fields Completed" at bounding box center [443, 118] width 256 height 37
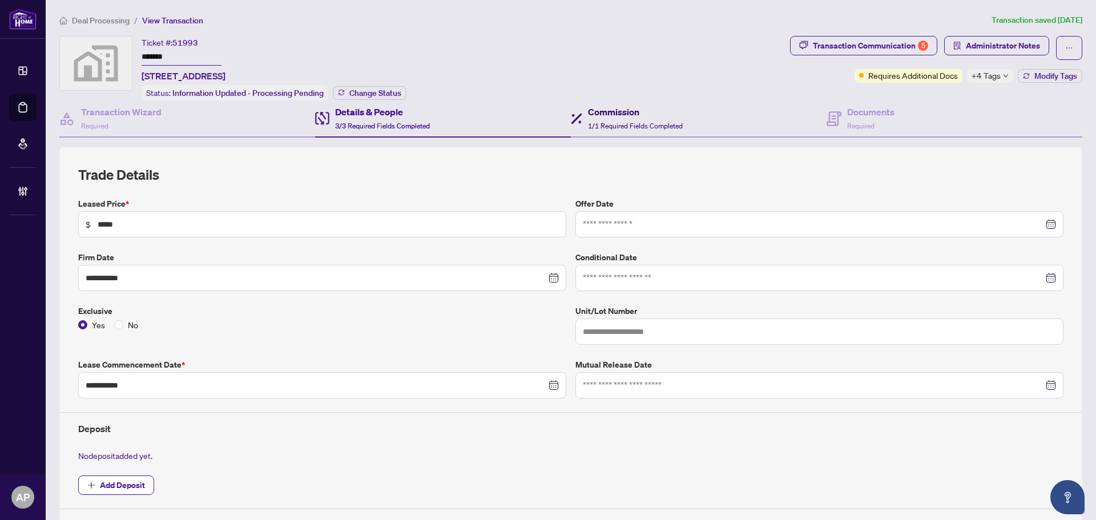
click at [609, 127] on span "1/1 Required Fields Completed" at bounding box center [635, 126] width 95 height 9
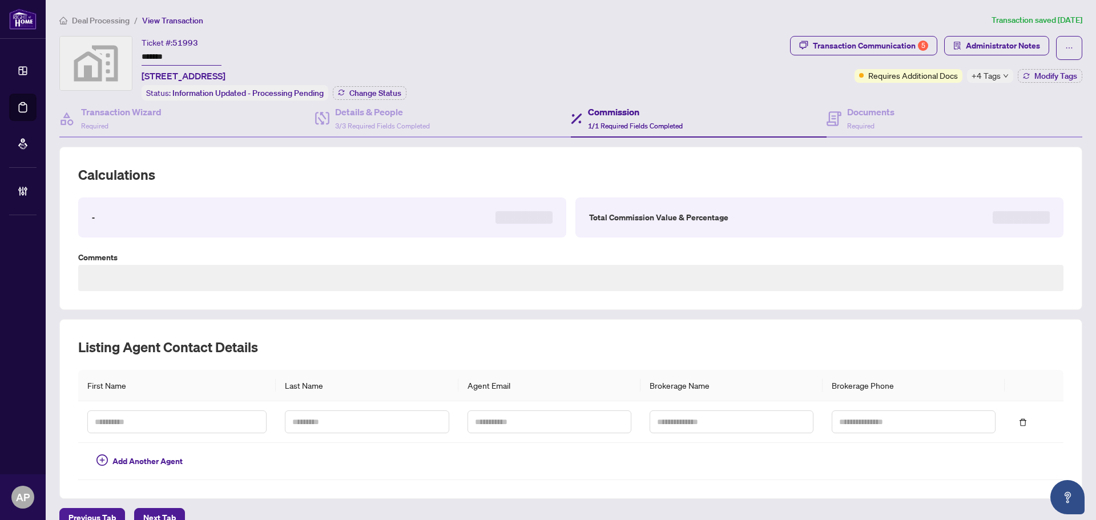
type textarea "**********"
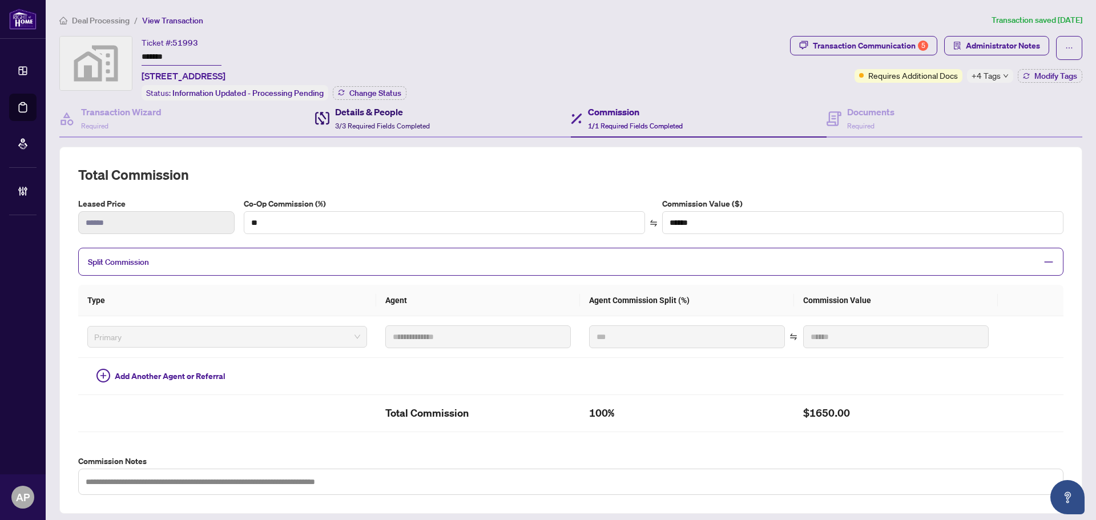
click at [424, 116] on h4 "Details & People" at bounding box center [382, 112] width 95 height 14
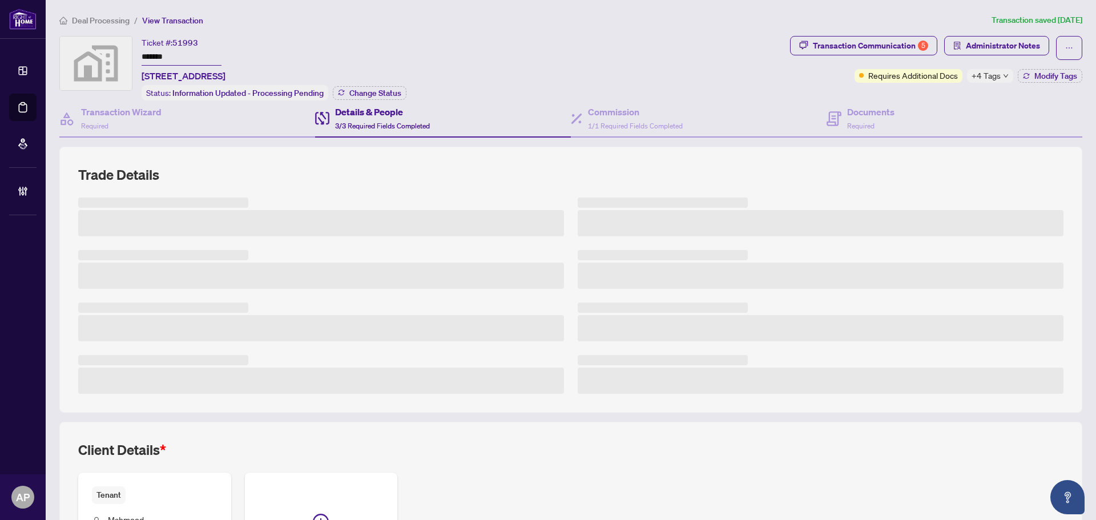
scroll to position [138, 0]
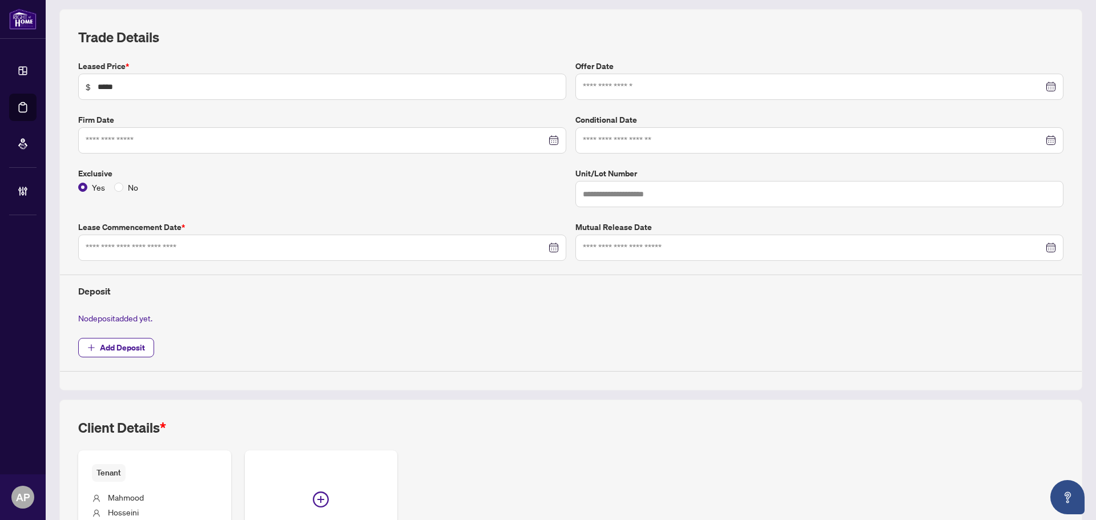
type input "**********"
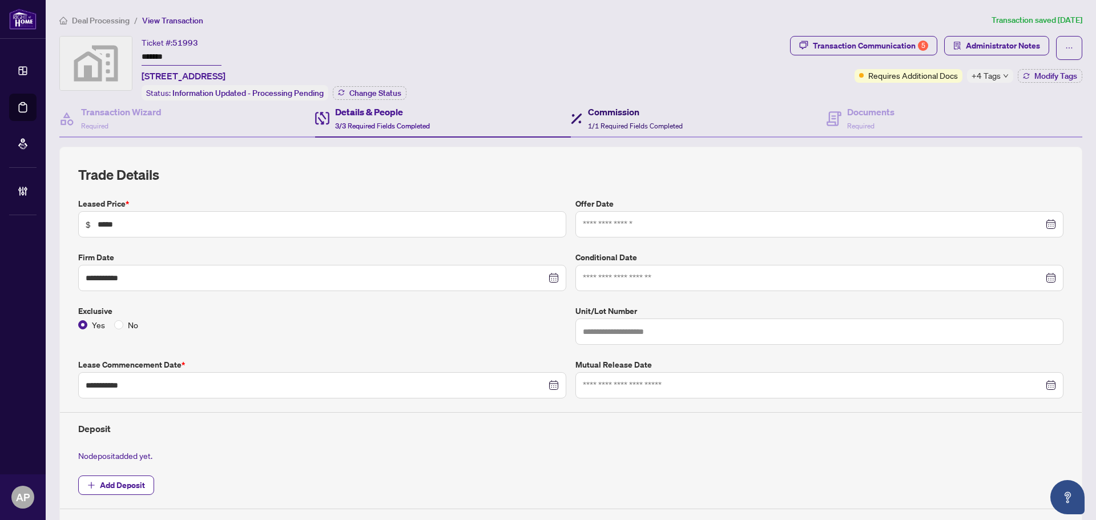
click at [630, 108] on h4 "Commission" at bounding box center [635, 112] width 95 height 14
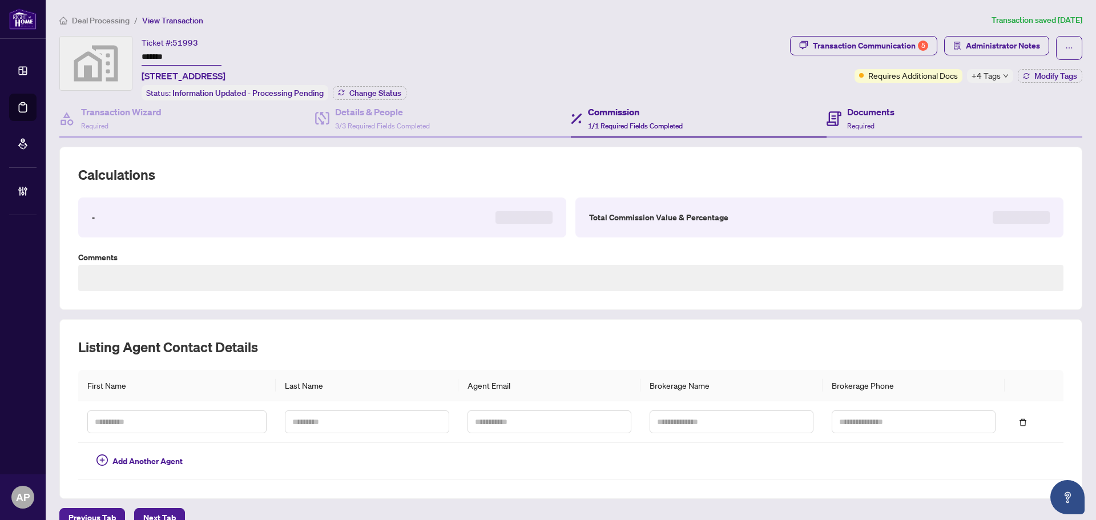
click at [862, 131] on div "Documents Required" at bounding box center [955, 118] width 256 height 37
